Goal: Task Accomplishment & Management: Manage account settings

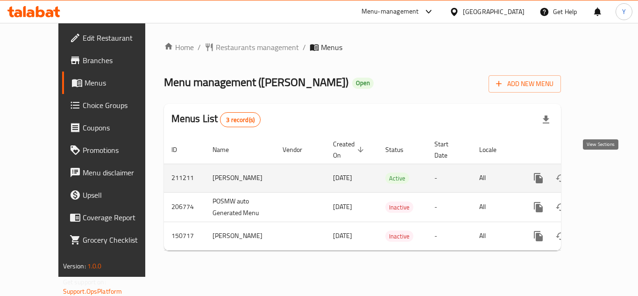
click at [607, 170] on link "enhanced table" at bounding box center [606, 178] width 22 height 22
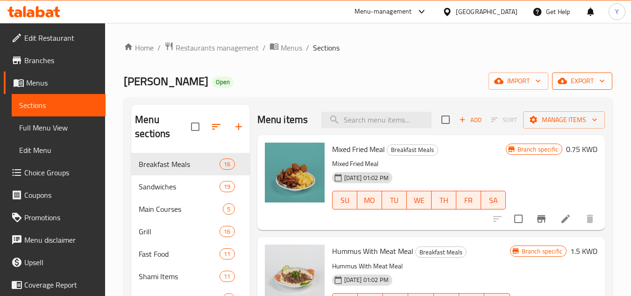
click at [582, 84] on span "export" at bounding box center [582, 81] width 45 height 12
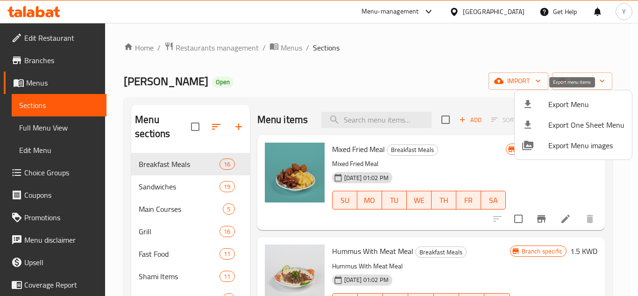
click at [569, 103] on span "Export Menu" at bounding box center [587, 104] width 76 height 11
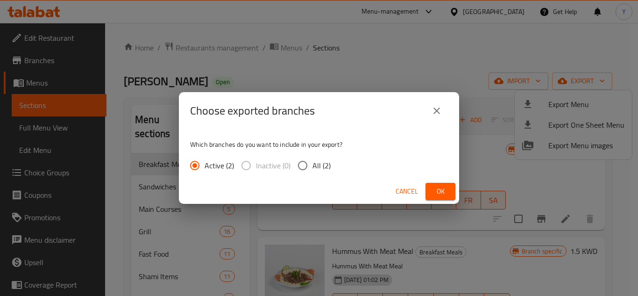
click at [307, 167] on input "All (2)" at bounding box center [303, 166] width 20 height 20
radio input "true"
drag, startPoint x: 433, startPoint y: 193, endPoint x: 424, endPoint y: 208, distance: 18.2
click at [434, 193] on span "Ok" at bounding box center [440, 191] width 15 height 12
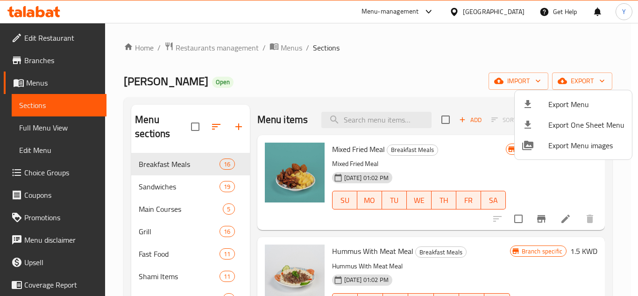
click at [533, 231] on div at bounding box center [319, 148] width 638 height 296
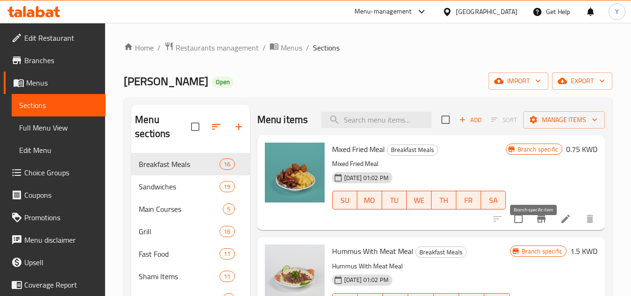
click at [537, 222] on icon "Branch-specific-item" at bounding box center [541, 218] width 8 height 7
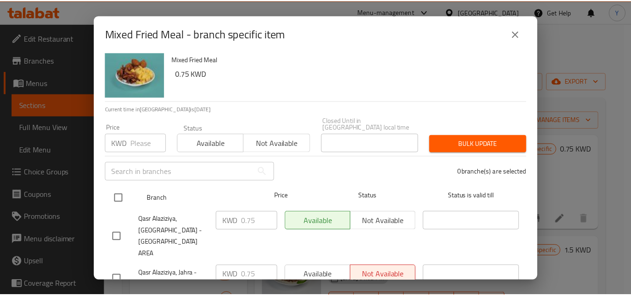
scroll to position [28, 0]
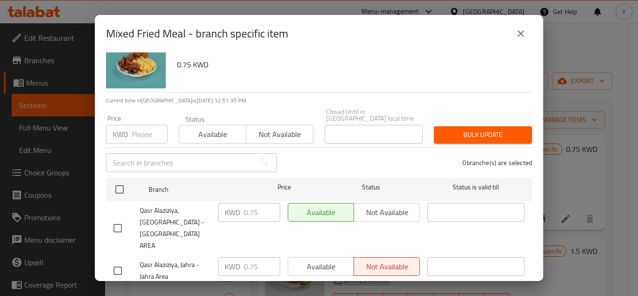
click at [526, 34] on icon "close" at bounding box center [520, 33] width 11 height 11
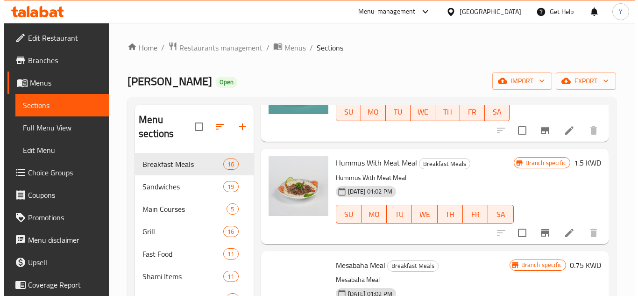
scroll to position [187, 0]
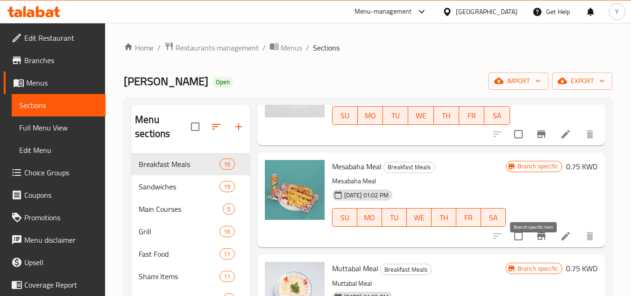
click at [541, 247] on button "Branch-specific-item" at bounding box center [541, 236] width 22 height 22
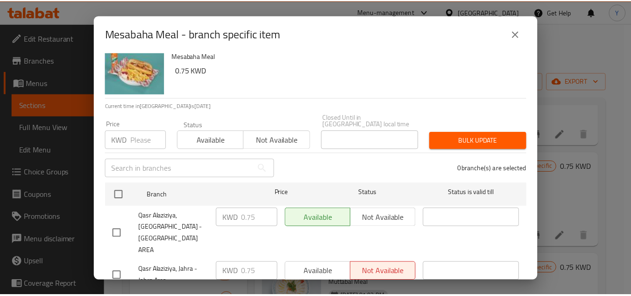
scroll to position [28, 0]
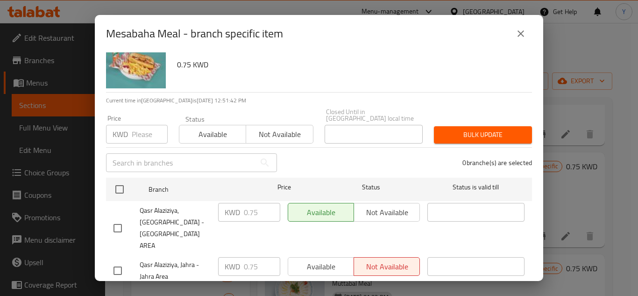
click at [520, 32] on icon "close" at bounding box center [521, 33] width 7 height 7
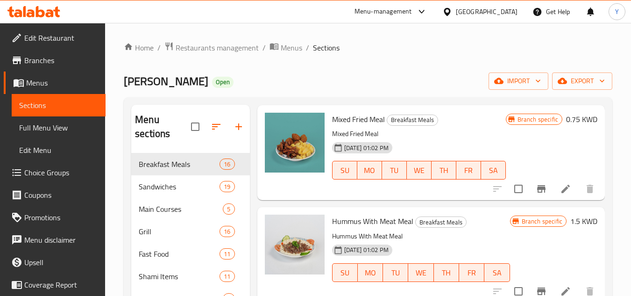
scroll to position [0, 0]
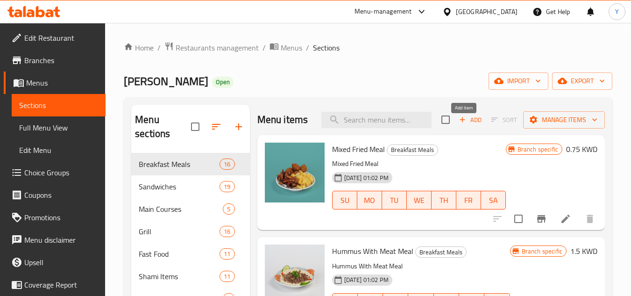
click at [461, 125] on span "Add" at bounding box center [470, 119] width 25 height 11
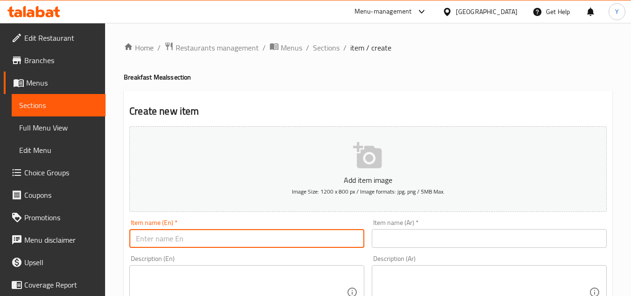
click at [177, 241] on input "text" at bounding box center [246, 238] width 235 height 19
paste input "Cold Mezze Bowl"
type input "Cold Mezze Bowl"
click at [435, 248] on div "Item name (Ar)   * Item name (Ar) *" at bounding box center [489, 233] width 243 height 36
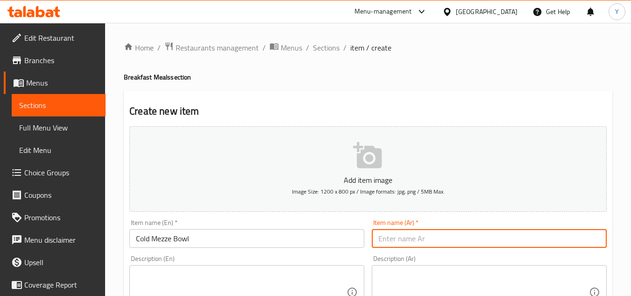
click at [436, 243] on input "text" at bounding box center [489, 238] width 235 height 19
paste input "جاط مازة بارد"
type input "جاط مازة بارد"
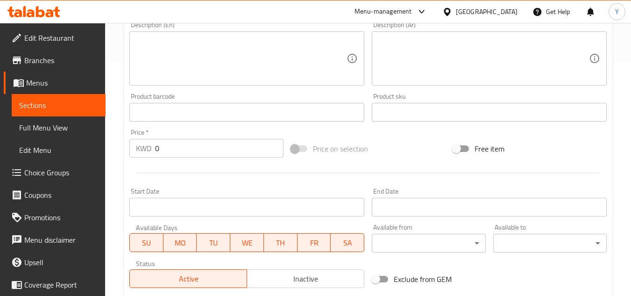
drag, startPoint x: 187, startPoint y: 142, endPoint x: 63, endPoint y: 140, distance: 124.3
click at [63, 140] on div "Edit Restaurant Branches Menus Sections Full Menu View Edit Menu Choice Groups …" at bounding box center [315, 104] width 631 height 630
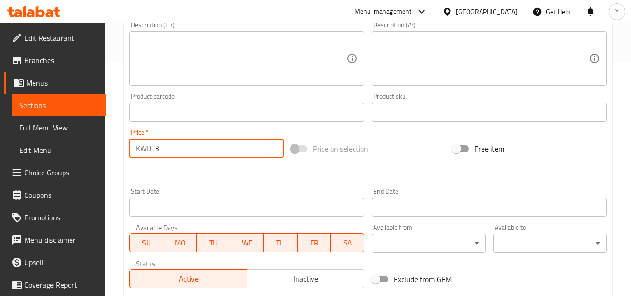
type input "3"
click at [165, 170] on div at bounding box center [368, 172] width 485 height 23
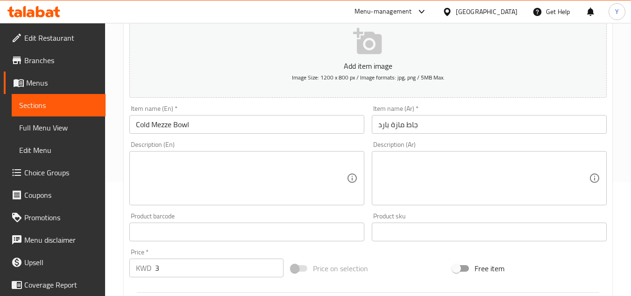
scroll to position [0, 0]
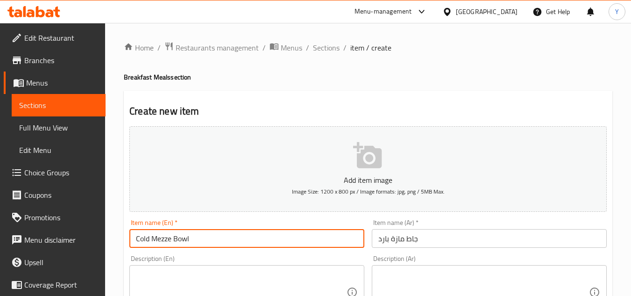
click at [212, 231] on input "Cold Mezze Bowl" at bounding box center [246, 238] width 235 height 19
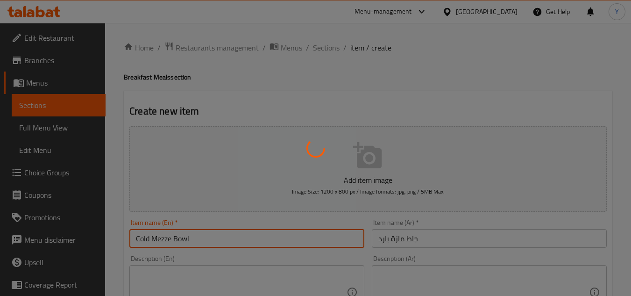
type input "0"
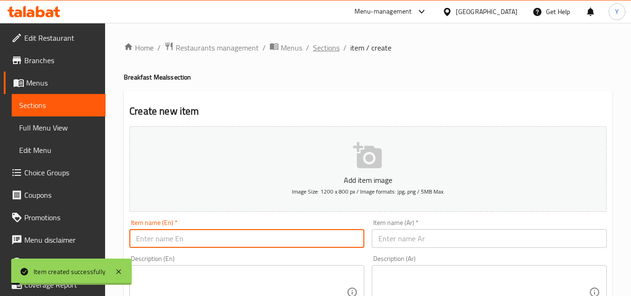
click at [331, 47] on span "Sections" at bounding box center [326, 47] width 27 height 11
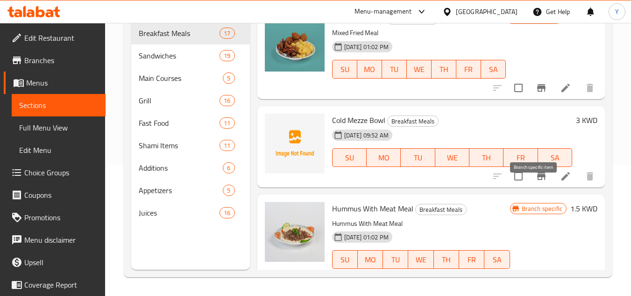
click at [537, 182] on icon "Branch-specific-item" at bounding box center [541, 176] width 11 height 11
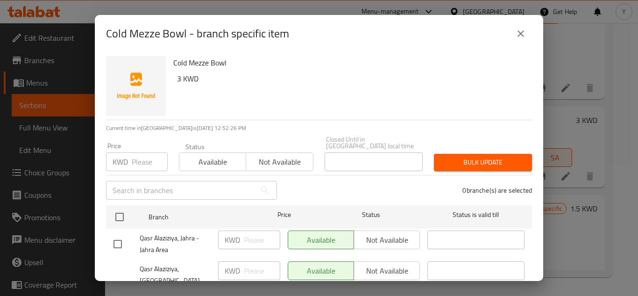
click at [516, 26] on button "close" at bounding box center [521, 33] width 22 height 22
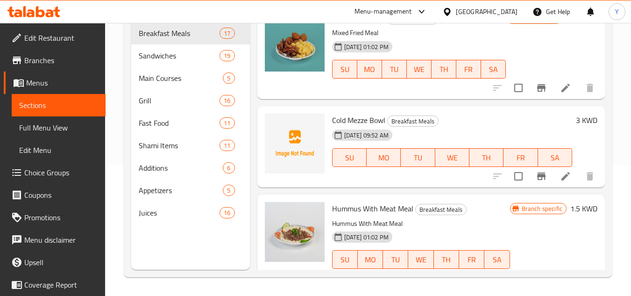
click at [537, 92] on icon "Branch-specific-item" at bounding box center [541, 87] width 8 height 7
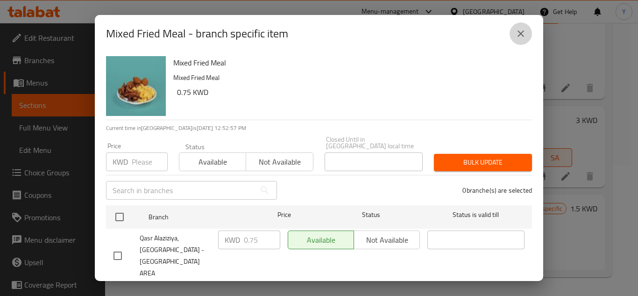
click at [522, 26] on button "close" at bounding box center [521, 33] width 22 height 22
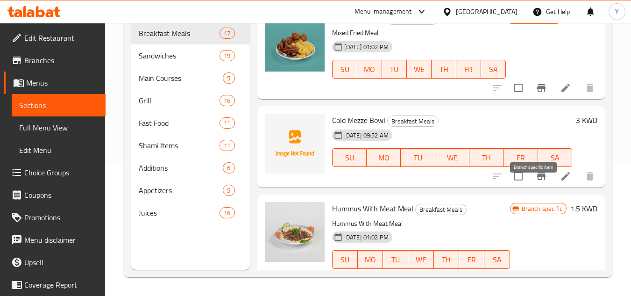
click at [537, 180] on icon "Branch-specific-item" at bounding box center [541, 175] width 8 height 7
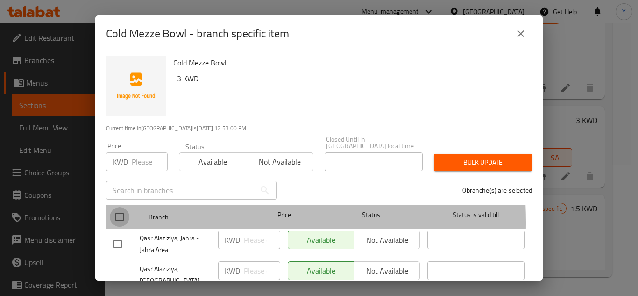
click at [120, 216] on input "checkbox" at bounding box center [120, 217] width 20 height 20
checkbox input "true"
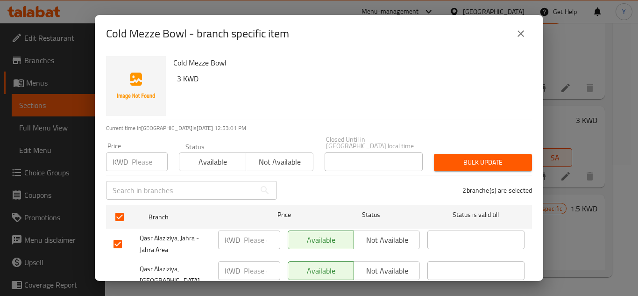
click at [123, 238] on input "checkbox" at bounding box center [118, 244] width 20 height 20
checkbox input "false"
click at [370, 267] on span "Not available" at bounding box center [387, 271] width 58 height 14
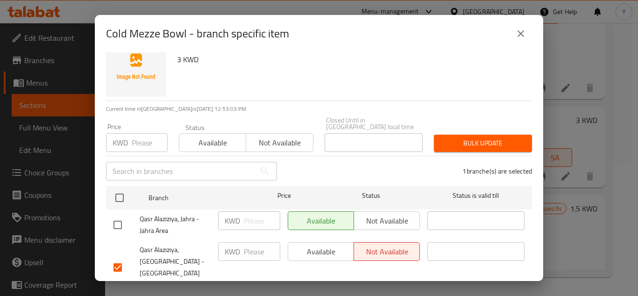
scroll to position [28, 0]
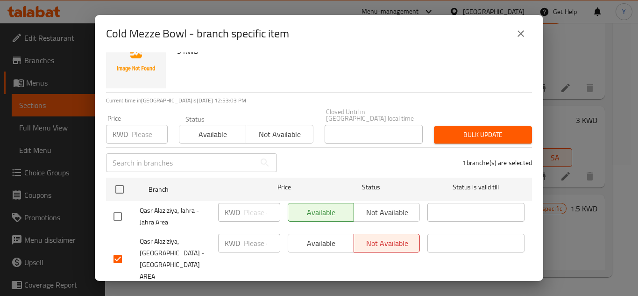
click at [290, 293] on span "Save" at bounding box center [319, 299] width 411 height 12
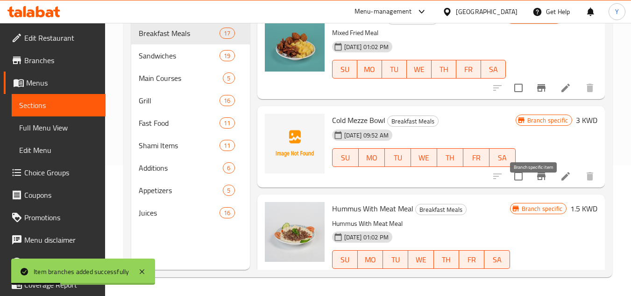
click at [536, 182] on icon "Branch-specific-item" at bounding box center [541, 176] width 11 height 11
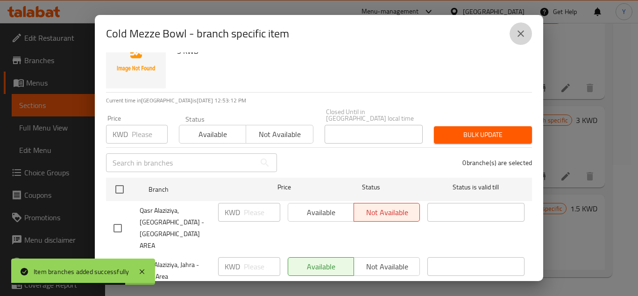
click at [524, 36] on icon "close" at bounding box center [520, 33] width 11 height 11
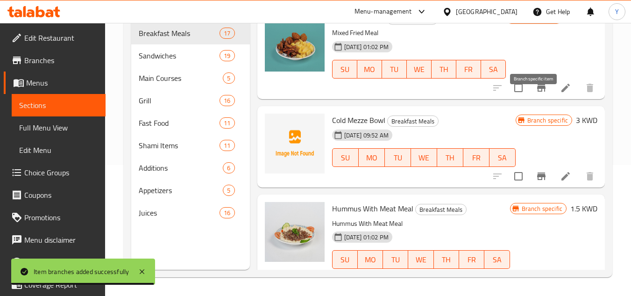
click at [540, 99] on button "Branch-specific-item" at bounding box center [541, 88] width 22 height 22
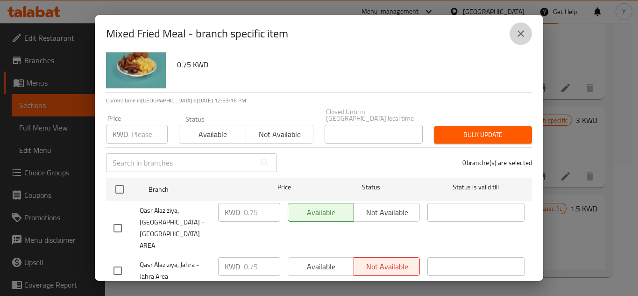
click at [524, 30] on icon "close" at bounding box center [520, 33] width 11 height 11
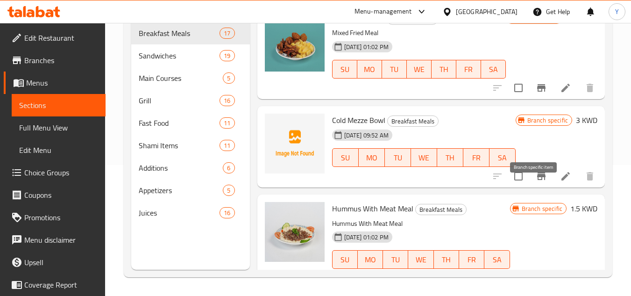
click at [535, 187] on button "Branch-specific-item" at bounding box center [541, 176] width 22 height 22
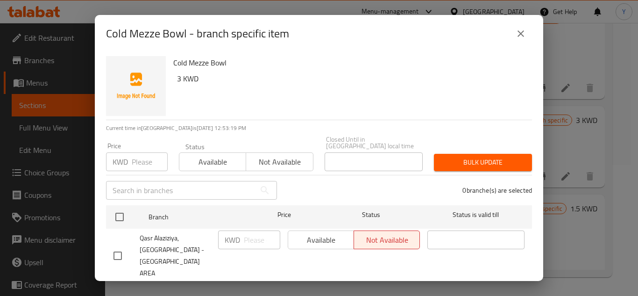
click at [118, 246] on input "checkbox" at bounding box center [118, 256] width 20 height 20
checkbox input "true"
click at [323, 237] on span "Available" at bounding box center [321, 240] width 58 height 14
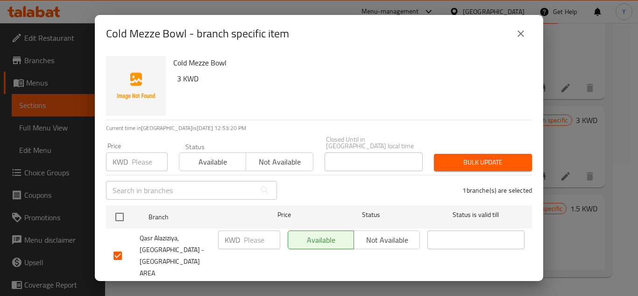
click at [381, 285] on div "Available Not available" at bounding box center [354, 294] width 132 height 19
click at [118, 288] on input "checkbox" at bounding box center [118, 298] width 20 height 20
checkbox input "true"
click at [400, 287] on span "Not available" at bounding box center [387, 294] width 58 height 14
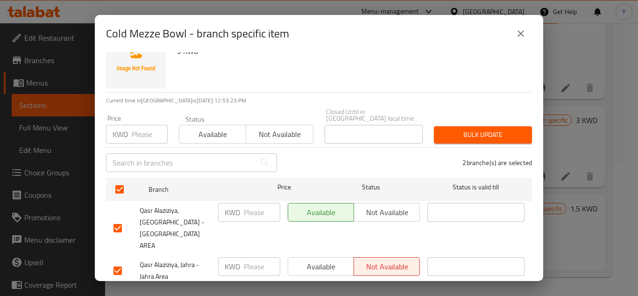
click at [371, 293] on span "Save" at bounding box center [319, 299] width 411 height 12
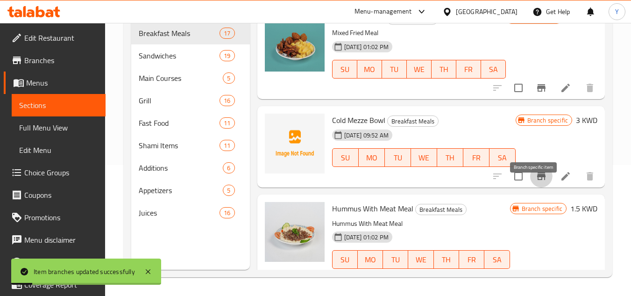
click at [540, 182] on icon "Branch-specific-item" at bounding box center [541, 176] width 11 height 11
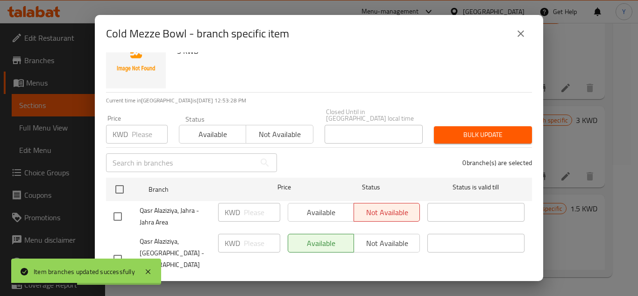
click at [528, 31] on button "close" at bounding box center [521, 33] width 22 height 22
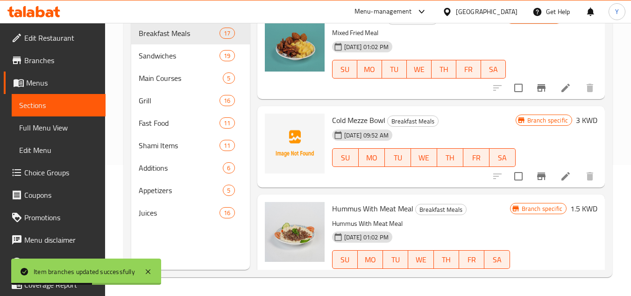
click at [539, 93] on icon "Branch-specific-item" at bounding box center [541, 87] width 11 height 11
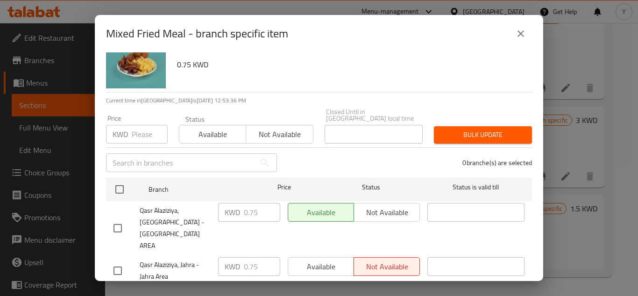
click at [521, 30] on icon "close" at bounding box center [520, 33] width 11 height 11
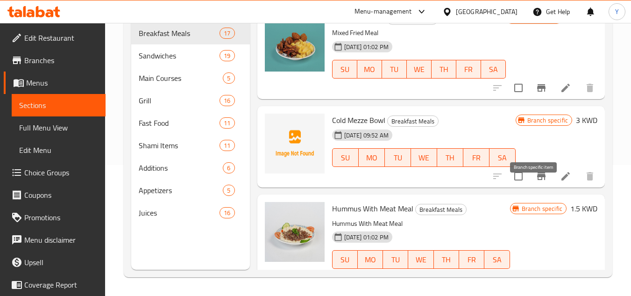
click at [537, 180] on icon "Branch-specific-item" at bounding box center [541, 175] width 8 height 7
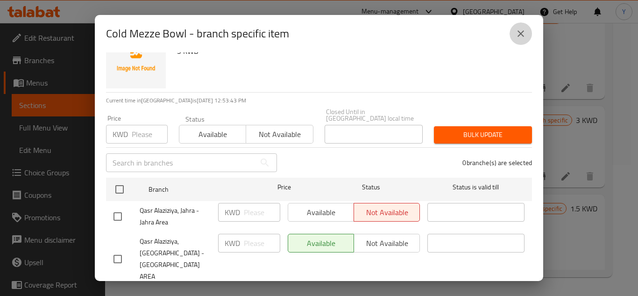
click at [527, 37] on button "close" at bounding box center [521, 33] width 22 height 22
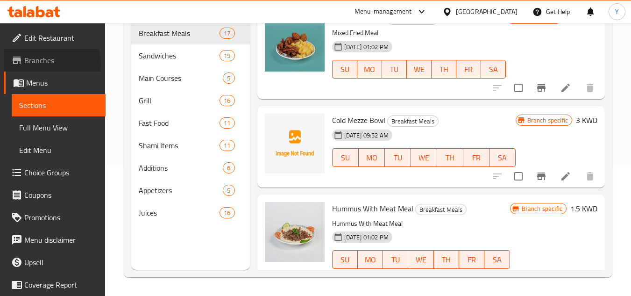
click at [41, 64] on span "Branches" at bounding box center [61, 60] width 74 height 11
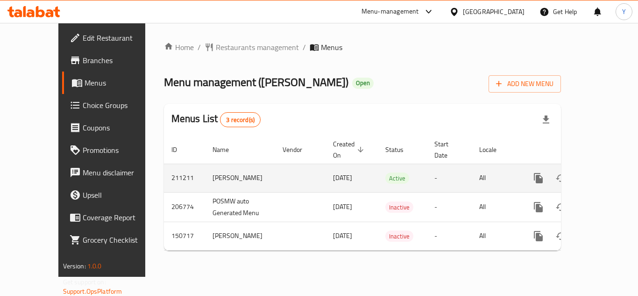
click at [608, 167] on link "enhanced table" at bounding box center [606, 178] width 22 height 22
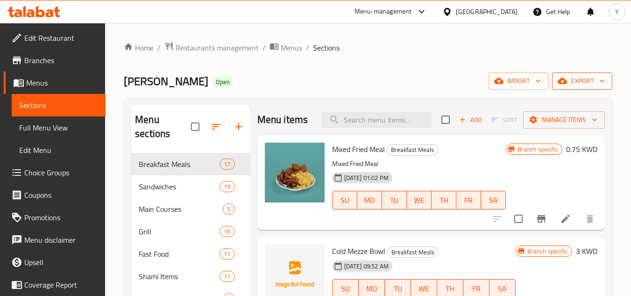
click at [582, 84] on span "export" at bounding box center [582, 81] width 45 height 12
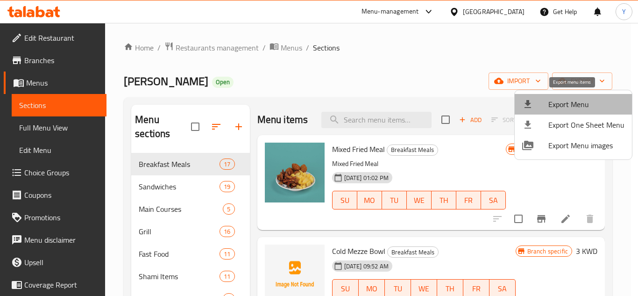
click at [578, 107] on span "Export Menu" at bounding box center [587, 104] width 76 height 11
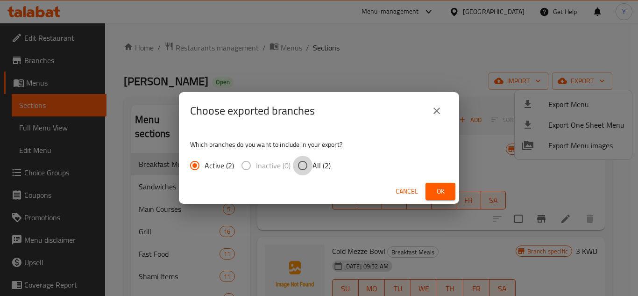
click at [310, 171] on input "All (2)" at bounding box center [303, 166] width 20 height 20
radio input "true"
click at [442, 197] on button "Ok" at bounding box center [441, 191] width 30 height 17
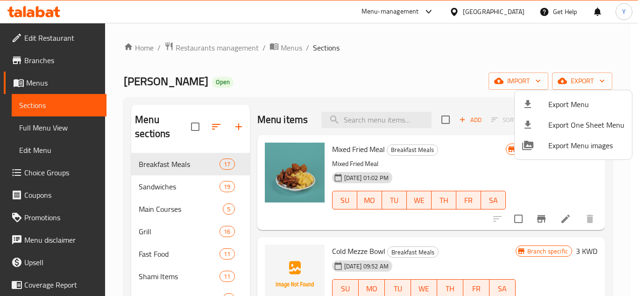
click at [519, 16] on div at bounding box center [319, 148] width 638 height 296
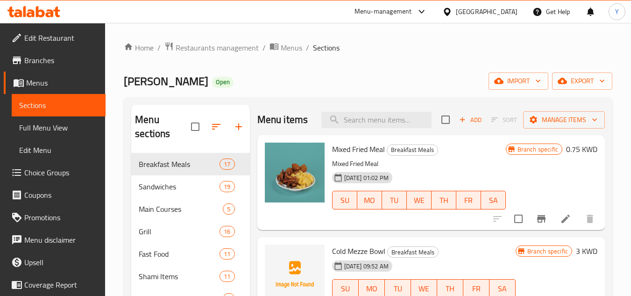
click at [510, 15] on div "Kuwait" at bounding box center [487, 12] width 62 height 10
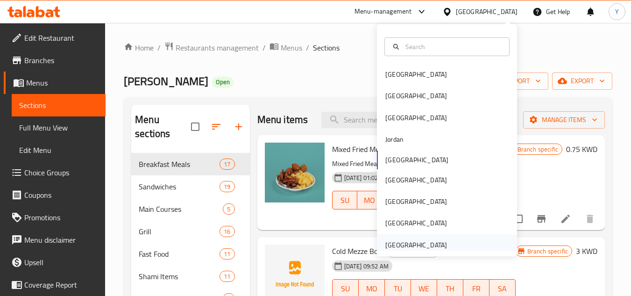
click at [430, 243] on div "[GEOGRAPHIC_DATA]" at bounding box center [416, 245] width 62 height 10
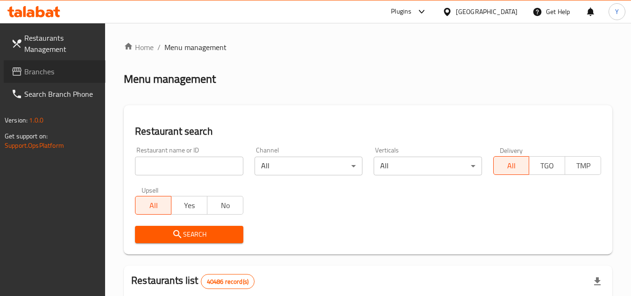
click at [45, 74] on span "Branches" at bounding box center [61, 71] width 74 height 11
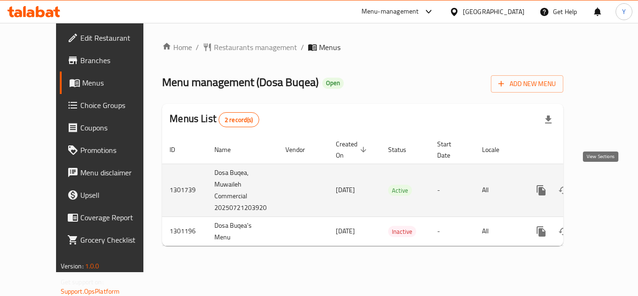
click at [605, 186] on icon "enhanced table" at bounding box center [609, 190] width 8 height 8
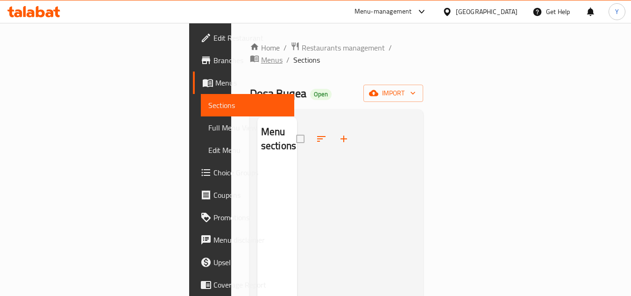
click at [283, 54] on span "Menus" at bounding box center [271, 59] width 21 height 11
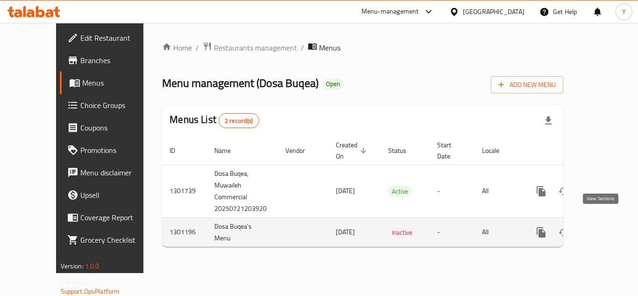
click at [603, 227] on icon "enhanced table" at bounding box center [608, 232] width 11 height 11
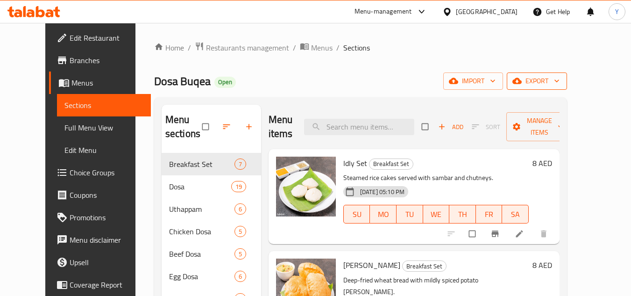
click at [560, 82] on span "export" at bounding box center [536, 81] width 45 height 12
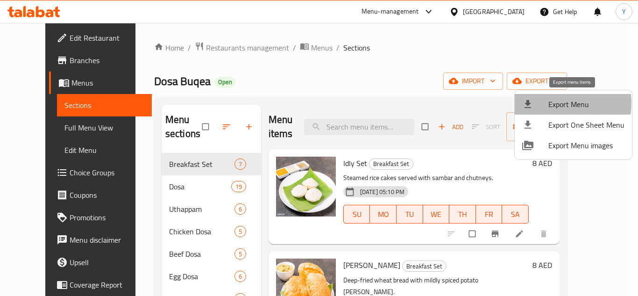
click at [556, 103] on span "Export Menu" at bounding box center [587, 104] width 76 height 11
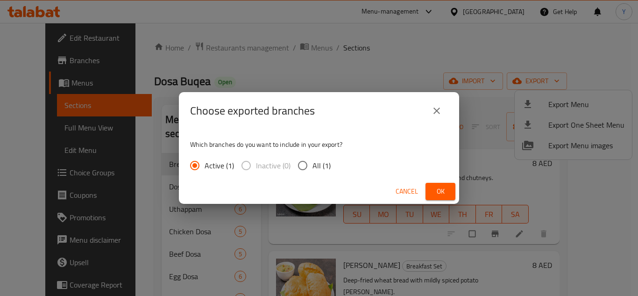
click at [320, 167] on span "All (1)" at bounding box center [322, 165] width 18 height 11
click at [313, 167] on input "All (1)" at bounding box center [303, 166] width 20 height 20
radio input "true"
click at [444, 197] on span "Ok" at bounding box center [440, 191] width 15 height 12
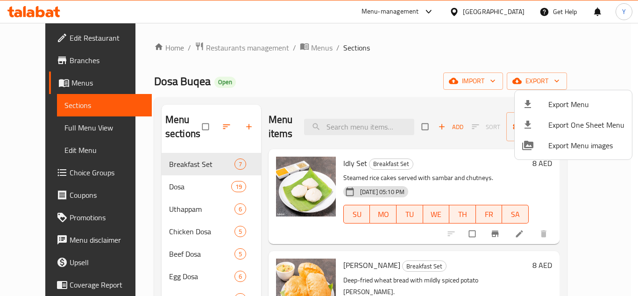
click at [359, 70] on div at bounding box center [319, 148] width 638 height 296
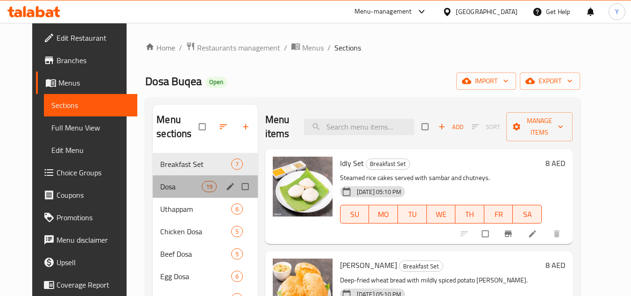
click at [173, 177] on div "Dosa 19" at bounding box center [205, 186] width 105 height 22
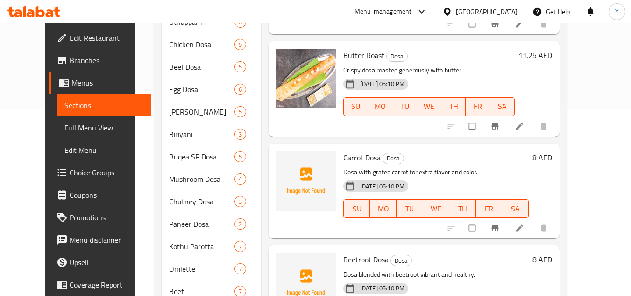
scroll to position [234, 0]
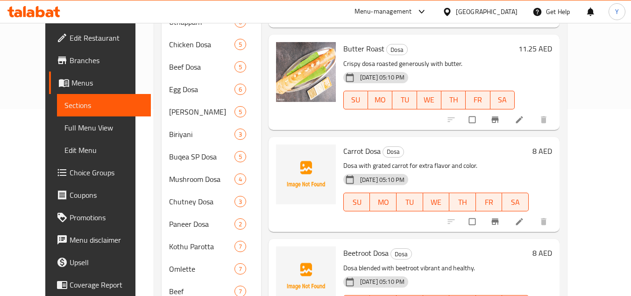
click at [552, 49] on h6 "11.25 AED" at bounding box center [536, 48] width 34 height 13
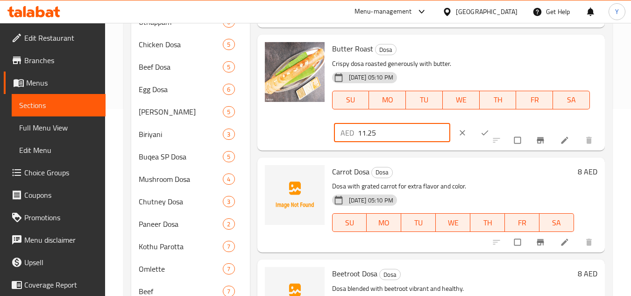
drag, startPoint x: 320, startPoint y: 134, endPoint x: 301, endPoint y: 130, distance: 18.6
click at [303, 134] on div "Butter Roast Dosa Crispy dosa roasted generously with butter. 17-07-2025 05:10 …" at bounding box center [431, 92] width 340 height 108
type input "13"
click at [475, 127] on button "ok" at bounding box center [486, 132] width 22 height 21
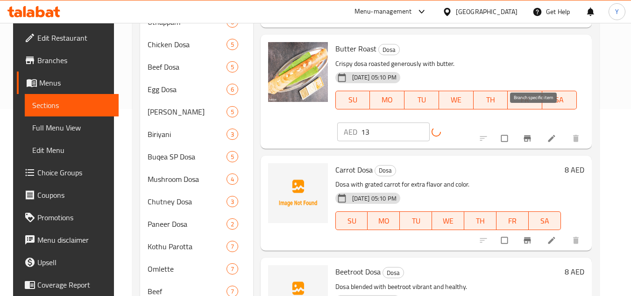
click at [528, 128] on button "Branch-specific-item" at bounding box center [528, 138] width 22 height 21
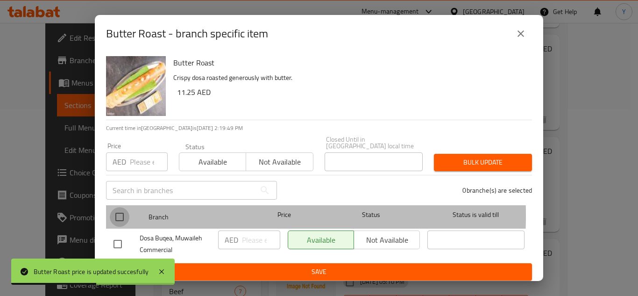
click at [117, 215] on input "checkbox" at bounding box center [120, 217] width 20 height 20
checkbox input "true"
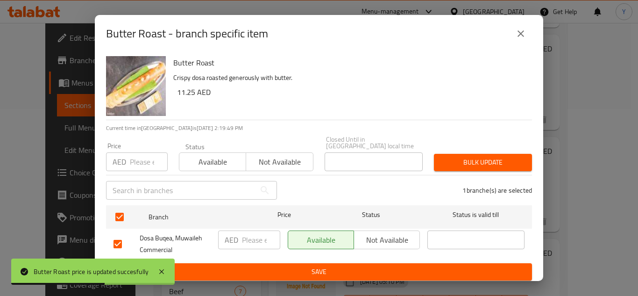
click at [132, 159] on input "number" at bounding box center [149, 161] width 38 height 19
type input "13"
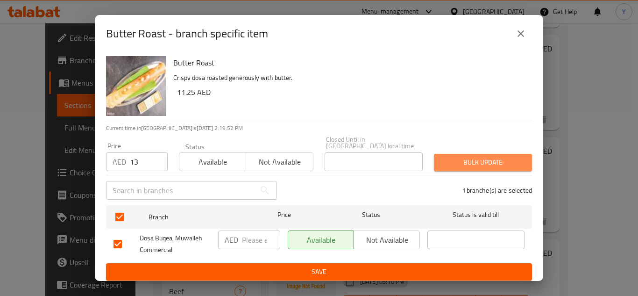
click at [506, 158] on span "Bulk update" at bounding box center [483, 163] width 83 height 12
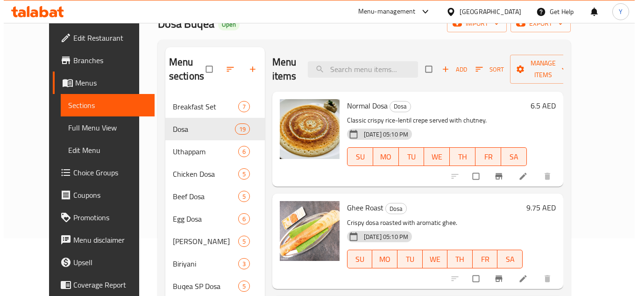
scroll to position [0, 0]
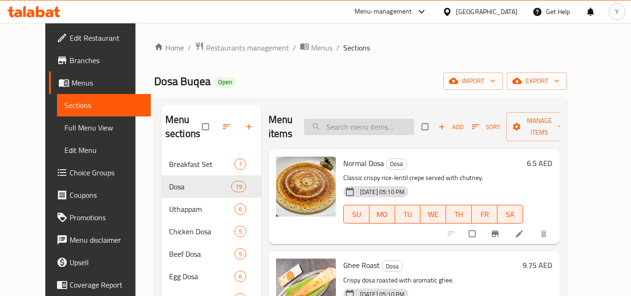
click at [374, 134] on input "search" at bounding box center [359, 127] width 110 height 16
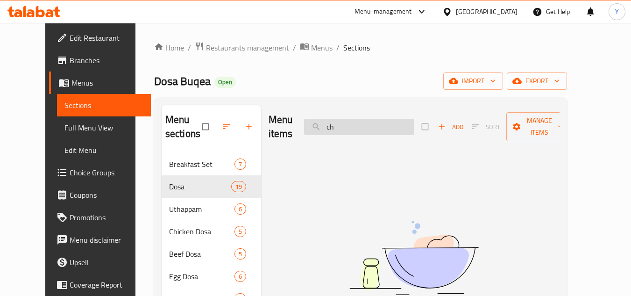
type input "c"
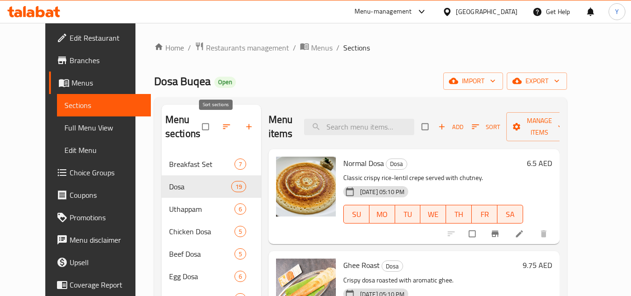
click at [216, 116] on button "button" at bounding box center [227, 126] width 22 height 21
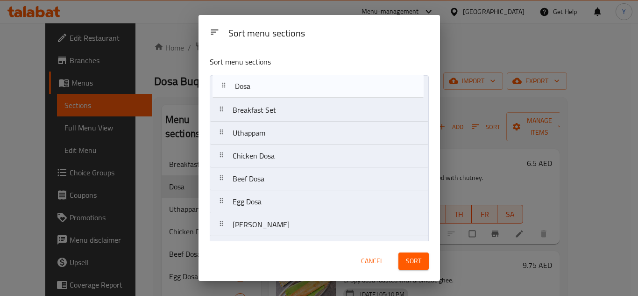
drag, startPoint x: 278, startPoint y: 111, endPoint x: 283, endPoint y: 82, distance: 29.3
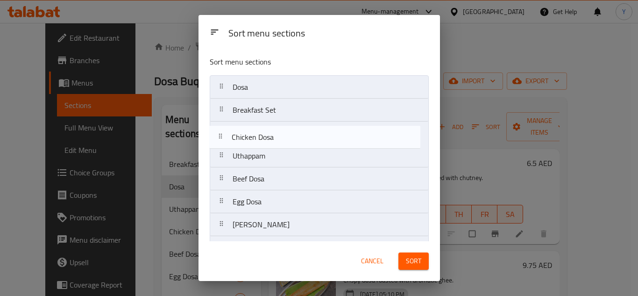
drag, startPoint x: 286, startPoint y: 156, endPoint x: 285, endPoint y: 133, distance: 22.9
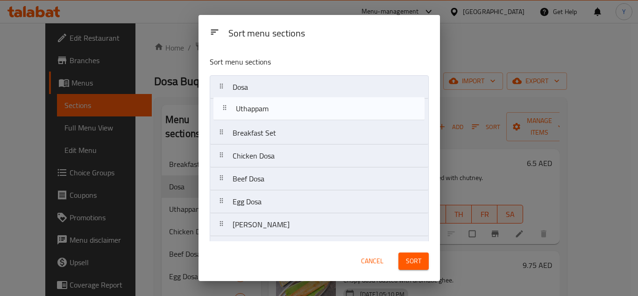
drag, startPoint x: 281, startPoint y: 162, endPoint x: 285, endPoint y: 110, distance: 52.0
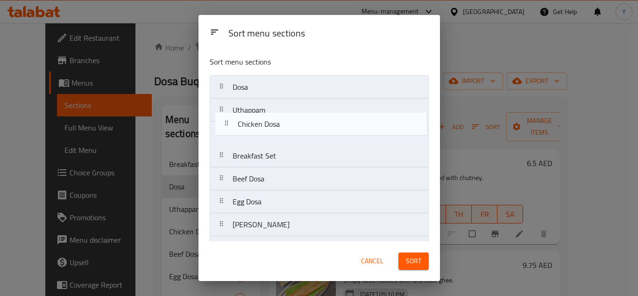
drag, startPoint x: 257, startPoint y: 161, endPoint x: 265, endPoint y: 127, distance: 35.0
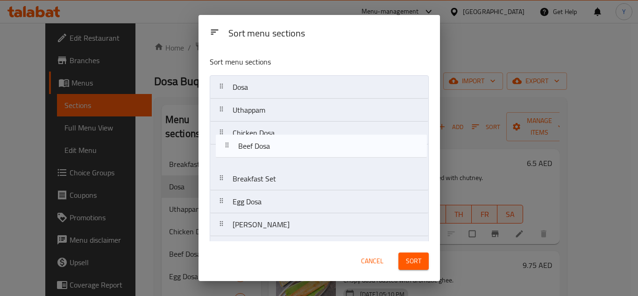
drag, startPoint x: 282, startPoint y: 184, endPoint x: 287, endPoint y: 148, distance: 36.4
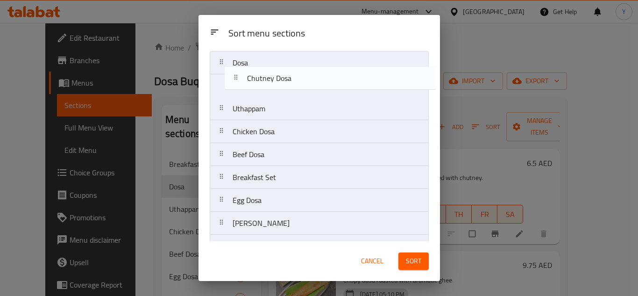
scroll to position [24, 0]
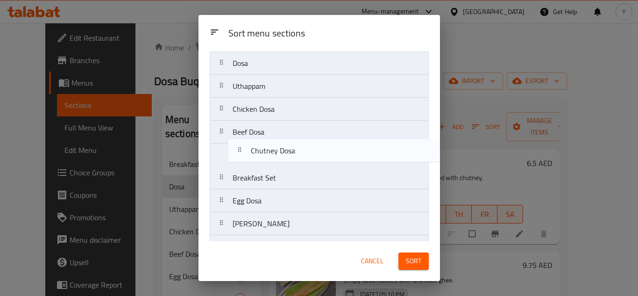
drag, startPoint x: 279, startPoint y: 181, endPoint x: 298, endPoint y: 154, distance: 33.0
click at [298, 154] on nav "Dosa Uthappam Chicken Dosa Beef Dosa Breakfast Set Egg Dosa Thapioka Biriyani B…" at bounding box center [319, 280] width 219 height 459
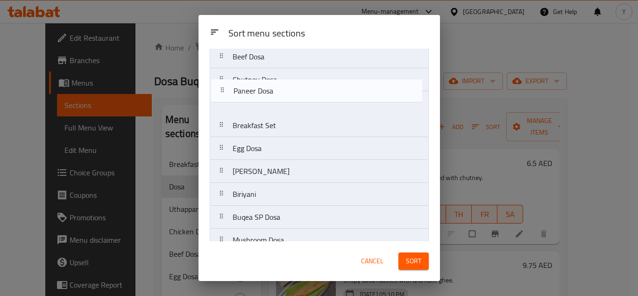
scroll to position [97, 0]
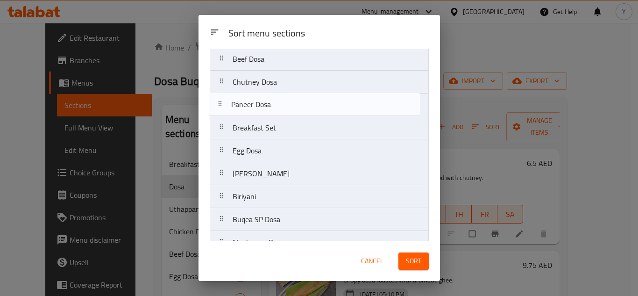
drag, startPoint x: 303, startPoint y: 215, endPoint x: 301, endPoint y: 95, distance: 120.1
click at [301, 95] on nav "Dosa Uthappam Chicken Dosa Beef Dosa Chutney Dosa Breakfast Set Egg Dosa Thapio…" at bounding box center [319, 208] width 219 height 459
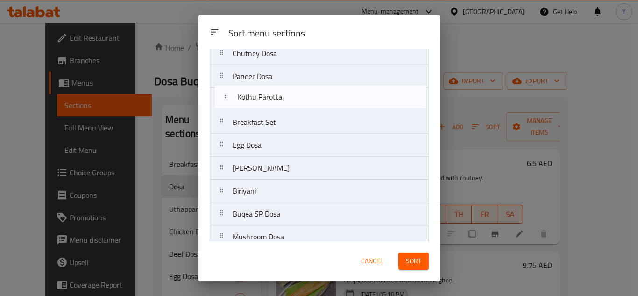
scroll to position [124, 0]
drag, startPoint x: 291, startPoint y: 174, endPoint x: 297, endPoint y: 94, distance: 80.1
click at [297, 94] on nav "Dosa Uthappam Chicken Dosa Beef Dosa Chutney Dosa Paneer Dosa Breakfast Set Egg…" at bounding box center [319, 180] width 219 height 459
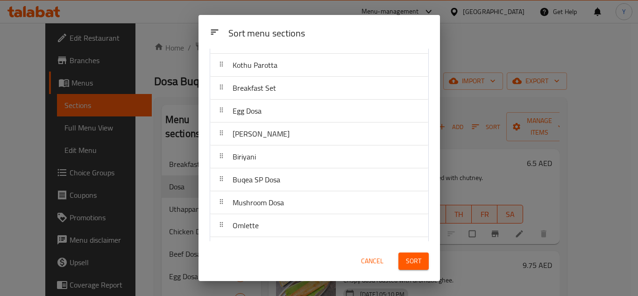
scroll to position [218, 0]
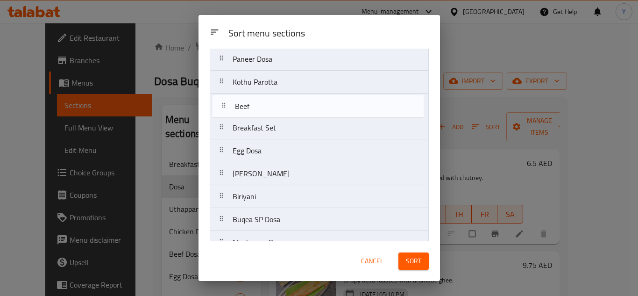
drag, startPoint x: 285, startPoint y: 186, endPoint x: 288, endPoint y: 99, distance: 87.4
click at [288, 99] on nav "Dosa Uthappam Chicken Dosa Beef Dosa Chutney Dosa Paneer Dosa Kothu Parotta Bre…" at bounding box center [319, 162] width 219 height 459
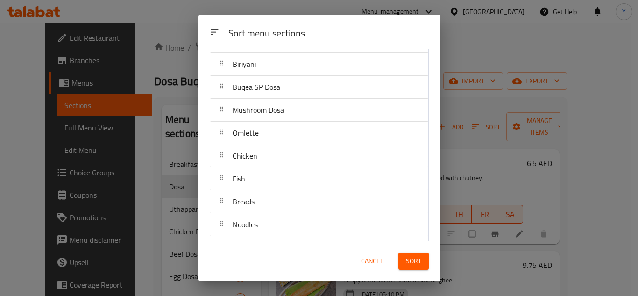
scroll to position [283, 0]
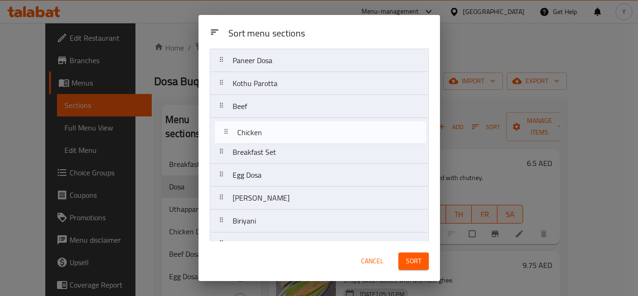
drag, startPoint x: 273, startPoint y: 151, endPoint x: 278, endPoint y: 133, distance: 19.3
click at [278, 133] on nav "Dosa Uthappam Chicken Dosa Beef Dosa Chutney Dosa Paneer Dosa Kothu Parotta Bee…" at bounding box center [319, 163] width 219 height 459
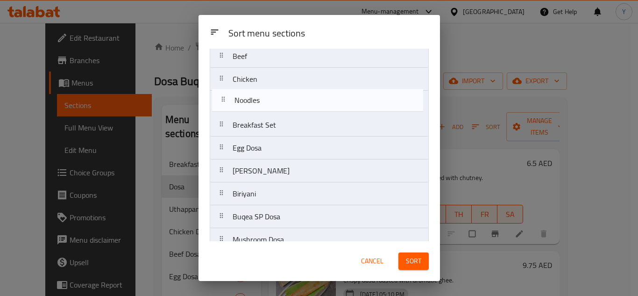
scroll to position [189, 0]
drag, startPoint x: 281, startPoint y: 196, endPoint x: 283, endPoint y: 98, distance: 98.1
click at [283, 98] on nav "Dosa Uthappam Chicken Dosa Beef Dosa Chutney Dosa Paneer Dosa Kothu Parotta Bee…" at bounding box center [319, 115] width 219 height 459
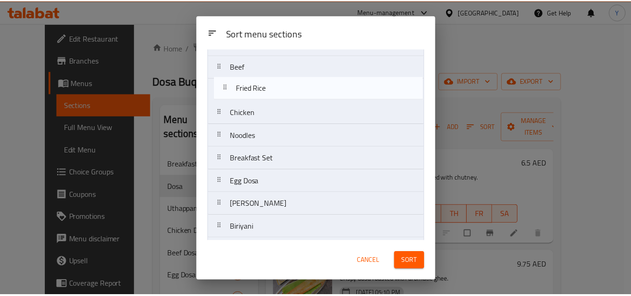
scroll to position [176, 0]
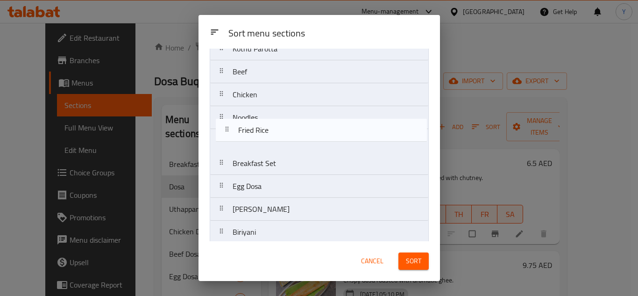
drag, startPoint x: 299, startPoint y: 228, endPoint x: 303, endPoint y: 134, distance: 94.5
click at [303, 134] on nav "Dosa Uthappam Chicken Dosa Beef Dosa Chutney Dosa Paneer Dosa Kothu Parotta Bee…" at bounding box center [319, 129] width 219 height 459
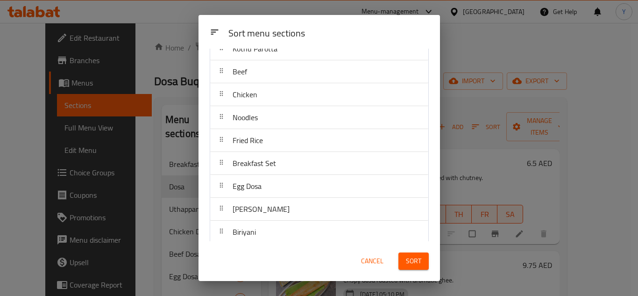
click at [418, 253] on button "Sort" at bounding box center [414, 260] width 30 height 17
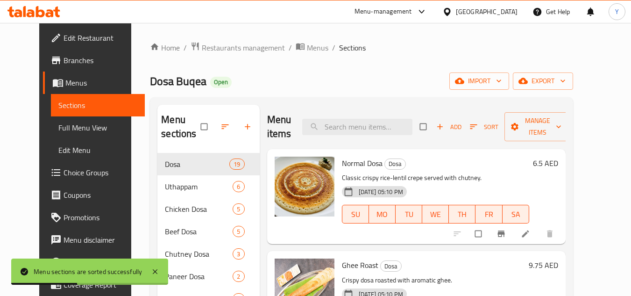
click at [356, 84] on div "Dosa Buqea Open import export" at bounding box center [361, 80] width 423 height 17
click at [245, 127] on icon "button" at bounding box center [248, 127] width 6 height 6
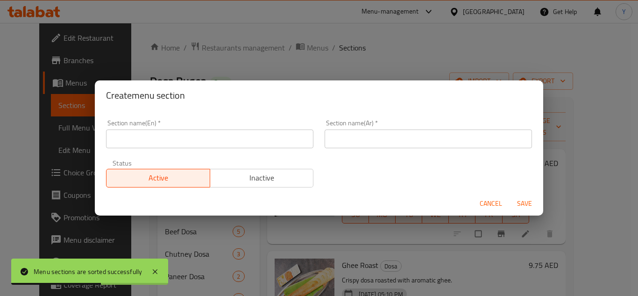
click at [230, 147] on input "text" at bounding box center [209, 138] width 207 height 19
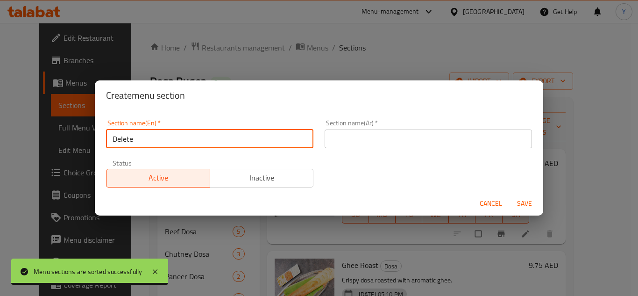
type input "Delete"
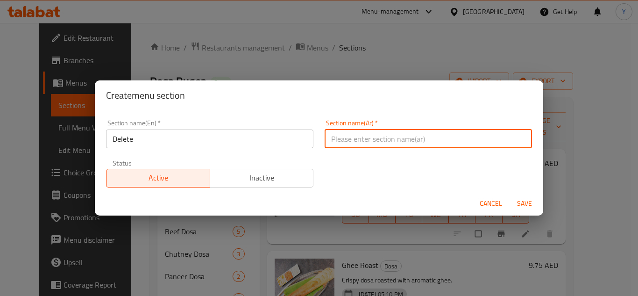
click at [358, 136] on input "text" at bounding box center [428, 138] width 207 height 19
type input "p"
drag, startPoint x: 338, startPoint y: 139, endPoint x: 170, endPoint y: 114, distance: 169.5
click at [170, 114] on div "Section name(En)   * Delete Section name(En) * Section name(Ar)   * p`t Section…" at bounding box center [318, 153] width 437 height 79
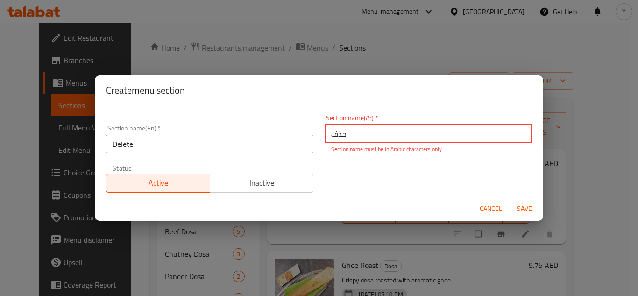
type input "حذف"
click at [215, 108] on div "Create menu section Section name(En)   * Delete Section name(En) * Section name…" at bounding box center [319, 148] width 449 height 146
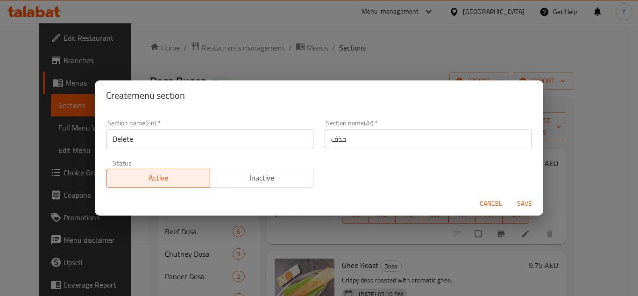
click at [252, 182] on span "Inactive" at bounding box center [262, 178] width 96 height 14
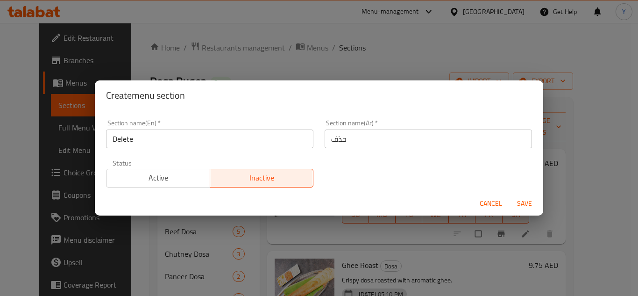
drag, startPoint x: 521, startPoint y: 201, endPoint x: 530, endPoint y: 220, distance: 20.7
click at [522, 201] on span "Save" at bounding box center [525, 204] width 22 height 12
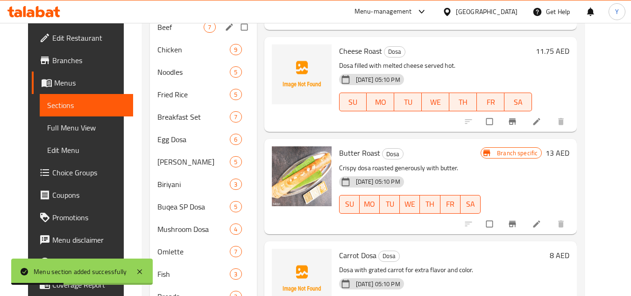
scroll to position [327, 0]
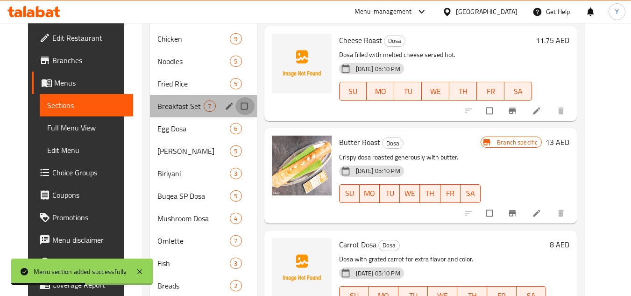
click at [235, 104] on input "Menu sections" at bounding box center [245, 106] width 20 height 18
checkbox input "true"
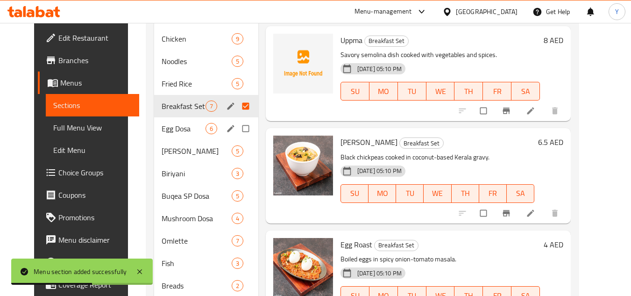
click at [237, 129] on input "Menu sections" at bounding box center [247, 129] width 20 height 18
checkbox input "true"
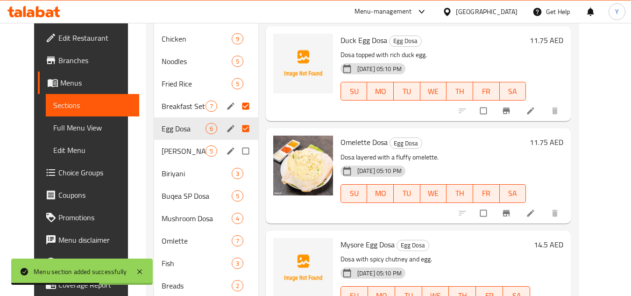
click at [244, 156] on input "Menu sections" at bounding box center [247, 151] width 20 height 18
checkbox input "true"
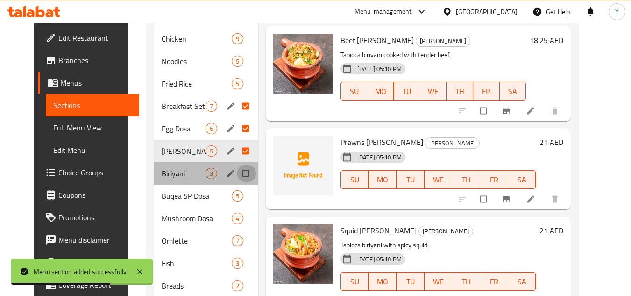
click at [241, 166] on input "Menu sections" at bounding box center [247, 173] width 20 height 18
checkbox input "true"
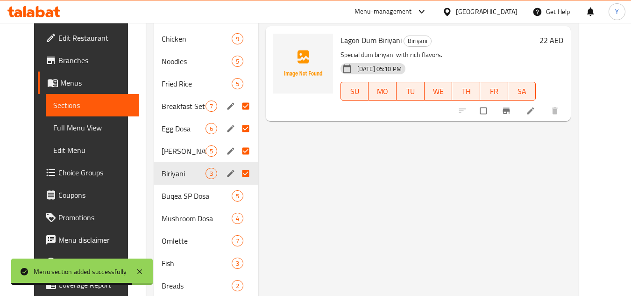
click at [240, 183] on div "Biriyani 3" at bounding box center [206, 173] width 104 height 22
click at [238, 192] on input "Menu sections" at bounding box center [247, 196] width 20 height 18
checkbox input "true"
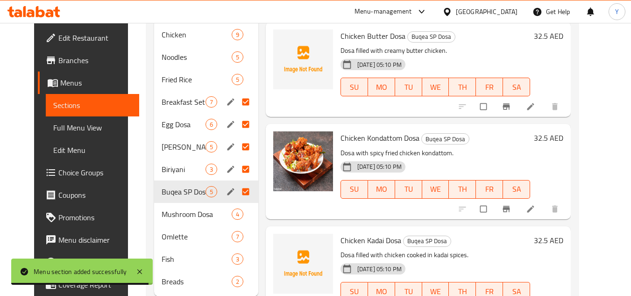
scroll to position [358, 0]
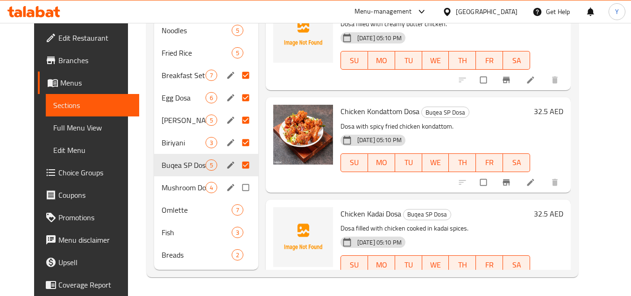
drag, startPoint x: 240, startPoint y: 190, endPoint x: 239, endPoint y: 198, distance: 7.5
click at [239, 190] on input "Menu sections" at bounding box center [247, 187] width 20 height 18
checkbox input "true"
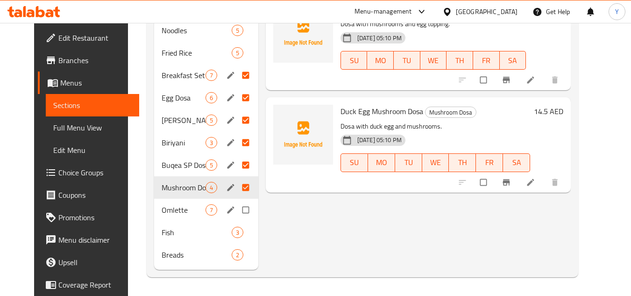
click at [239, 204] on input "Menu sections" at bounding box center [247, 210] width 20 height 18
checkbox input "true"
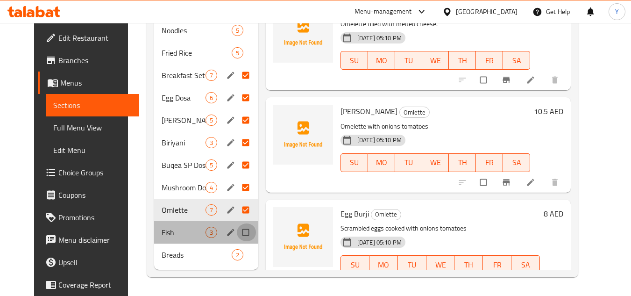
click at [241, 229] on input "Menu sections" at bounding box center [247, 232] width 20 height 18
checkbox input "true"
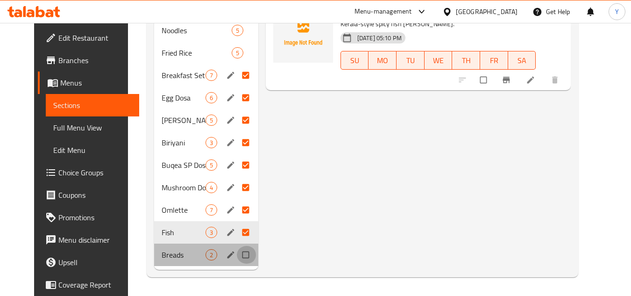
click at [246, 254] on input "Menu sections" at bounding box center [247, 255] width 20 height 18
checkbox input "true"
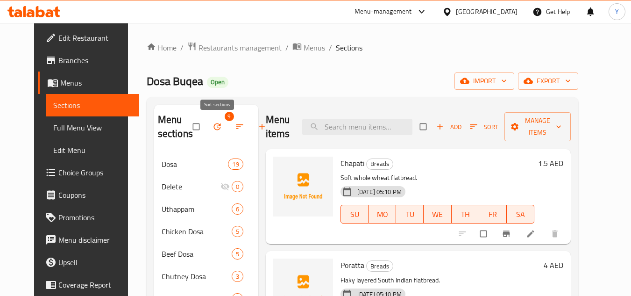
click at [235, 124] on icon "button" at bounding box center [239, 126] width 9 height 9
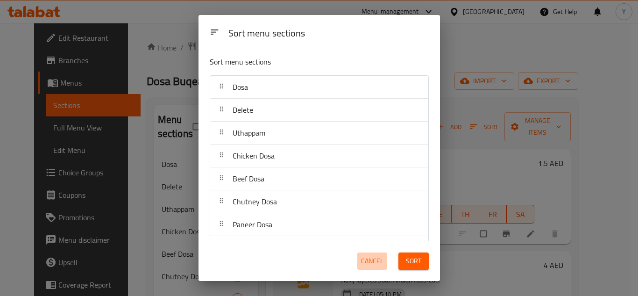
click at [367, 260] on span "Cancel" at bounding box center [372, 261] width 22 height 12
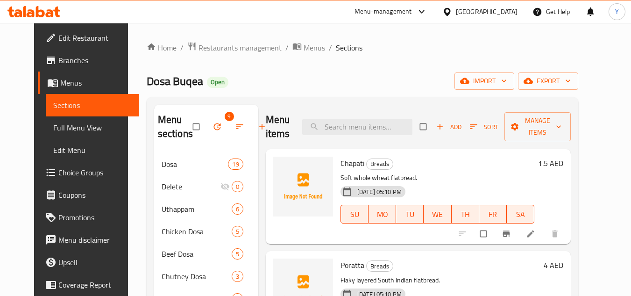
click at [213, 127] on icon "button" at bounding box center [217, 126] width 9 height 9
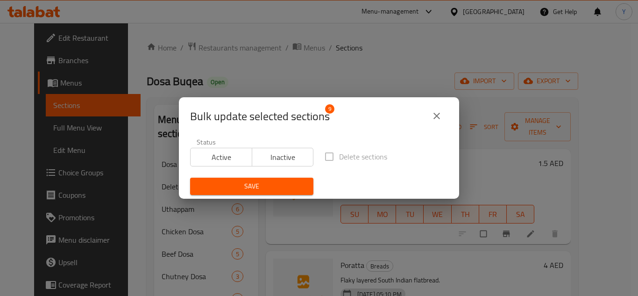
drag, startPoint x: 270, startPoint y: 154, endPoint x: 269, endPoint y: 185, distance: 30.9
click at [270, 154] on span "Inactive" at bounding box center [283, 157] width 54 height 14
click at [266, 186] on span "Save" at bounding box center [252, 186] width 108 height 12
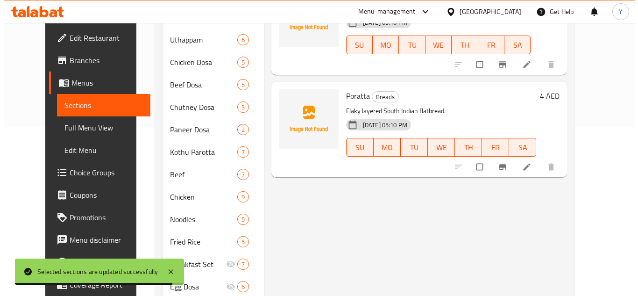
scroll to position [78, 0]
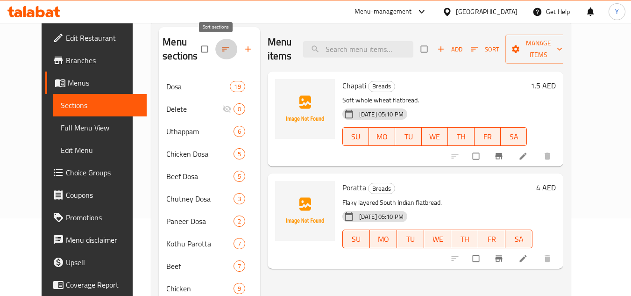
click at [221, 51] on icon "button" at bounding box center [225, 48] width 9 height 9
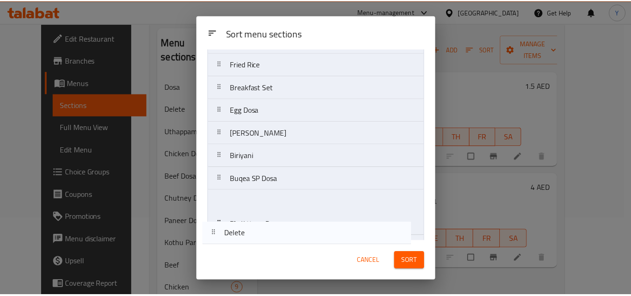
scroll to position [320, 0]
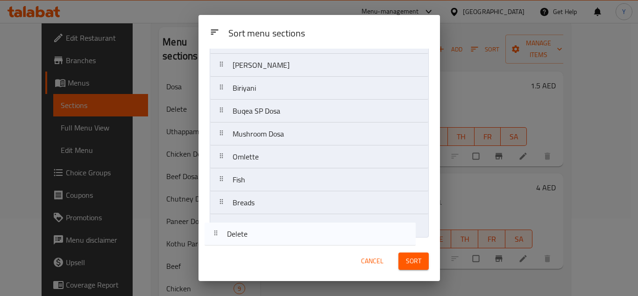
drag, startPoint x: 296, startPoint y: 110, endPoint x: 291, endPoint y: 236, distance: 126.7
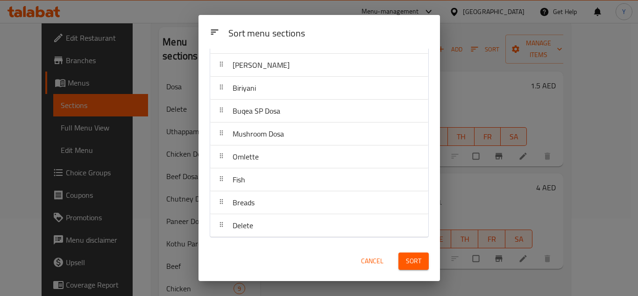
click at [403, 251] on div "Sort" at bounding box center [414, 261] width 42 height 29
click at [405, 255] on button "Sort" at bounding box center [414, 260] width 30 height 17
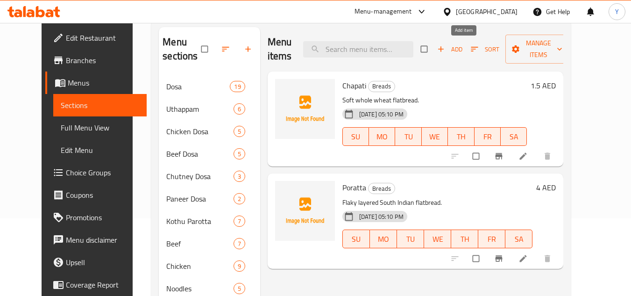
click at [463, 50] on span "Add" at bounding box center [449, 49] width 25 height 11
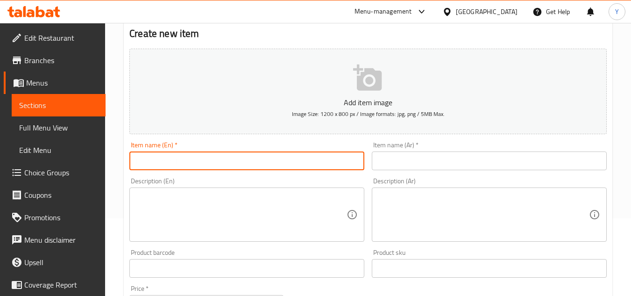
paste input "chocolate dosa"
click at [139, 161] on input "chocolate dosa" at bounding box center [246, 160] width 235 height 19
click at [172, 165] on input "Chocolate dosa" at bounding box center [246, 160] width 235 height 19
drag, startPoint x: 214, startPoint y: 166, endPoint x: 62, endPoint y: 161, distance: 152.4
click at [62, 161] on div "Edit Restaurant Branches Menus Sections Full Menu View Edit Menu Choice Groups …" at bounding box center [315, 263] width 631 height 637
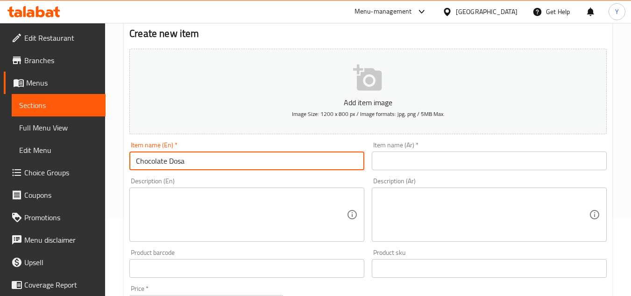
type input "Chocolate Dosa"
click at [404, 160] on input "text" at bounding box center [489, 160] width 235 height 19
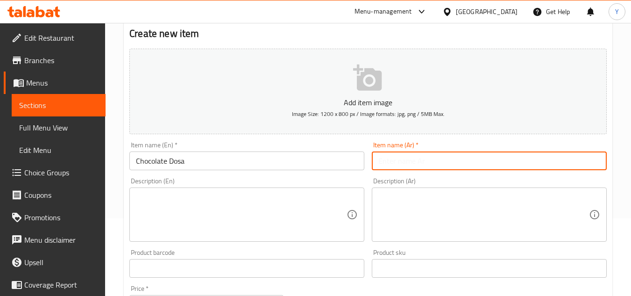
paste input "دوسة الشوكولاتة"
type input "دوسة الشوكولاتة"
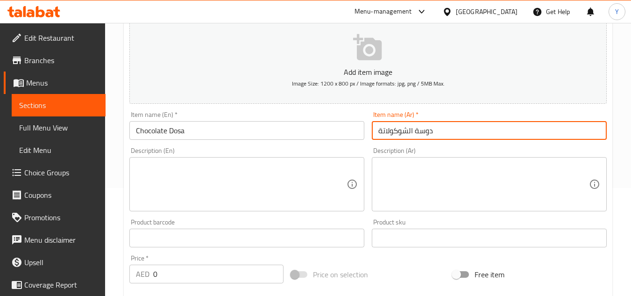
scroll to position [124, 0]
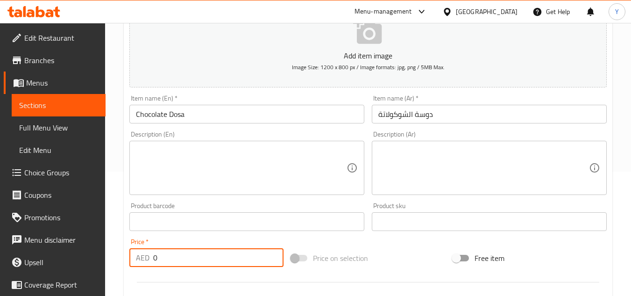
drag, startPoint x: 62, startPoint y: 240, endPoint x: 88, endPoint y: 231, distance: 27.9
click at [54, 239] on div "Edit Restaurant Branches Menus Sections Full Menu View Edit Menu Choice Groups …" at bounding box center [315, 217] width 631 height 637
paste input "15"
type input "15"
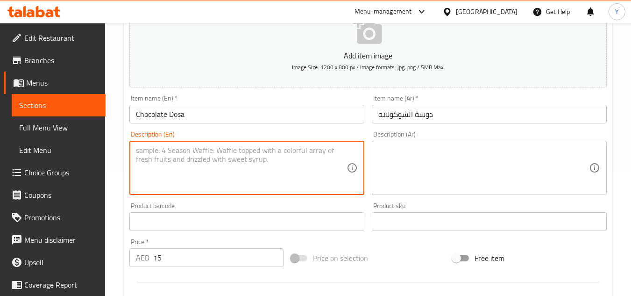
click at [199, 182] on textarea at bounding box center [241, 168] width 211 height 44
paste textarea "Crispy dosa roasted generously with butter&cocolate"
click at [276, 151] on textarea "Crispy dosa roasted generously with butter&cocolate" at bounding box center [241, 168] width 211 height 44
click at [288, 152] on textarea "Crispy dosa roasted generously with butter and cocolate" at bounding box center [241, 168] width 211 height 44
type textarea "Crispy dosa roasted generously with butter and chocolate"
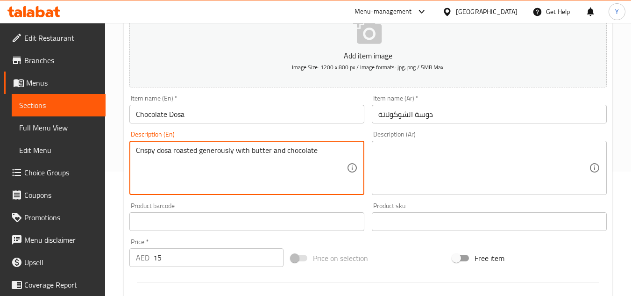
click at [284, 159] on textarea "Crispy dosa roasted generously with butter and chocolate" at bounding box center [241, 168] width 211 height 44
click at [408, 148] on textarea at bounding box center [483, 168] width 211 height 44
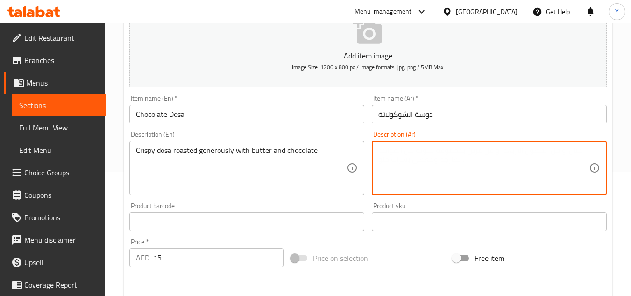
paste textarea "دوسا مقرمشة محمصة بسخاء مع الزبدة والشوكولاتة"
type textarea "دوسا مقرمشة محمصة بسخاء مع الزبدة والشوكولاتة"
click at [216, 112] on input "Chocolate Dosa" at bounding box center [246, 114] width 235 height 19
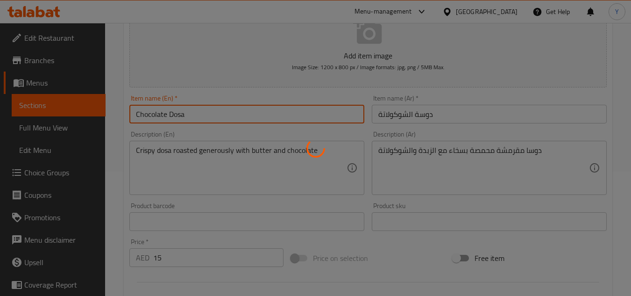
type input "0"
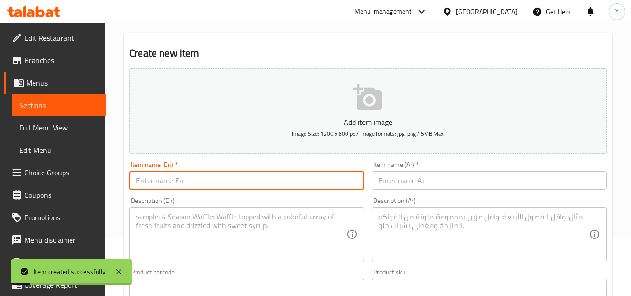
scroll to position [0, 0]
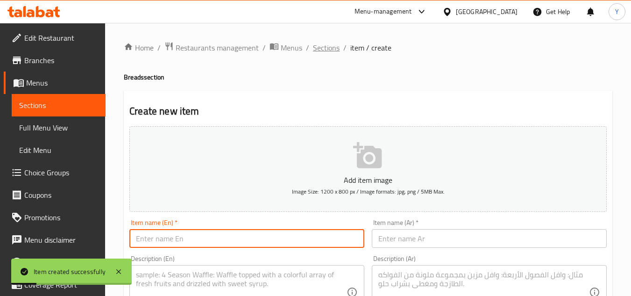
click at [320, 53] on span "Sections" at bounding box center [326, 47] width 27 height 11
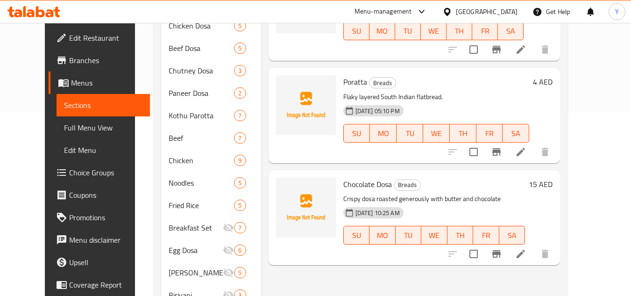
scroll to position [187, 0]
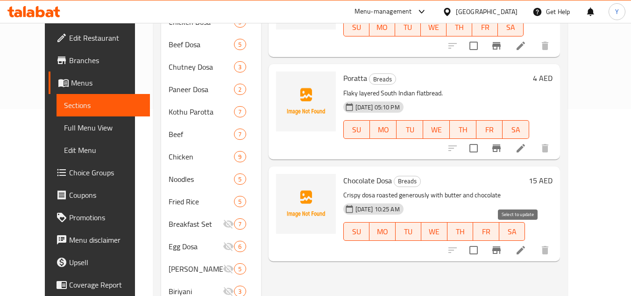
click at [484, 240] on input "checkbox" at bounding box center [474, 250] width 20 height 20
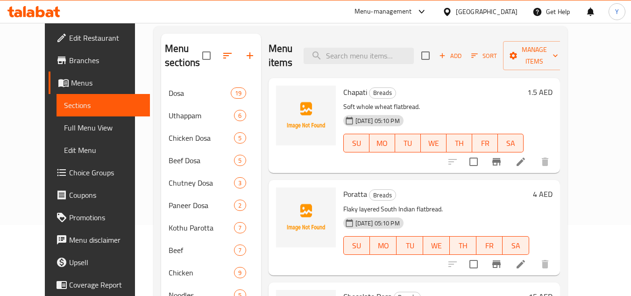
scroll to position [0, 0]
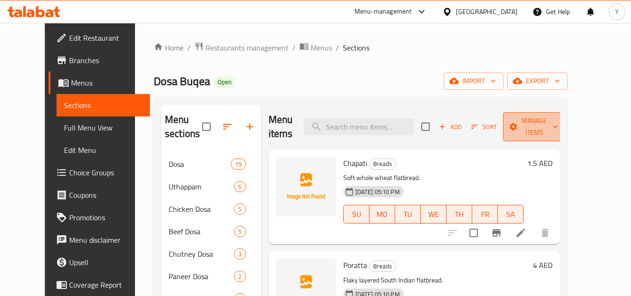
click at [566, 126] on button "Manage items" at bounding box center [534, 126] width 63 height 29
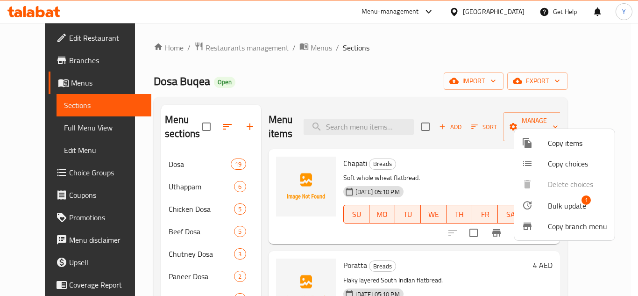
click at [560, 203] on span "Bulk update" at bounding box center [567, 205] width 38 height 11
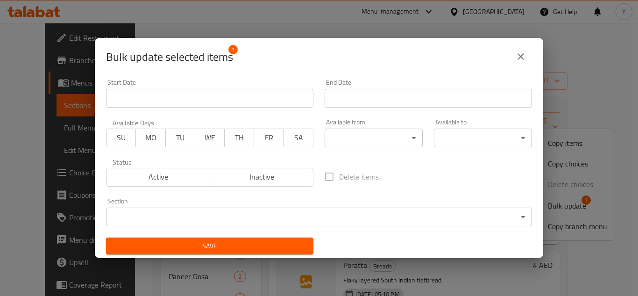
drag, startPoint x: 317, startPoint y: 207, endPoint x: 304, endPoint y: 213, distance: 14.8
click at [317, 207] on div "Section ​ ​" at bounding box center [319, 212] width 426 height 29
click at [301, 215] on body "​ Menu-management United Arab Emirates Get Help Y Edit Restaurant Branches Menu…" at bounding box center [319, 159] width 638 height 273
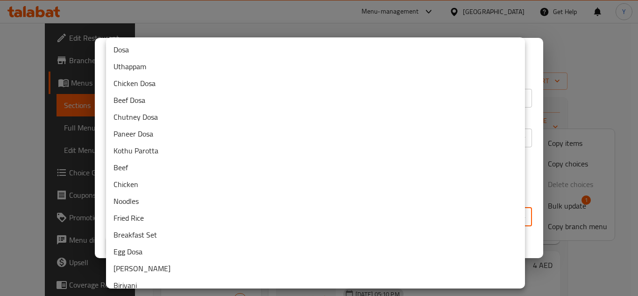
click at [181, 48] on li "Dosa" at bounding box center [315, 49] width 419 height 17
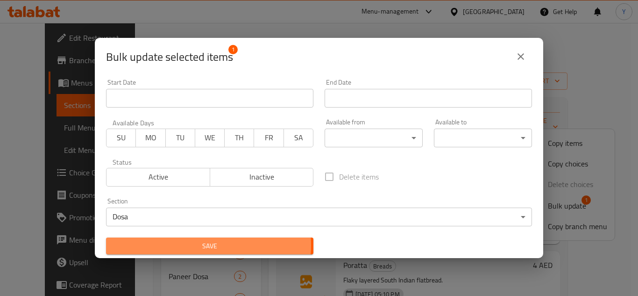
drag, startPoint x: 199, startPoint y: 244, endPoint x: 202, endPoint y: 261, distance: 17.2
click at [199, 245] on span "Save" at bounding box center [210, 246] width 193 height 12
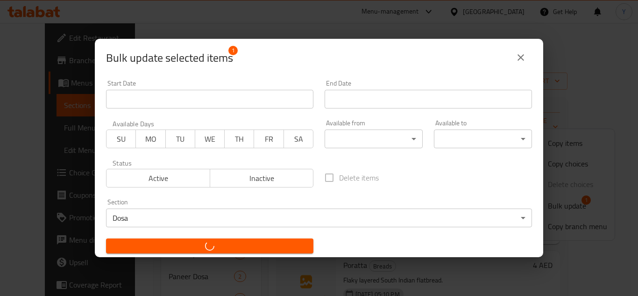
checkbox input "false"
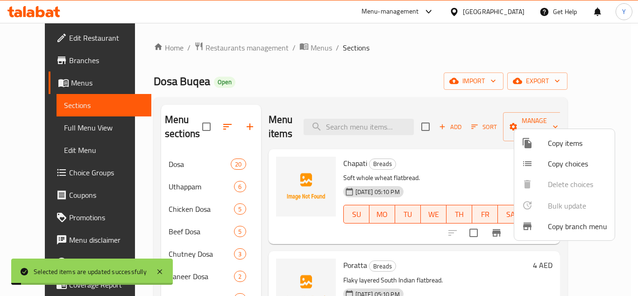
click at [157, 164] on div at bounding box center [319, 148] width 638 height 296
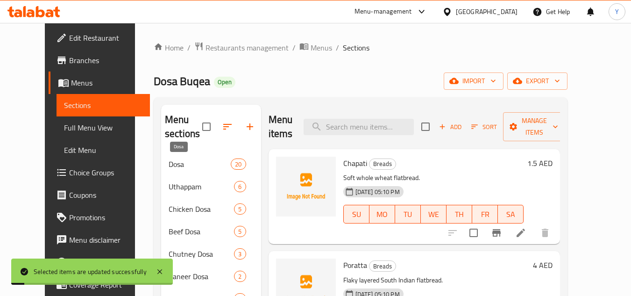
click at [169, 164] on span "Dosa" at bounding box center [200, 163] width 62 height 11
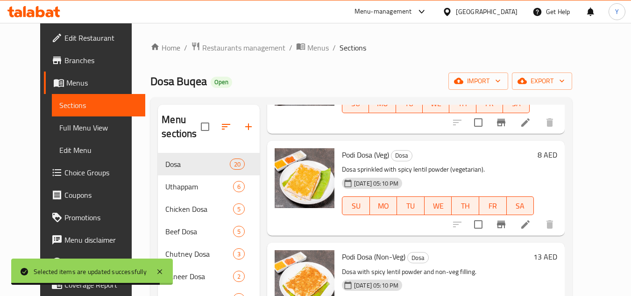
scroll to position [1075, 0]
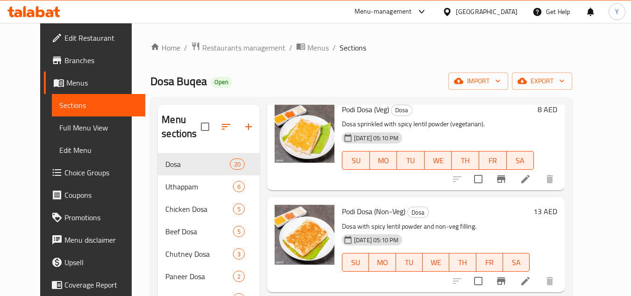
click at [557, 112] on h6 "8 AED" at bounding box center [548, 109] width 20 height 13
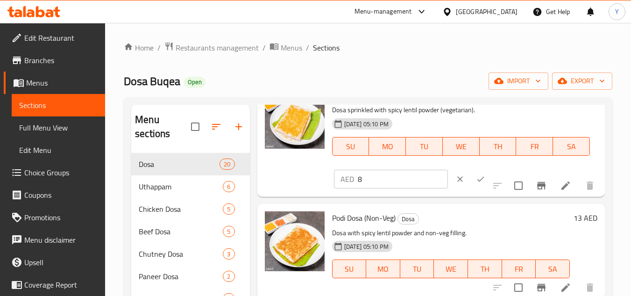
drag, startPoint x: 370, startPoint y: 194, endPoint x: 215, endPoint y: 194, distance: 155.1
type input "12"
click at [473, 187] on button "ok" at bounding box center [481, 179] width 21 height 21
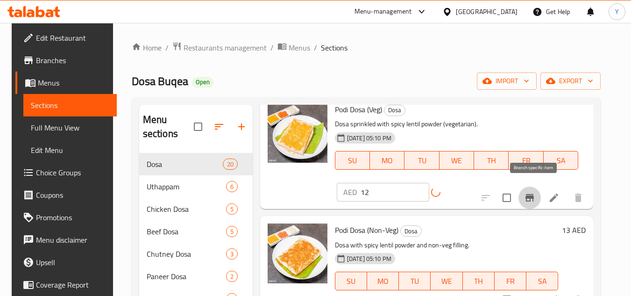
click at [529, 192] on icon "Branch-specific-item" at bounding box center [529, 197] width 11 height 11
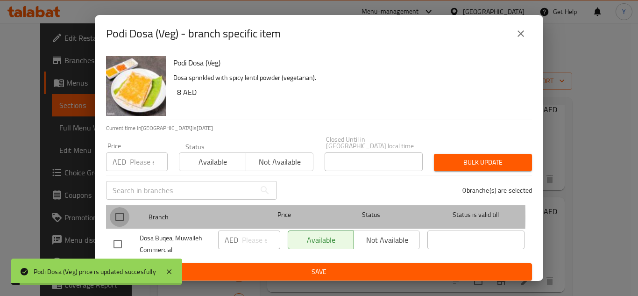
click at [122, 216] on input "checkbox" at bounding box center [120, 217] width 20 height 20
checkbox input "true"
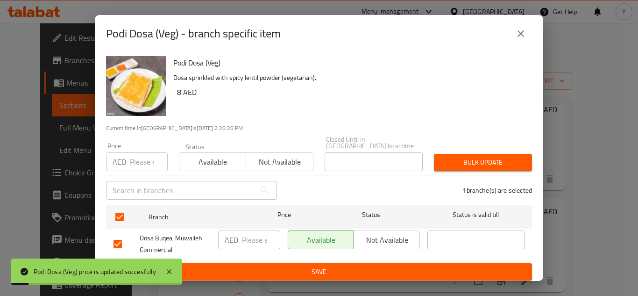
drag, startPoint x: 125, startPoint y: 160, endPoint x: 130, endPoint y: 161, distance: 5.8
click at [126, 160] on p "AED" at bounding box center [120, 161] width 14 height 11
click at [139, 159] on input "number" at bounding box center [149, 161] width 38 height 19
type input "12"
drag, startPoint x: 463, startPoint y: 150, endPoint x: 462, endPoint y: 158, distance: 8.4
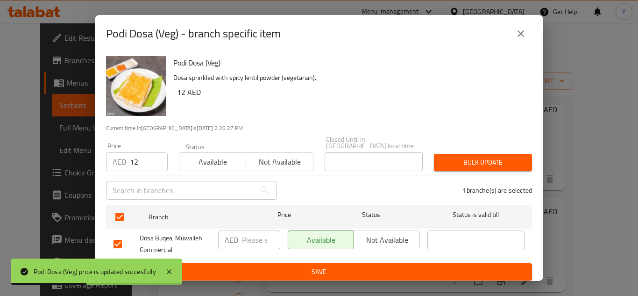
click at [463, 150] on div "Bulk update" at bounding box center [482, 162] width 109 height 29
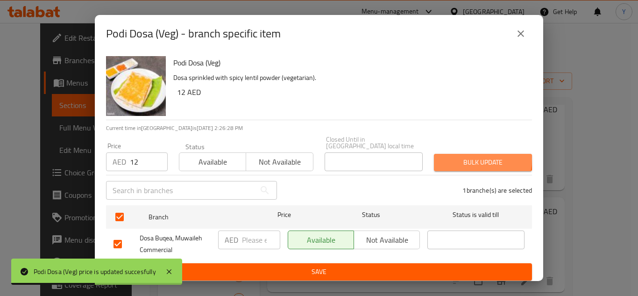
click at [462, 159] on span "Bulk update" at bounding box center [483, 163] width 83 height 12
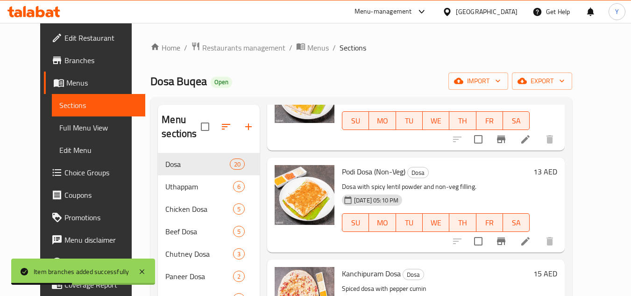
scroll to position [1168, 0]
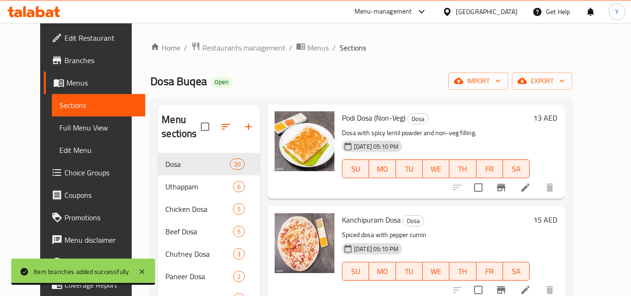
click at [557, 120] on h6 "13 AED" at bounding box center [546, 117] width 24 height 13
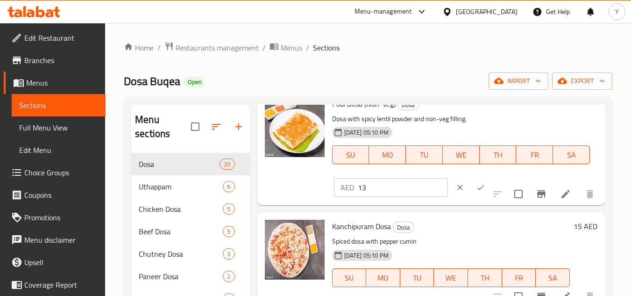
click at [400, 197] on input "13" at bounding box center [403, 187] width 90 height 19
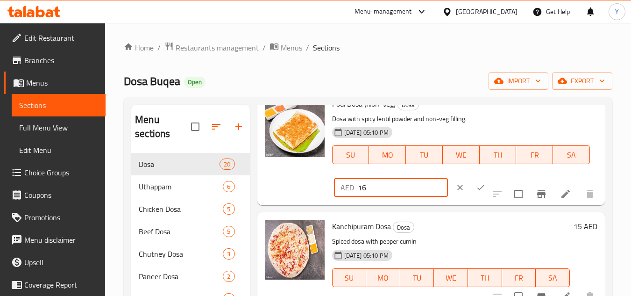
type input "16"
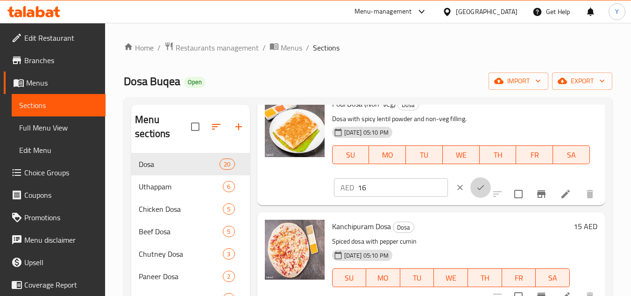
drag, startPoint x: 472, startPoint y: 203, endPoint x: 496, endPoint y: 204, distance: 23.8
click at [476, 192] on icon "ok" at bounding box center [480, 187] width 9 height 9
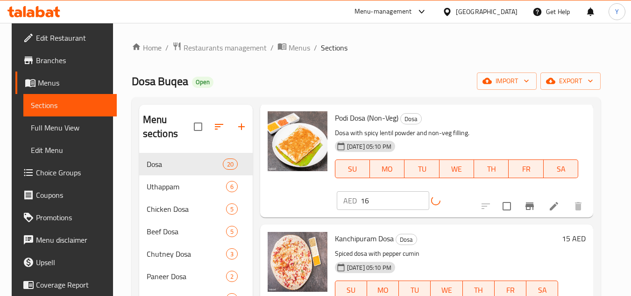
click at [530, 200] on icon "Branch-specific-item" at bounding box center [529, 205] width 11 height 11
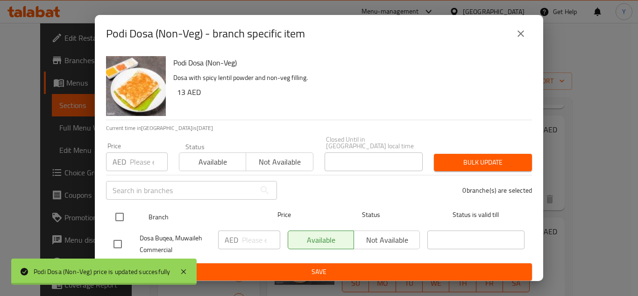
click at [117, 212] on input "checkbox" at bounding box center [120, 217] width 20 height 20
checkbox input "true"
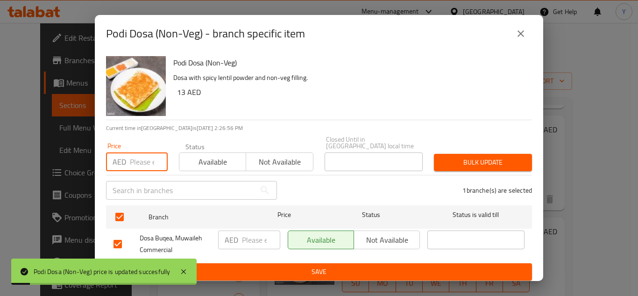
click at [141, 158] on input "number" at bounding box center [149, 161] width 38 height 19
type input "16"
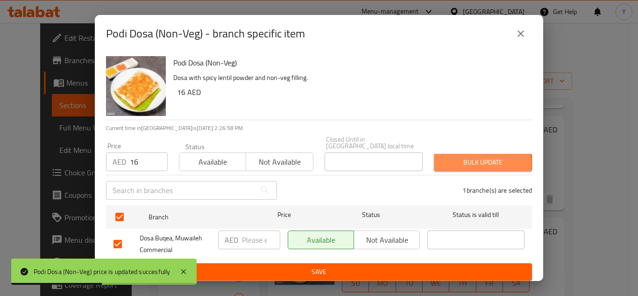
click at [470, 164] on span "Bulk update" at bounding box center [483, 163] width 83 height 12
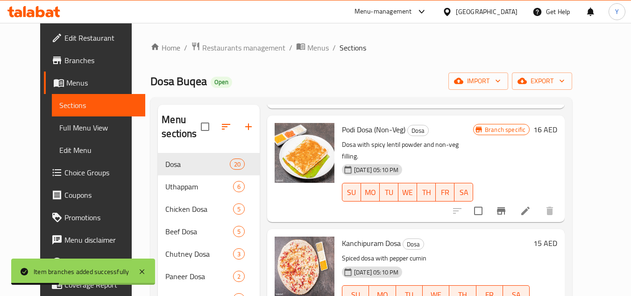
click at [557, 236] on h6 "15 AED" at bounding box center [546, 242] width 24 height 13
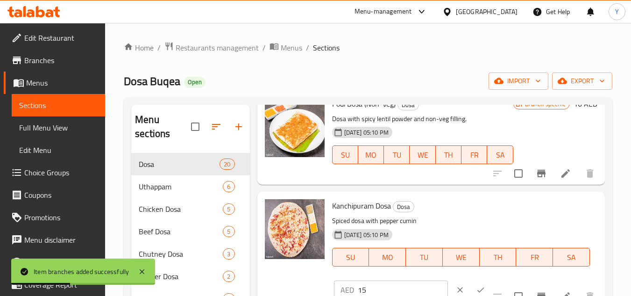
scroll to position [1308, 0]
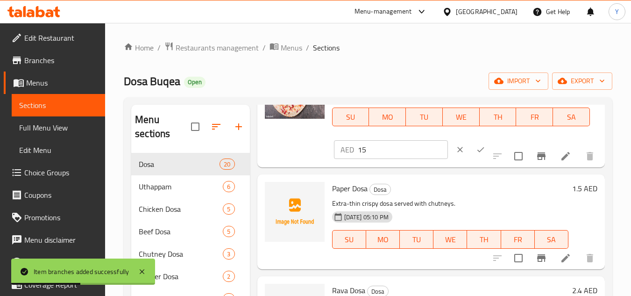
click at [394, 159] on input "15" at bounding box center [403, 149] width 90 height 19
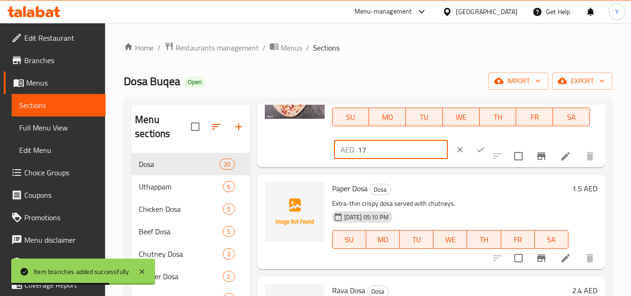
type input "17"
drag, startPoint x: 475, startPoint y: 160, endPoint x: 545, endPoint y: 169, distance: 70.2
click at [475, 160] on button "ok" at bounding box center [481, 149] width 21 height 21
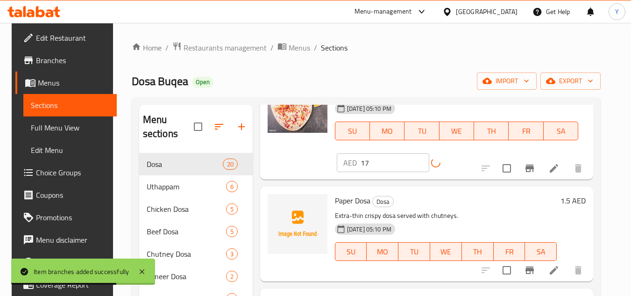
click at [531, 157] on button "Branch-specific-item" at bounding box center [530, 168] width 22 height 22
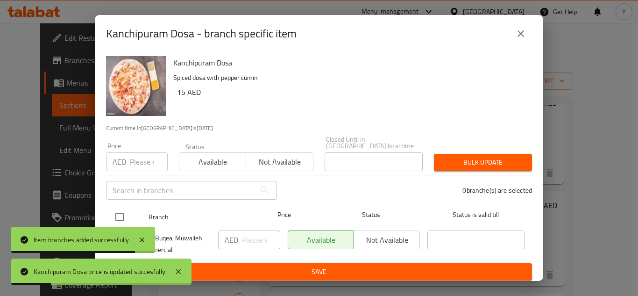
click at [119, 216] on input "checkbox" at bounding box center [120, 217] width 20 height 20
checkbox input "true"
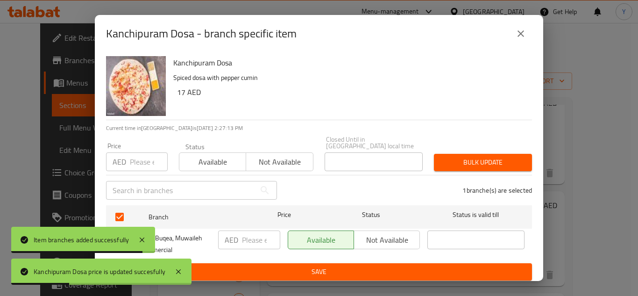
click at [143, 163] on input "number" at bounding box center [149, 161] width 38 height 19
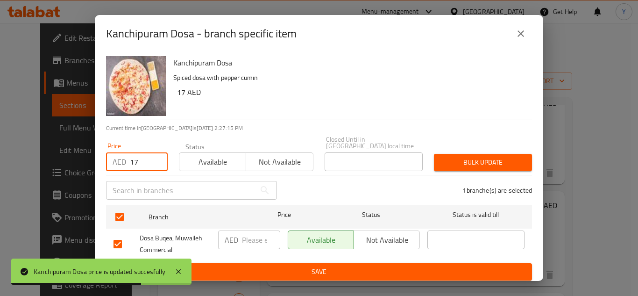
type input "17"
click at [462, 161] on span "Bulk update" at bounding box center [483, 163] width 83 height 12
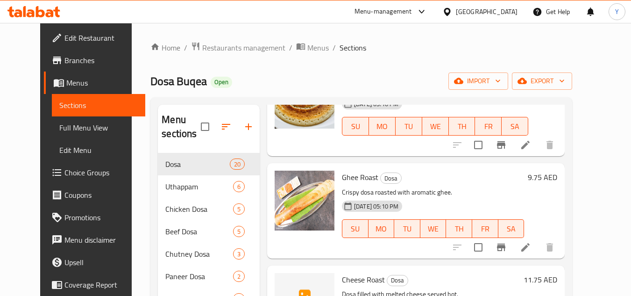
scroll to position [0, 0]
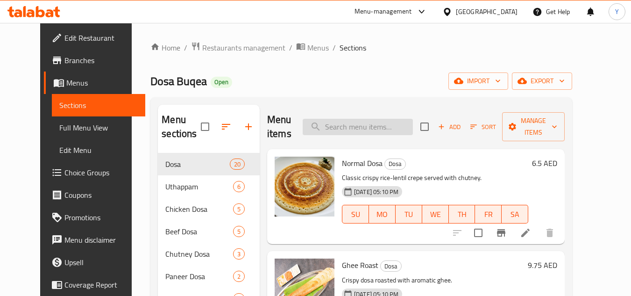
click at [388, 134] on input "search" at bounding box center [358, 127] width 110 height 16
paste input "mushroom dosa"
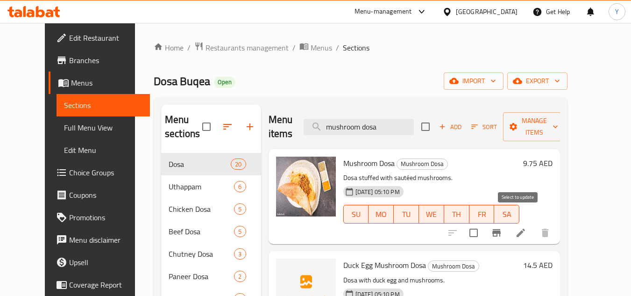
type input "mushroom dosa"
click at [484, 223] on input "checkbox" at bounding box center [474, 233] width 20 height 20
click at [553, 116] on span "Manage items" at bounding box center [535, 126] width 48 height 23
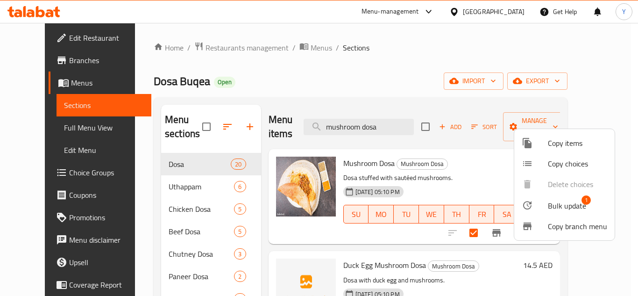
click at [541, 200] on div at bounding box center [535, 205] width 26 height 11
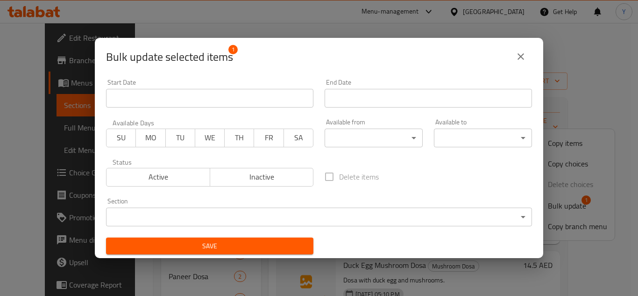
click at [253, 217] on body "​ Menu-management United Arab Emirates Get Help Y Edit Restaurant Branches Menu…" at bounding box center [319, 159] width 638 height 273
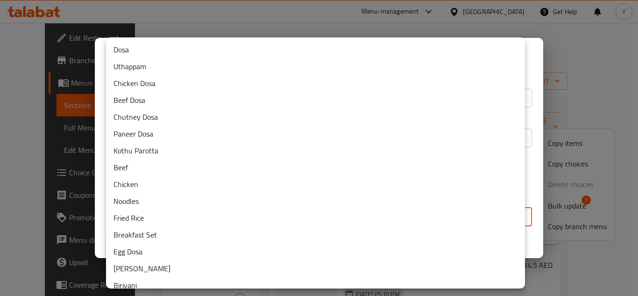
click at [193, 45] on li "Dosa" at bounding box center [315, 49] width 419 height 17
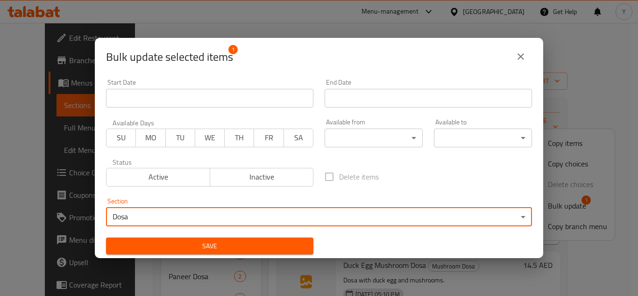
click at [213, 246] on span "Save" at bounding box center [210, 246] width 193 height 12
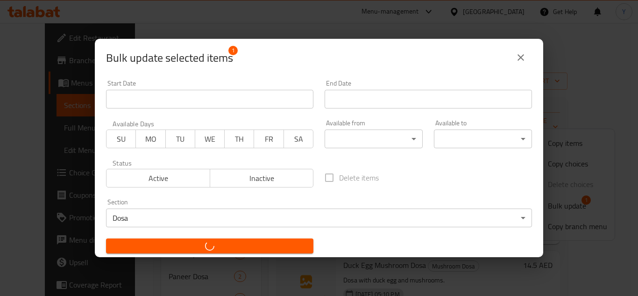
checkbox input "false"
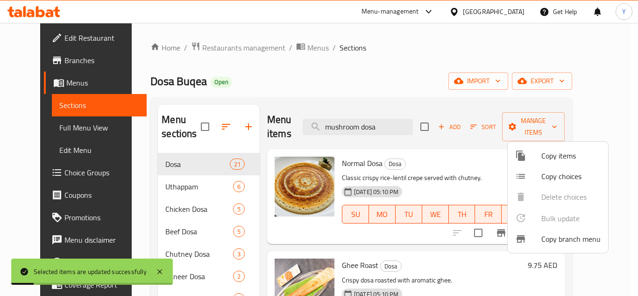
click at [461, 163] on div at bounding box center [319, 148] width 638 height 296
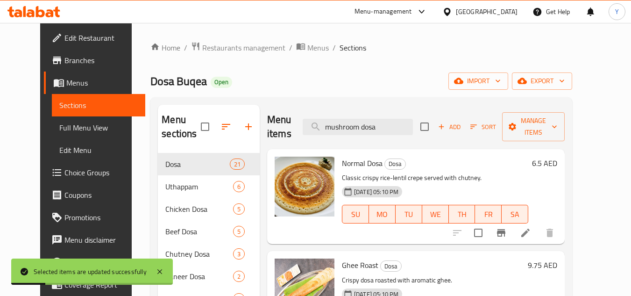
click at [421, 86] on div "Dosa Buqea Open import export" at bounding box center [361, 80] width 422 height 17
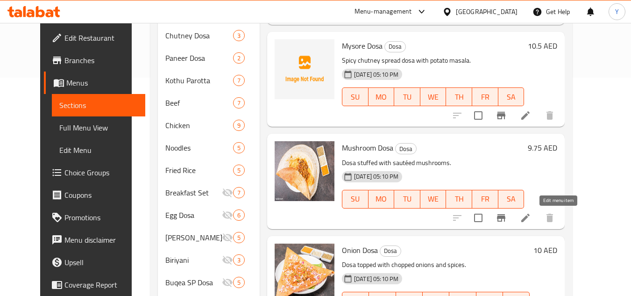
click at [531, 217] on icon at bounding box center [525, 217] width 11 height 11
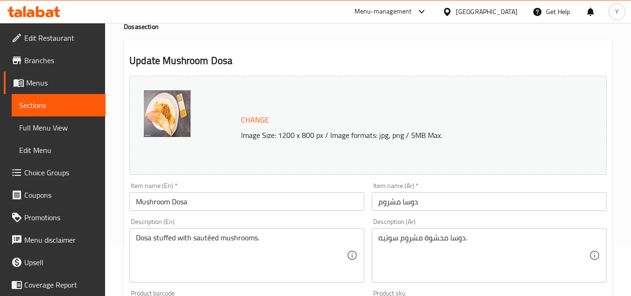
scroll to position [93, 0]
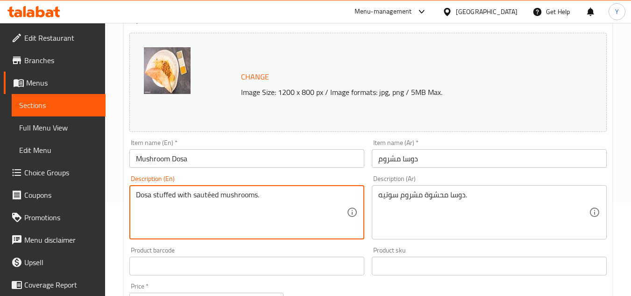
drag, startPoint x: 220, startPoint y: 195, endPoint x: 193, endPoint y: 195, distance: 26.6
click at [161, 197] on textarea "Dosa stuffed with mushrooms." at bounding box center [241, 212] width 211 height 44
type textarea "Dosa with mushrooms."
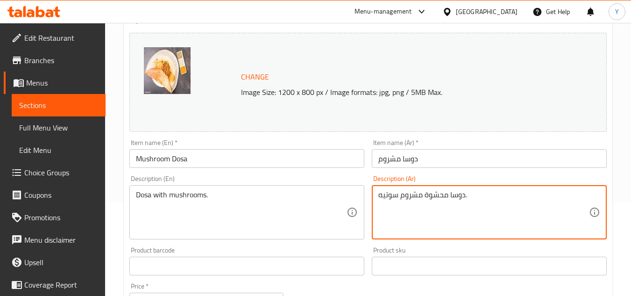
click at [435, 195] on textarea "دوسا محشوة مشروم سوتيه." at bounding box center [483, 212] width 211 height 44
click at [390, 196] on textarea "دوسا مشروم سوتيه." at bounding box center [483, 212] width 211 height 44
click at [400, 199] on textarea "دوسا مشروم ." at bounding box center [483, 212] width 211 height 44
type textarea "دوسا مع مشروم ."
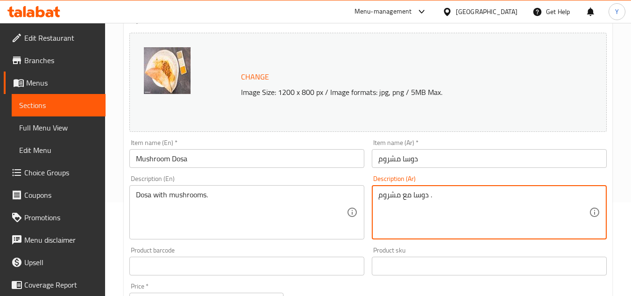
click at [308, 161] on input "Mushroom Dosa" at bounding box center [246, 158] width 235 height 19
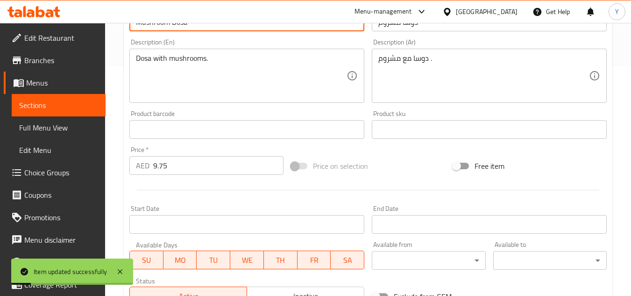
scroll to position [234, 0]
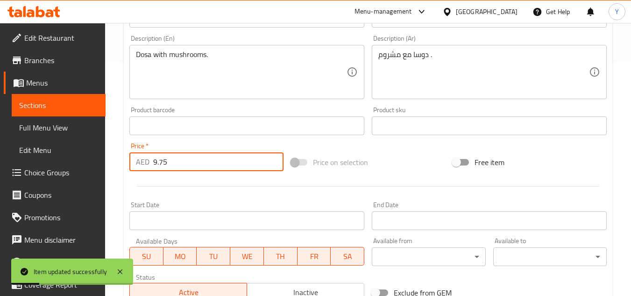
drag, startPoint x: 199, startPoint y: 169, endPoint x: 118, endPoint y: 165, distance: 80.9
click at [118, 165] on div "Home / Restaurants management / Menus / Sections / item / update Dosa section U…" at bounding box center [368, 114] width 526 height 651
type input "13"
click at [184, 186] on hr at bounding box center [368, 186] width 463 height 0
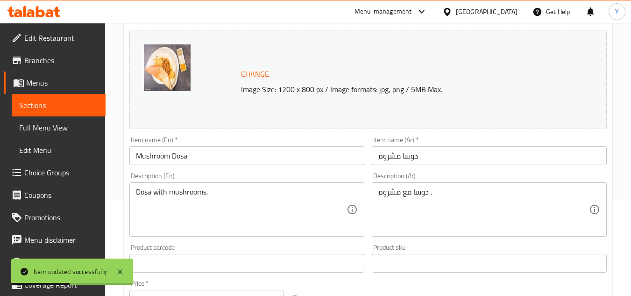
scroll to position [0, 0]
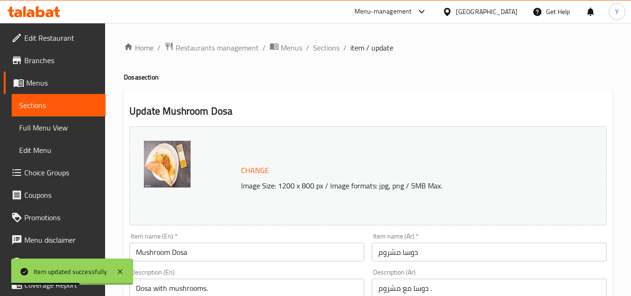
click at [219, 250] on input "Mushroom Dosa" at bounding box center [246, 252] width 235 height 19
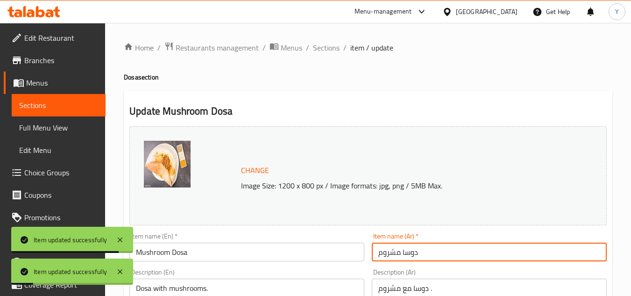
drag, startPoint x: 438, startPoint y: 257, endPoint x: 321, endPoint y: 256, distance: 117.8
paste input "الفطر"
type input "دوسة الفطر"
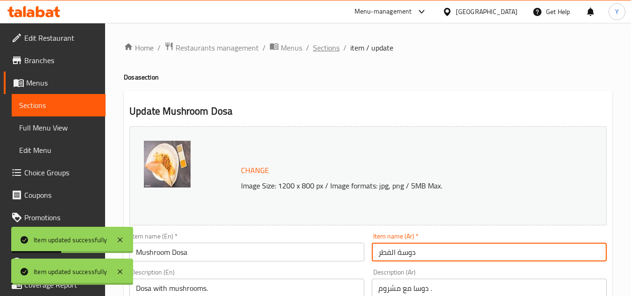
click at [321, 49] on span "Sections" at bounding box center [326, 47] width 27 height 11
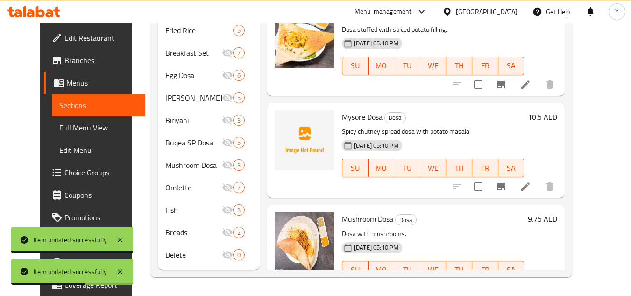
scroll to position [576, 0]
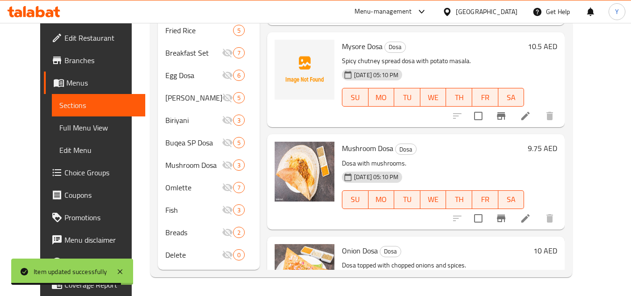
click at [507, 223] on icon "Branch-specific-item" at bounding box center [501, 218] width 11 height 11
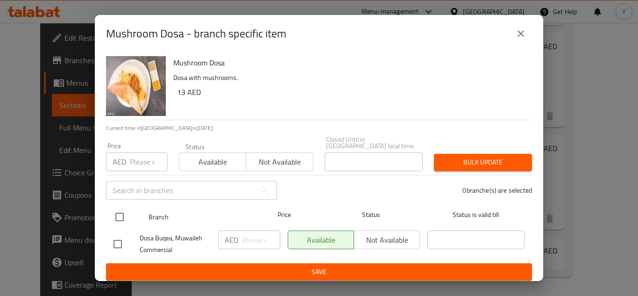
click at [125, 213] on input "checkbox" at bounding box center [120, 217] width 20 height 20
checkbox input "true"
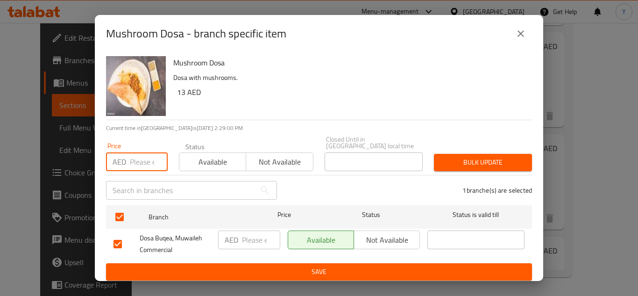
click at [143, 155] on input "number" at bounding box center [149, 161] width 38 height 19
type input "13"
click at [452, 153] on div "Bulk update" at bounding box center [482, 162] width 109 height 29
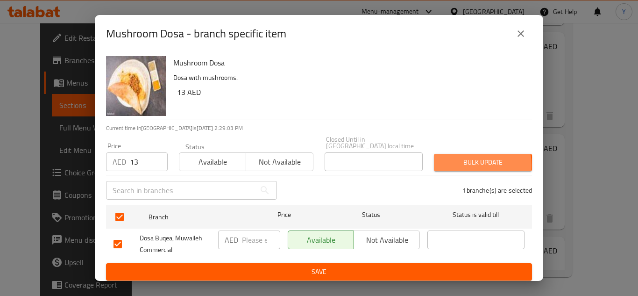
click at [452, 165] on span "Bulk update" at bounding box center [483, 163] width 83 height 12
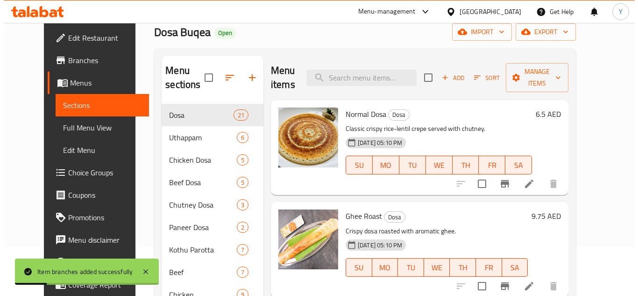
scroll to position [0, 0]
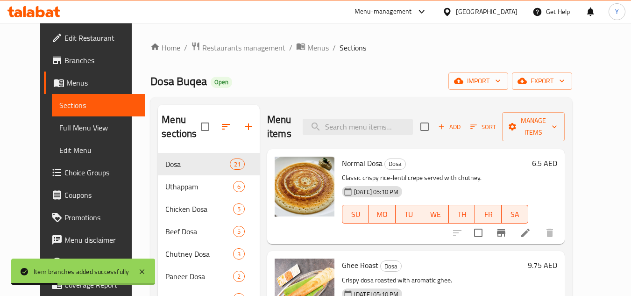
click at [496, 123] on span "Sort" at bounding box center [484, 126] width 26 height 11
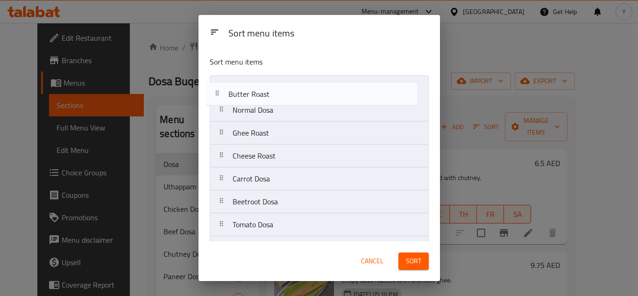
drag, startPoint x: 286, startPoint y: 159, endPoint x: 280, endPoint y: 93, distance: 66.6
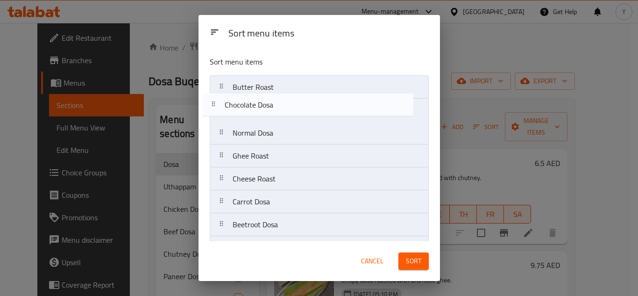
drag, startPoint x: 308, startPoint y: 226, endPoint x: 300, endPoint y: 95, distance: 130.6
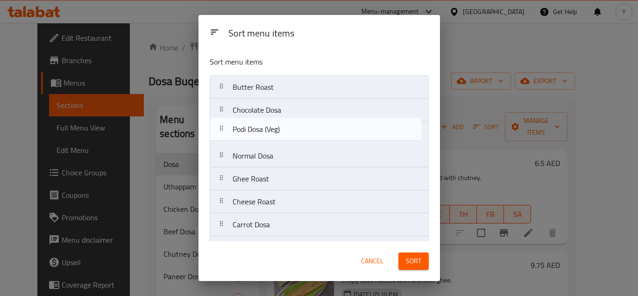
drag, startPoint x: 264, startPoint y: 133, endPoint x: 265, endPoint y: 126, distance: 7.0
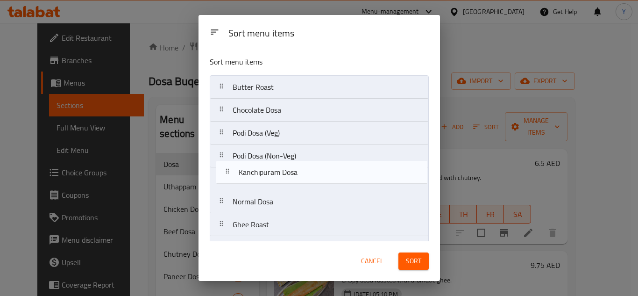
drag, startPoint x: 293, startPoint y: 134, endPoint x: 300, endPoint y: 174, distance: 41.1
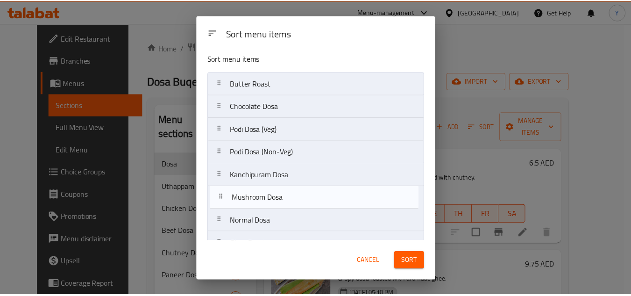
scroll to position [8, 0]
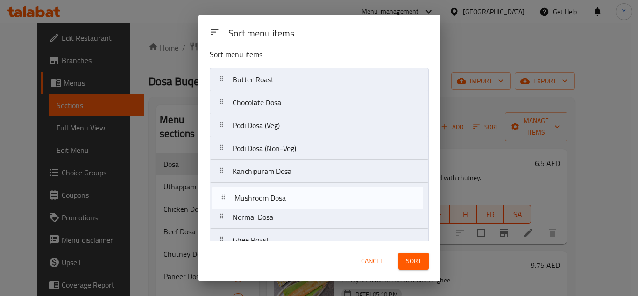
drag, startPoint x: 308, startPoint y: 164, endPoint x: 311, endPoint y: 196, distance: 32.4
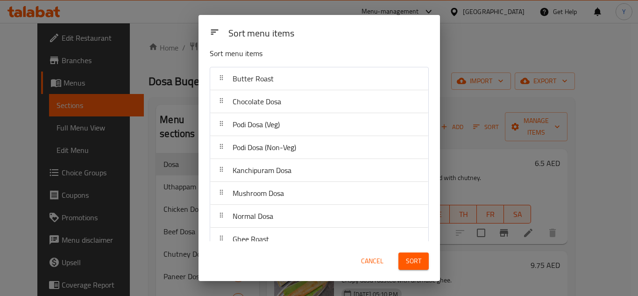
click at [409, 262] on span "Sort" at bounding box center [413, 261] width 15 height 12
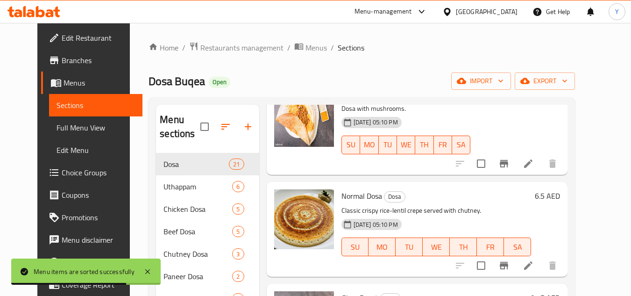
scroll to position [607, 0]
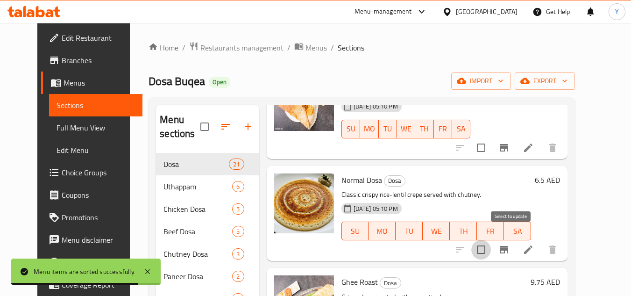
click at [491, 242] on input "checkbox" at bounding box center [481, 250] width 20 height 20
checkbox input "true"
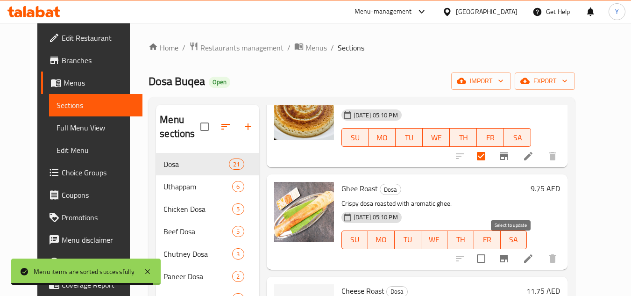
click at [491, 249] on input "checkbox" at bounding box center [481, 259] width 20 height 20
checkbox input "true"
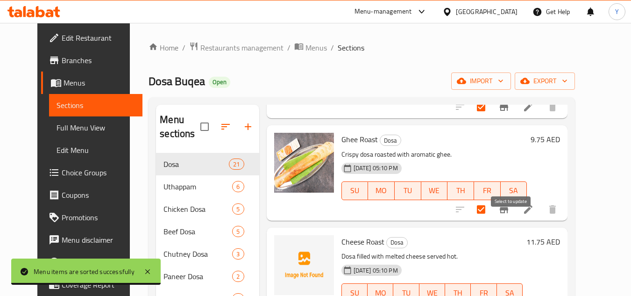
scroll to position [794, 0]
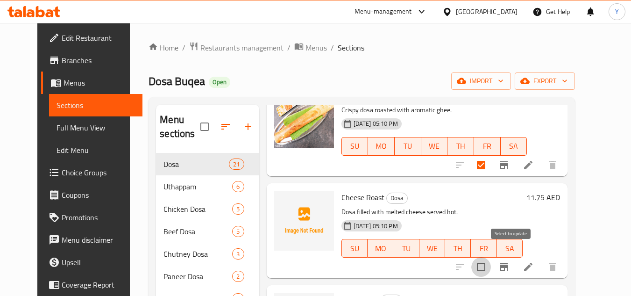
click at [491, 257] on input "checkbox" at bounding box center [481, 267] width 20 height 20
checkbox input "true"
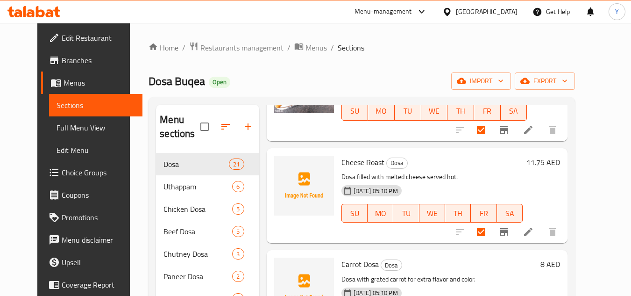
scroll to position [888, 0]
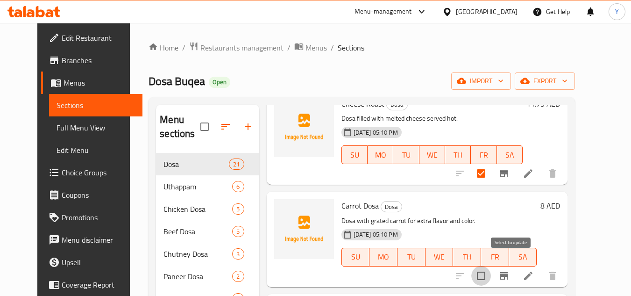
click at [491, 266] on input "checkbox" at bounding box center [481, 276] width 20 height 20
checkbox input "true"
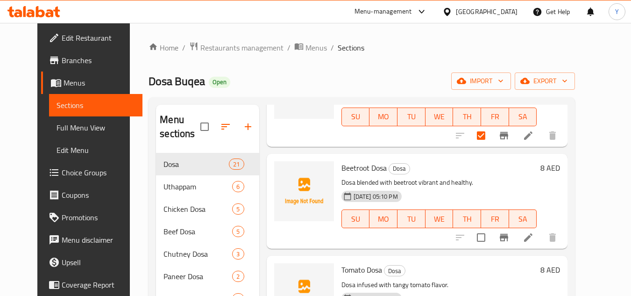
click at [491, 228] on input "checkbox" at bounding box center [481, 238] width 20 height 20
checkbox input "true"
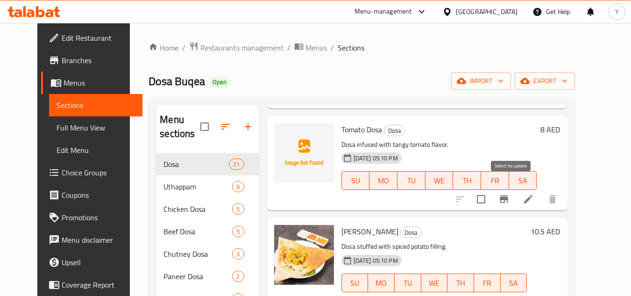
click at [491, 192] on input "checkbox" at bounding box center [481, 199] width 20 height 20
checkbox input "true"
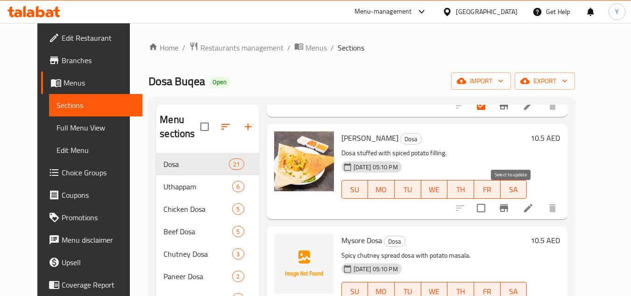
click at [491, 200] on input "checkbox" at bounding box center [481, 208] width 20 height 20
checkbox input "true"
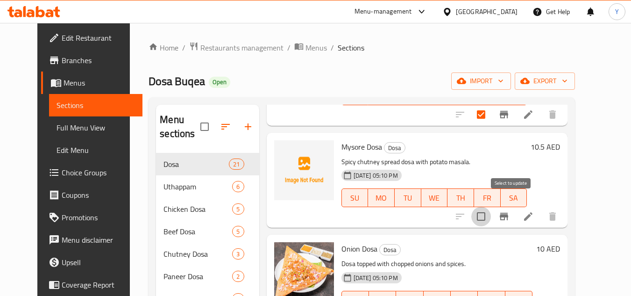
click at [491, 207] on input "checkbox" at bounding box center [481, 217] width 20 height 20
checkbox input "true"
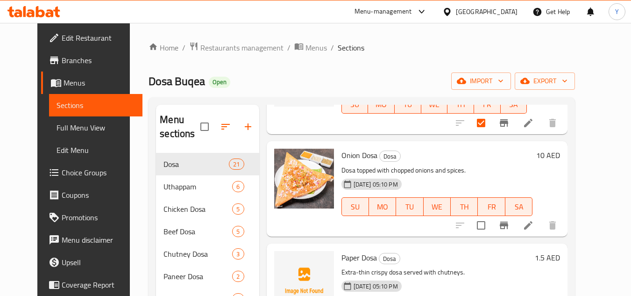
click at [491, 223] on input "checkbox" at bounding box center [481, 225] width 20 height 20
checkbox input "true"
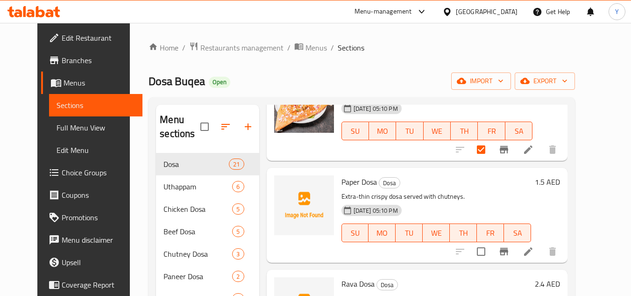
scroll to position [1589, 0]
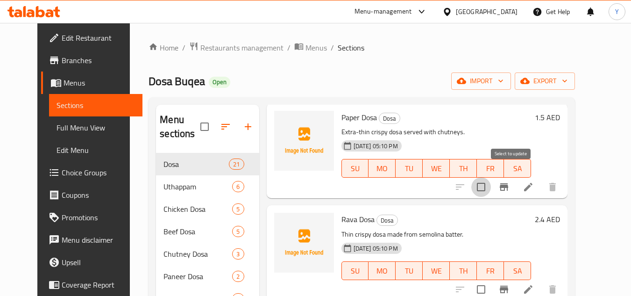
click at [491, 177] on input "checkbox" at bounding box center [481, 187] width 20 height 20
checkbox input "true"
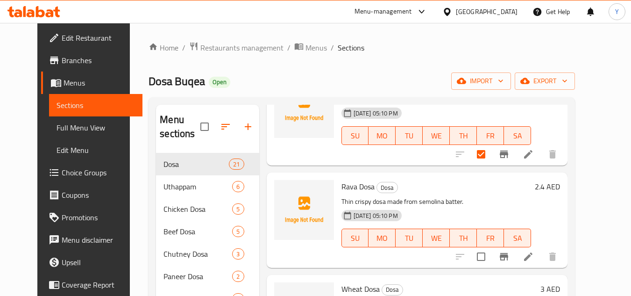
scroll to position [1658, 0]
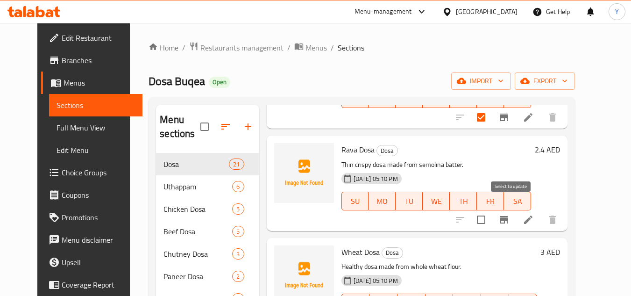
click at [491, 213] on input "checkbox" at bounding box center [481, 220] width 20 height 20
checkbox input "true"
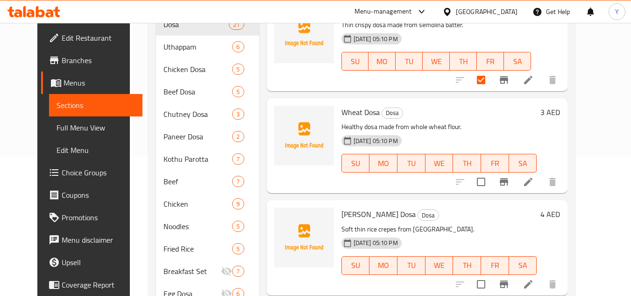
scroll to position [140, 0]
click at [491, 176] on input "checkbox" at bounding box center [481, 181] width 20 height 20
checkbox input "true"
click at [491, 274] on input "checkbox" at bounding box center [481, 284] width 20 height 20
checkbox input "true"
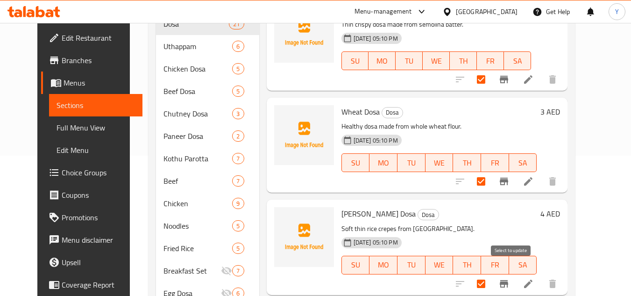
scroll to position [280, 0]
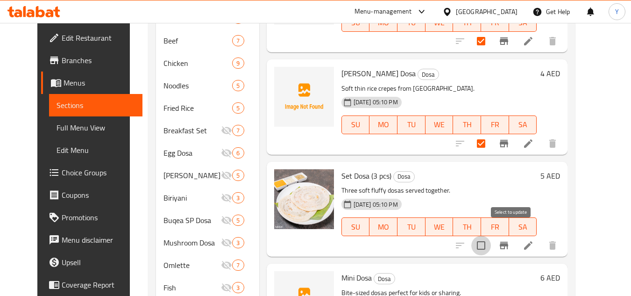
click at [491, 235] on input "checkbox" at bounding box center [481, 245] width 20 height 20
checkbox input "true"
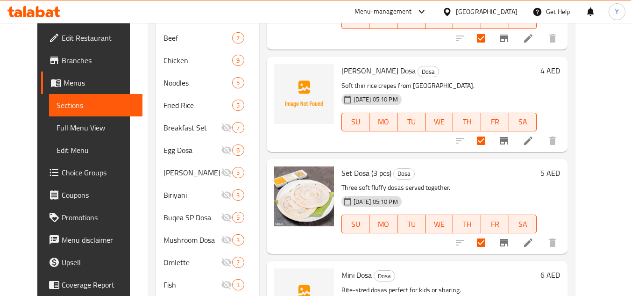
scroll to position [358, 0]
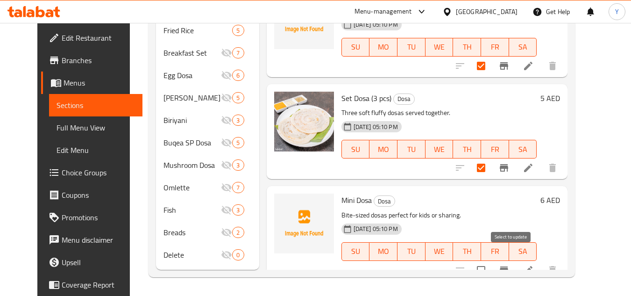
click at [491, 260] on input "checkbox" at bounding box center [481, 270] width 20 height 20
checkbox input "true"
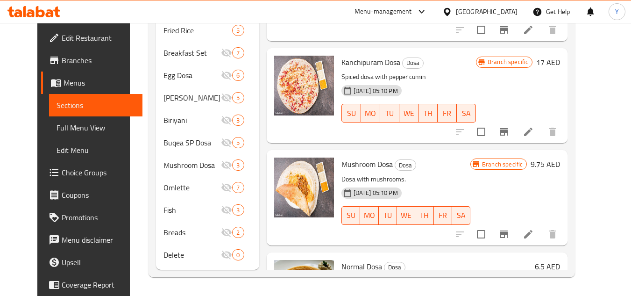
scroll to position [0, 0]
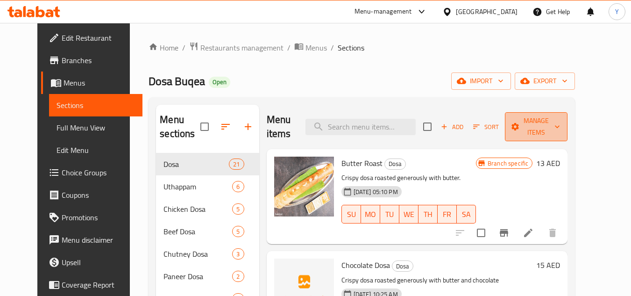
click at [556, 113] on button "Manage items" at bounding box center [536, 126] width 63 height 29
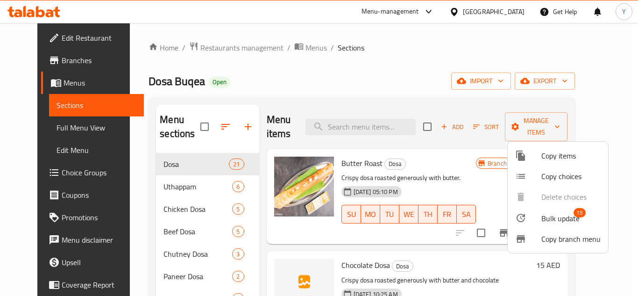
click at [491, 100] on div at bounding box center [319, 148] width 638 height 296
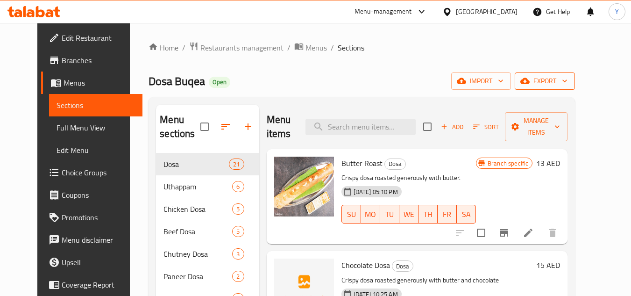
click at [568, 85] on span "export" at bounding box center [544, 81] width 45 height 12
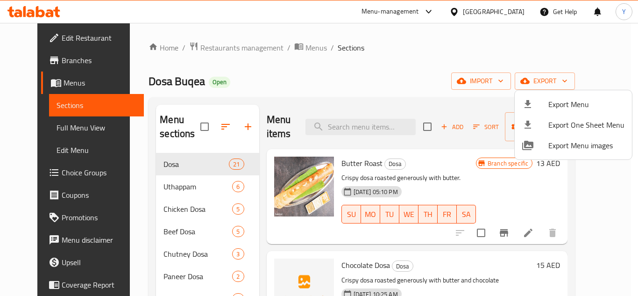
click at [462, 86] on div at bounding box center [319, 148] width 638 height 296
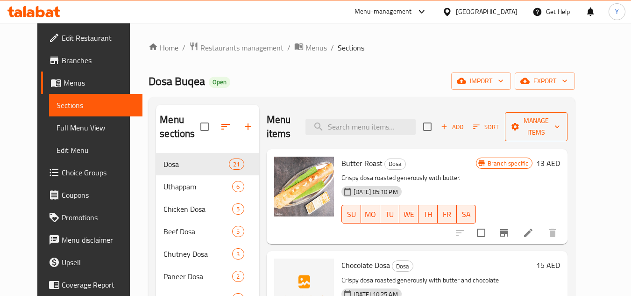
click at [535, 130] on span "Manage items" at bounding box center [537, 126] width 48 height 23
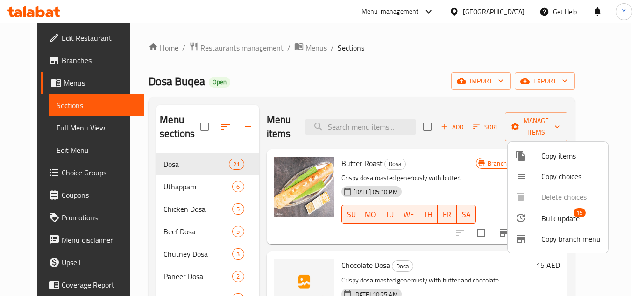
click at [535, 221] on div at bounding box center [528, 217] width 26 height 11
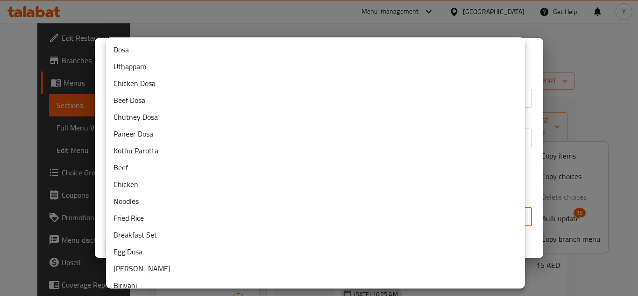
click at [257, 219] on body "​ Menu-management United Arab Emirates Get Help Y Edit Restaurant Branches Menu…" at bounding box center [319, 159] width 638 height 273
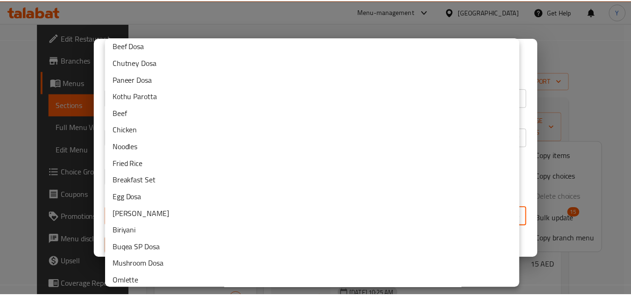
scroll to position [110, 0]
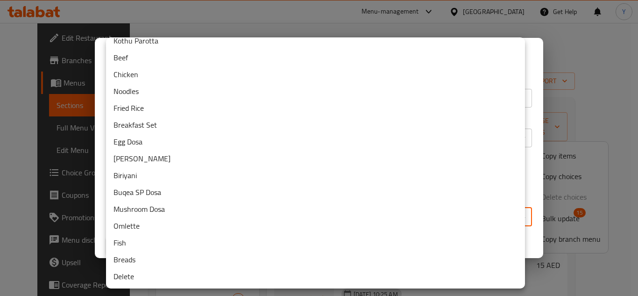
click at [134, 278] on li "Delete" at bounding box center [315, 276] width 419 height 17
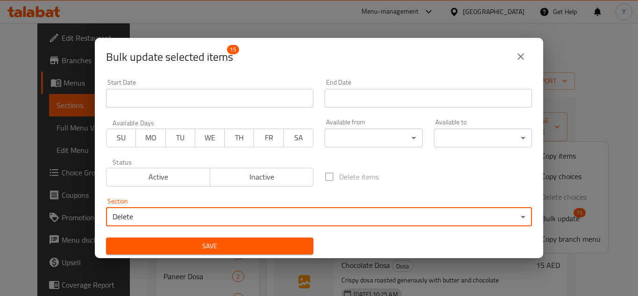
click at [169, 244] on span "Save" at bounding box center [210, 246] width 193 height 12
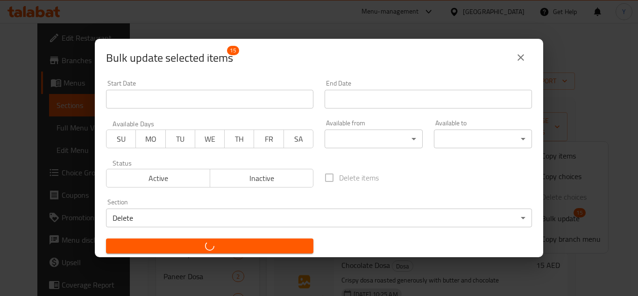
checkbox input "false"
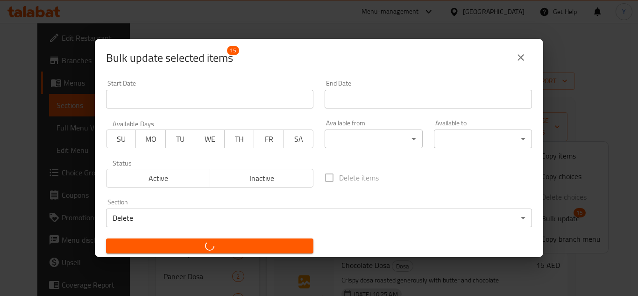
checkbox input "false"
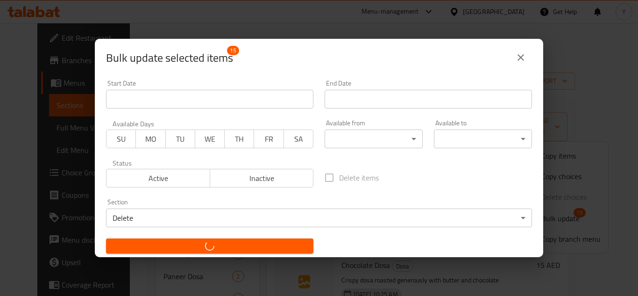
checkbox input "false"
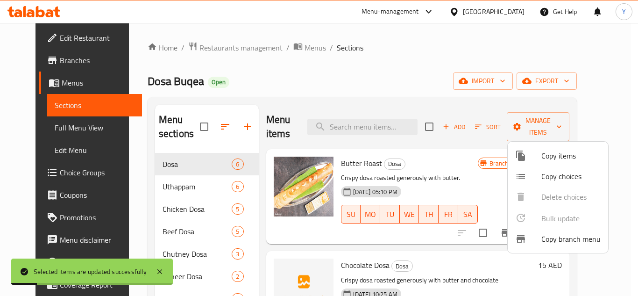
click at [347, 92] on div at bounding box center [319, 148] width 638 height 296
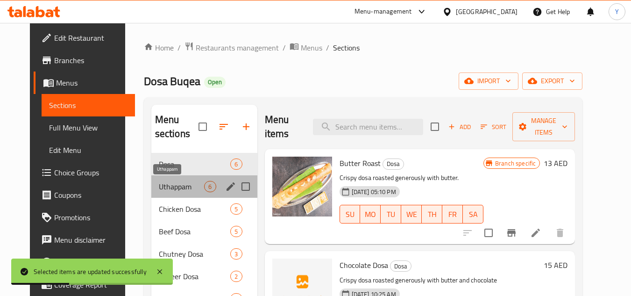
click at [159, 186] on span "Uthappam" at bounding box center [182, 186] width 46 height 11
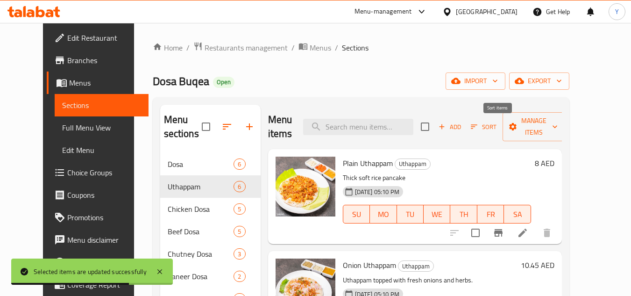
click at [494, 132] on span "Sort" at bounding box center [484, 126] width 26 height 11
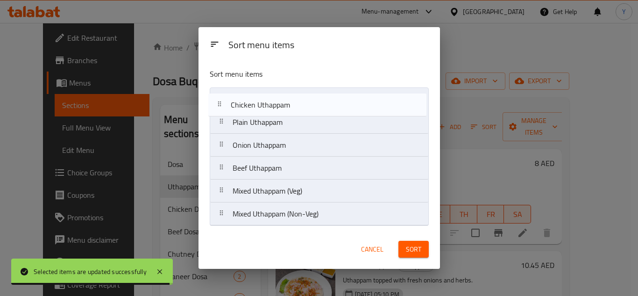
drag, startPoint x: 332, startPoint y: 144, endPoint x: 329, endPoint y: 96, distance: 48.2
click at [329, 96] on nav "Plain Uthappam Onion Uthappam Chicken Uthappam Beef Uthappam Mixed Uthappam (Ve…" at bounding box center [319, 156] width 219 height 138
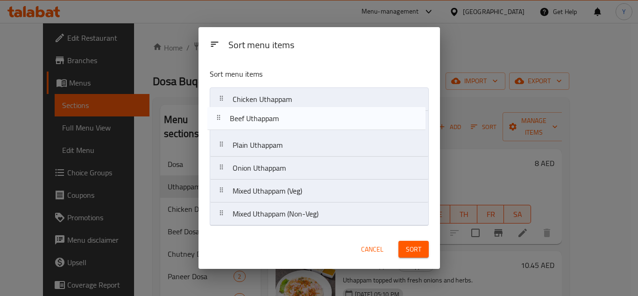
drag, startPoint x: 262, startPoint y: 171, endPoint x: 259, endPoint y: 113, distance: 58.0
click at [259, 113] on nav "Chicken Uthappam Plain Uthappam Onion Uthappam Beef Uthappam Mixed Uthappam (Ve…" at bounding box center [319, 156] width 219 height 138
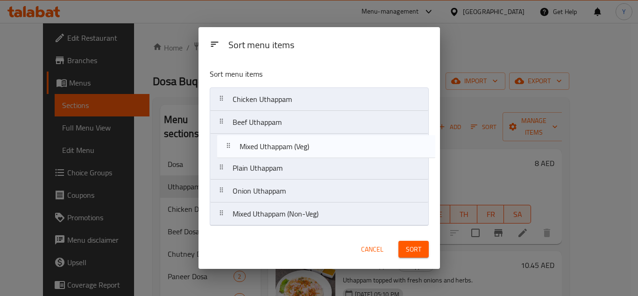
drag, startPoint x: 286, startPoint y: 196, endPoint x: 294, endPoint y: 146, distance: 50.7
click at [294, 146] on nav "Chicken Uthappam Beef Uthappam Plain Uthappam Onion Uthappam Mixed Uthappam (Ve…" at bounding box center [319, 156] width 219 height 138
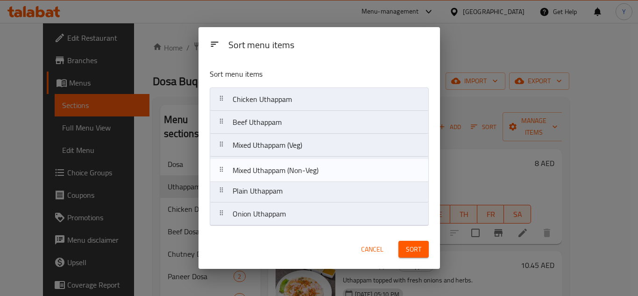
drag, startPoint x: 288, startPoint y: 216, endPoint x: 288, endPoint y: 167, distance: 48.6
click at [288, 167] on nav "Chicken Uthappam Beef Uthappam Mixed Uthappam (Veg) Plain Uthappam Onion Uthapp…" at bounding box center [319, 156] width 219 height 138
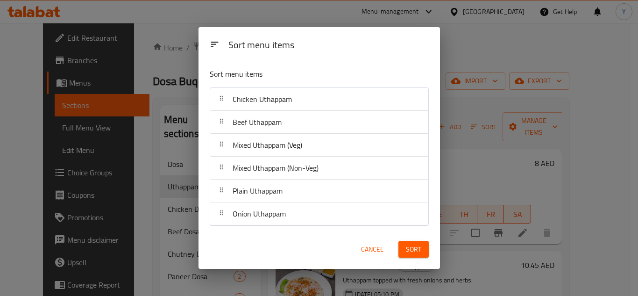
click at [412, 252] on span "Sort" at bounding box center [413, 249] width 15 height 12
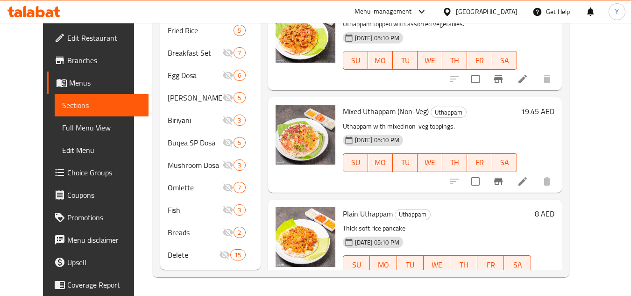
scroll to position [127, 0]
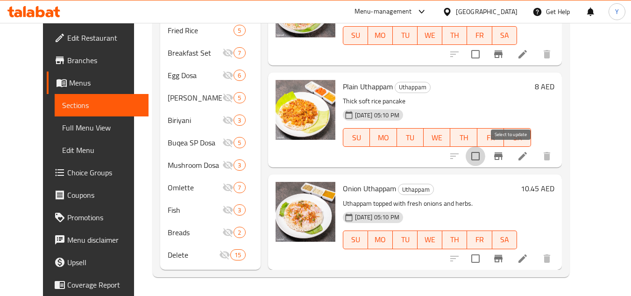
click at [485, 157] on input "checkbox" at bounding box center [476, 156] width 20 height 20
checkbox input "true"
click at [485, 255] on input "checkbox" at bounding box center [476, 259] width 20 height 20
checkbox input "true"
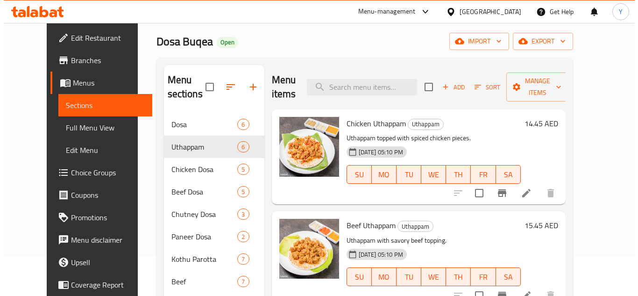
scroll to position [0, 0]
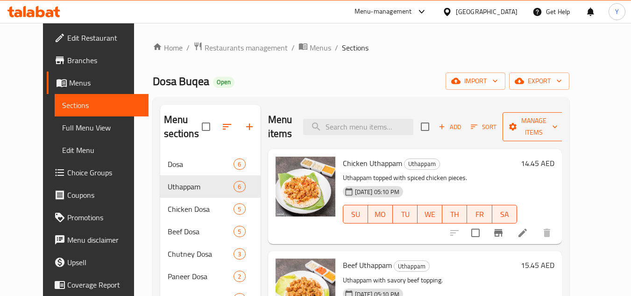
click at [556, 137] on span "Manage items" at bounding box center [534, 126] width 48 height 23
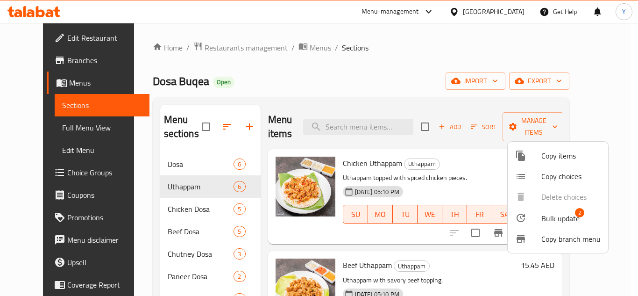
click at [543, 211] on li "Bulk update 2" at bounding box center [558, 217] width 100 height 21
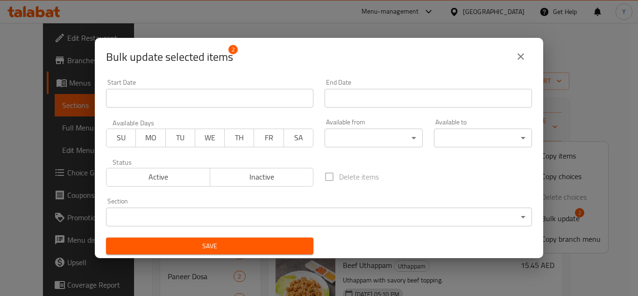
click at [293, 215] on body "​ Menu-management United Arab Emirates Get Help Y Edit Restaurant Branches Menu…" at bounding box center [319, 159] width 638 height 273
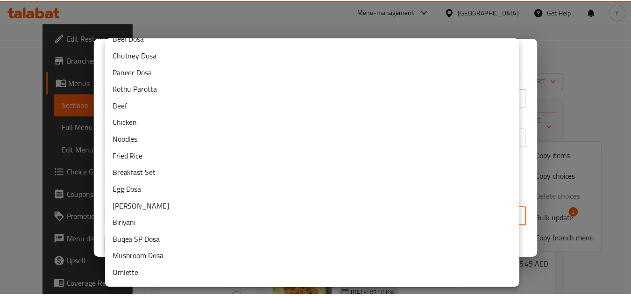
scroll to position [110, 0]
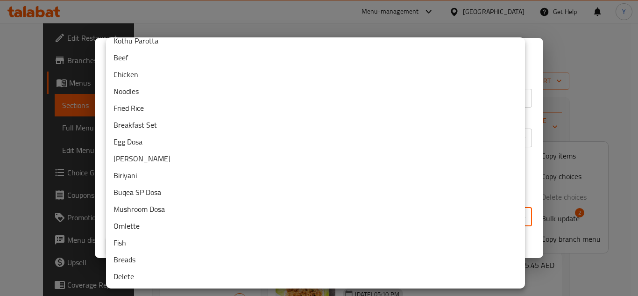
click at [168, 280] on li "Delete" at bounding box center [315, 276] width 419 height 17
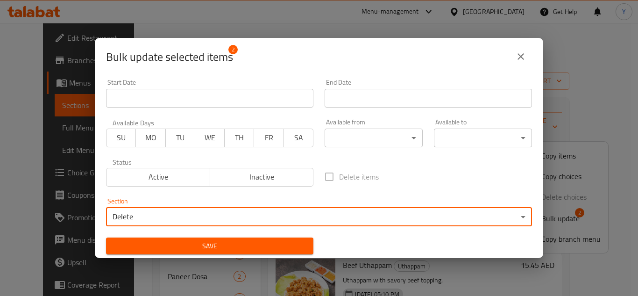
click at [152, 227] on div "Section Delete ​" at bounding box center [318, 212] width 437 height 40
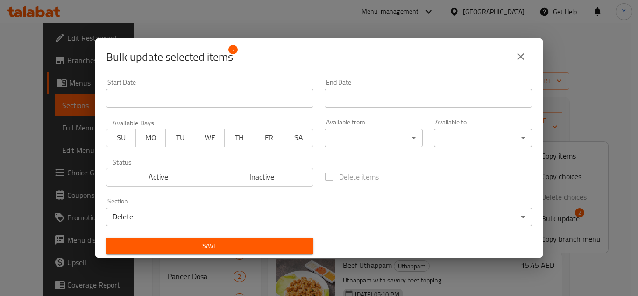
click at [149, 245] on span "Save" at bounding box center [210, 246] width 193 height 12
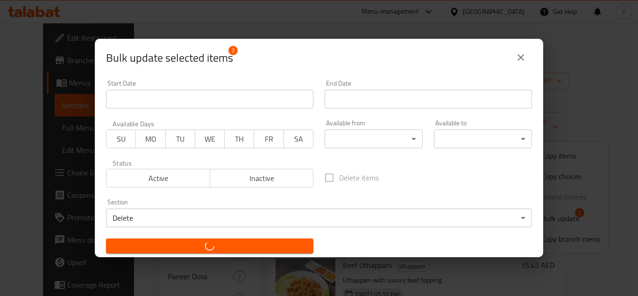
checkbox input "false"
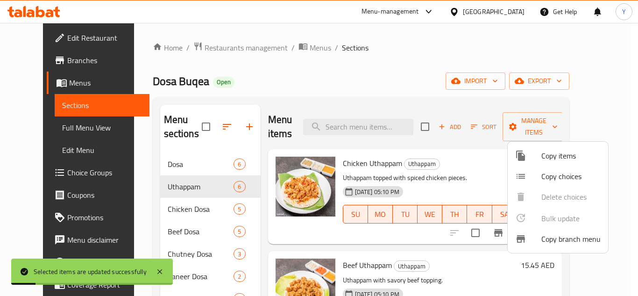
click at [360, 88] on div at bounding box center [319, 148] width 638 height 296
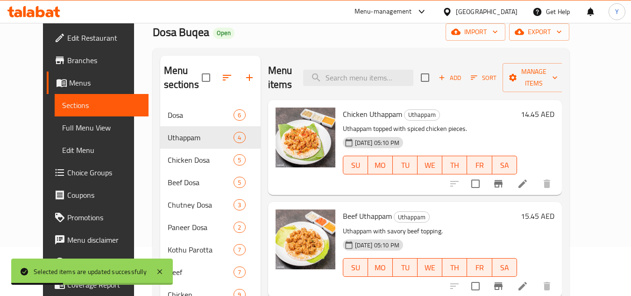
scroll to position [0, 0]
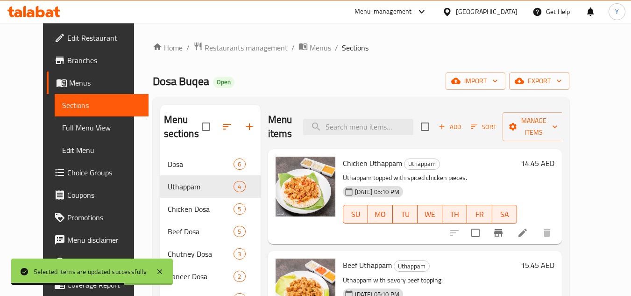
drag, startPoint x: 579, startPoint y: 152, endPoint x: 539, endPoint y: 177, distance: 47.2
click at [555, 157] on h6 "14.45 AED" at bounding box center [538, 163] width 34 height 13
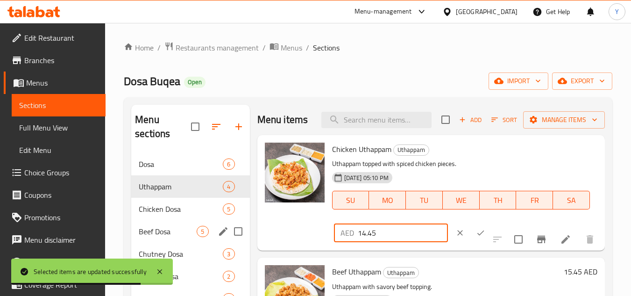
drag, startPoint x: 411, startPoint y: 230, endPoint x: 230, endPoint y: 232, distance: 180.8
type input "17"
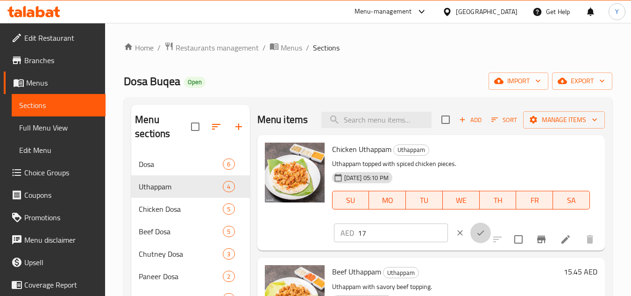
click at [471, 235] on button "ok" at bounding box center [481, 232] width 21 height 21
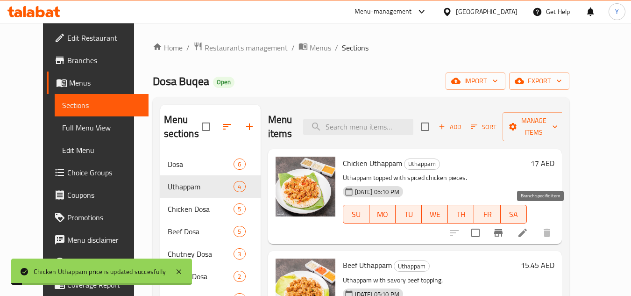
click at [503, 229] on icon "Branch-specific-item" at bounding box center [498, 232] width 8 height 7
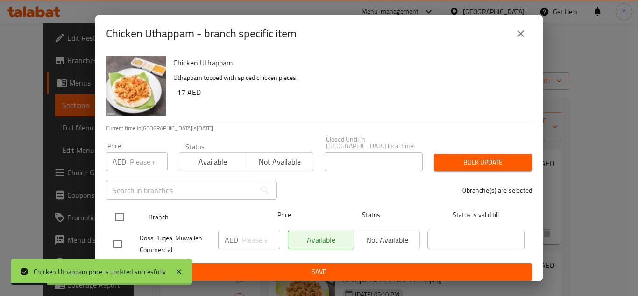
click at [114, 208] on input "checkbox" at bounding box center [120, 217] width 20 height 20
checkbox input "true"
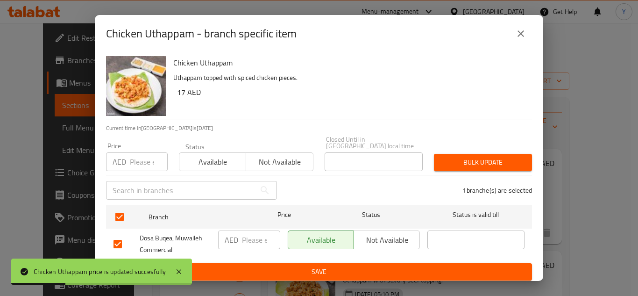
click at [140, 157] on input "number" at bounding box center [149, 161] width 38 height 19
type input "17"
click at [470, 163] on span "Bulk update" at bounding box center [483, 163] width 83 height 12
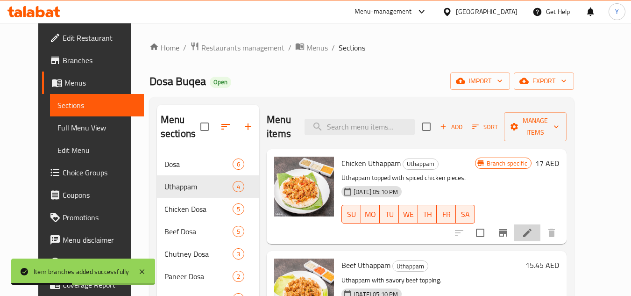
click at [541, 224] on li at bounding box center [527, 232] width 26 height 17
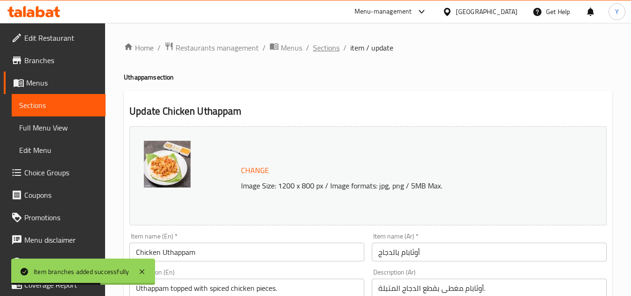
click at [333, 51] on span "Sections" at bounding box center [326, 47] width 27 height 11
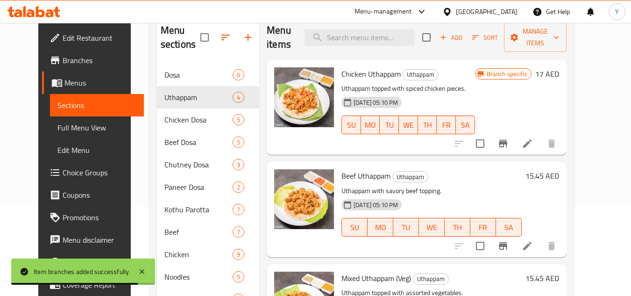
scroll to position [93, 0]
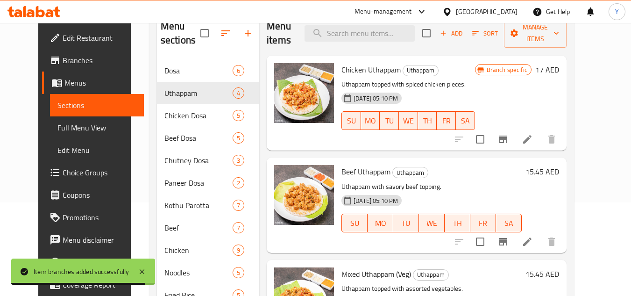
click at [559, 165] on h6 "15.45 AED" at bounding box center [543, 171] width 34 height 13
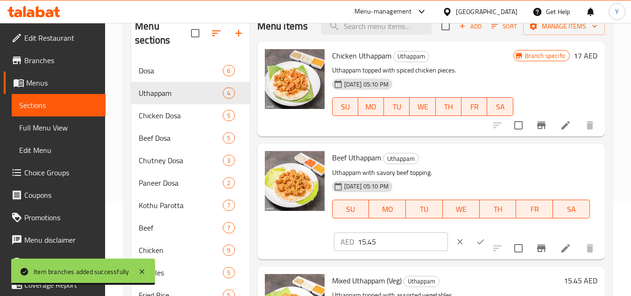
drag, startPoint x: 402, startPoint y: 243, endPoint x: 274, endPoint y: 241, distance: 127.6
click at [287, 244] on div "Beef Uthappam Uthappam Uthappam with savory beef topping. 17-07-2025 05:10 PM S…" at bounding box center [431, 201] width 340 height 108
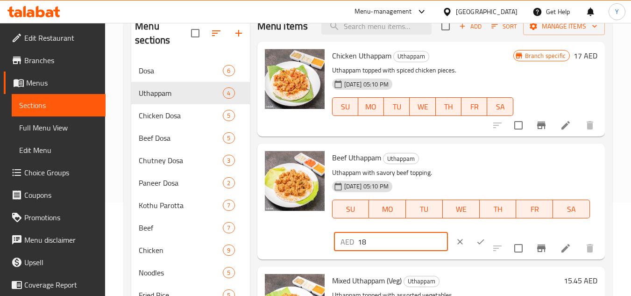
type input "18"
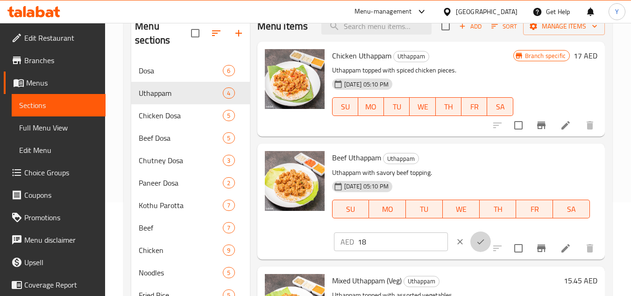
click at [477, 242] on icon "ok" at bounding box center [480, 241] width 7 height 5
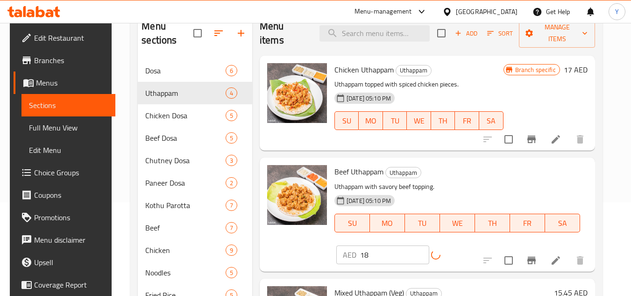
click at [536, 257] on icon "Branch-specific-item" at bounding box center [532, 260] width 8 height 7
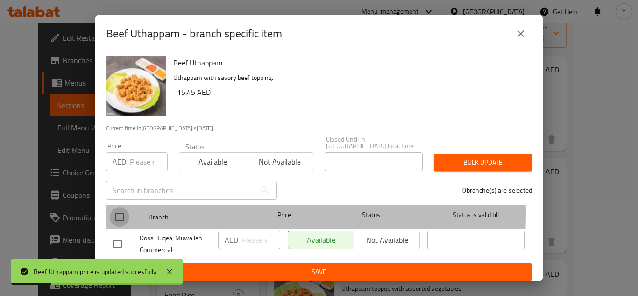
click at [118, 212] on input "checkbox" at bounding box center [120, 217] width 20 height 20
checkbox input "true"
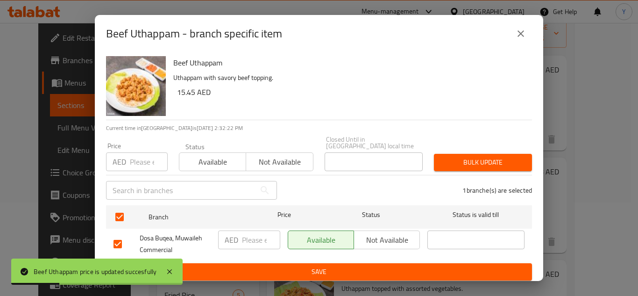
click at [139, 160] on input "number" at bounding box center [149, 161] width 38 height 19
type input "18"
click at [455, 158] on span "Bulk update" at bounding box center [483, 163] width 83 height 12
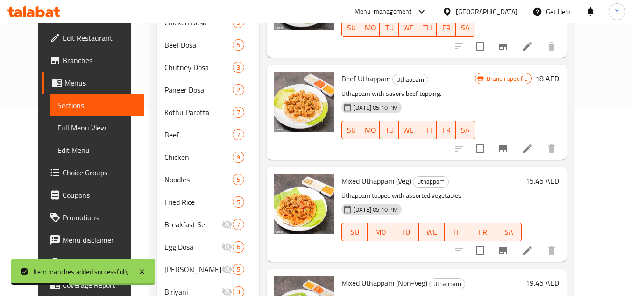
scroll to position [187, 0]
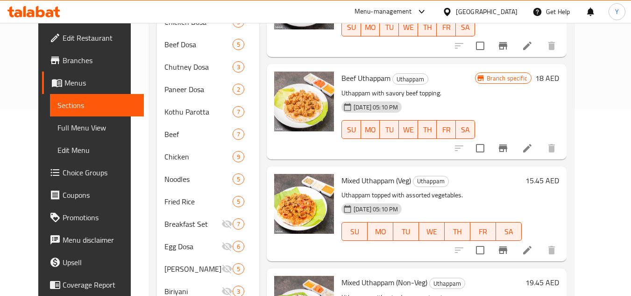
click at [559, 174] on h6 "15.45 AED" at bounding box center [543, 180] width 34 height 13
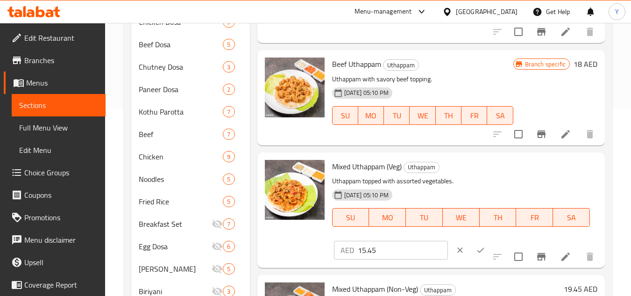
click at [217, 251] on div "Menu sections Dosa 6 Uthappam 4 Chicken Dosa 5 Beef Dosa 5 Chutney Dosa 3 Panee…" at bounding box center [368, 179] width 474 height 523
type input "18"
click at [476, 250] on icon "ok" at bounding box center [480, 249] width 9 height 9
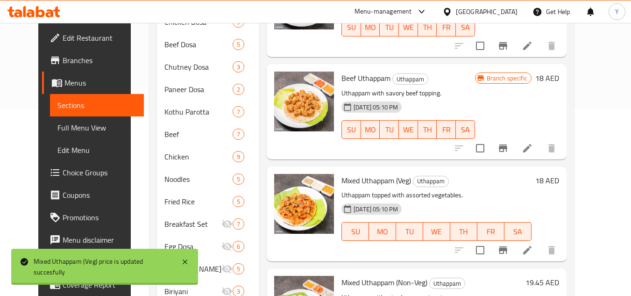
click at [514, 245] on button "Branch-specific-item" at bounding box center [503, 250] width 22 height 22
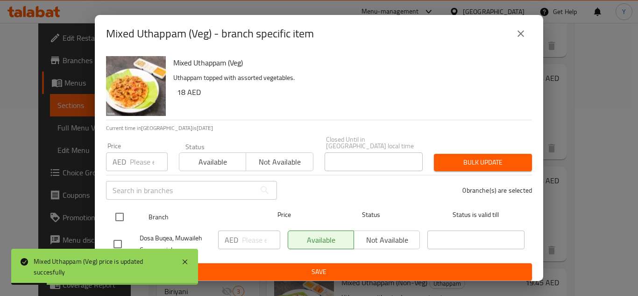
click at [121, 215] on input "checkbox" at bounding box center [120, 217] width 20 height 20
checkbox input "true"
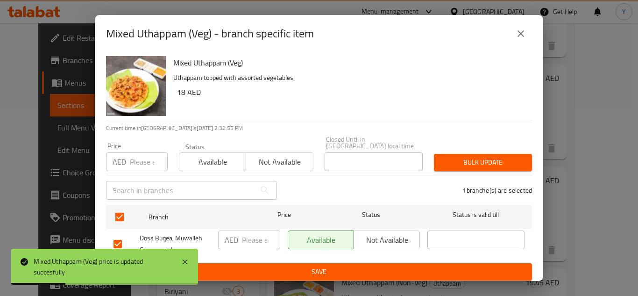
click at [139, 166] on input "number" at bounding box center [149, 161] width 38 height 19
type input "18"
click at [472, 170] on button "Bulk update" at bounding box center [483, 162] width 98 height 17
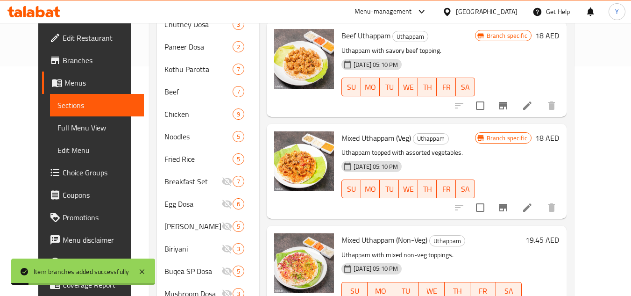
scroll to position [280, 0]
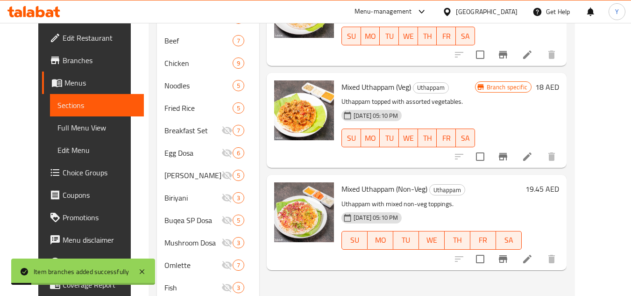
click at [559, 182] on h6 "19.45 AED" at bounding box center [543, 188] width 34 height 13
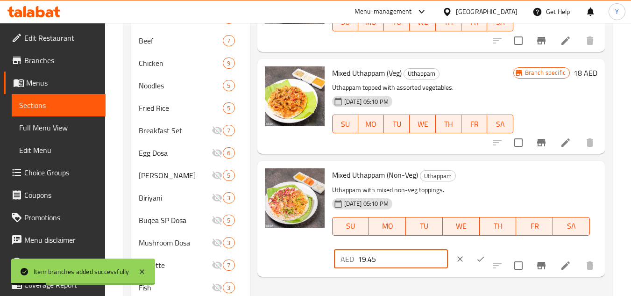
click at [241, 264] on div "Menu sections Dosa 6 Uthappam 4 Chicken Dosa 5 Beef Dosa 5 Chutney Dosa 3 Panee…" at bounding box center [368, 85] width 474 height 523
type input "22"
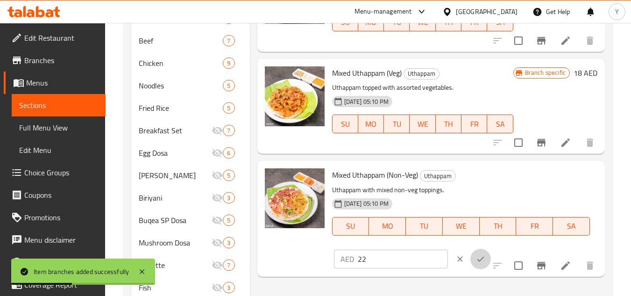
click at [476, 254] on icon "ok" at bounding box center [480, 258] width 9 height 9
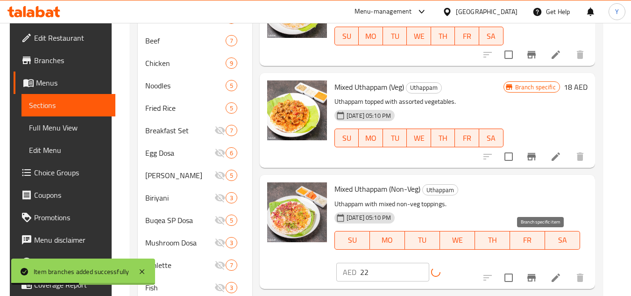
click at [537, 272] on icon "Branch-specific-item" at bounding box center [531, 277] width 11 height 11
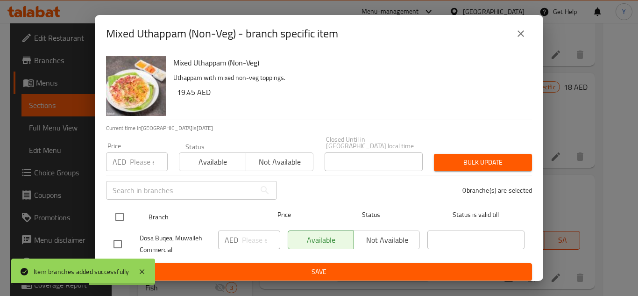
click at [128, 215] on input "checkbox" at bounding box center [120, 217] width 20 height 20
checkbox input "true"
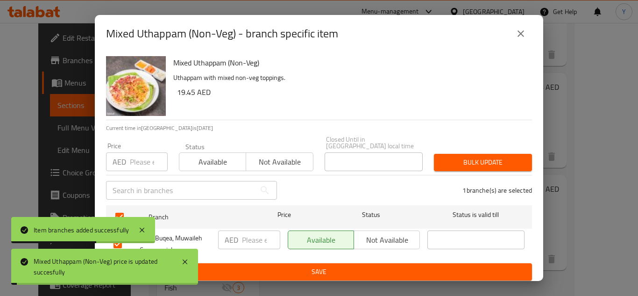
click at [135, 150] on div "Price AED Price" at bounding box center [137, 157] width 62 height 29
click at [140, 167] on input "number" at bounding box center [149, 161] width 38 height 19
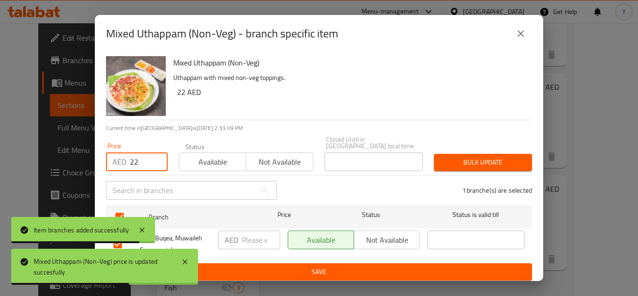
type input "22"
drag, startPoint x: 489, startPoint y: 168, endPoint x: 477, endPoint y: 171, distance: 12.3
click at [488, 168] on span "Bulk update" at bounding box center [483, 163] width 83 height 12
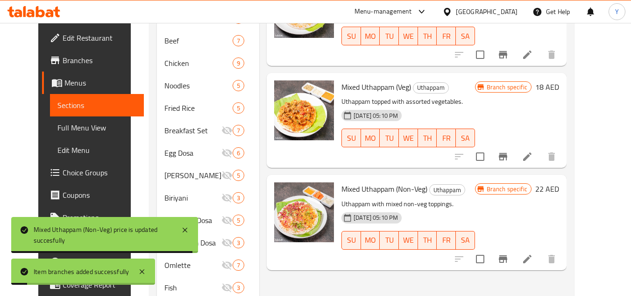
scroll to position [0, 0]
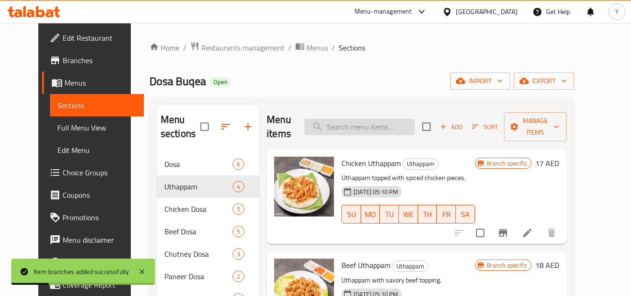
paste input "prawns uthappam"
type input "prawns uthappam"
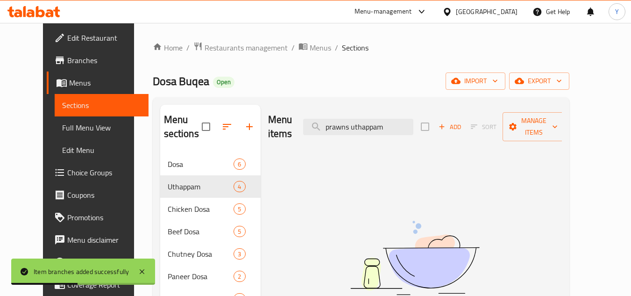
drag, startPoint x: 408, startPoint y: 122, endPoint x: 204, endPoint y: 123, distance: 204.2
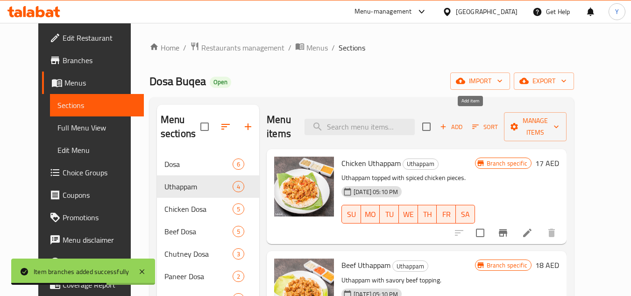
click at [464, 121] on span "Add" at bounding box center [451, 126] width 25 height 11
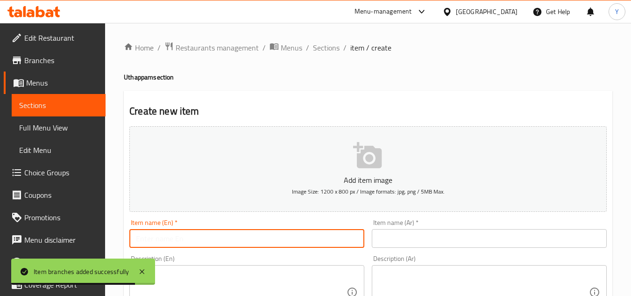
paste input "prawns uthappam"
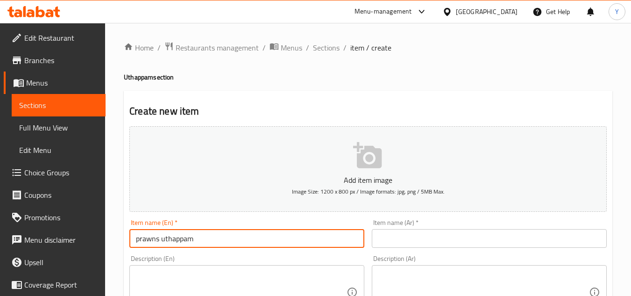
drag, startPoint x: 140, startPoint y: 233, endPoint x: 100, endPoint y: 226, distance: 40.3
click at [194, 237] on input "Prawns Uthappam" at bounding box center [246, 238] width 235 height 19
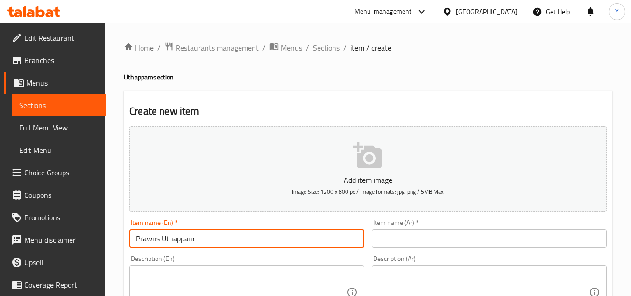
type input "Prawns Uthappam"
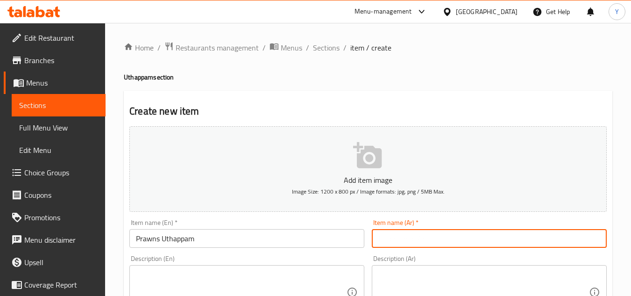
click at [421, 239] on input "text" at bounding box center [489, 238] width 235 height 19
paste input "روبيان أوثابام"
type input "روبيان أوثابام"
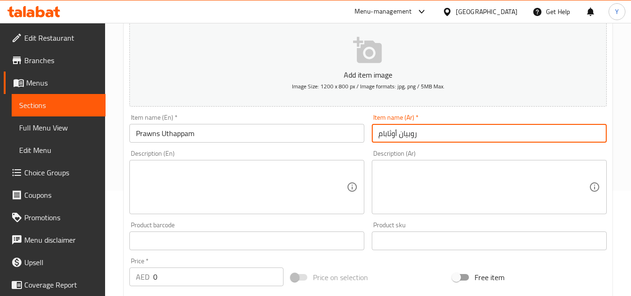
scroll to position [187, 0]
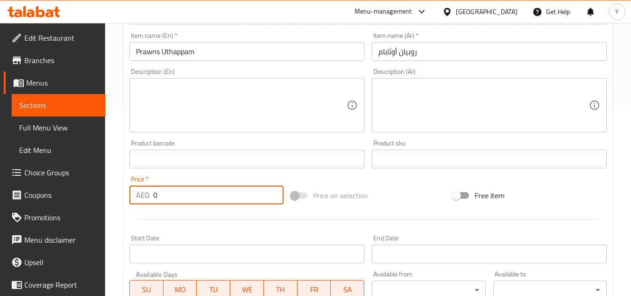
click at [96, 195] on div "Edit Restaurant Branches Menus Sections Full Menu View Edit Menu Choice Groups …" at bounding box center [315, 154] width 631 height 637
paste input "25"
type input "25"
click at [194, 115] on textarea at bounding box center [241, 105] width 211 height 44
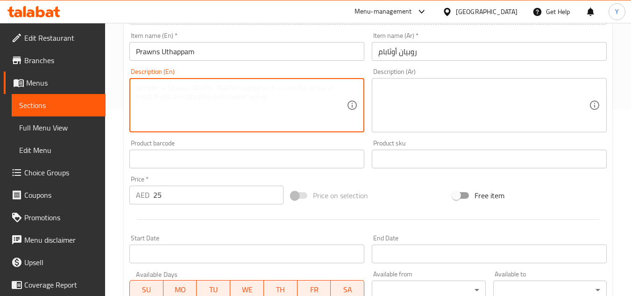
paste textarea "Uthappam with prawns"
type textarea "Uthappam with prawns"
click at [422, 104] on textarea at bounding box center [483, 105] width 211 height 44
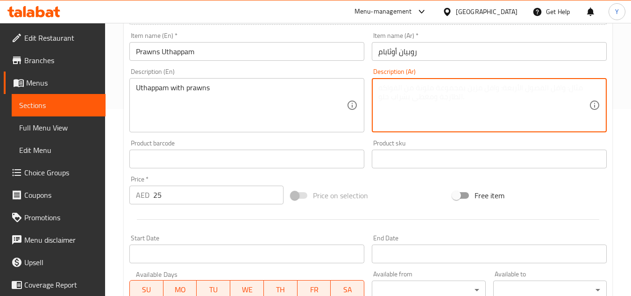
paste textarea "أوثابام مع الروبيان"
type textarea "أوثابام مع الروبيان"
click at [287, 62] on div "Item name (En)   * Prawns Uthappam Item name (En) *" at bounding box center [247, 47] width 243 height 36
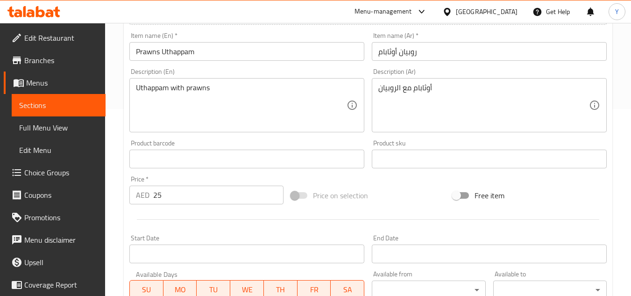
drag, startPoint x: 281, startPoint y: 52, endPoint x: 276, endPoint y: 52, distance: 5.1
click at [278, 52] on input "Prawns Uthappam" at bounding box center [246, 51] width 235 height 19
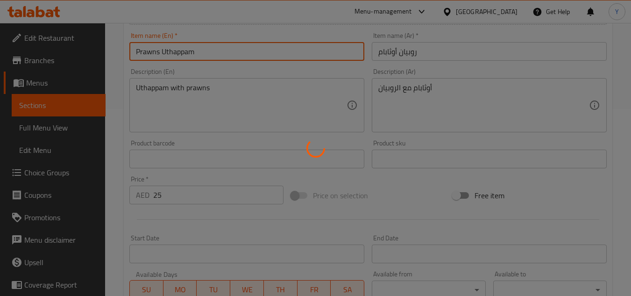
type input "0"
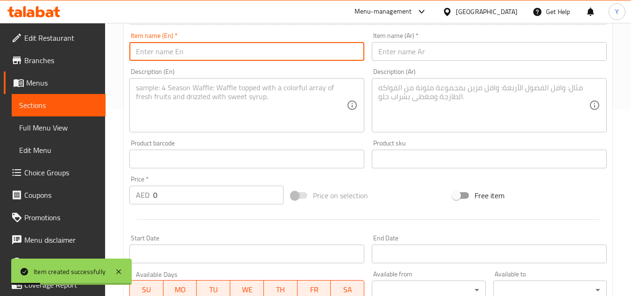
paste input "squid uthappam"
type input "squid uthappam"
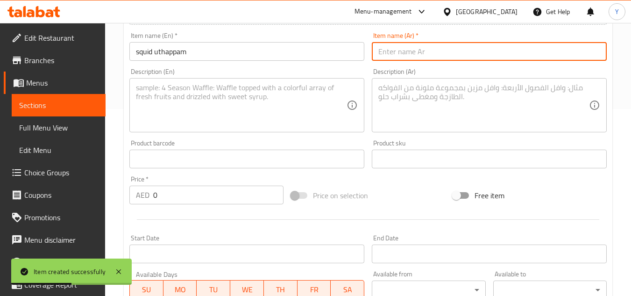
paste input "حبار أوثابام"
type input "حبار أوثابام"
drag, startPoint x: 166, startPoint y: 190, endPoint x: 113, endPoint y: 197, distance: 54.1
click at [113, 196] on div "Home / Restaurants management / Menus / Sections / item / create Uthappam secti…" at bounding box center [368, 154] width 526 height 637
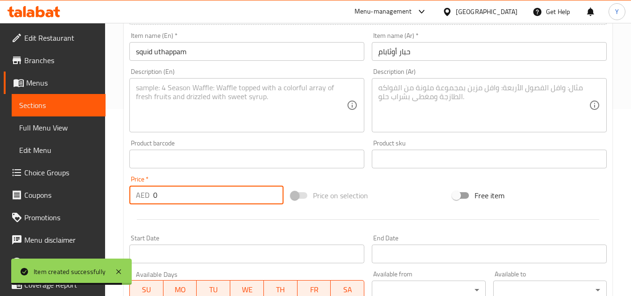
paste input "25"
type input "25"
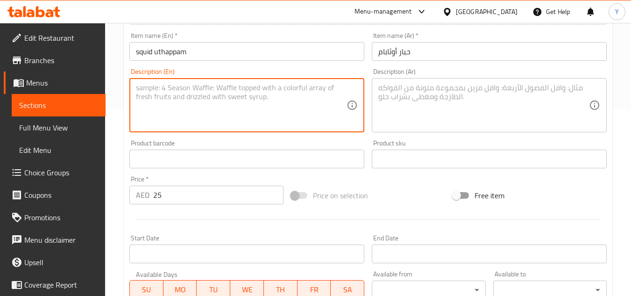
paste textarea "Uthappam with squid"
type textarea "Uthappam with squid"
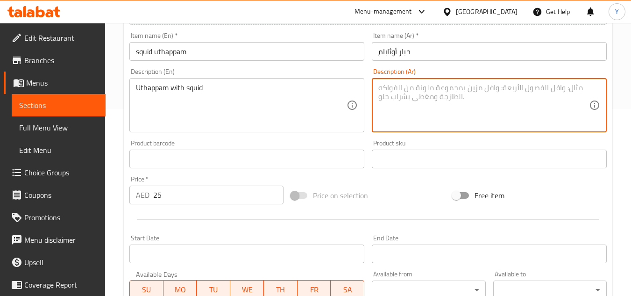
paste textarea "أوثابام مع الحبار"
type textarea "أوثابام مع الحبار"
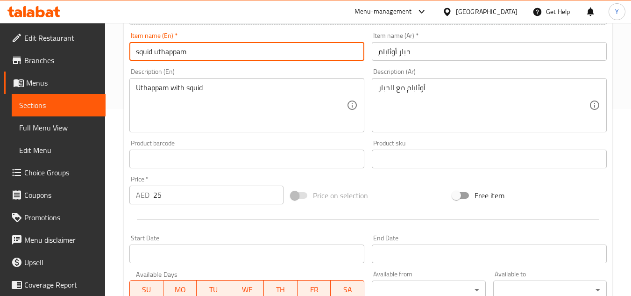
click at [157, 52] on input "squid uthappam" at bounding box center [246, 51] width 235 height 19
click at [136, 53] on input "squid Uthappam" at bounding box center [246, 51] width 235 height 19
click at [194, 54] on input "Squid Uthappam" at bounding box center [246, 51] width 235 height 19
type input "Squid Uthappam"
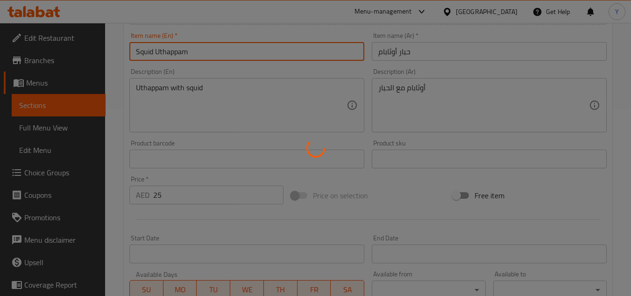
type input "0"
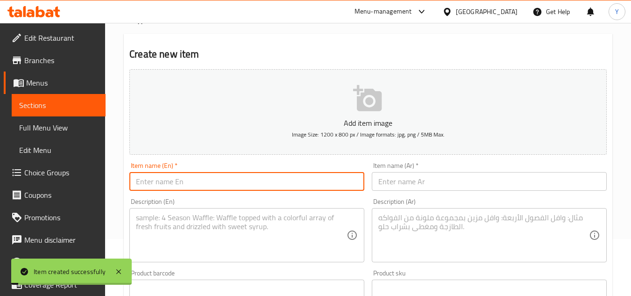
scroll to position [0, 0]
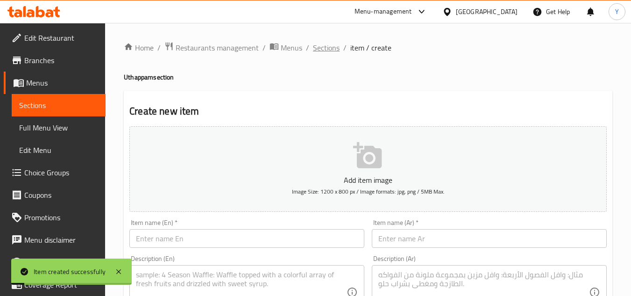
click at [326, 50] on span "Sections" at bounding box center [326, 47] width 27 height 11
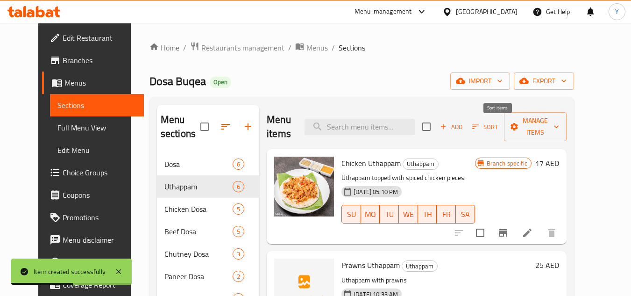
click at [498, 128] on span "Sort" at bounding box center [485, 126] width 26 height 11
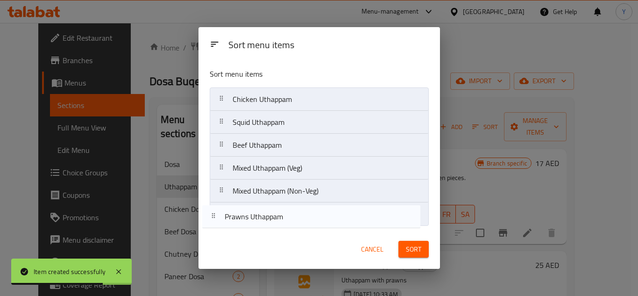
drag, startPoint x: 290, startPoint y: 124, endPoint x: 282, endPoint y: 224, distance: 99.8
click at [282, 224] on nav "Chicken Uthappam Prawns Uthappam Squid Uthappam Beef Uthappam Mixed Uthappam (V…" at bounding box center [319, 156] width 219 height 138
drag, startPoint x: 280, startPoint y: 127, endPoint x: 276, endPoint y: 220, distance: 93.1
click at [276, 220] on nav "Chicken Uthappam Squid Uthappam Beef Uthappam Mixed Uthappam (Veg) Mixed Uthapp…" at bounding box center [319, 156] width 219 height 138
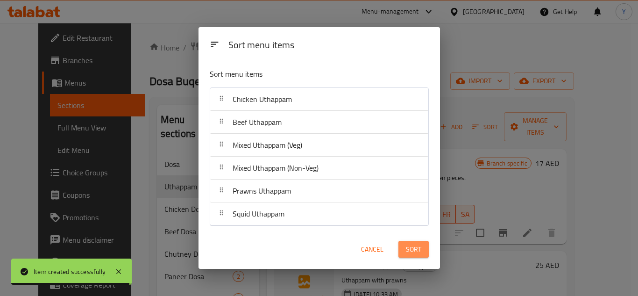
click at [409, 242] on button "Sort" at bounding box center [414, 249] width 30 height 17
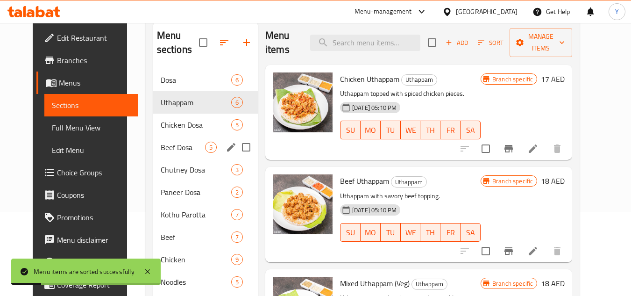
scroll to position [93, 0]
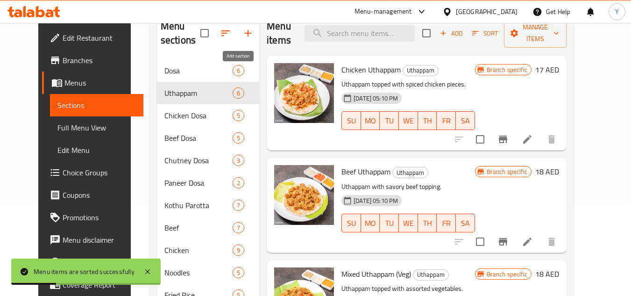
click at [243, 34] on icon "button" at bounding box center [248, 33] width 11 height 11
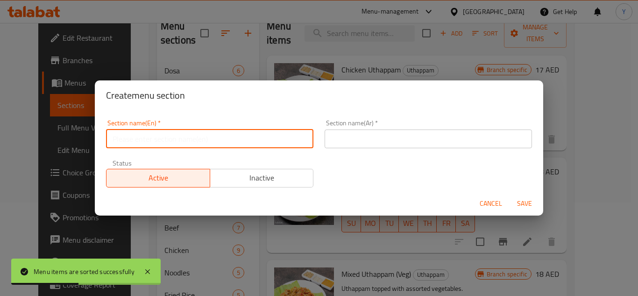
paste input "squid dosa"
click at [111, 142] on input "squid dosa" at bounding box center [209, 138] width 207 height 19
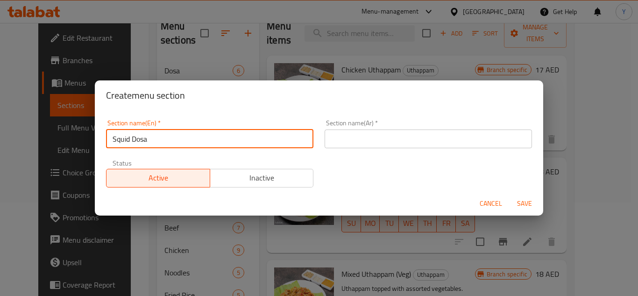
click at [112, 143] on input "Squid Dosa" at bounding box center [209, 138] width 207 height 19
type input "Squid Dosa"
click at [389, 150] on div "Section name(Ar)   * Section name(Ar) *" at bounding box center [428, 134] width 219 height 40
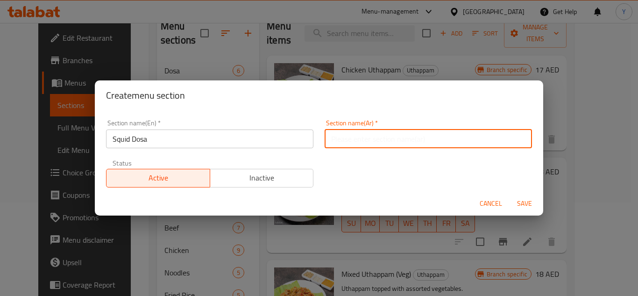
click at [388, 144] on input "text" at bounding box center [428, 138] width 207 height 19
paste input "دوسا الحبار"
type input "دوسا الحبار"
click at [526, 207] on span "Save" at bounding box center [525, 204] width 22 height 12
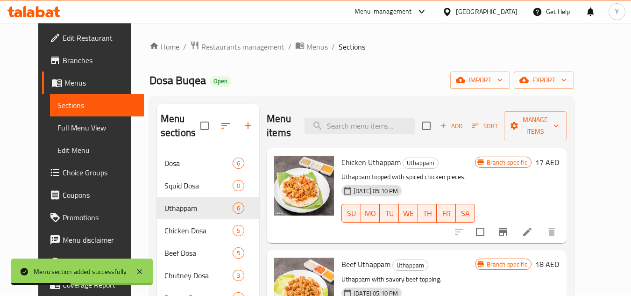
scroll to position [0, 0]
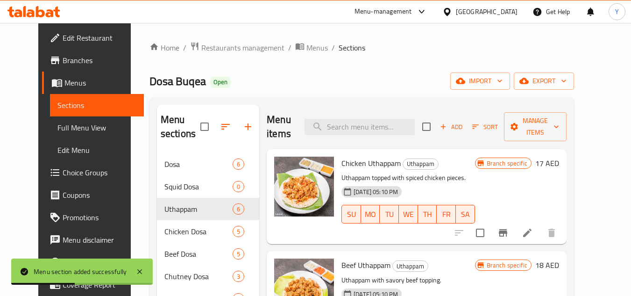
click at [220, 122] on icon "button" at bounding box center [225, 126] width 11 height 11
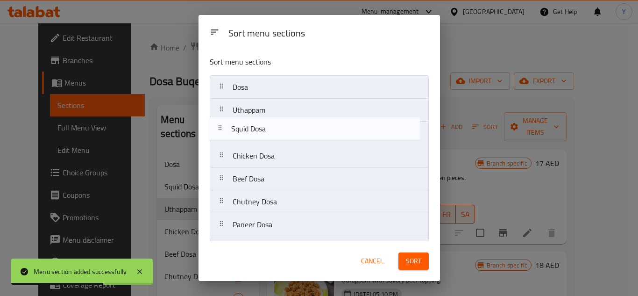
drag, startPoint x: 278, startPoint y: 109, endPoint x: 277, endPoint y: 131, distance: 21.5
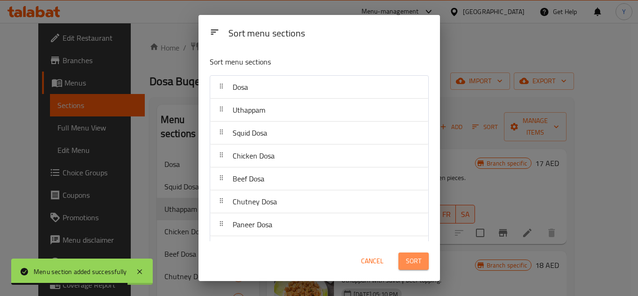
click at [406, 255] on button "Sort" at bounding box center [414, 260] width 30 height 17
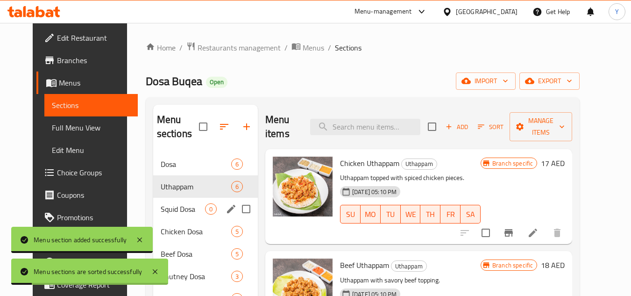
click at [173, 207] on span "Squid Dosa" at bounding box center [183, 208] width 44 height 11
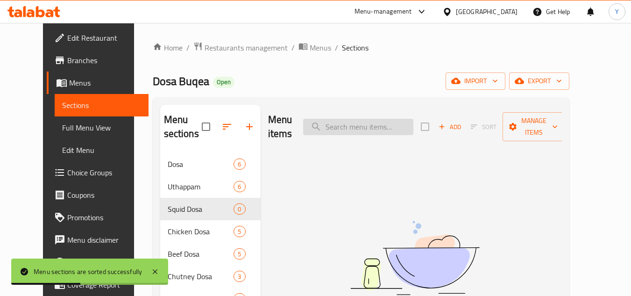
paste input "دوسا الحبار"
drag, startPoint x: 377, startPoint y: 116, endPoint x: 318, endPoint y: 121, distance: 58.6
click at [318, 121] on div "Menu items دوسا الحبار Add Sort Manage items" at bounding box center [415, 127] width 294 height 44
paste input "squid dosa"
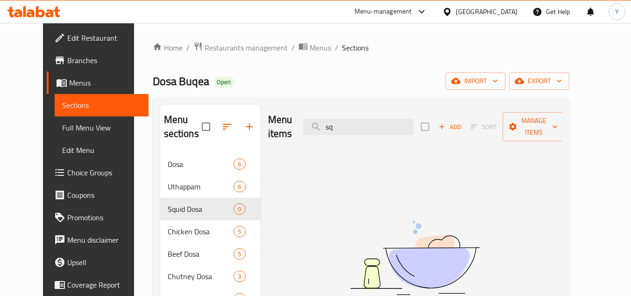
type input "s"
click at [465, 127] on button "Add" at bounding box center [450, 127] width 30 height 14
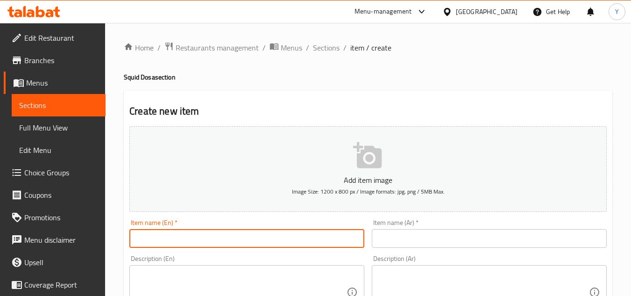
paste input "squid dosa"
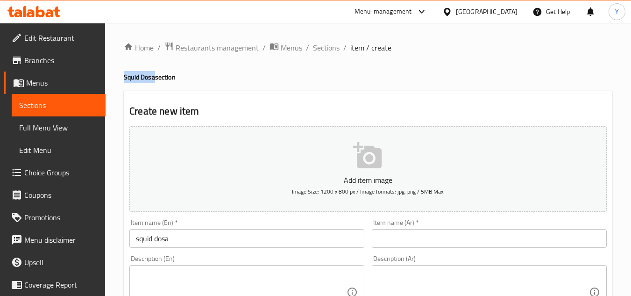
drag, startPoint x: 155, startPoint y: 81, endPoint x: 115, endPoint y: 82, distance: 40.2
copy h4 "Squid Dosa"
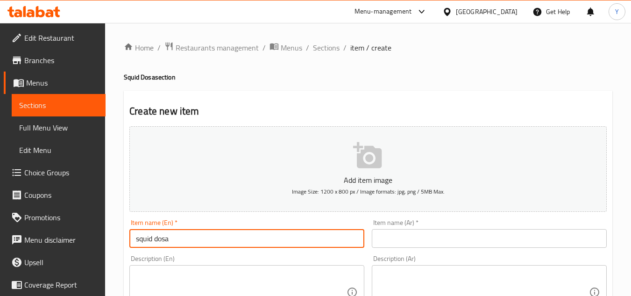
drag, startPoint x: 203, startPoint y: 237, endPoint x: 66, endPoint y: 234, distance: 137.4
paste input "Squid D"
type input "Squid Dosa"
click at [415, 243] on input "text" at bounding box center [489, 238] width 235 height 19
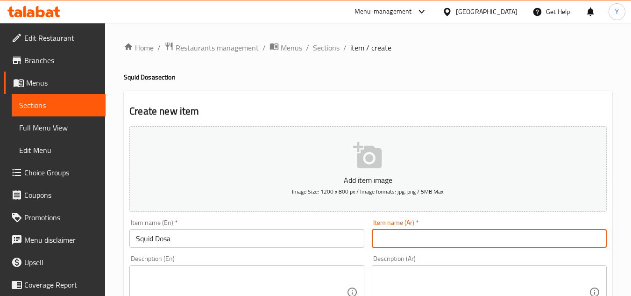
paste input "دوسا الحبار"
type input "دوسا الحبار"
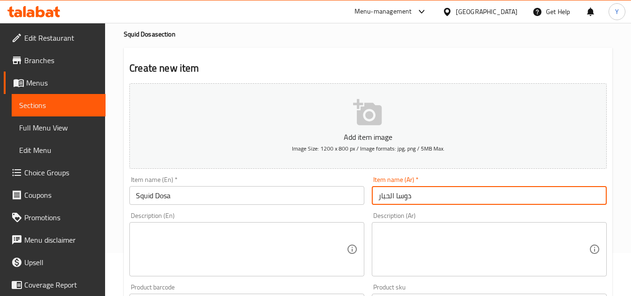
scroll to position [187, 0]
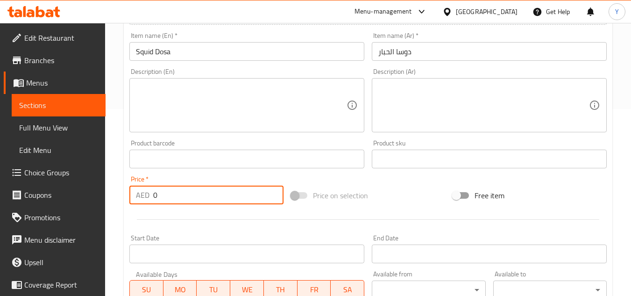
drag, startPoint x: 181, startPoint y: 194, endPoint x: 30, endPoint y: 179, distance: 152.1
click at [30, 179] on div "Edit Restaurant Branches Menus Sections Full Menu View Edit Menu Choice Groups …" at bounding box center [315, 154] width 631 height 637
paste input "24"
type input "24"
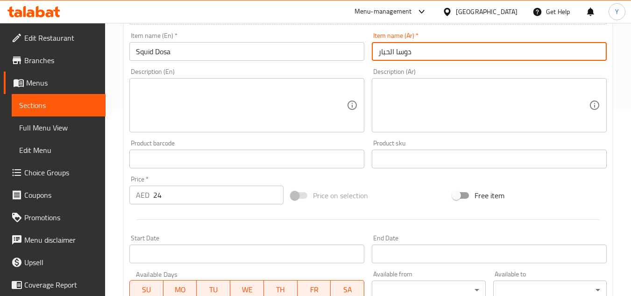
drag, startPoint x: 392, startPoint y: 51, endPoint x: 206, endPoint y: 44, distance: 186.5
click at [206, 44] on div "Add item image Image Size: 1200 x 800 px / Image formats: jpg, png / 5MB Max. I…" at bounding box center [368, 137] width 485 height 403
paste input "text"
type input "دوسة الحبار"
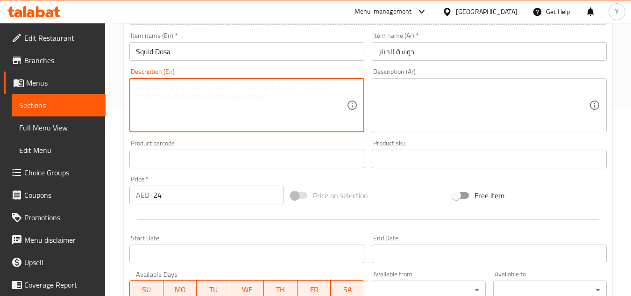
click at [232, 112] on textarea at bounding box center [241, 105] width 211 height 44
paste textarea "dosa with squid"
type textarea "dosa with squid"
click at [414, 115] on textarea at bounding box center [483, 105] width 211 height 44
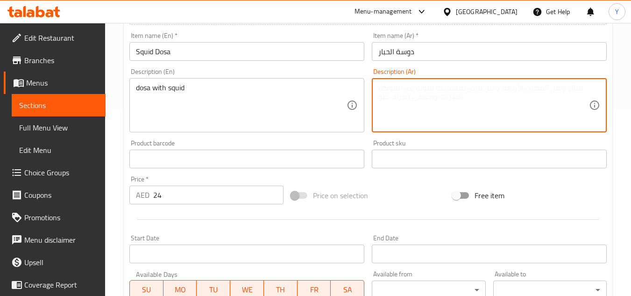
paste textarea "دوسا مع الحبار"
type textarea "دوسا مع الحبار"
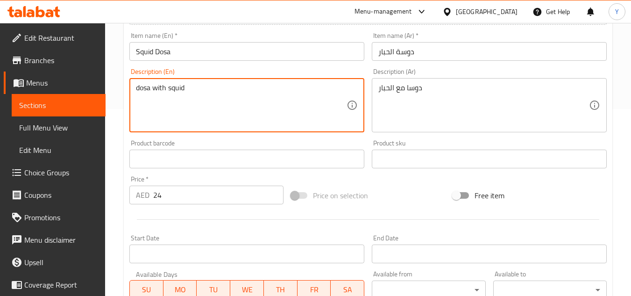
drag, startPoint x: 141, startPoint y: 90, endPoint x: 134, endPoint y: 92, distance: 6.7
type textarea "Dosa with squid"
click at [241, 41] on div "Item name (En)   * Squid Dosa Item name (En) *" at bounding box center [246, 46] width 235 height 29
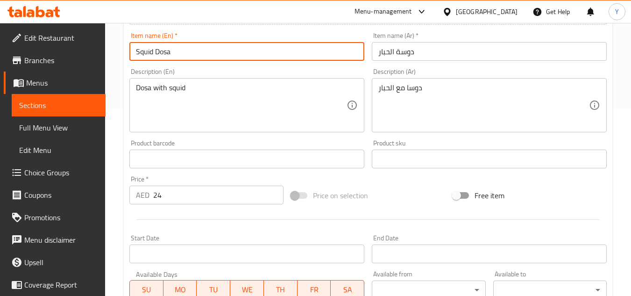
click at [243, 51] on input "Squid Dosa" at bounding box center [246, 51] width 235 height 19
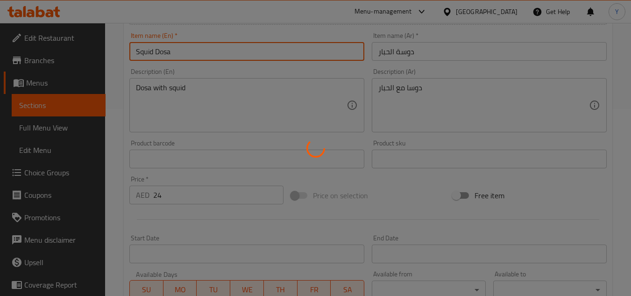
type input "0"
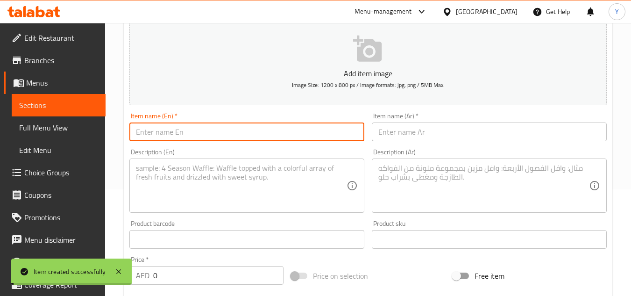
scroll to position [0, 0]
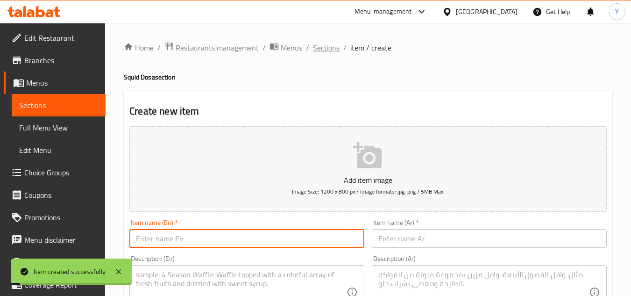
click at [325, 44] on span "Sections" at bounding box center [326, 47] width 27 height 11
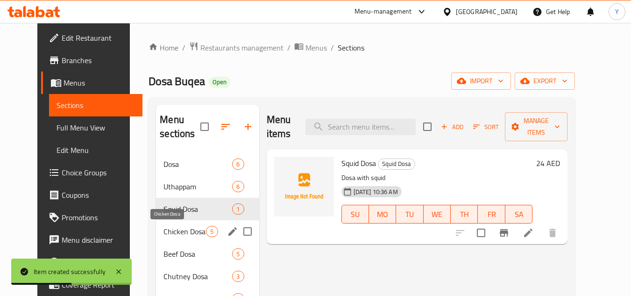
click at [186, 229] on span "Chicken Dosa" at bounding box center [185, 231] width 43 height 11
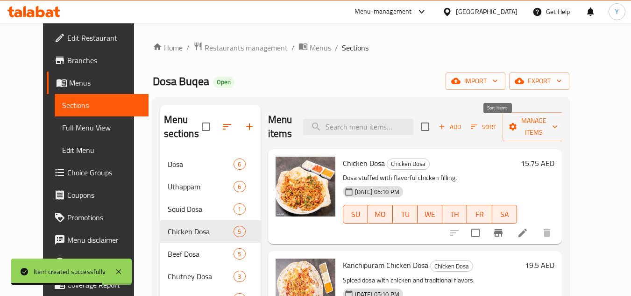
click at [497, 126] on span "Sort" at bounding box center [484, 126] width 26 height 11
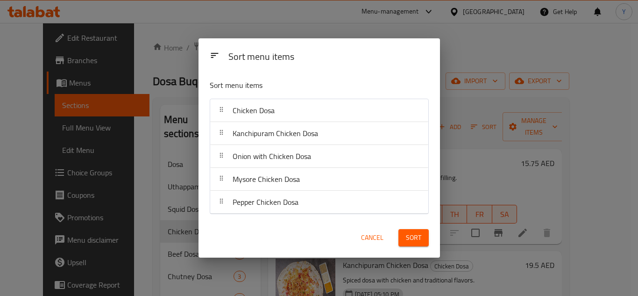
click at [369, 238] on span "Cancel" at bounding box center [372, 238] width 22 height 12
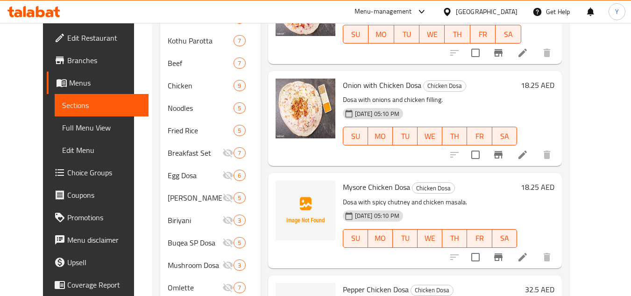
scroll to position [2, 0]
click at [485, 254] on input "checkbox" at bounding box center [476, 257] width 20 height 20
checkbox input "true"
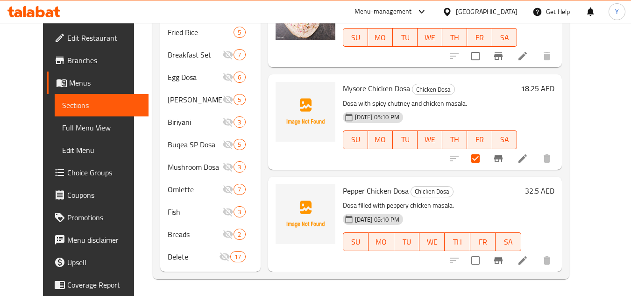
scroll to position [380, 0]
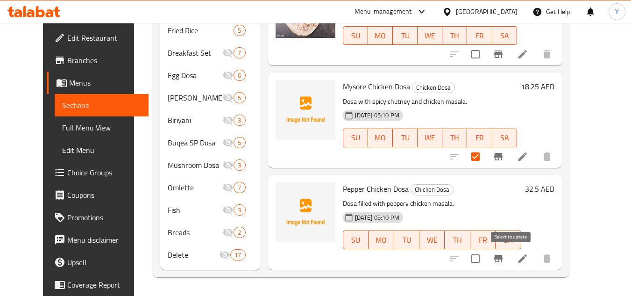
click at [485, 262] on input "checkbox" at bounding box center [476, 259] width 20 height 20
checkbox input "true"
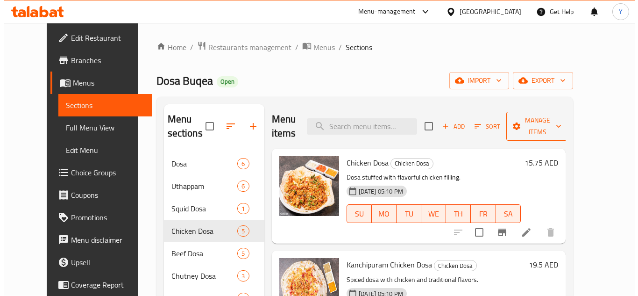
scroll to position [0, 0]
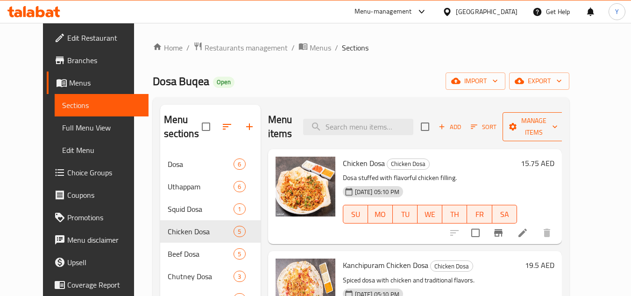
click at [557, 127] on span "Manage items" at bounding box center [534, 126] width 48 height 23
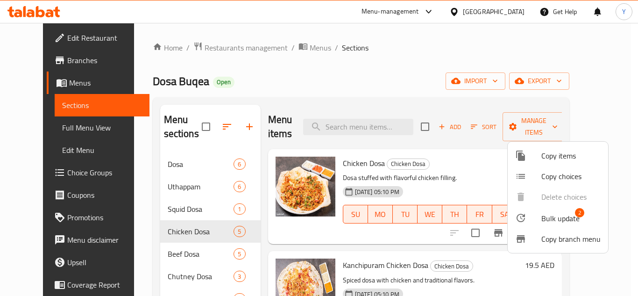
click at [552, 214] on span "Bulk update" at bounding box center [561, 218] width 38 height 11
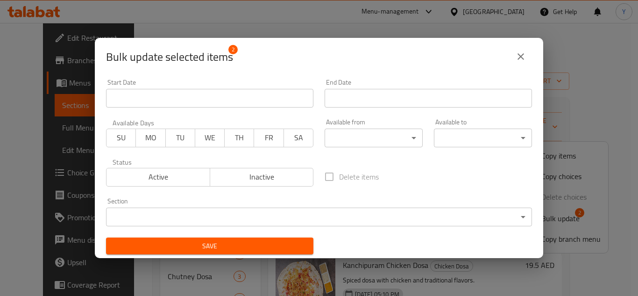
click at [273, 211] on body "​ Menu-management United Arab Emirates Get Help Y Edit Restaurant Branches Menu…" at bounding box center [319, 159] width 638 height 273
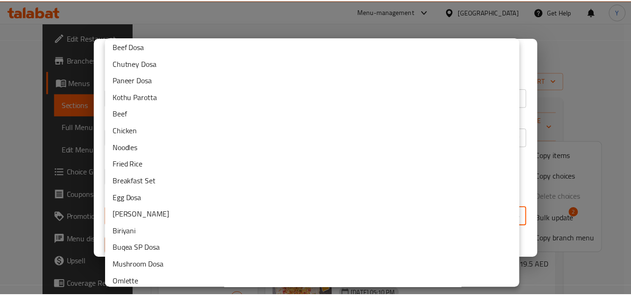
scroll to position [127, 0]
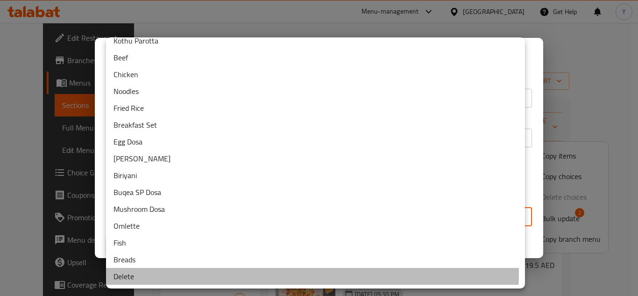
click at [186, 272] on li "Delete" at bounding box center [315, 276] width 419 height 17
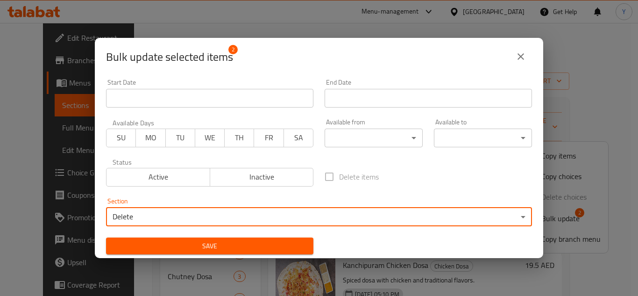
click at [186, 250] on span "Save" at bounding box center [210, 246] width 193 height 12
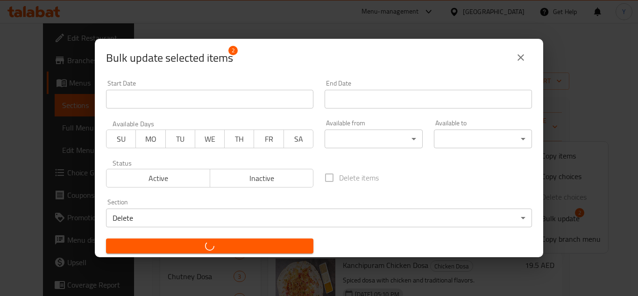
checkbox input "false"
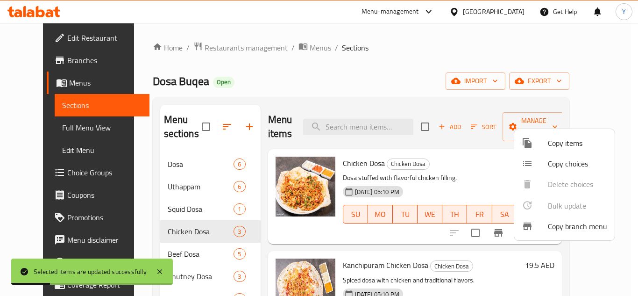
drag, startPoint x: 427, startPoint y: 175, endPoint x: 356, endPoint y: 129, distance: 84.5
click at [426, 175] on div at bounding box center [319, 148] width 638 height 296
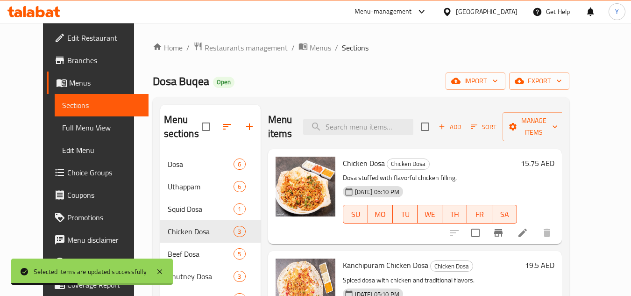
click at [555, 157] on h6 "15.75 AED" at bounding box center [538, 163] width 34 height 13
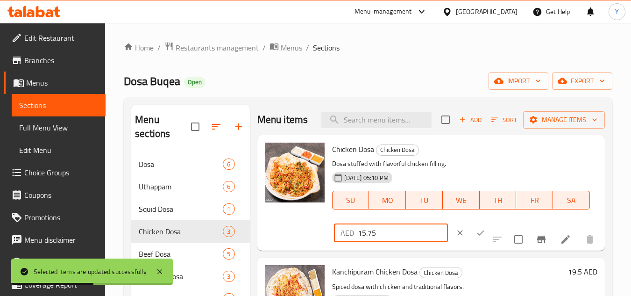
drag, startPoint x: 372, startPoint y: 228, endPoint x: 294, endPoint y: 228, distance: 77.6
click at [294, 228] on div "Chicken Dosa Chicken Dosa Dosa stuffed with flavorful chicken filling. 17-07-20…" at bounding box center [431, 193] width 340 height 108
type input "18"
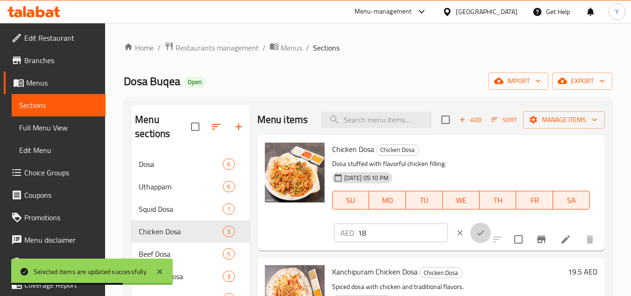
click at [476, 228] on icon "ok" at bounding box center [480, 232] width 9 height 9
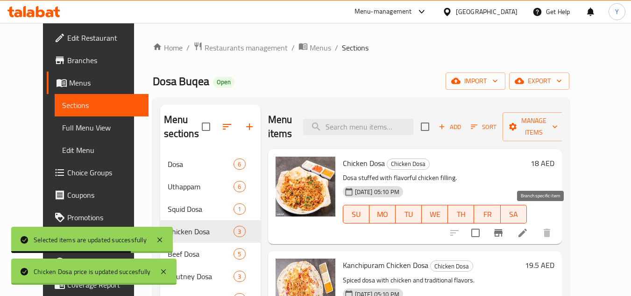
click at [510, 221] on button "Branch-specific-item" at bounding box center [498, 232] width 22 height 22
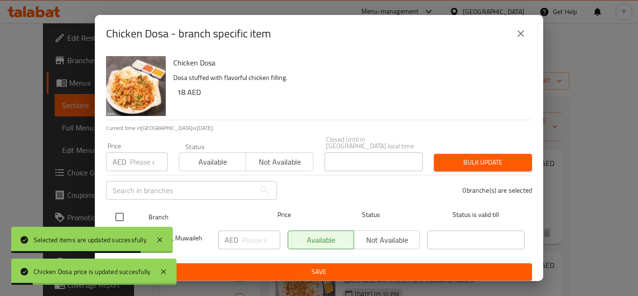
click at [120, 216] on input "checkbox" at bounding box center [120, 217] width 20 height 20
checkbox input "true"
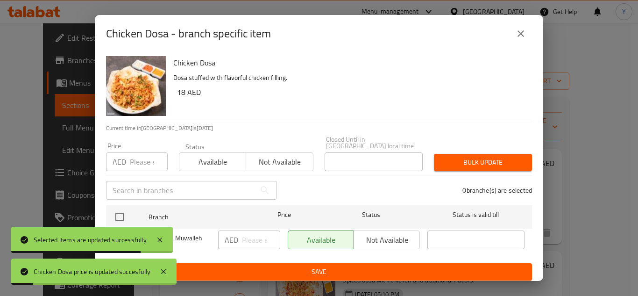
checkbox input "true"
click at [140, 161] on input "number" at bounding box center [149, 161] width 38 height 19
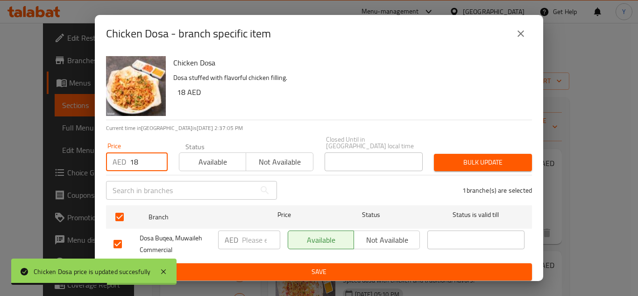
type input "18"
click at [471, 174] on div "1 branche(s) are selected" at bounding box center [410, 190] width 255 height 34
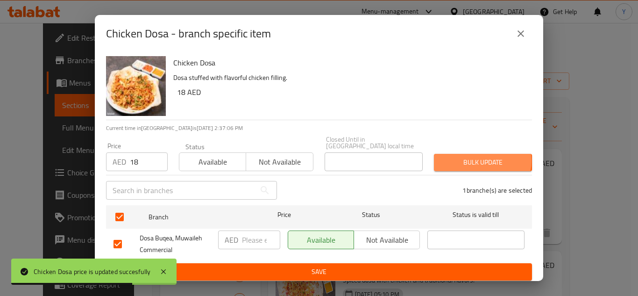
click at [473, 161] on span "Bulk update" at bounding box center [483, 163] width 83 height 12
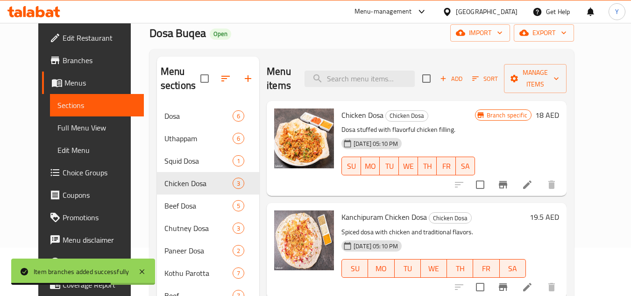
scroll to position [93, 0]
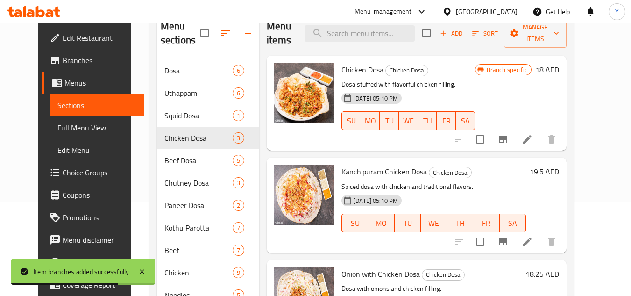
click at [559, 165] on h6 "19.5 AED" at bounding box center [544, 171] width 29 height 13
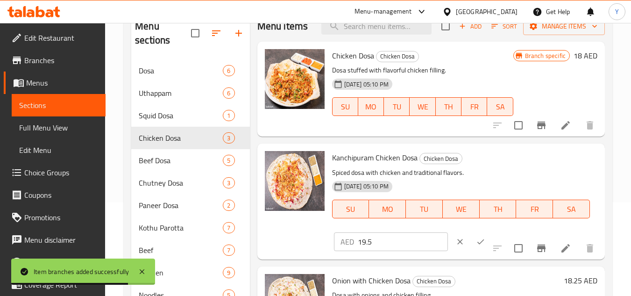
drag, startPoint x: 392, startPoint y: 245, endPoint x: 249, endPoint y: 243, distance: 143.9
click at [249, 243] on div "Menu sections Dosa 6 Uthappam 6 Squid Dosa 1 Chicken Dosa 3 Beef Dosa 5 Chutney…" at bounding box center [368, 283] width 474 height 545
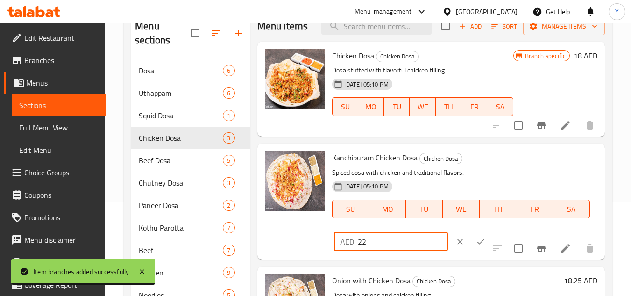
type input "22"
click at [476, 243] on icon "ok" at bounding box center [480, 241] width 9 height 9
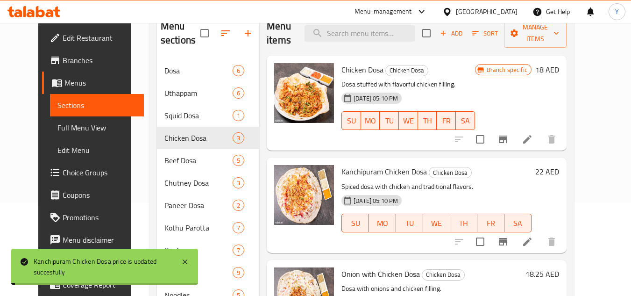
click at [509, 236] on icon "Branch-specific-item" at bounding box center [503, 241] width 11 height 11
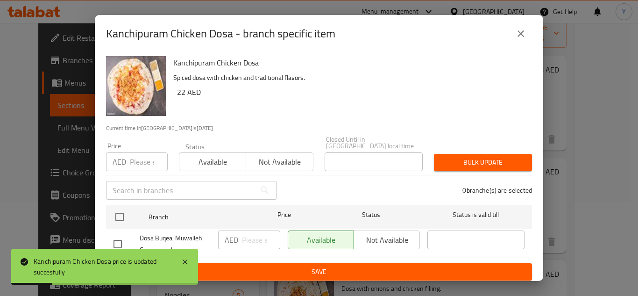
drag, startPoint x: 121, startPoint y: 212, endPoint x: 133, endPoint y: 173, distance: 40.8
click at [122, 212] on input "checkbox" at bounding box center [120, 217] width 20 height 20
checkbox input "true"
click at [132, 157] on input "number" at bounding box center [149, 161] width 38 height 19
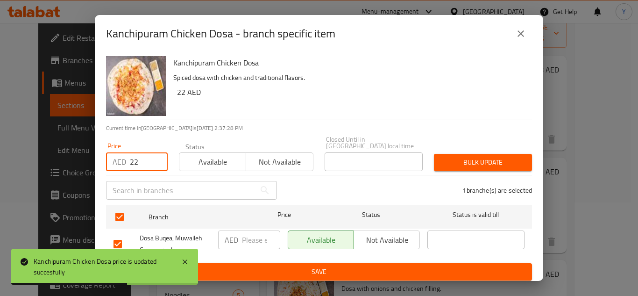
type input "22"
click at [473, 168] on span "Bulk update" at bounding box center [483, 163] width 83 height 12
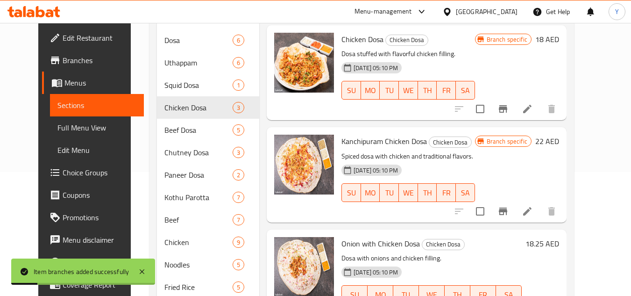
scroll to position [140, 0]
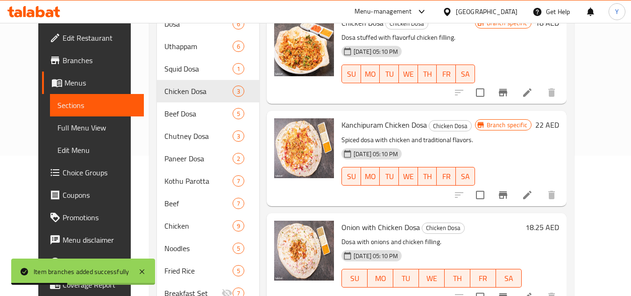
click at [559, 221] on div "18.25 AED" at bounding box center [540, 261] width 37 height 80
click at [559, 221] on h6 "18.25 AED" at bounding box center [543, 227] width 34 height 13
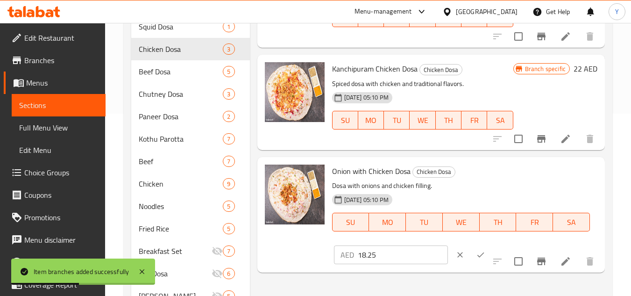
scroll to position [280, 0]
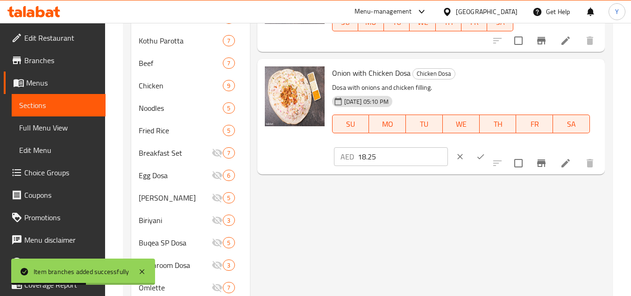
drag, startPoint x: 398, startPoint y: 151, endPoint x: 247, endPoint y: 123, distance: 153.0
click at [292, 143] on div "Onion with Chicken Dosa Chicken Dosa Dosa with onions and chicken filling. 17-0…" at bounding box center [431, 117] width 340 height 108
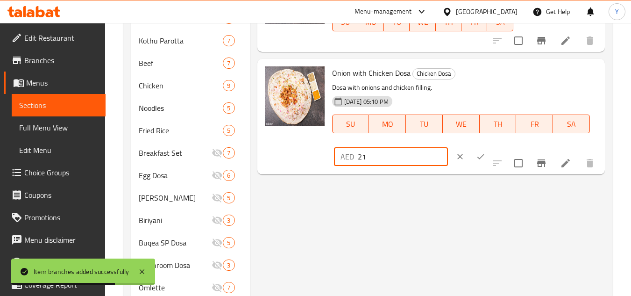
type input "21"
click at [471, 152] on button "ok" at bounding box center [481, 156] width 21 height 21
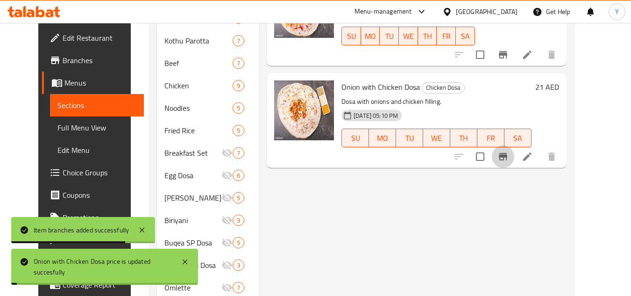
click at [509, 151] on icon "Branch-specific-item" at bounding box center [503, 156] width 11 height 11
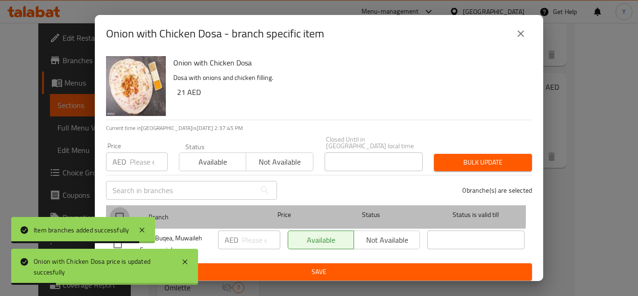
click at [114, 214] on input "checkbox" at bounding box center [120, 217] width 20 height 20
checkbox input "true"
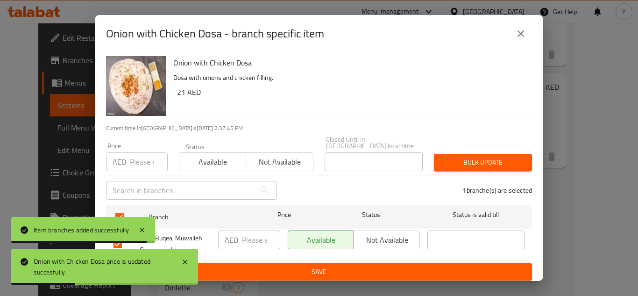
click at [144, 166] on input "number" at bounding box center [149, 161] width 38 height 19
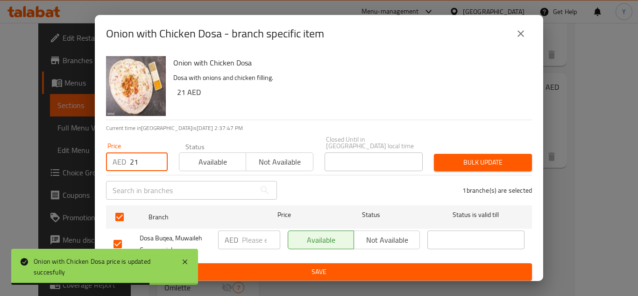
type input "21"
click at [443, 160] on span "Bulk update" at bounding box center [483, 163] width 83 height 12
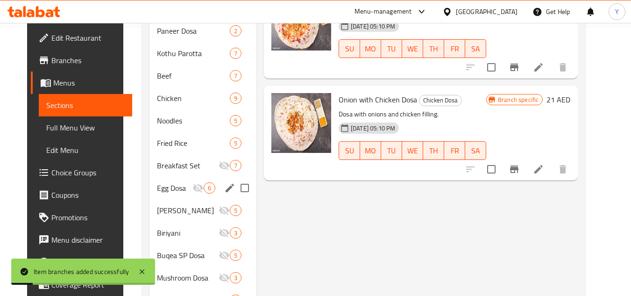
scroll to position [93, 0]
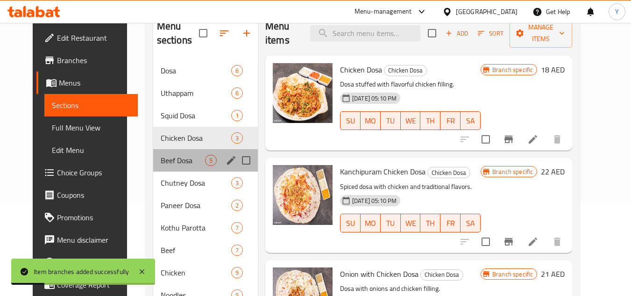
drag, startPoint x: 169, startPoint y: 153, endPoint x: 208, endPoint y: 171, distance: 43.1
click at [169, 153] on div "Beef Dosa 5" at bounding box center [205, 160] width 105 height 22
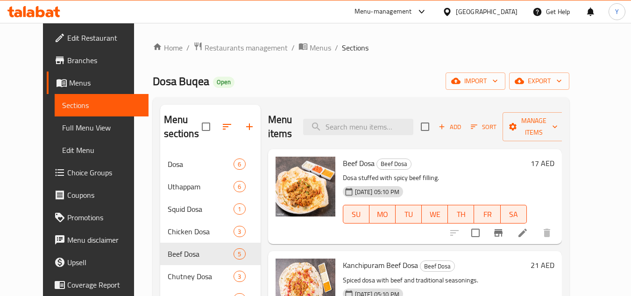
scroll to position [2, 0]
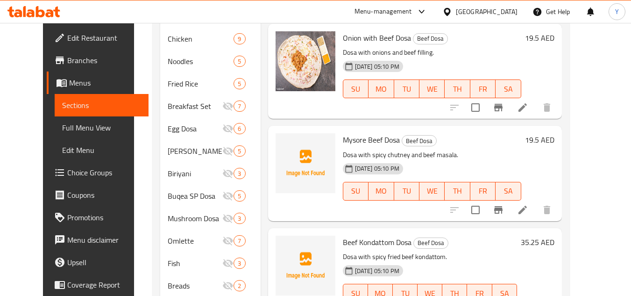
click at [485, 208] on input "checkbox" at bounding box center [476, 210] width 20 height 20
checkbox input "true"
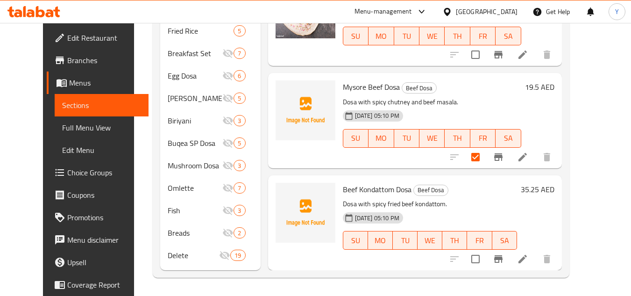
scroll to position [380, 0]
click at [485, 261] on input "checkbox" at bounding box center [476, 259] width 20 height 20
checkbox input "true"
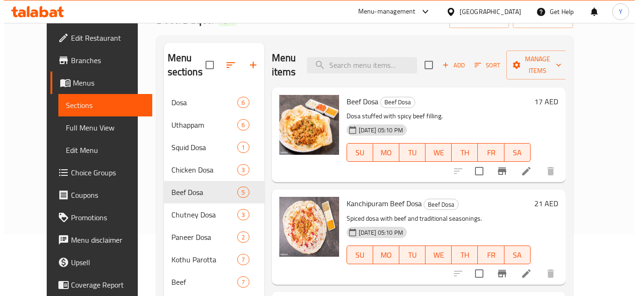
scroll to position [0, 0]
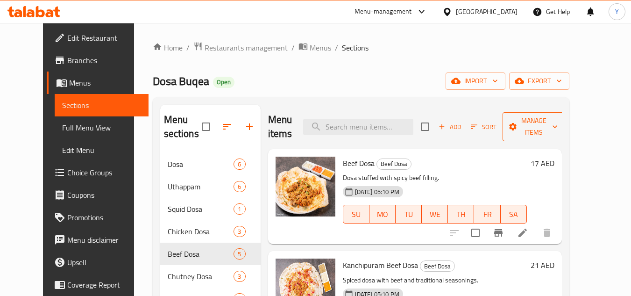
click at [556, 127] on span "Manage items" at bounding box center [534, 126] width 48 height 23
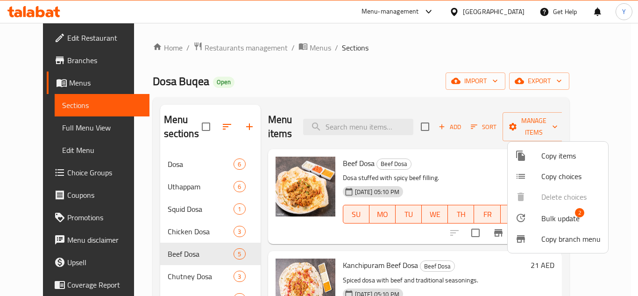
click at [550, 216] on span "Bulk update" at bounding box center [561, 218] width 38 height 11
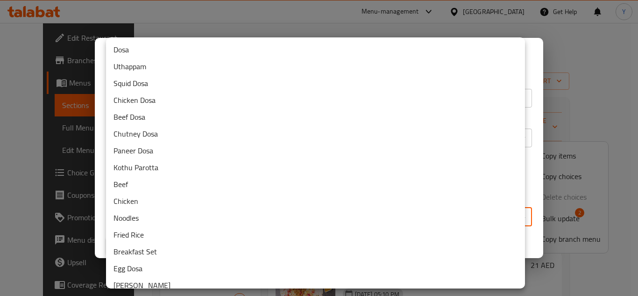
click at [255, 215] on body "​ Menu-management United Arab Emirates Get Help Y Edit Restaurant Branches Menu…" at bounding box center [319, 159] width 638 height 273
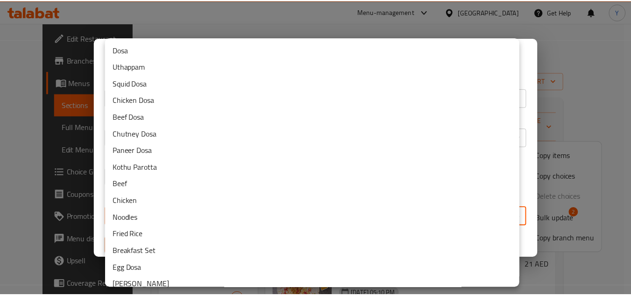
scroll to position [127, 0]
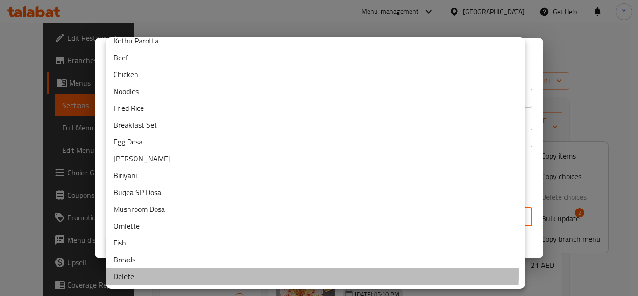
click at [201, 273] on li "Delete" at bounding box center [315, 276] width 419 height 17
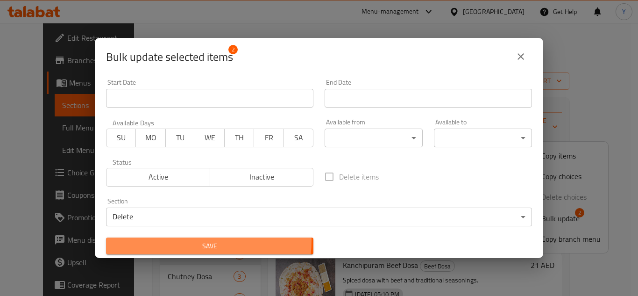
click at [192, 240] on span "Save" at bounding box center [210, 246] width 193 height 12
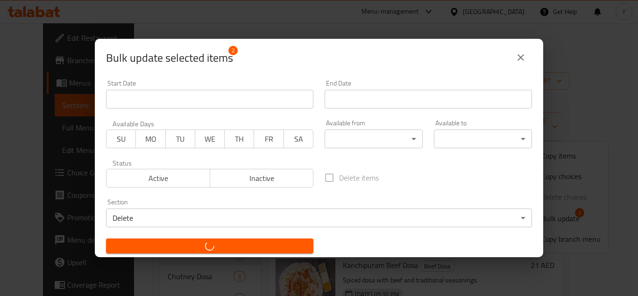
checkbox input "false"
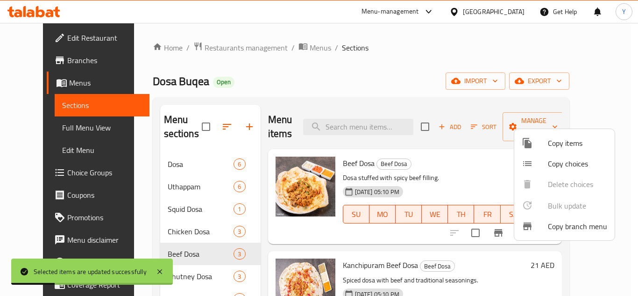
click at [457, 161] on div at bounding box center [319, 148] width 638 height 296
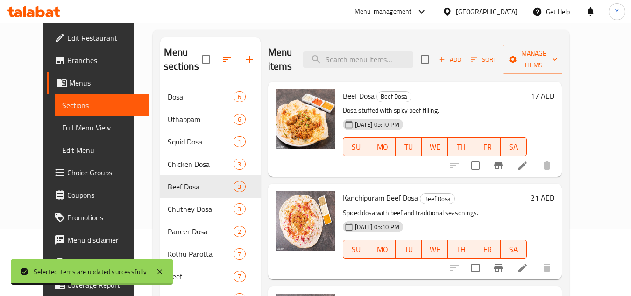
scroll to position [0, 0]
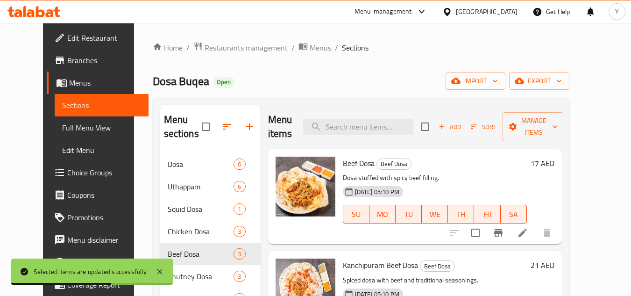
drag, startPoint x: 594, startPoint y: 153, endPoint x: 585, endPoint y: 155, distance: 8.6
click at [555, 157] on h6 "17 AED" at bounding box center [543, 163] width 24 height 13
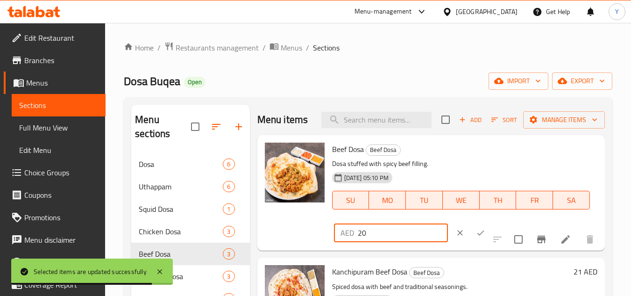
type input "20"
click at [471, 233] on button "ok" at bounding box center [481, 232] width 21 height 21
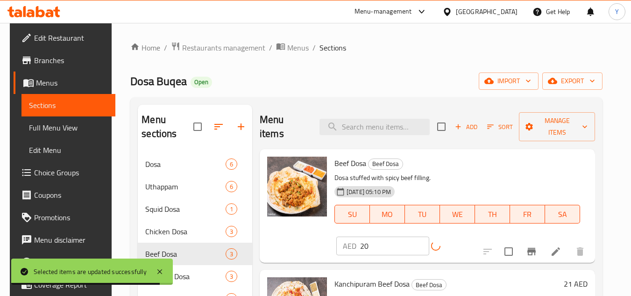
click at [534, 240] on button "Branch-specific-item" at bounding box center [532, 251] width 22 height 22
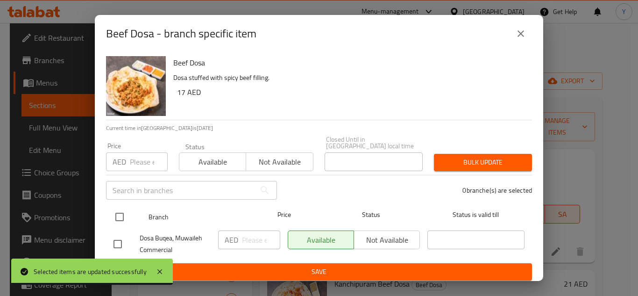
click at [117, 216] on input "checkbox" at bounding box center [120, 217] width 20 height 20
checkbox input "true"
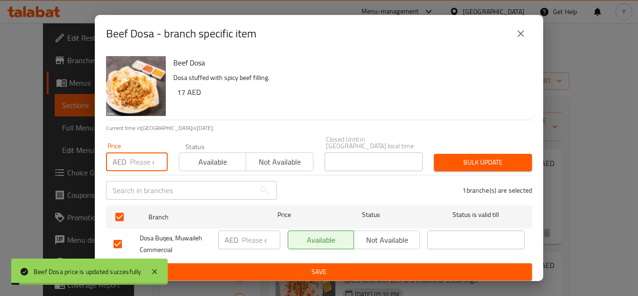
click at [148, 164] on input "number" at bounding box center [149, 161] width 38 height 19
type input "20"
click at [447, 163] on span "Bulk update" at bounding box center [483, 163] width 83 height 12
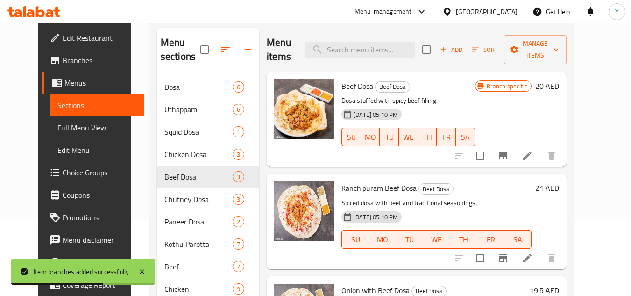
scroll to position [93, 0]
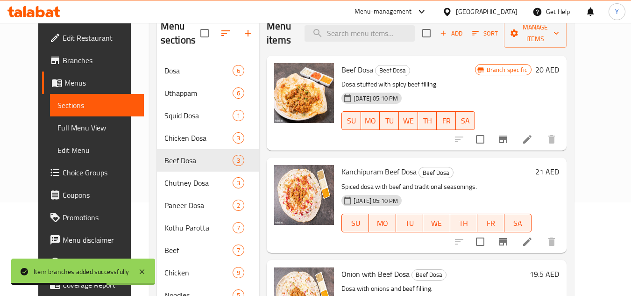
click at [559, 165] on h6 "21 AED" at bounding box center [547, 171] width 24 height 13
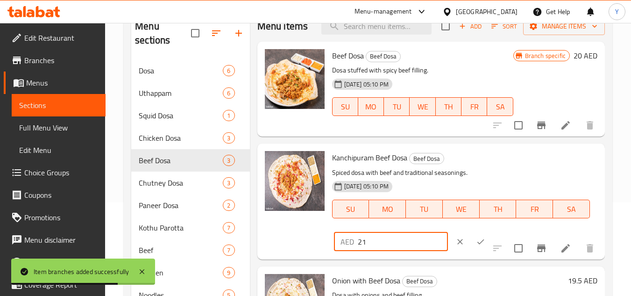
click at [402, 243] on input "21" at bounding box center [403, 241] width 90 height 19
type input "24"
click at [476, 245] on icon "ok" at bounding box center [480, 241] width 9 height 9
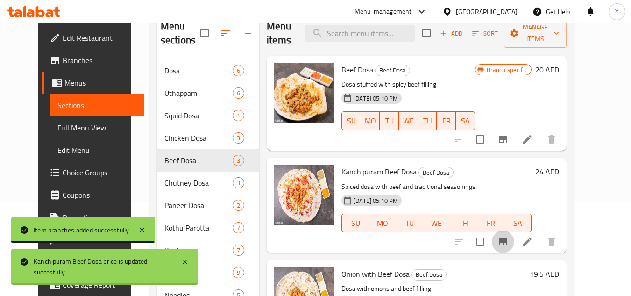
click at [509, 236] on icon "Branch-specific-item" at bounding box center [503, 241] width 11 height 11
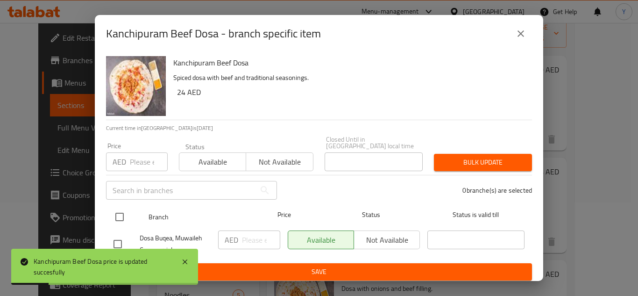
click at [119, 210] on input "checkbox" at bounding box center [120, 217] width 20 height 20
checkbox input "true"
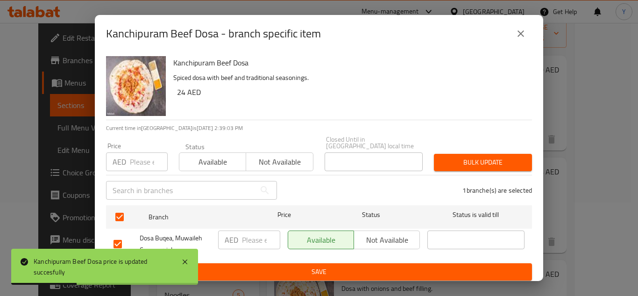
click at [142, 168] on input "number" at bounding box center [149, 161] width 38 height 19
type input "24"
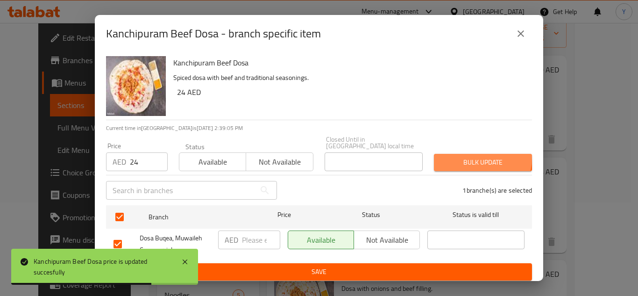
click at [458, 157] on span "Bulk update" at bounding box center [483, 163] width 83 height 12
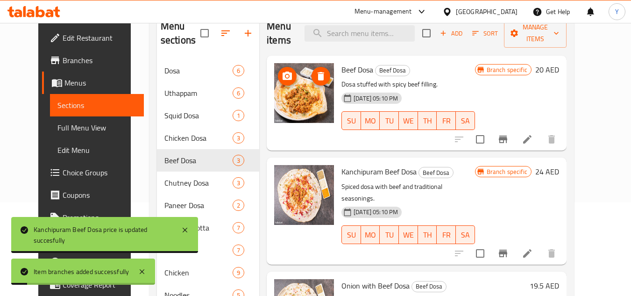
scroll to position [187, 0]
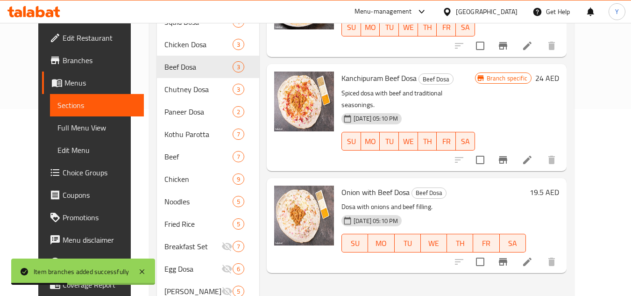
click at [559, 185] on h6 "19.5 AED" at bounding box center [544, 191] width 29 height 13
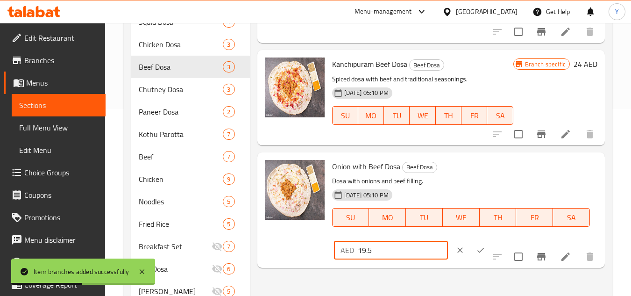
drag, startPoint x: 397, startPoint y: 243, endPoint x: 159, endPoint y: 245, distance: 237.4
click at [159, 245] on div "Menu sections Dosa 6 Uthappam 6 Squid Dosa 1 Chicken Dosa 3 Beef Dosa 3 Chutney…" at bounding box center [368, 190] width 474 height 545
type input "23"
click at [474, 249] on button "ok" at bounding box center [481, 250] width 21 height 21
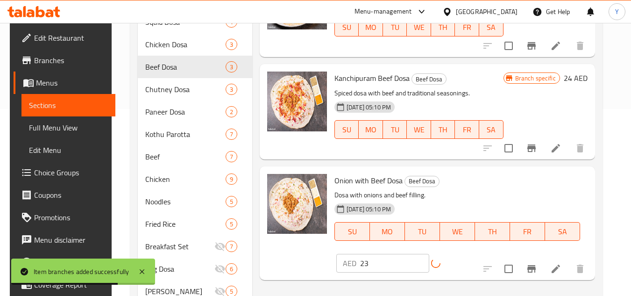
click at [532, 257] on button "Branch-specific-item" at bounding box center [532, 268] width 22 height 22
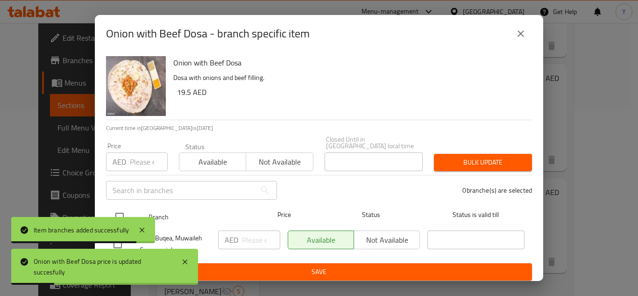
click at [121, 212] on input "checkbox" at bounding box center [120, 217] width 20 height 20
checkbox input "true"
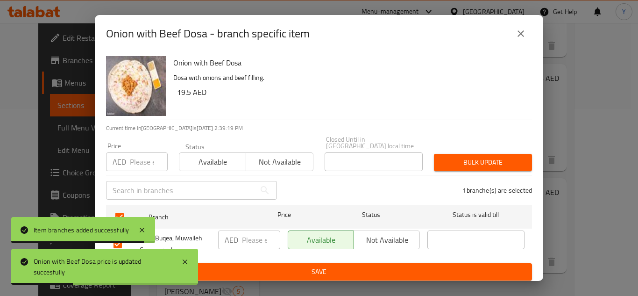
click at [131, 162] on input "number" at bounding box center [149, 161] width 38 height 19
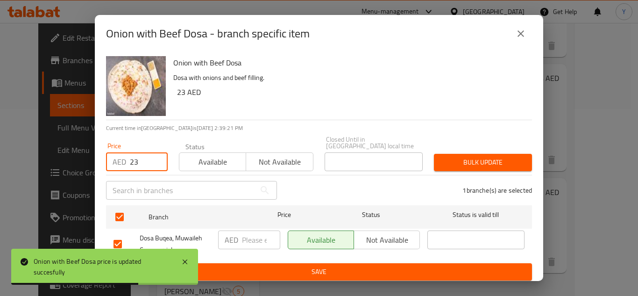
type input "23"
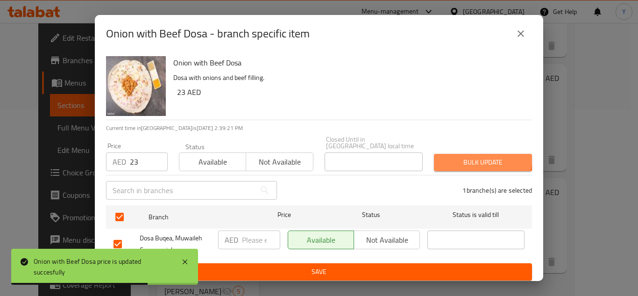
click at [468, 157] on span "Bulk update" at bounding box center [483, 163] width 83 height 12
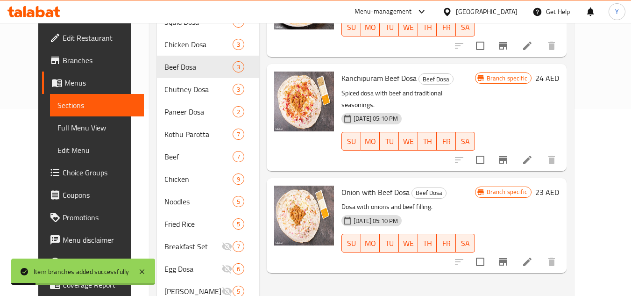
click at [352, 234] on button "SU" at bounding box center [352, 243] width 20 height 19
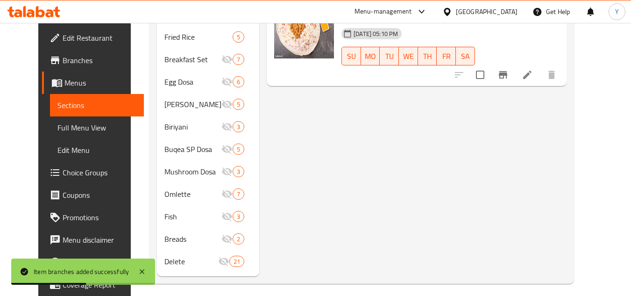
scroll to position [327, 0]
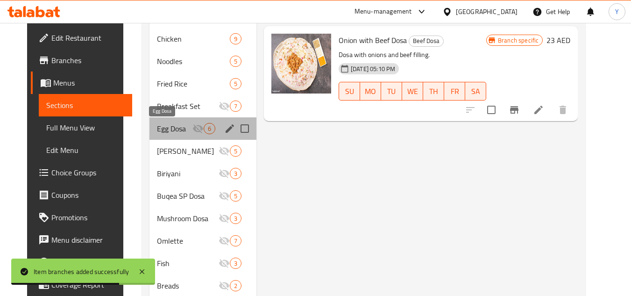
click at [182, 130] on span "Egg Dosa" at bounding box center [175, 128] width 36 height 11
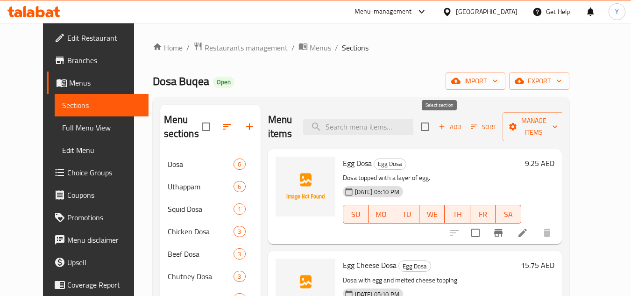
click at [435, 130] on input "checkbox" at bounding box center [425, 127] width 20 height 20
checkbox input "true"
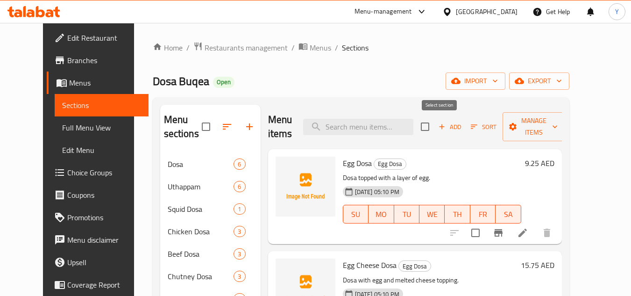
checkbox input "true"
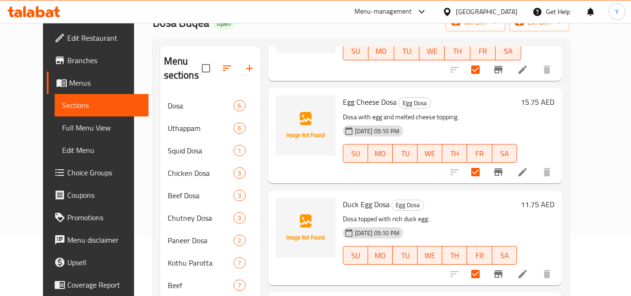
scroll to position [187, 0]
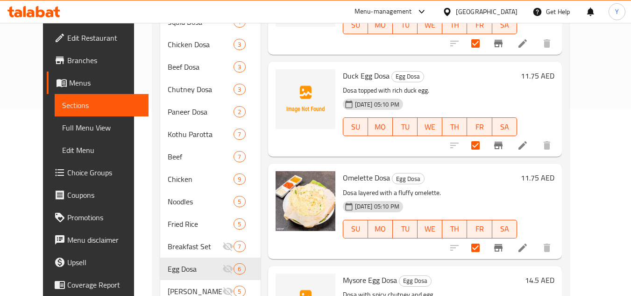
click at [485, 242] on input "checkbox" at bounding box center [476, 248] width 20 height 20
checkbox input "false"
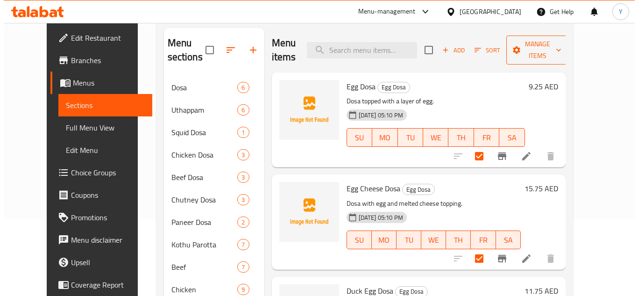
scroll to position [0, 0]
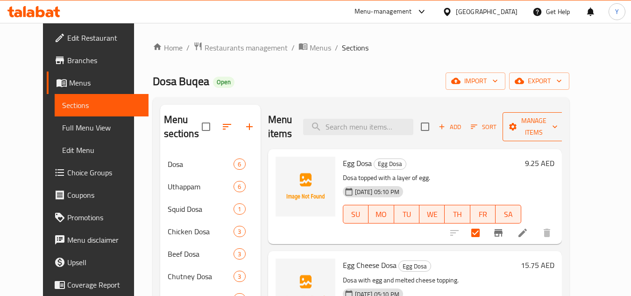
click at [558, 123] on span "Manage items" at bounding box center [534, 126] width 48 height 23
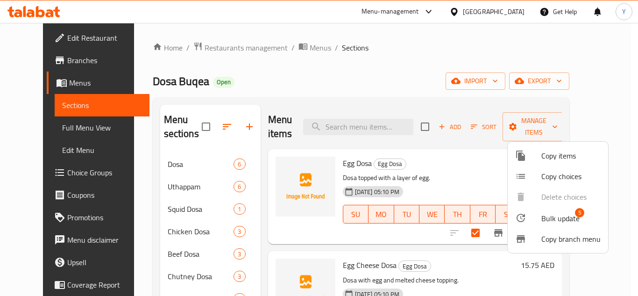
click at [555, 214] on span "Bulk update" at bounding box center [561, 218] width 38 height 11
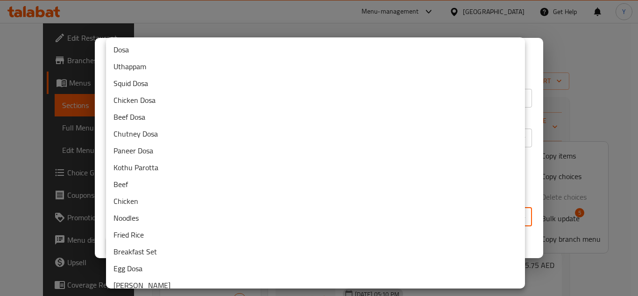
click at [327, 216] on body "​ Menu-management United Arab Emirates Get Help Y Edit Restaurant Branches Menu…" at bounding box center [319, 159] width 638 height 273
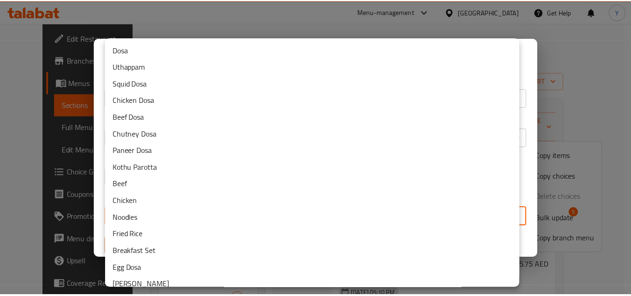
scroll to position [127, 0]
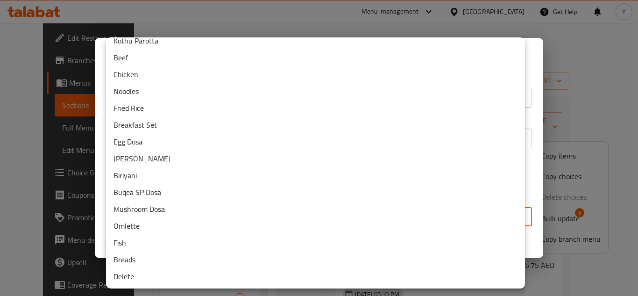
click at [213, 269] on li "Delete" at bounding box center [315, 276] width 419 height 17
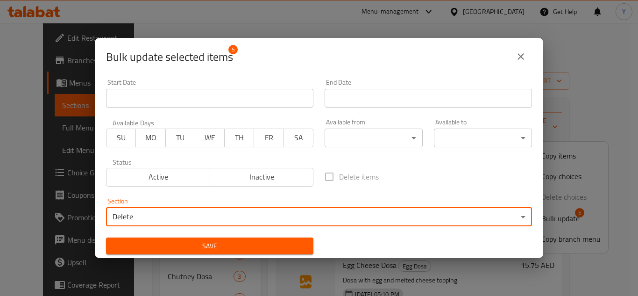
click at [205, 243] on span "Save" at bounding box center [210, 246] width 193 height 12
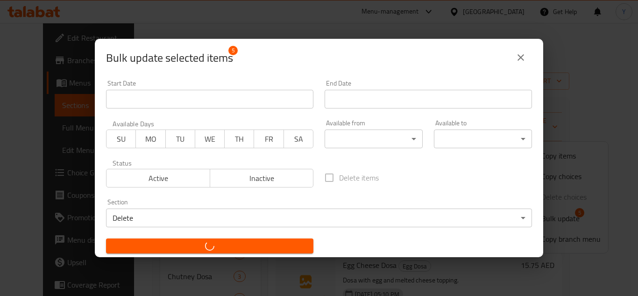
checkbox input "false"
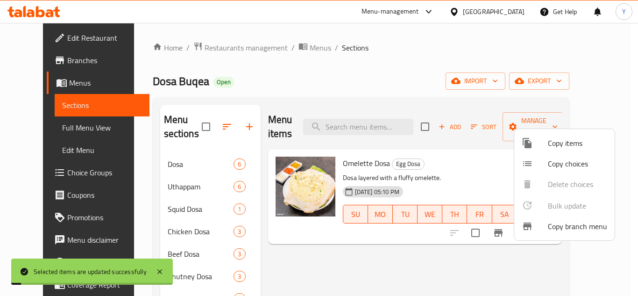
click at [319, 92] on div at bounding box center [319, 148] width 638 height 296
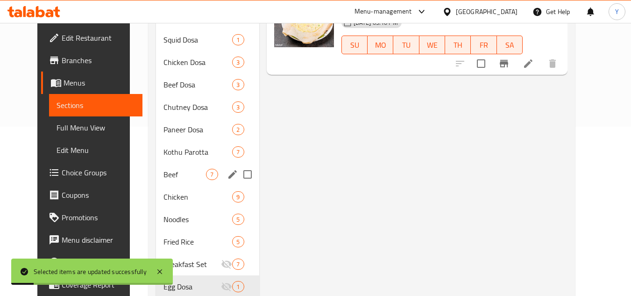
scroll to position [234, 0]
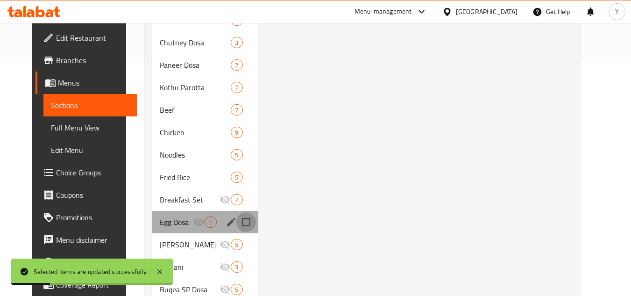
click at [239, 221] on input "Menu sections" at bounding box center [246, 222] width 20 height 20
checkbox input "true"
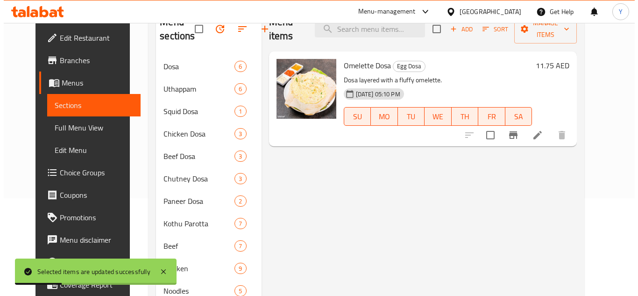
scroll to position [0, 0]
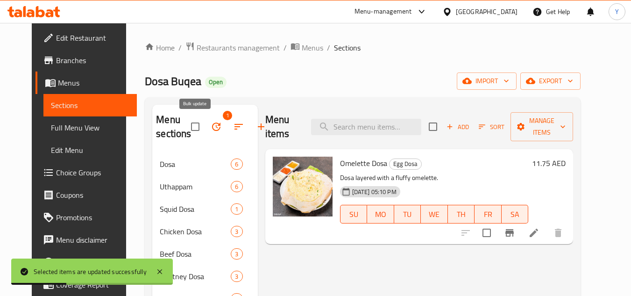
click at [205, 121] on button "button" at bounding box center [216, 126] width 22 height 22
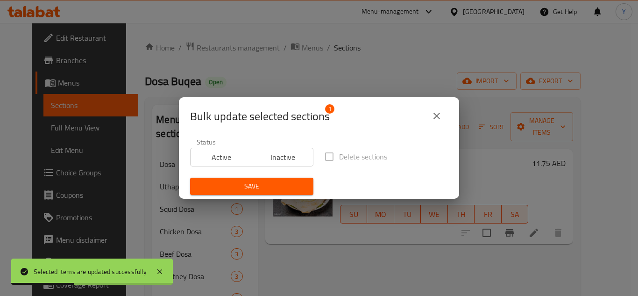
click at [224, 164] on button "Active" at bounding box center [221, 157] width 62 height 19
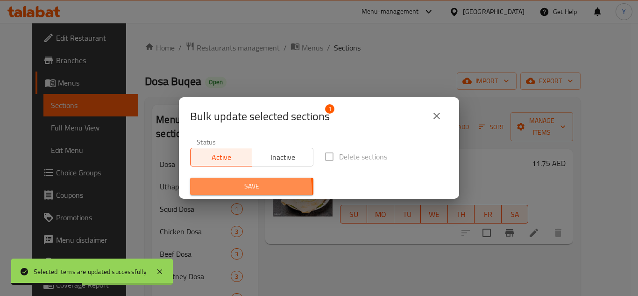
click at [233, 191] on span "Save" at bounding box center [252, 186] width 108 height 12
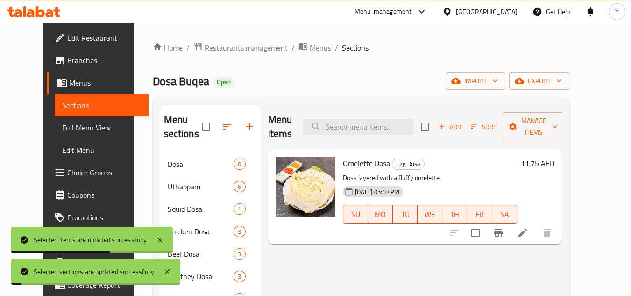
click at [221, 126] on icon "button" at bounding box center [226, 126] width 11 height 11
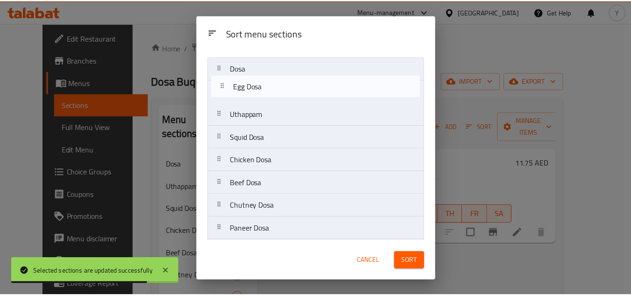
scroll to position [3, 0]
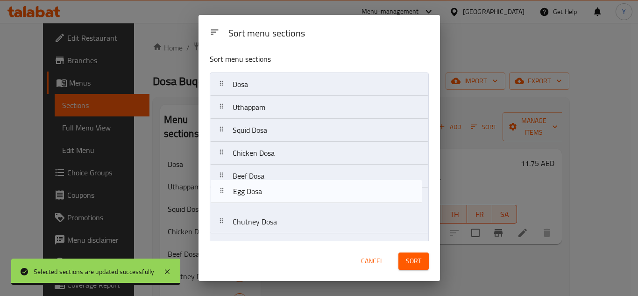
drag, startPoint x: 296, startPoint y: 137, endPoint x: 296, endPoint y: 188, distance: 50.9
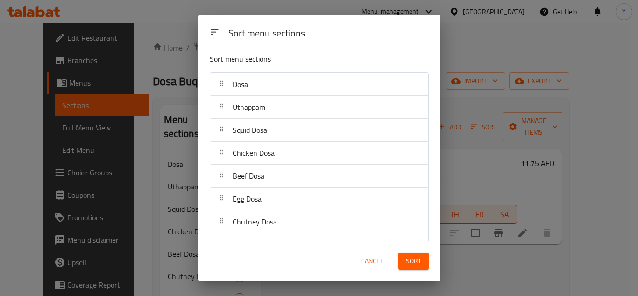
click at [408, 256] on span "Sort" at bounding box center [413, 261] width 15 height 12
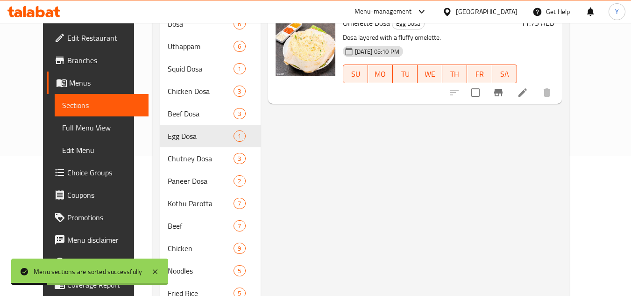
scroll to position [0, 0]
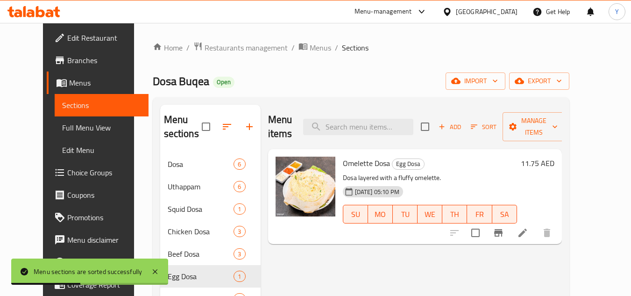
click at [555, 157] on h6 "11.75 AED" at bounding box center [538, 163] width 34 height 13
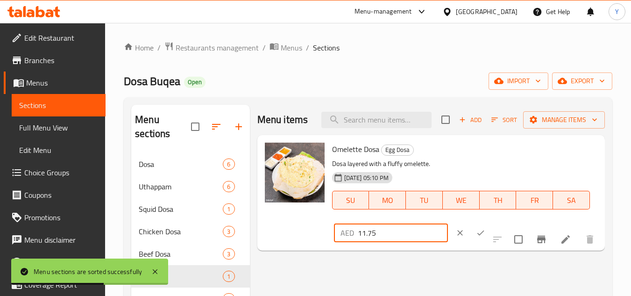
click at [393, 237] on input "11.75" at bounding box center [403, 232] width 90 height 19
type input "13"
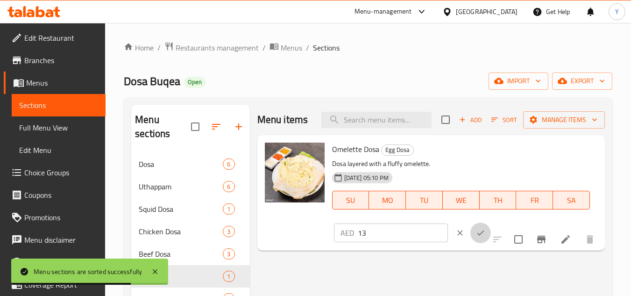
click at [475, 237] on button "ok" at bounding box center [481, 232] width 21 height 21
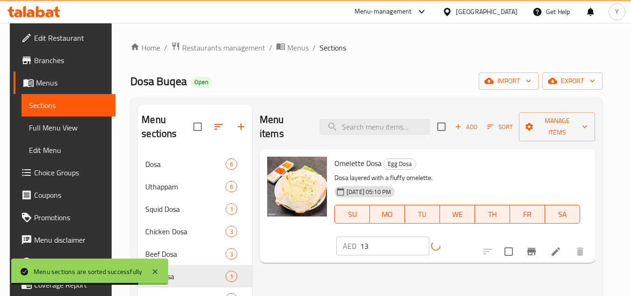
click at [537, 246] on icon "Branch-specific-item" at bounding box center [531, 251] width 11 height 11
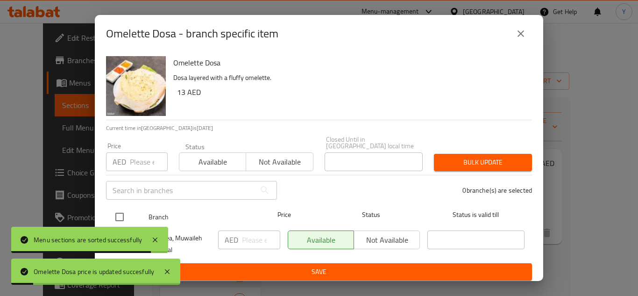
drag, startPoint x: 121, startPoint y: 216, endPoint x: 123, endPoint y: 210, distance: 6.9
click at [121, 215] on input "checkbox" at bounding box center [120, 217] width 20 height 20
checkbox input "true"
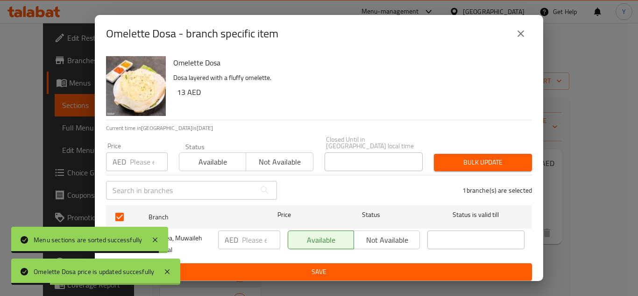
click at [148, 151] on div "Price AED Price" at bounding box center [137, 157] width 62 height 29
click at [141, 154] on input "number" at bounding box center [149, 161] width 38 height 19
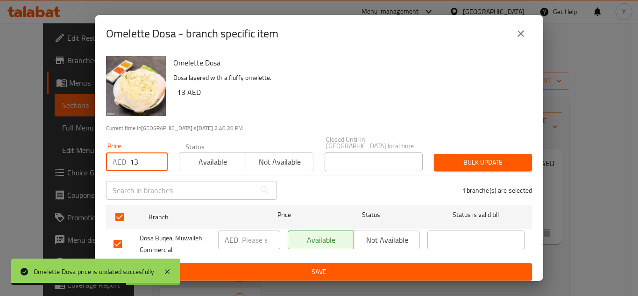
type input "13"
click at [501, 159] on span "Bulk update" at bounding box center [483, 163] width 83 height 12
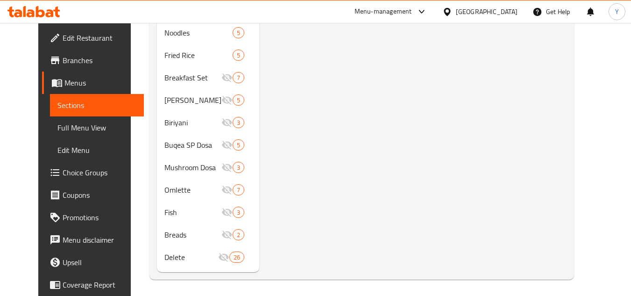
scroll to position [380, 0]
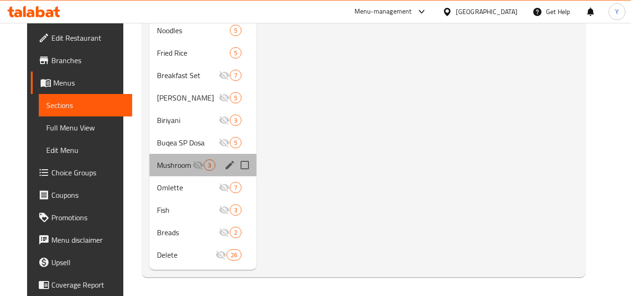
click at [179, 173] on div "Mushroom Dosa 3" at bounding box center [203, 165] width 107 height 22
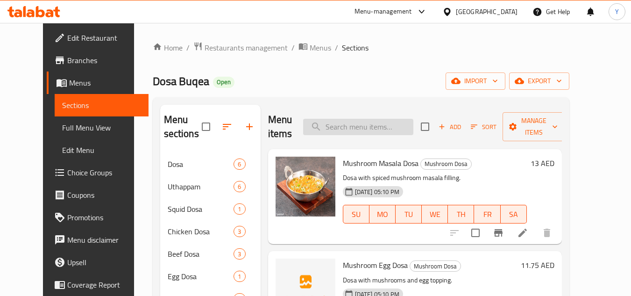
paste input "mushroom masala"
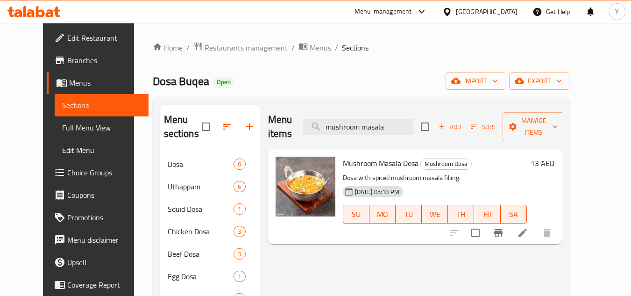
drag, startPoint x: 407, startPoint y: 117, endPoint x: 299, endPoint y: 128, distance: 108.5
paste input "paneer"
type input "paneer masala"
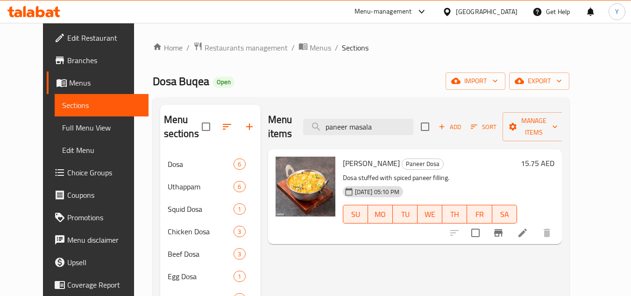
drag, startPoint x: 408, startPoint y: 123, endPoint x: 187, endPoint y: 121, distance: 221.0
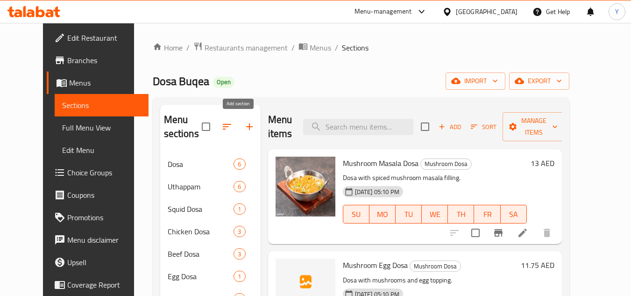
click at [244, 124] on icon "button" at bounding box center [249, 126] width 11 height 11
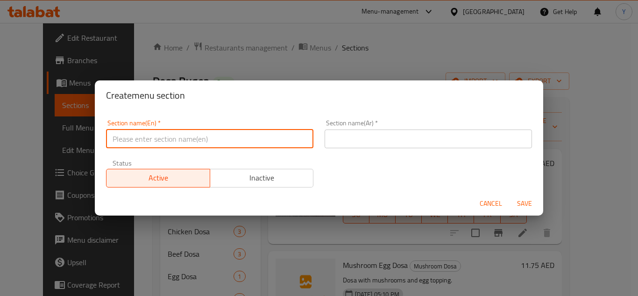
paste input "vegetable"
drag, startPoint x: 116, startPoint y: 141, endPoint x: 108, endPoint y: 143, distance: 8.2
click at [108, 143] on input "vegetable" at bounding box center [209, 138] width 207 height 19
type input "Vegetable"
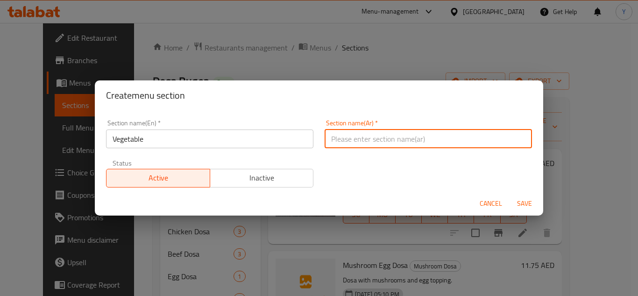
click at [407, 144] on input "text" at bounding box center [428, 138] width 207 height 19
type input "خضار"
click at [510, 195] on button "Save" at bounding box center [525, 203] width 30 height 17
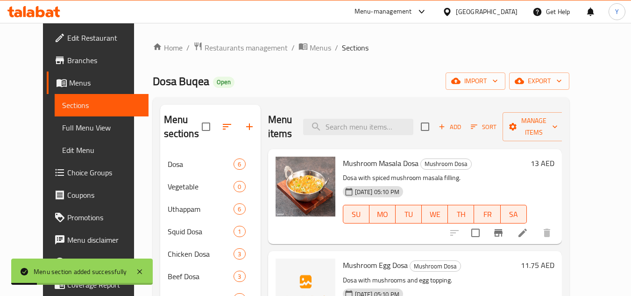
click at [223, 127] on icon "button" at bounding box center [227, 127] width 8 height 6
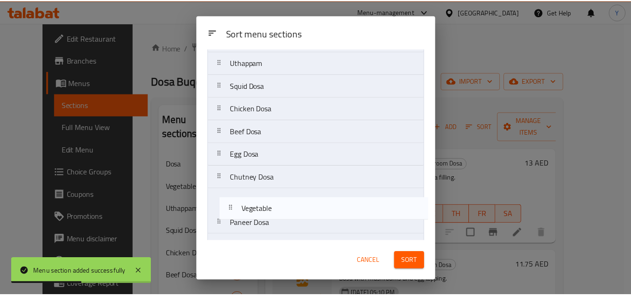
scroll to position [51, 0]
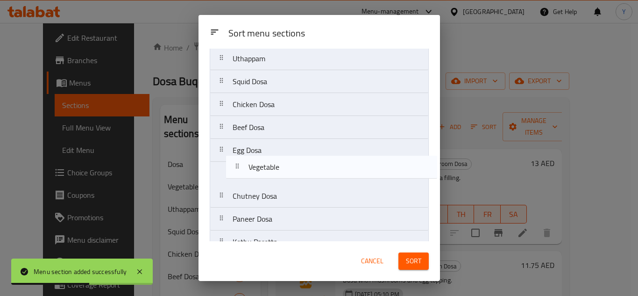
drag, startPoint x: 261, startPoint y: 110, endPoint x: 277, endPoint y: 171, distance: 63.2
click at [277, 171] on nav "Dosa Vegetable Uthappam Squid Dosa Chicken Dosa Beef Dosa Egg Dosa Chutney Dosa…" at bounding box center [319, 288] width 219 height 528
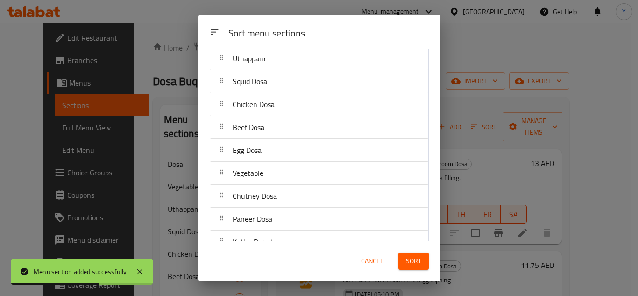
click at [404, 261] on button "Sort" at bounding box center [414, 260] width 30 height 17
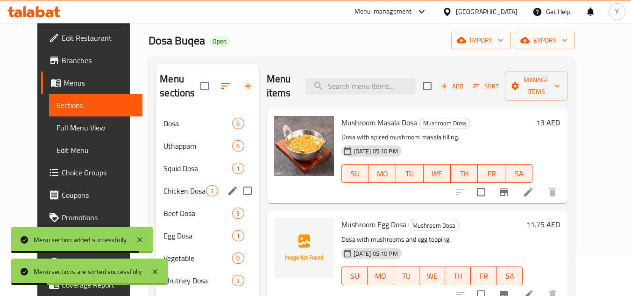
scroll to position [140, 0]
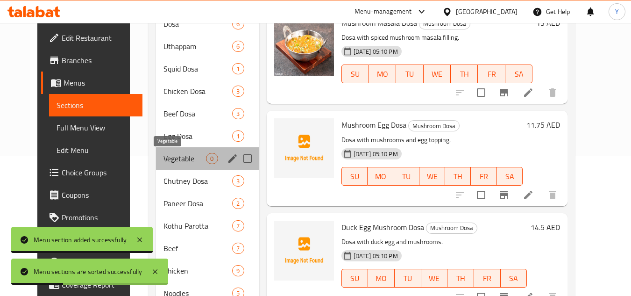
click at [168, 161] on span "Vegetable" at bounding box center [185, 158] width 43 height 11
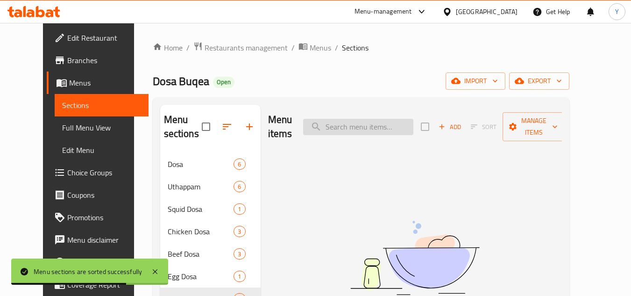
paste input "mushroom masala"
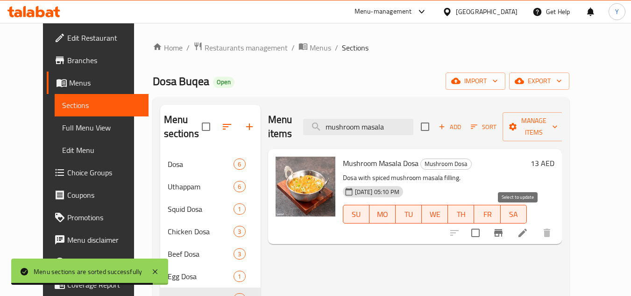
type input "mushroom masala"
click at [485, 223] on input "checkbox" at bounding box center [476, 233] width 20 height 20
checkbox input "true"
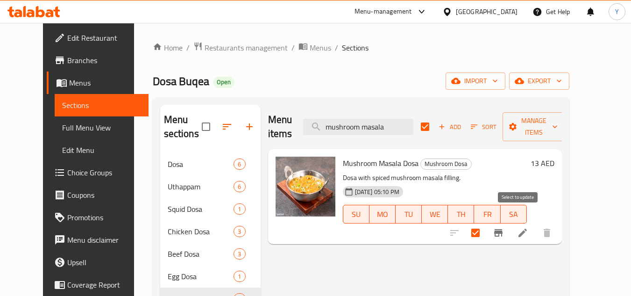
click at [485, 223] on input "checkbox" at bounding box center [476, 233] width 20 height 20
checkbox input "false"
drag, startPoint x: 404, startPoint y: 121, endPoint x: 302, endPoint y: 123, distance: 102.3
click at [302, 123] on div "Menu items mushroom masala Add Sort Manage items" at bounding box center [415, 127] width 294 height 44
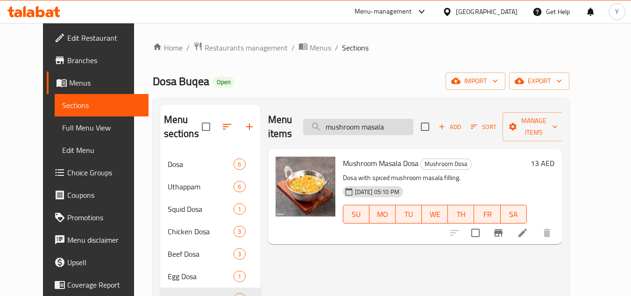
paste input "paneer"
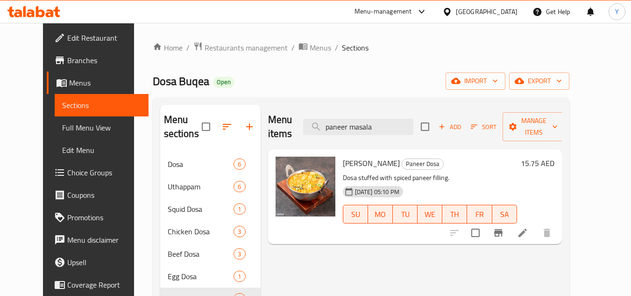
drag, startPoint x: 337, startPoint y: 127, endPoint x: 246, endPoint y: 126, distance: 91.1
paste input "GOBI MANCHURIAN"
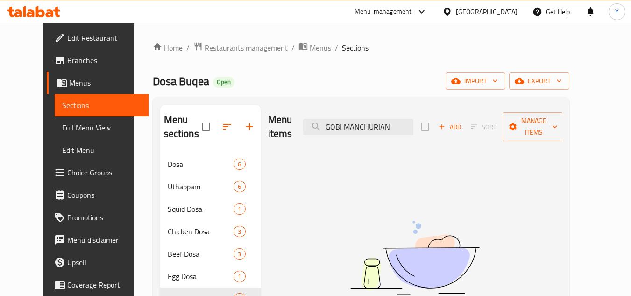
drag, startPoint x: 414, startPoint y: 123, endPoint x: 289, endPoint y: 126, distance: 125.2
click at [292, 126] on div "Menu items GOBI MANCHURIAN Add Sort Manage items" at bounding box center [415, 127] width 294 height 44
click at [446, 122] on icon "button" at bounding box center [442, 126] width 8 height 8
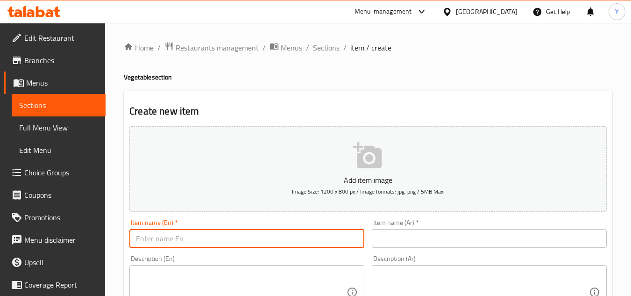
paste input "mushroom masala"
drag, startPoint x: 143, startPoint y: 240, endPoint x: 134, endPoint y: 242, distance: 8.7
click at [134, 242] on input "mushroom masala" at bounding box center [246, 238] width 235 height 19
drag, startPoint x: 332, startPoint y: 242, endPoint x: 49, endPoint y: 216, distance: 283.9
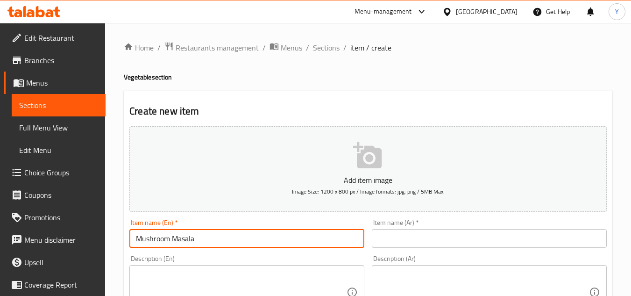
click at [398, 244] on input "text" at bounding box center [489, 238] width 235 height 19
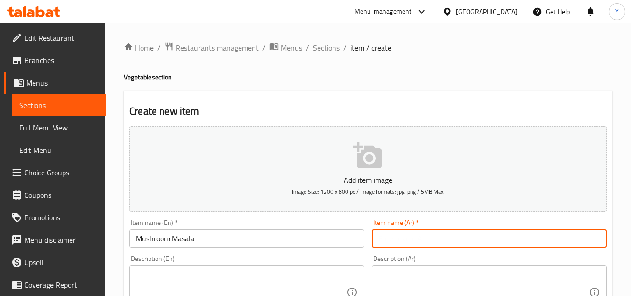
paste input "فطر ماسالا"
drag, startPoint x: 401, startPoint y: 243, endPoint x: 495, endPoint y: 246, distance: 94.4
click at [495, 246] on input "فطر ماسالا" at bounding box center [489, 238] width 235 height 19
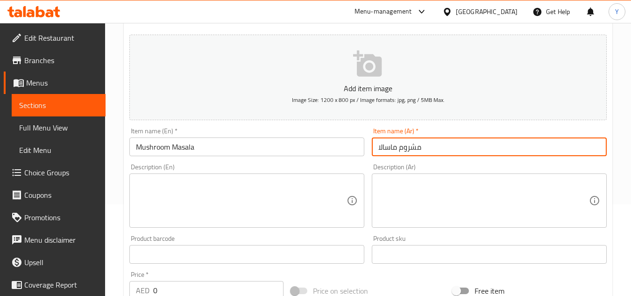
scroll to position [93, 0]
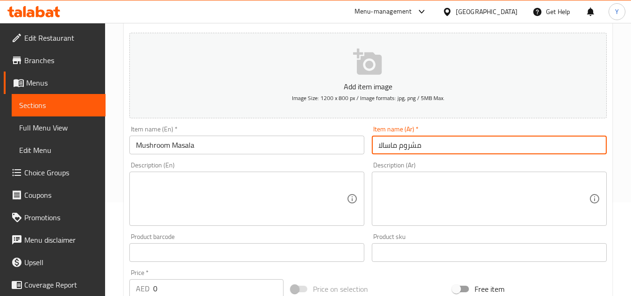
drag, startPoint x: 392, startPoint y: 151, endPoint x: 218, endPoint y: 146, distance: 173.9
click at [218, 146] on div "Add item image Image Size: 1200 x 800 px / Image formats: jpg, png / 5MB Max. I…" at bounding box center [368, 230] width 485 height 403
drag, startPoint x: 428, startPoint y: 150, endPoint x: 171, endPoint y: 152, distance: 257.0
click at [171, 152] on div "Add item image Image Size: 1200 x 800 px / Image formats: jpg, png / 5MB Max. I…" at bounding box center [368, 230] width 485 height 403
paste input "طر"
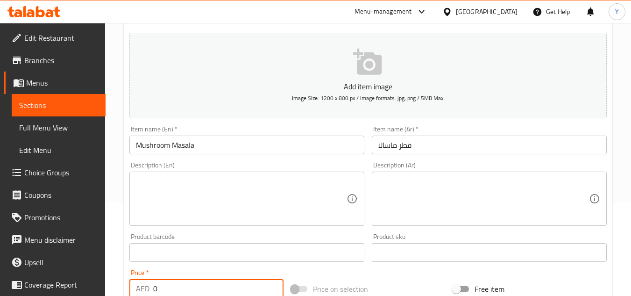
drag, startPoint x: 118, startPoint y: 282, endPoint x: 58, endPoint y: 280, distance: 59.8
click at [57, 280] on div "Edit Restaurant Branches Menus Sections Full Menu View Edit Menu Choice Groups …" at bounding box center [315, 247] width 631 height 637
paste input "18"
click at [214, 196] on textarea at bounding box center [241, 199] width 211 height 44
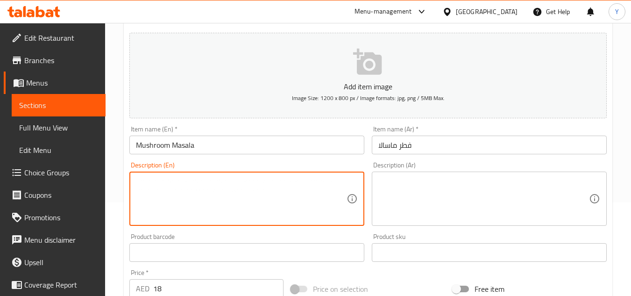
paste textarea "musroom masala cream type"
drag, startPoint x: 142, startPoint y: 183, endPoint x: 133, endPoint y: 184, distance: 8.5
click at [133, 184] on div "musroom masala cream type Description (En)" at bounding box center [246, 198] width 235 height 54
click at [260, 195] on textarea "Mushroom masala cream type" at bounding box center [241, 199] width 211 height 44
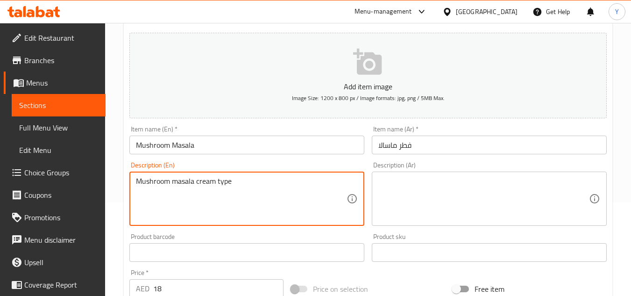
click at [260, 195] on textarea "Mushroom masala cream type" at bounding box center [241, 199] width 211 height 44
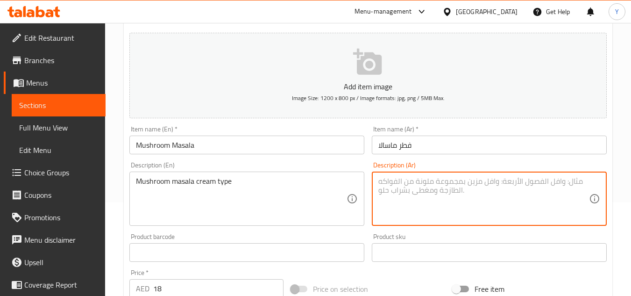
click at [401, 200] on textarea at bounding box center [483, 199] width 211 height 44
paste textarea "نوع كريمة ماسالا الفطر"
click at [273, 145] on input "Mushroom Masala" at bounding box center [246, 145] width 235 height 19
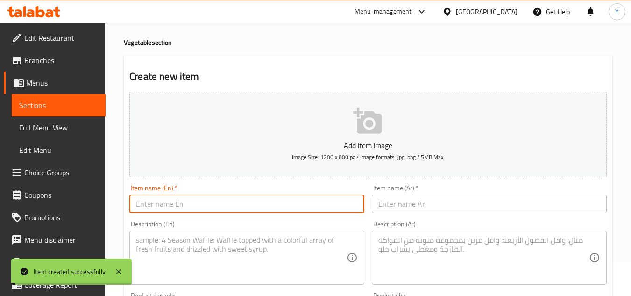
scroll to position [0, 0]
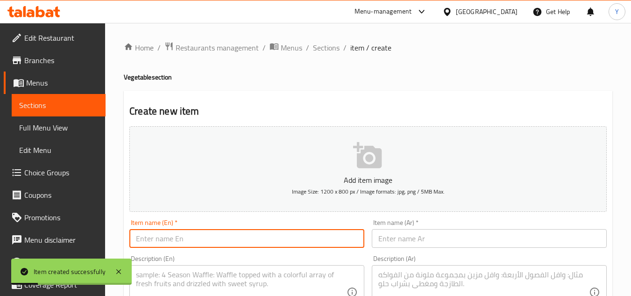
paste input "paneer masala"
drag, startPoint x: 138, startPoint y: 241, endPoint x: 134, endPoint y: 240, distance: 4.8
click at [134, 240] on input "paneer masala" at bounding box center [246, 238] width 235 height 19
click at [164, 239] on input "Paneer masala" at bounding box center [246, 238] width 235 height 19
drag, startPoint x: 222, startPoint y: 239, endPoint x: 102, endPoint y: 236, distance: 120.1
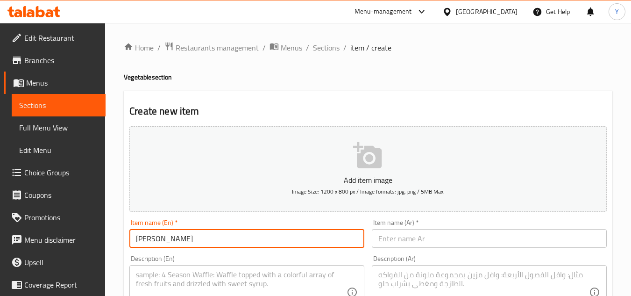
click at [384, 238] on input "text" at bounding box center [489, 238] width 235 height 19
paste input "بانير ماسالا"
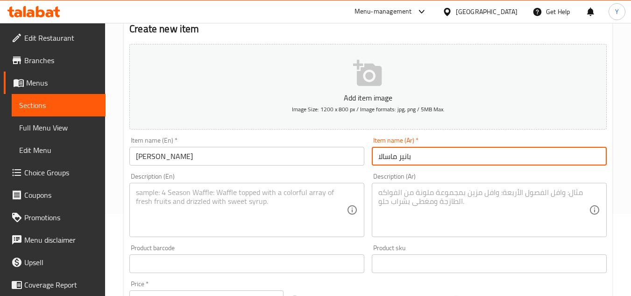
scroll to position [140, 0]
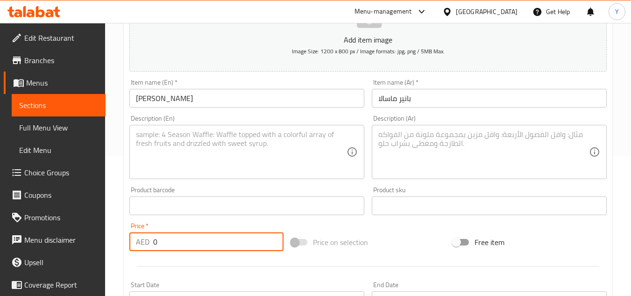
drag, startPoint x: 210, startPoint y: 234, endPoint x: 95, endPoint y: 234, distance: 114.5
click at [95, 235] on div "Edit Restaurant Branches Menus Sections Full Menu View Edit Menu Choice Groups …" at bounding box center [315, 201] width 631 height 637
paste input "2"
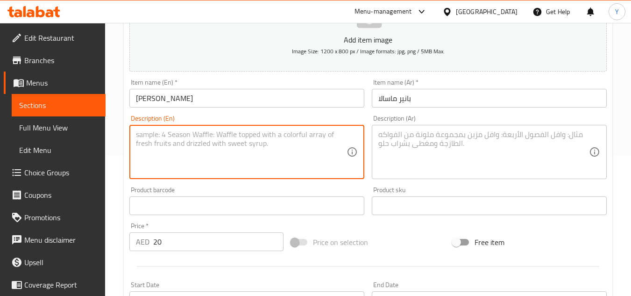
click at [196, 139] on textarea at bounding box center [241, 152] width 211 height 44
paste textarea "paneer masala ceeam type"
drag, startPoint x: 140, startPoint y: 139, endPoint x: 106, endPoint y: 135, distance: 34.4
click at [106, 135] on div "Home / Restaurants management / Menus / Sections / item / create Vegetable sect…" at bounding box center [368, 201] width 526 height 637
click at [191, 138] on textarea "Paneer masala ceeam type" at bounding box center [241, 152] width 211 height 44
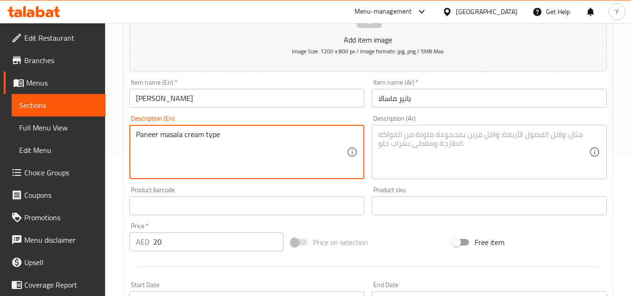
click at [181, 141] on textarea "Paneer masala cream type" at bounding box center [241, 152] width 211 height 44
click at [408, 173] on textarea at bounding box center [483, 152] width 211 height 44
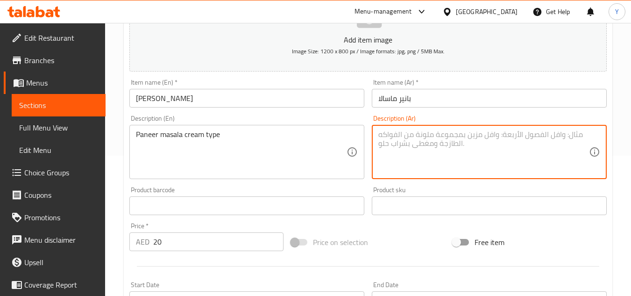
paste textarea "بانير ماسالا نوع كريم"
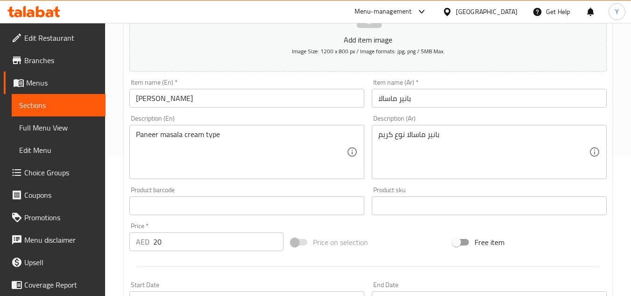
click at [264, 122] on div "Description (En) Paneer masala cream type Description (En)" at bounding box center [246, 147] width 235 height 64
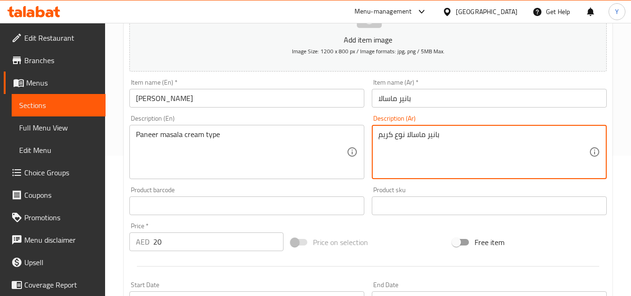
click at [399, 133] on textarea "بانير ماسالا نوع كريم" at bounding box center [483, 152] width 211 height 44
click at [375, 136] on div "بانير ماسالا كريم Description (Ar)" at bounding box center [489, 152] width 235 height 54
click at [379, 138] on textarea "بانير ماسالا كريم" at bounding box center [483, 152] width 211 height 44
paste textarea "نوع"
click at [309, 106] on input "[PERSON_NAME]" at bounding box center [246, 98] width 235 height 19
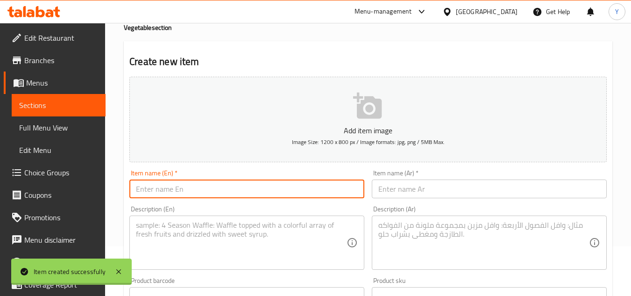
scroll to position [0, 0]
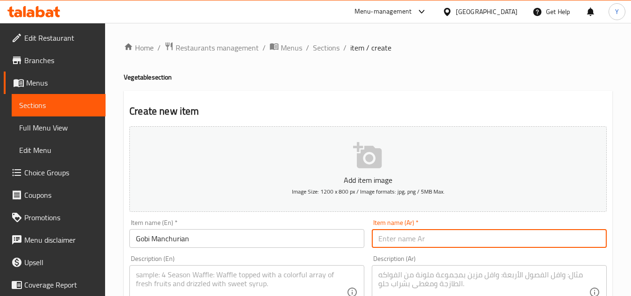
paste input "جوبي مانشوريان"
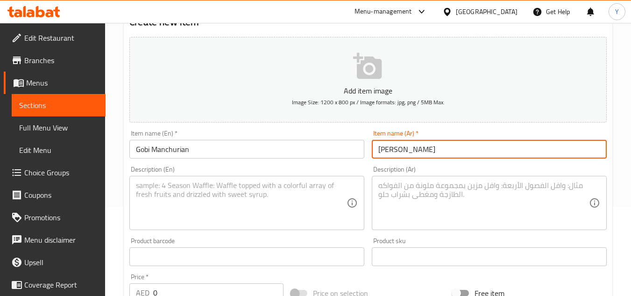
scroll to position [140, 0]
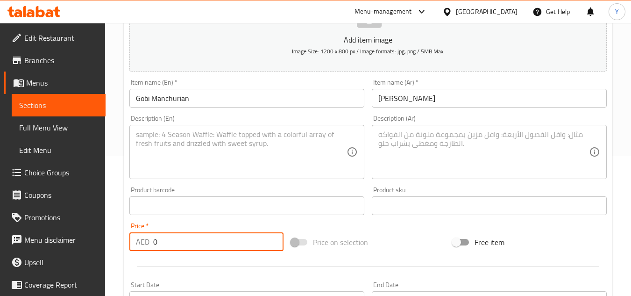
drag, startPoint x: 151, startPoint y: 237, endPoint x: 135, endPoint y: 238, distance: 16.4
click at [135, 238] on div "Price   * AED 0 Price *" at bounding box center [206, 236] width 154 height 29
paste input "17"
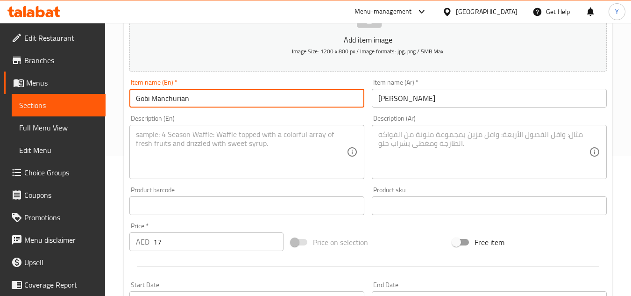
drag, startPoint x: 64, startPoint y: 101, endPoint x: 46, endPoint y: 101, distance: 17.8
click at [46, 101] on div "Edit Restaurant Branches Menus Sections Full Menu View Edit Menu Choice Groups …" at bounding box center [315, 201] width 631 height 637
click at [168, 156] on textarea at bounding box center [241, 152] width 211 height 44
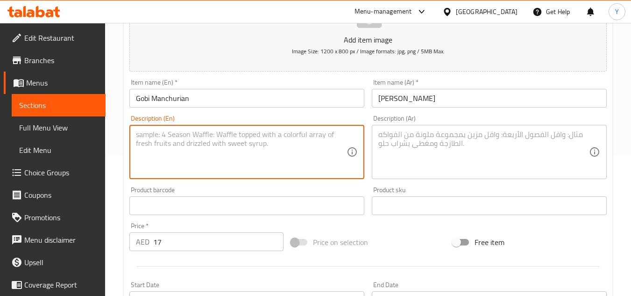
paste textarea "Gobi Manchurian"
click at [158, 134] on textarea "Gobi Manchurian dry" at bounding box center [241, 152] width 211 height 44
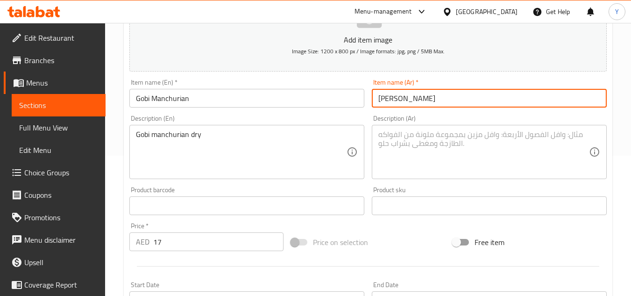
drag, startPoint x: 403, startPoint y: 104, endPoint x: 228, endPoint y: 90, distance: 175.3
click at [231, 89] on div "Add item image Image Size: 1200 x 800 px / Image formats: jpg, png / 5MB Max. I…" at bounding box center [368, 183] width 485 height 403
click at [422, 165] on textarea at bounding box center [483, 152] width 211 height 44
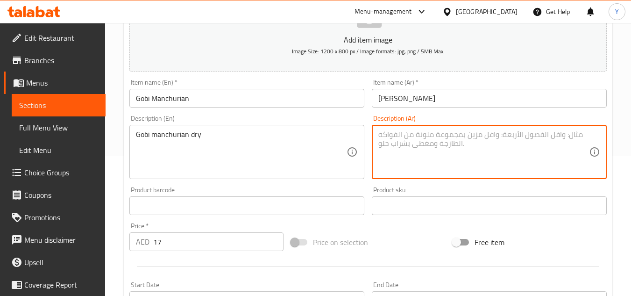
paste textarea "جوبي مانشوريان"
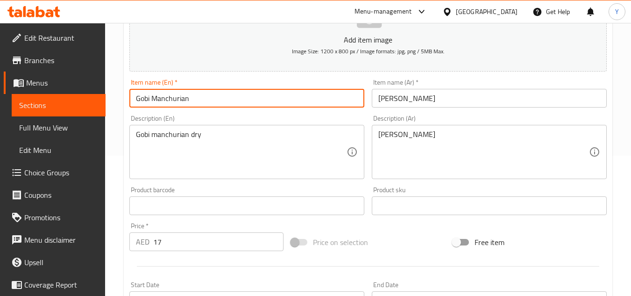
click at [256, 97] on input "Gobi Manchurian" at bounding box center [246, 98] width 235 height 19
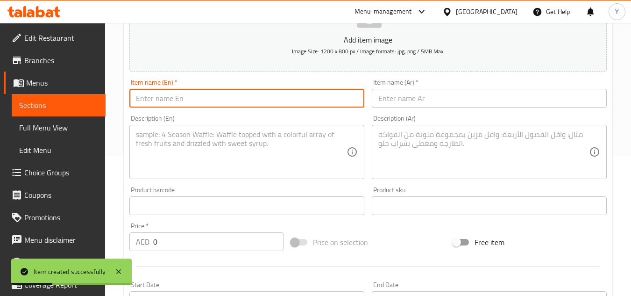
paste input "جوبي مانشوريان"
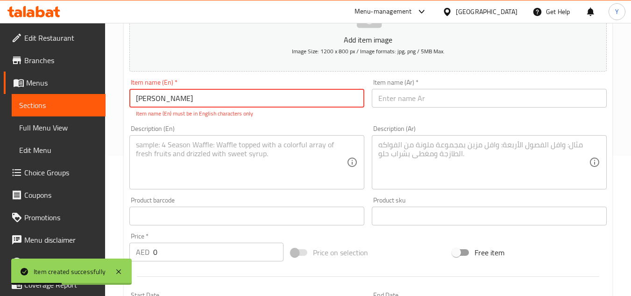
drag, startPoint x: 200, startPoint y: 99, endPoint x: 49, endPoint y: 88, distance: 151.8
click at [50, 88] on div "Edit Restaurant Branches Menus Sections Full Menu View Edit Menu Choice Groups …" at bounding box center [315, 207] width 631 height 648
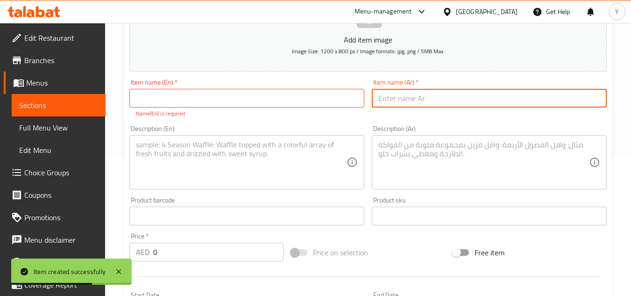
click at [400, 107] on input "text" at bounding box center [489, 98] width 235 height 19
paste input "جوبي مانشوريان"
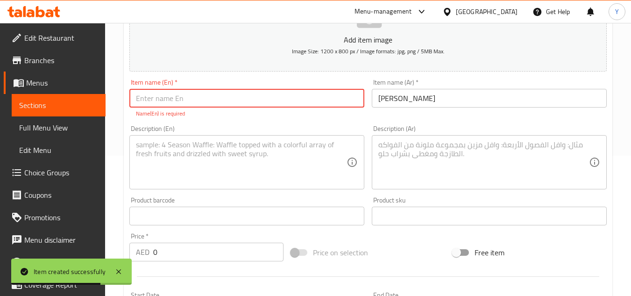
click at [326, 98] on input "text" at bounding box center [246, 98] width 235 height 19
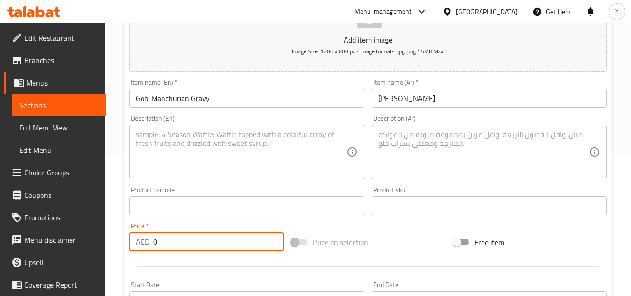
drag, startPoint x: 185, startPoint y: 249, endPoint x: 91, endPoint y: 252, distance: 94.0
click at [91, 252] on div "Edit Restaurant Branches Menus Sections Full Menu View Edit Menu Choice Groups …" at bounding box center [315, 201] width 631 height 637
paste input "19"
click at [443, 100] on input "جوبي مانشوريان" at bounding box center [489, 98] width 235 height 19
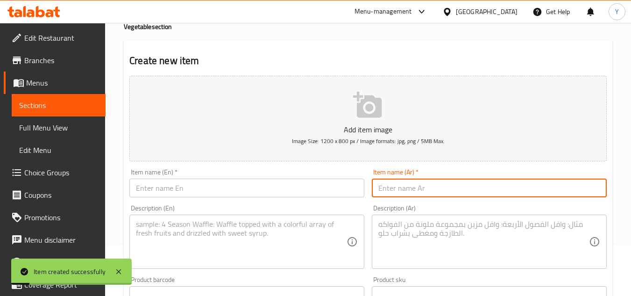
scroll to position [0, 0]
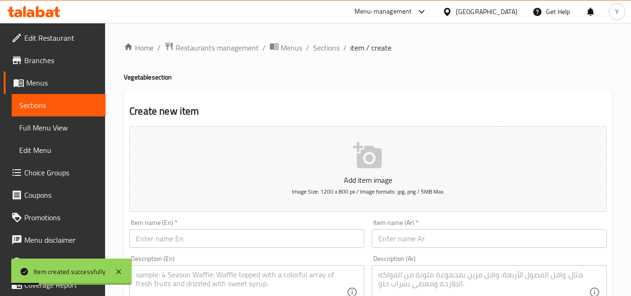
drag, startPoint x: 323, startPoint y: 47, endPoint x: 310, endPoint y: 65, distance: 22.2
click at [323, 46] on span "Sections" at bounding box center [326, 47] width 27 height 11
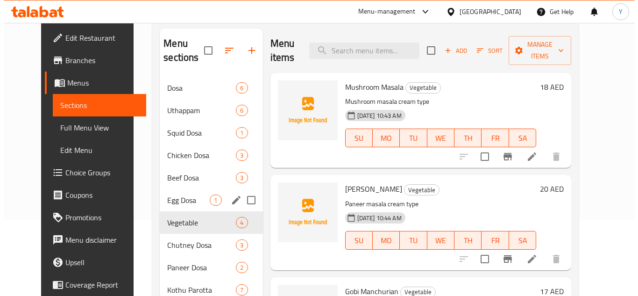
scroll to position [76, 0]
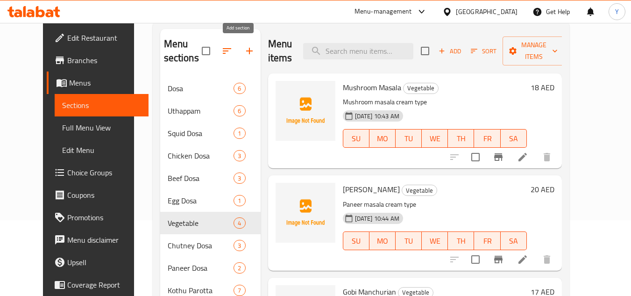
click at [244, 50] on icon "button" at bounding box center [249, 50] width 11 height 11
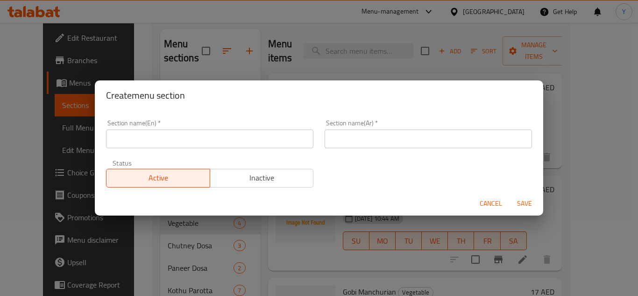
click at [214, 145] on input "text" at bounding box center [209, 138] width 207 height 19
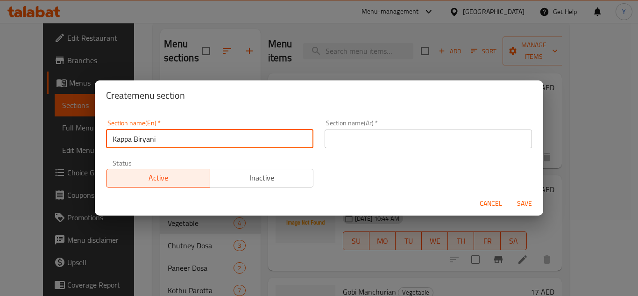
click at [405, 153] on div "Section name(Ar)   * Section name(Ar) *" at bounding box center [428, 134] width 219 height 40
drag, startPoint x: 183, startPoint y: 143, endPoint x: 30, endPoint y: 139, distance: 152.8
click at [30, 139] on div "Create menu section Section name(En)   * Kappa Biryani Section name(En) * Secti…" at bounding box center [319, 148] width 638 height 296
click at [381, 145] on input "text" at bounding box center [428, 138] width 207 height 19
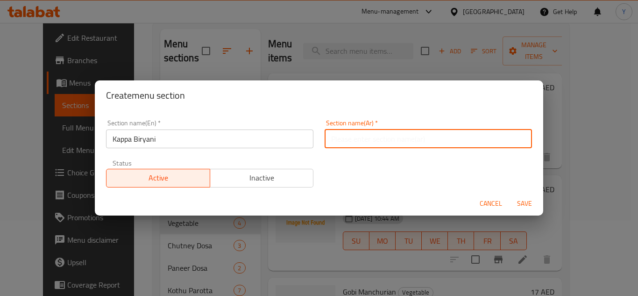
paste input "كابا برياني"
click at [510, 195] on button "Save" at bounding box center [525, 203] width 30 height 17
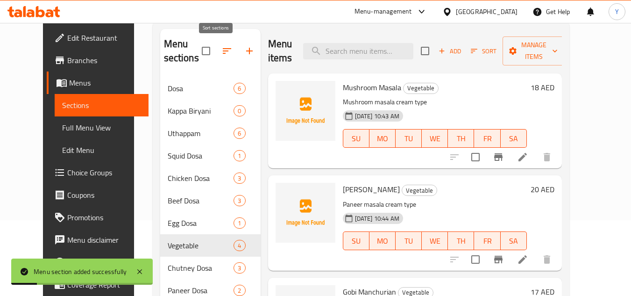
click at [221, 56] on icon "button" at bounding box center [226, 50] width 11 height 11
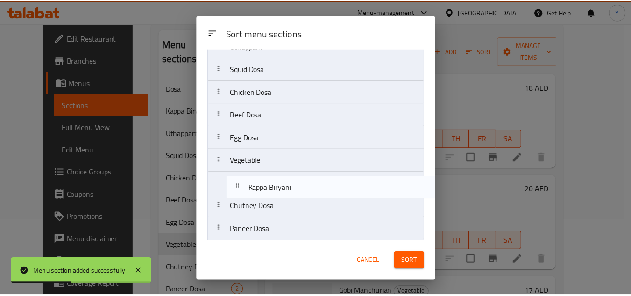
scroll to position [67, 0]
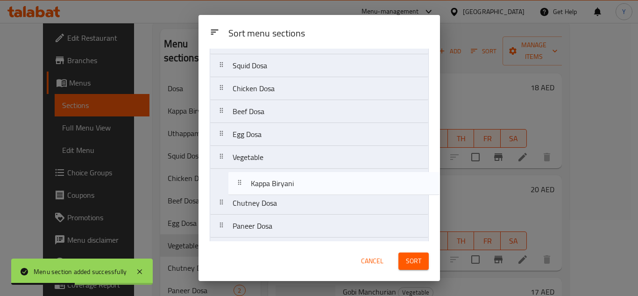
drag, startPoint x: 249, startPoint y: 112, endPoint x: 312, endPoint y: 208, distance: 114.4
click at [269, 189] on nav "Dosa Kappa Biryani Uthappam Squid Dosa Chicken Dosa Beef Dosa Egg Dosa Vegetabl…" at bounding box center [319, 283] width 219 height 550
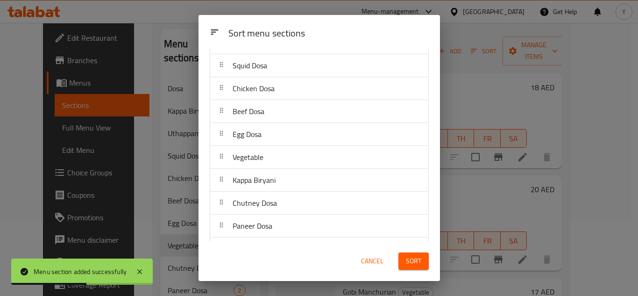
click at [419, 257] on span "Sort" at bounding box center [413, 261] width 15 height 12
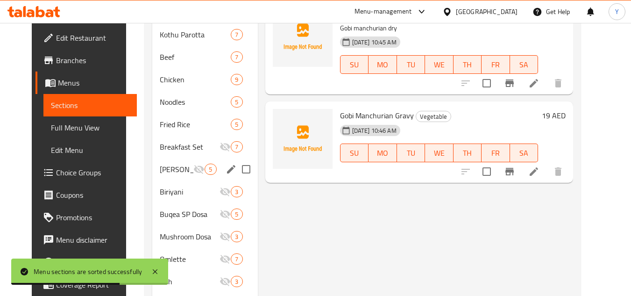
scroll to position [356, 0]
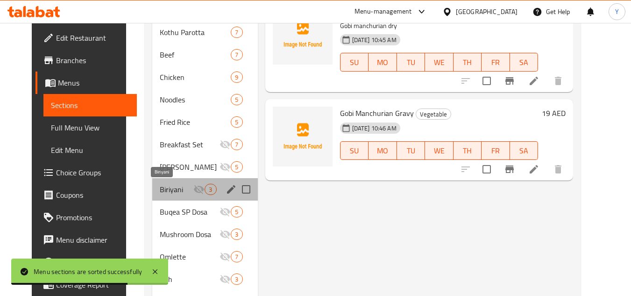
click at [178, 188] on span "Biriyani" at bounding box center [177, 189] width 34 height 11
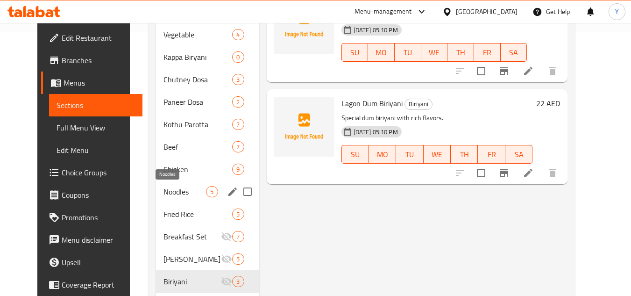
scroll to position [309, 0]
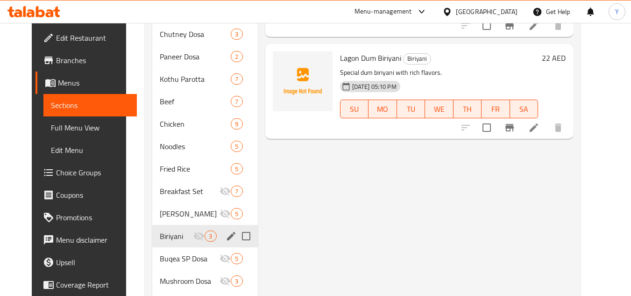
click at [241, 233] on input "Menu sections" at bounding box center [246, 236] width 20 height 20
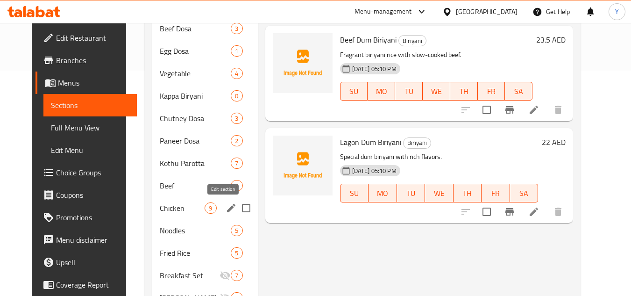
scroll to position [76, 0]
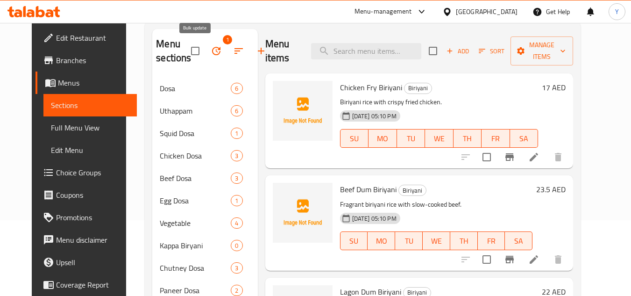
click at [211, 55] on icon "button" at bounding box center [216, 50] width 11 height 11
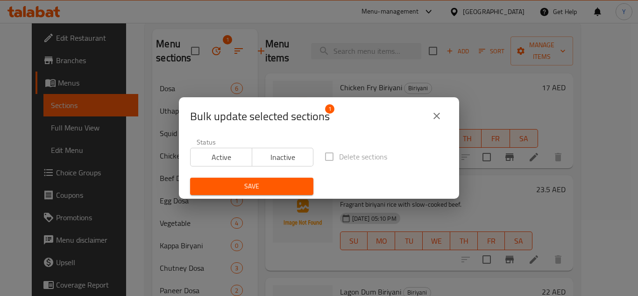
click at [203, 153] on span "Active" at bounding box center [221, 157] width 54 height 14
click at [221, 202] on div "Bulk update selected sections 1 Status Active Inactive Delete sections Save" at bounding box center [319, 148] width 638 height 296
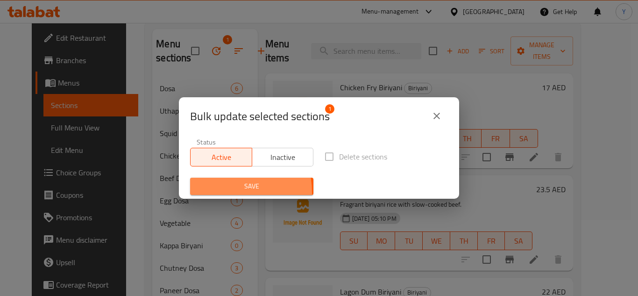
click at [218, 193] on button "Save" at bounding box center [251, 186] width 123 height 17
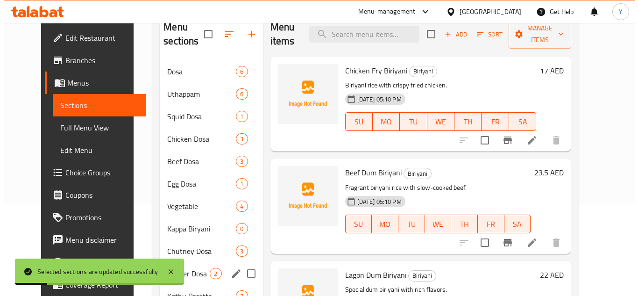
scroll to position [0, 0]
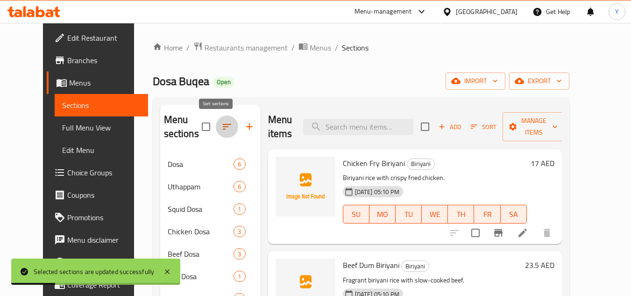
click at [221, 131] on icon "button" at bounding box center [226, 126] width 11 height 11
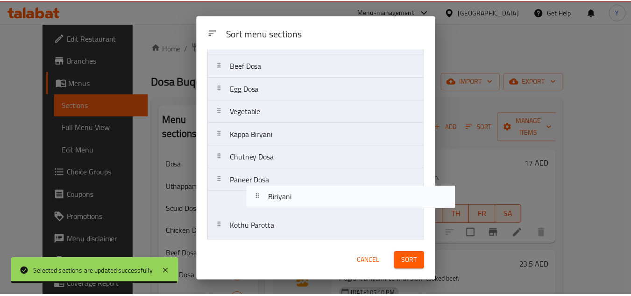
scroll to position [120, 0]
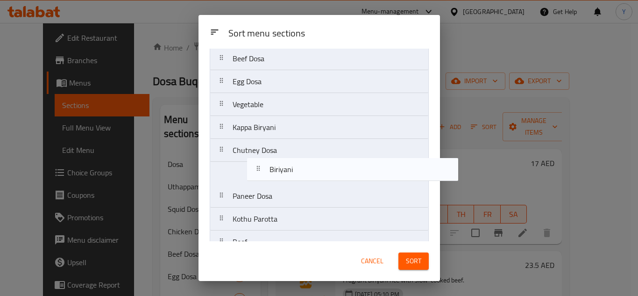
drag, startPoint x: 271, startPoint y: 182, endPoint x: 307, endPoint y: 164, distance: 40.7
click at [307, 164] on nav "Dosa Uthappam Squid Dosa Chicken Dosa Beef Dosa Egg Dosa Vegetable Kappa Biryan…" at bounding box center [319, 230] width 219 height 550
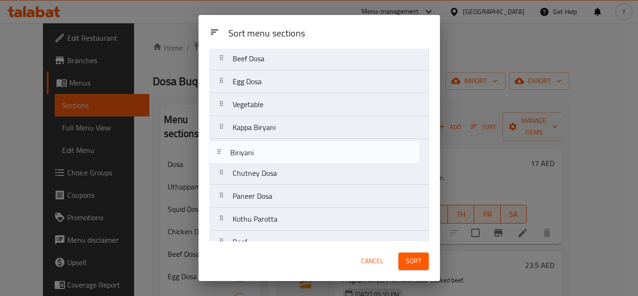
drag, startPoint x: 325, startPoint y: 171, endPoint x: 321, endPoint y: 147, distance: 24.1
click at [321, 147] on nav "Dosa Uthappam Squid Dosa Chicken Dosa Beef Dosa Egg Dosa Vegetable Kappa Biryan…" at bounding box center [319, 230] width 219 height 550
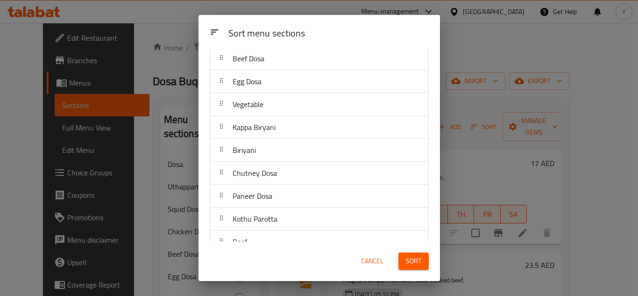
click at [409, 263] on span "Sort" at bounding box center [413, 261] width 15 height 12
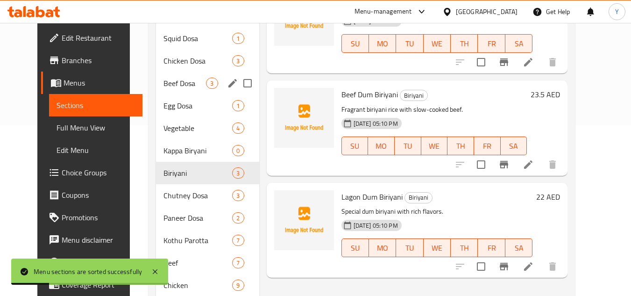
scroll to position [187, 0]
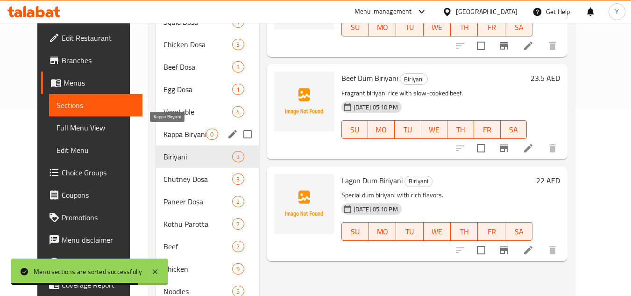
drag, startPoint x: 152, startPoint y: 128, endPoint x: 214, endPoint y: 138, distance: 63.5
click at [164, 128] on span "Kappa Biryani" at bounding box center [185, 133] width 43 height 11
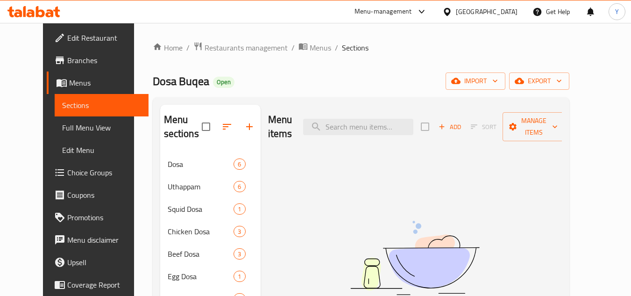
click at [407, 129] on div "Menu items Add Sort Manage items" at bounding box center [415, 127] width 294 height 44
click at [406, 124] on input "search" at bounding box center [358, 127] width 110 height 16
paste input "Chicken KAPPA Biriyani"
click at [463, 121] on span "Add" at bounding box center [449, 126] width 25 height 11
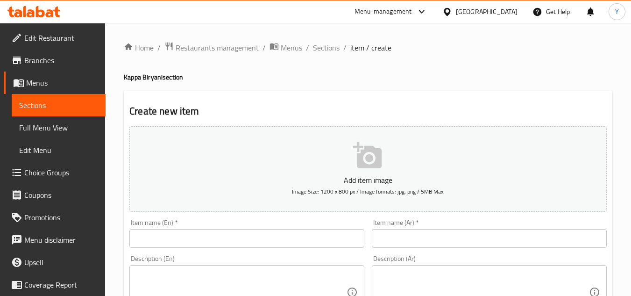
click at [271, 235] on input "text" at bounding box center [246, 238] width 235 height 19
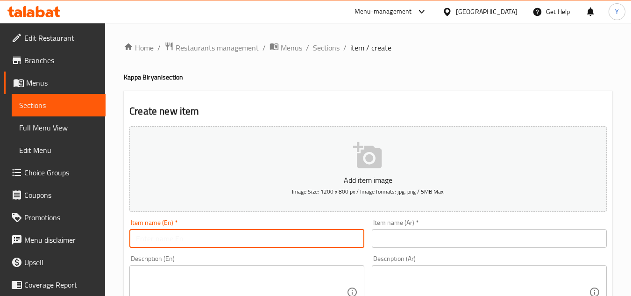
paste input "Chicken KAPPA Biriyani"
click at [132, 75] on h4 "Kappa Biryani section" at bounding box center [368, 76] width 489 height 9
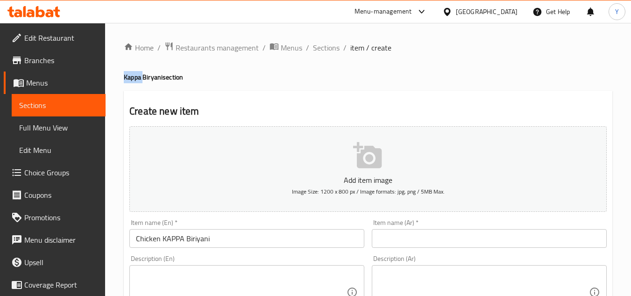
click at [132, 75] on h4 "Kappa Biryani section" at bounding box center [368, 76] width 489 height 9
copy h4 "Kappa"
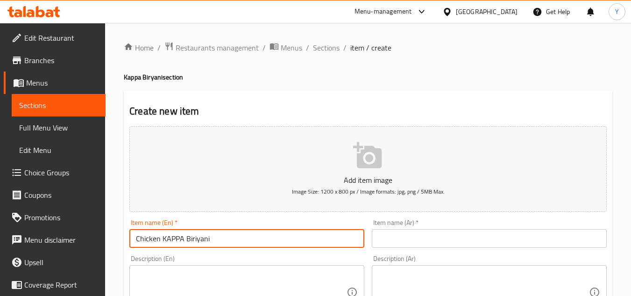
click at [174, 233] on input "Chicken KAPPA Biriyani" at bounding box center [246, 238] width 235 height 19
paste input "appa"
click at [204, 239] on input "Chicken Kappa Biriyani" at bounding box center [246, 238] width 235 height 19
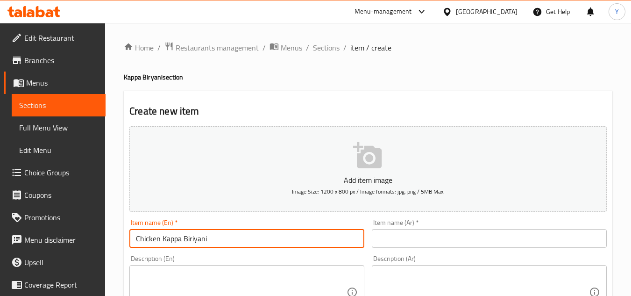
click at [204, 239] on input "Chicken Kappa Biriyani" at bounding box center [246, 238] width 235 height 19
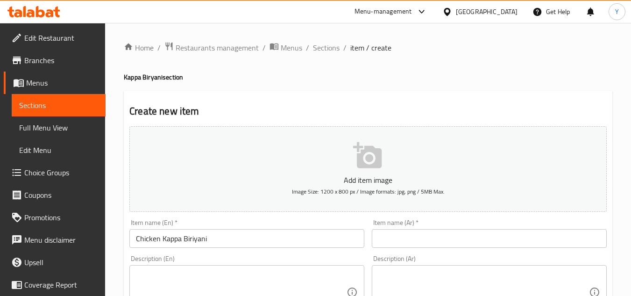
click at [413, 228] on div "Item name (Ar)   * Item name (Ar) *" at bounding box center [489, 233] width 235 height 29
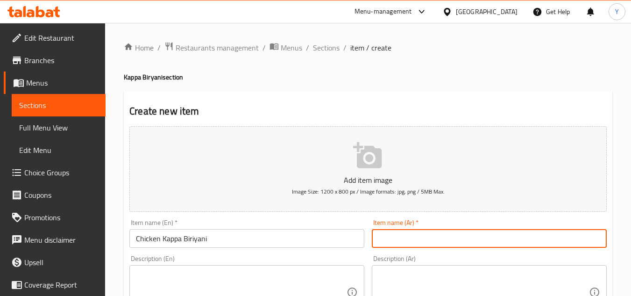
click at [412, 229] on input "text" at bounding box center [489, 238] width 235 height 19
paste input "برياني دجاج كابا"
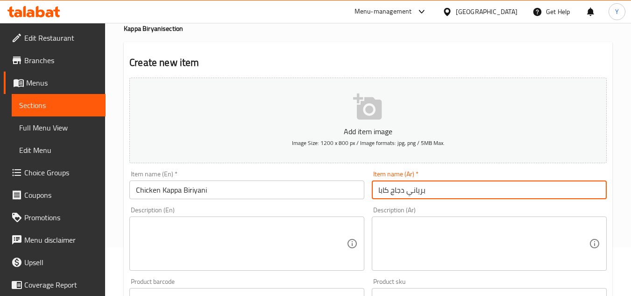
scroll to position [140, 0]
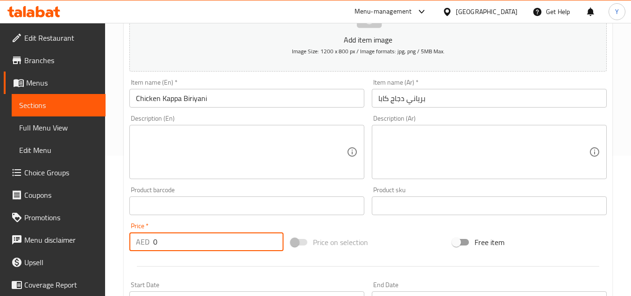
drag, startPoint x: 168, startPoint y: 250, endPoint x: 112, endPoint y: 237, distance: 57.0
click at [100, 247] on div "Edit Restaurant Branches Menus Sections Full Menu View Edit Menu Choice Groups …" at bounding box center [315, 201] width 631 height 637
paste input "18"
click at [189, 163] on textarea at bounding box center [241, 152] width 211 height 44
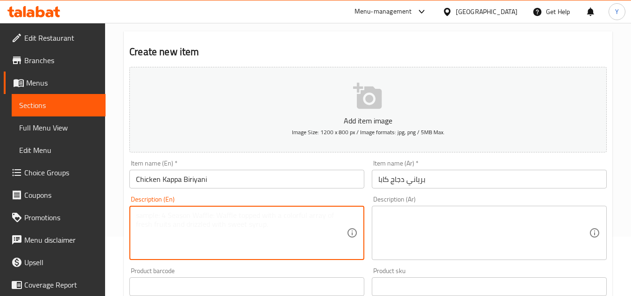
scroll to position [0, 0]
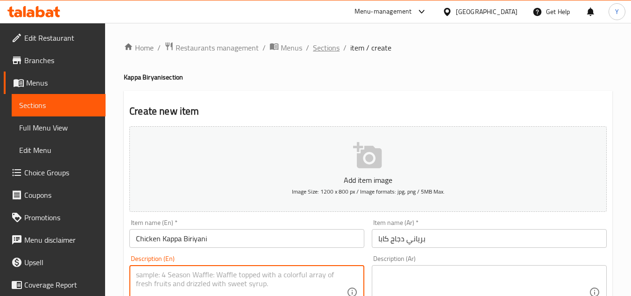
click at [313, 51] on span "Sections" at bounding box center [326, 47] width 27 height 11
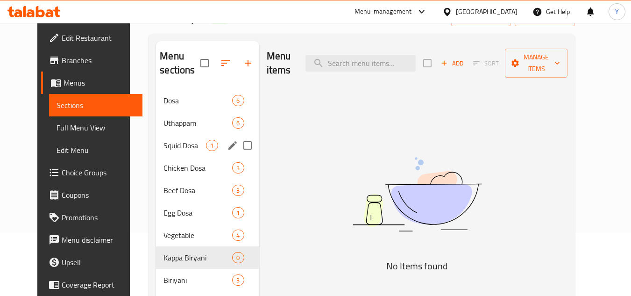
scroll to position [280, 0]
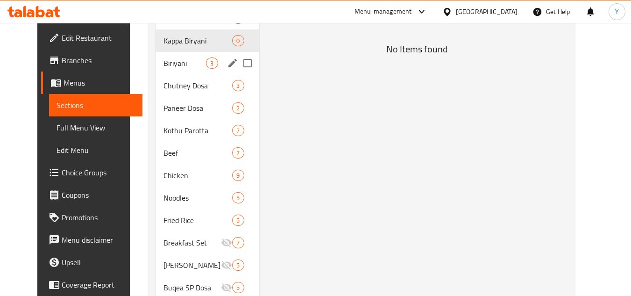
click at [165, 69] on div "Biriyani 3" at bounding box center [207, 63] width 103 height 22
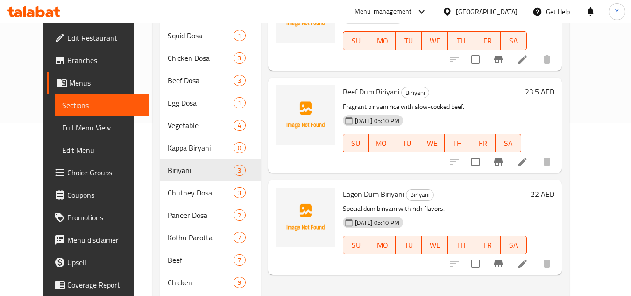
scroll to position [47, 0]
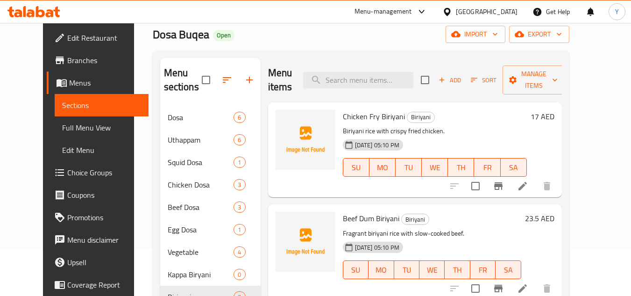
click at [536, 178] on li at bounding box center [523, 186] width 26 height 17
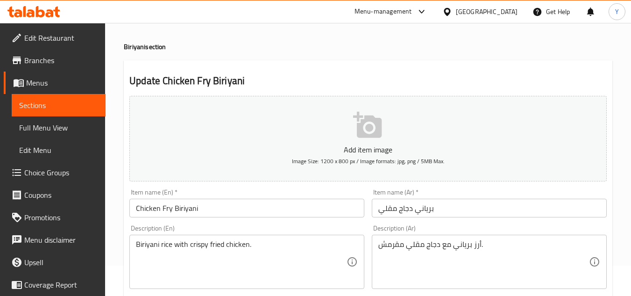
scroll to position [47, 0]
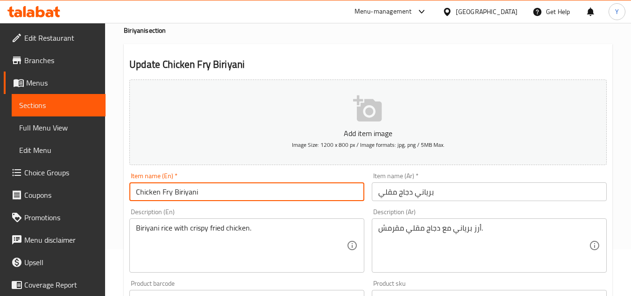
click at [174, 194] on input "Chicken Fry Biriyani" at bounding box center [246, 191] width 235 height 19
click at [251, 175] on div "Item name (En)   * Chicken Fry Dum Biriyani Item name (En) *" at bounding box center [246, 186] width 235 height 29
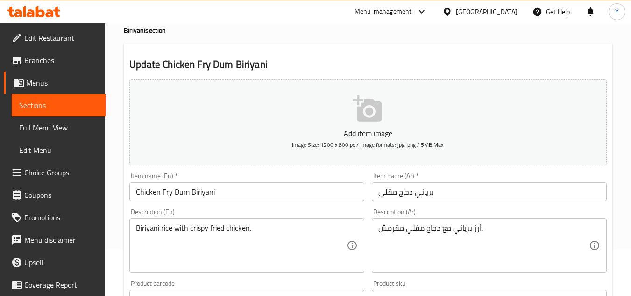
click at [251, 175] on div "Item name (En)   * Chicken Fry Dum Biriyani Item name (En) *" at bounding box center [246, 186] width 235 height 29
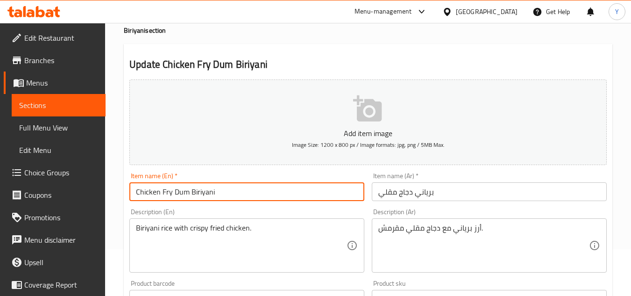
click at [240, 190] on input "Chicken Fry Dum Biriyani" at bounding box center [246, 191] width 235 height 19
click at [441, 196] on input "برياني دجاج مقلي" at bounding box center [489, 191] width 235 height 19
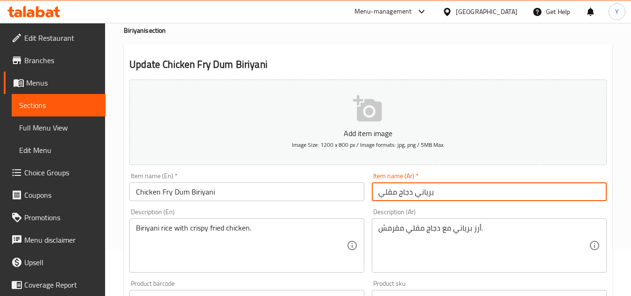
click at [399, 197] on input "برياني دجاج مقلي" at bounding box center [489, 191] width 235 height 19
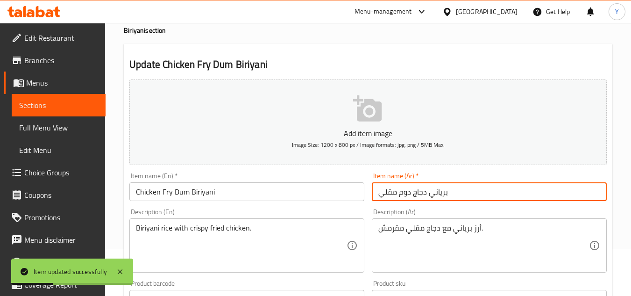
scroll to position [0, 0]
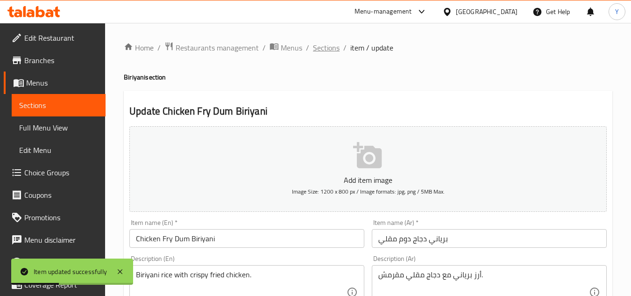
click at [320, 43] on span "Sections" at bounding box center [326, 47] width 27 height 11
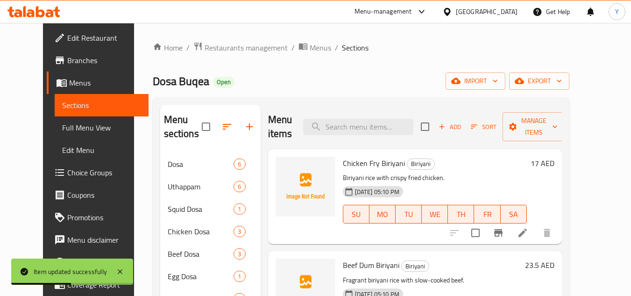
click at [555, 157] on h6 "17 AED" at bounding box center [543, 163] width 24 height 13
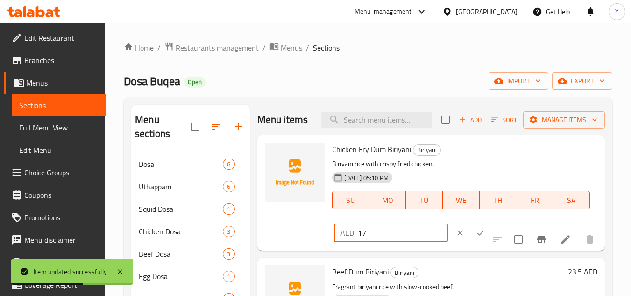
click at [410, 233] on input "17" at bounding box center [403, 232] width 90 height 19
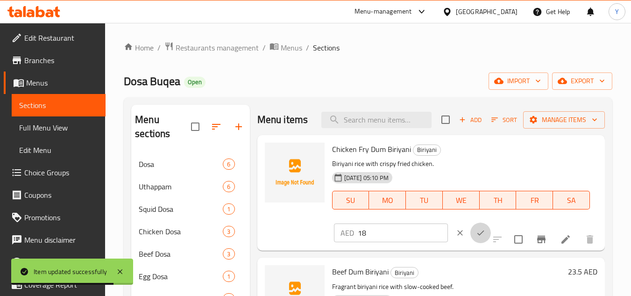
click at [475, 230] on button "ok" at bounding box center [481, 232] width 21 height 21
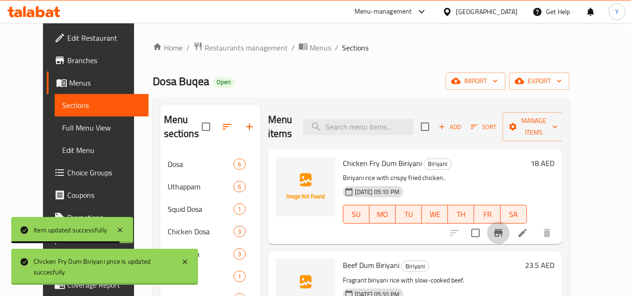
click at [504, 227] on icon "Branch-specific-item" at bounding box center [498, 232] width 11 height 11
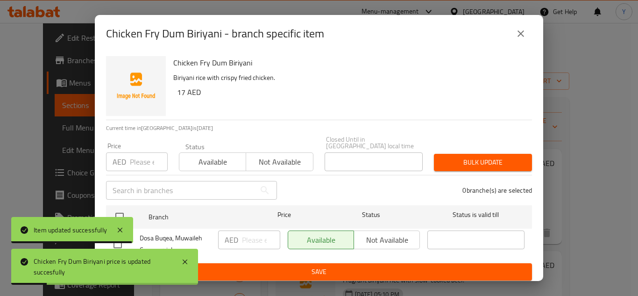
click at [126, 218] on div "Item updated successfully" at bounding box center [72, 230] width 122 height 26
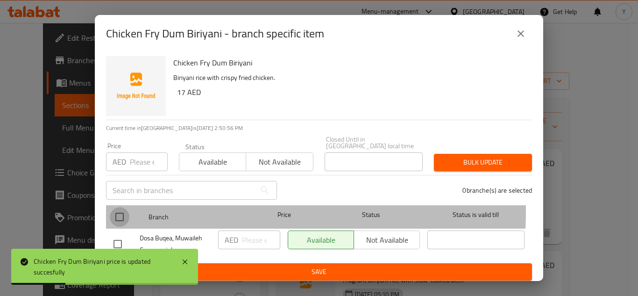
click at [123, 211] on input "checkbox" at bounding box center [120, 217] width 20 height 20
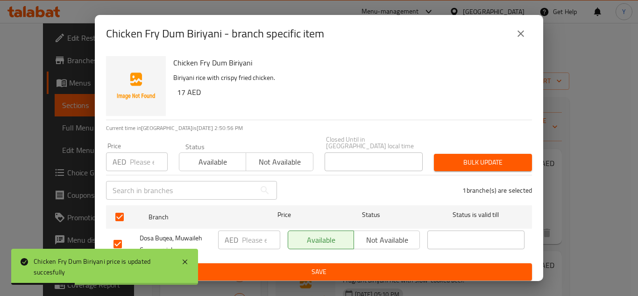
click at [133, 150] on div "Price AED Price" at bounding box center [137, 157] width 62 height 29
click at [138, 157] on input "number" at bounding box center [149, 161] width 38 height 19
click at [428, 161] on div "Bulk update" at bounding box center [482, 162] width 109 height 29
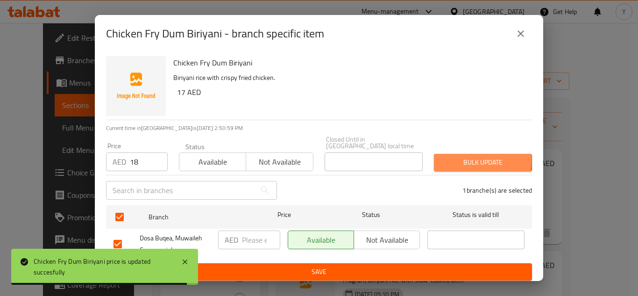
click at [458, 159] on span "Bulk update" at bounding box center [483, 163] width 83 height 12
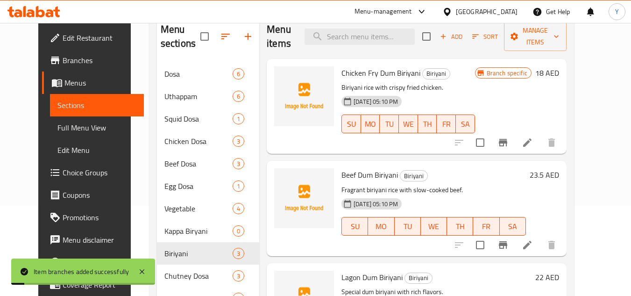
scroll to position [93, 0]
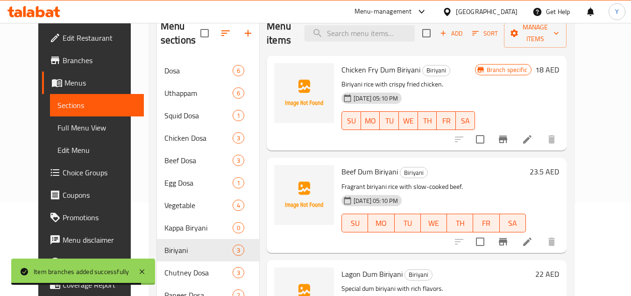
click at [559, 165] on h6 "23.5 AED" at bounding box center [544, 171] width 29 height 13
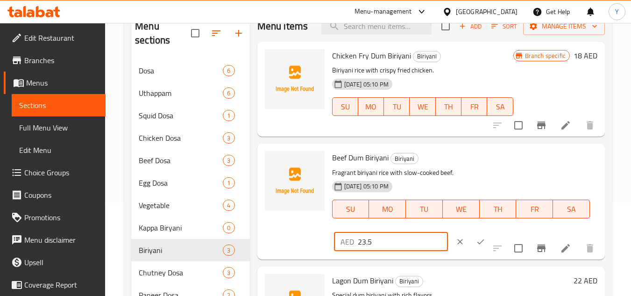
drag, startPoint x: 362, startPoint y: 246, endPoint x: 376, endPoint y: 245, distance: 13.6
click at [376, 245] on input "23.5" at bounding box center [403, 241] width 90 height 19
click at [476, 237] on icon "ok" at bounding box center [480, 241] width 9 height 9
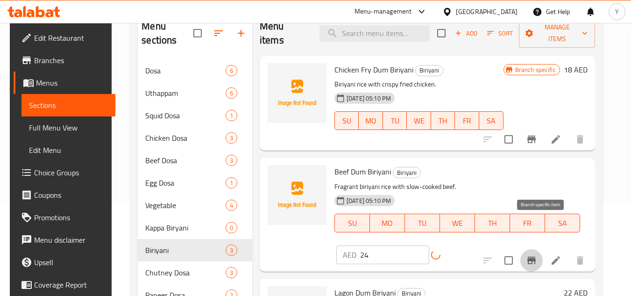
click at [536, 255] on icon "Branch-specific-item" at bounding box center [531, 260] width 11 height 11
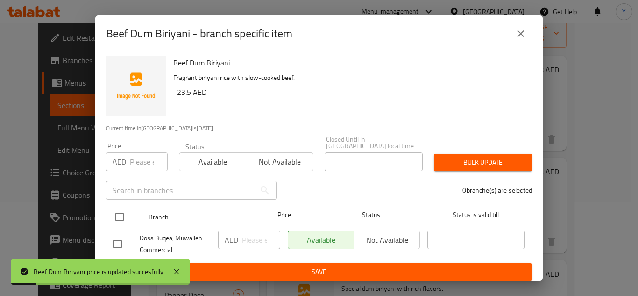
click at [128, 219] on input "checkbox" at bounding box center [120, 217] width 20 height 20
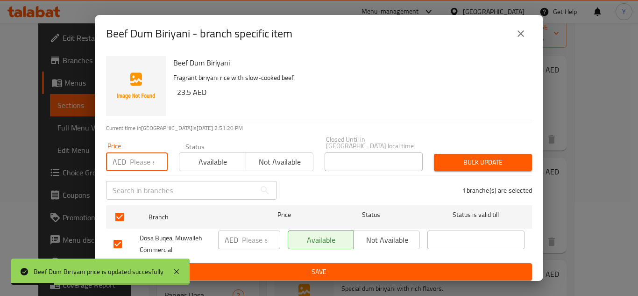
click at [147, 163] on input "number" at bounding box center [149, 161] width 38 height 19
click at [442, 166] on span "Bulk update" at bounding box center [483, 163] width 83 height 12
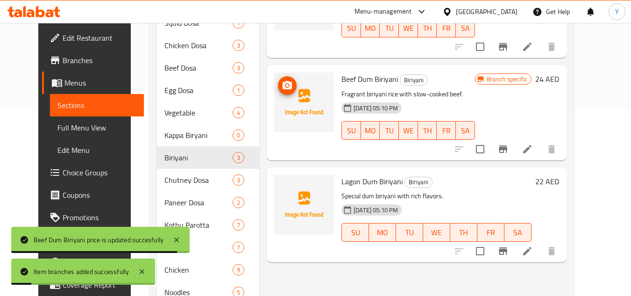
scroll to position [187, 0]
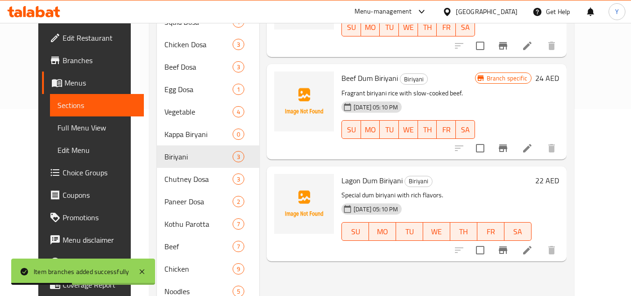
click at [559, 174] on h6 "22 AED" at bounding box center [547, 180] width 24 height 13
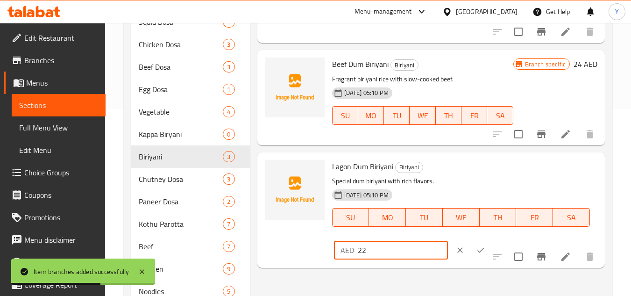
drag, startPoint x: 363, startPoint y: 251, endPoint x: 371, endPoint y: 251, distance: 7.9
click at [371, 251] on input "22" at bounding box center [403, 250] width 90 height 19
click at [471, 242] on button "ok" at bounding box center [481, 250] width 21 height 21
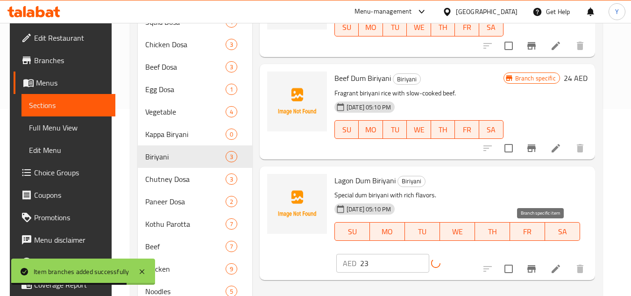
click at [536, 263] on icon "Branch-specific-item" at bounding box center [531, 268] width 11 height 11
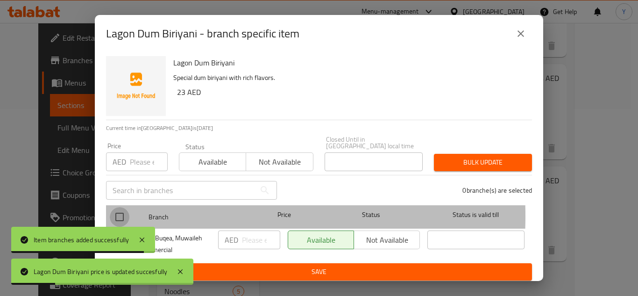
click at [128, 216] on input "checkbox" at bounding box center [120, 217] width 20 height 20
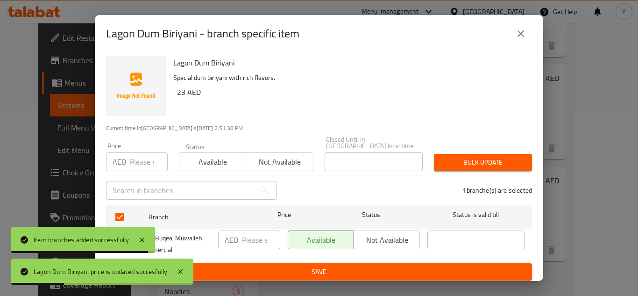
click at [146, 159] on input "number" at bounding box center [149, 161] width 38 height 19
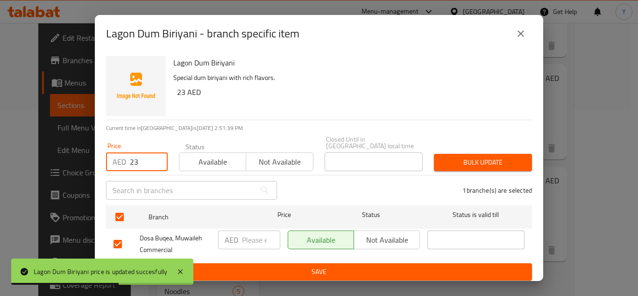
click at [452, 168] on span "Bulk update" at bounding box center [483, 163] width 83 height 12
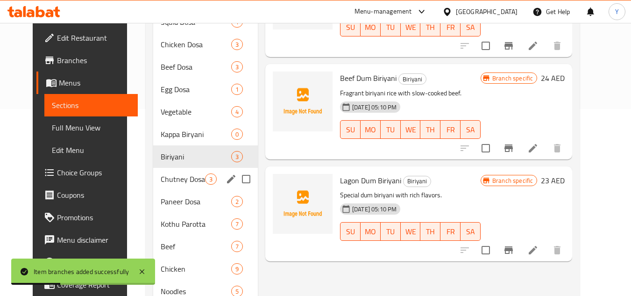
click at [184, 186] on div "Chutney Dosa 3" at bounding box center [205, 179] width 105 height 22
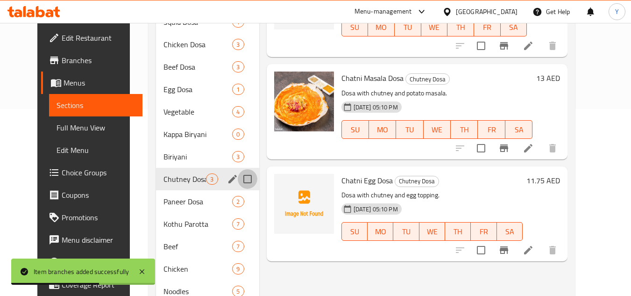
click at [238, 180] on input "Menu sections" at bounding box center [248, 179] width 20 height 20
click at [228, 181] on icon "edit" at bounding box center [232, 179] width 8 height 8
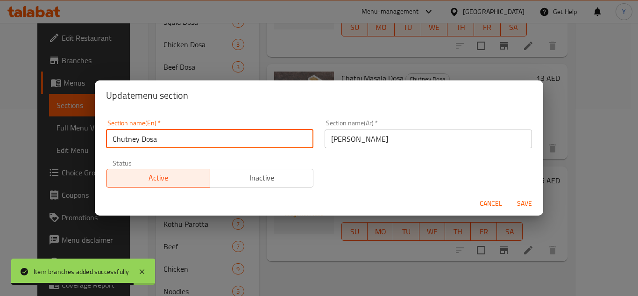
drag, startPoint x: 189, startPoint y: 130, endPoint x: 0, endPoint y: 122, distance: 189.0
click at [0, 122] on div "Update menu section Section name(En)   * Chutney Dosa Section name(En) * Sectio…" at bounding box center [319, 148] width 638 height 296
paste input "atni"
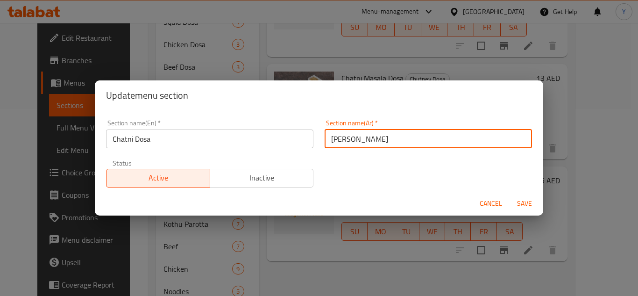
drag, startPoint x: 253, startPoint y: 146, endPoint x: 144, endPoint y: 144, distance: 109.4
click at [144, 144] on div "Section name(En)   * Chatni Dosa Section name(En) * Section name(Ar)   * دوسا ش…" at bounding box center [318, 153] width 437 height 79
paste input "تني مسالا دوسا"
click at [353, 140] on input "شتني مسالا دوسا" at bounding box center [428, 138] width 207 height 19
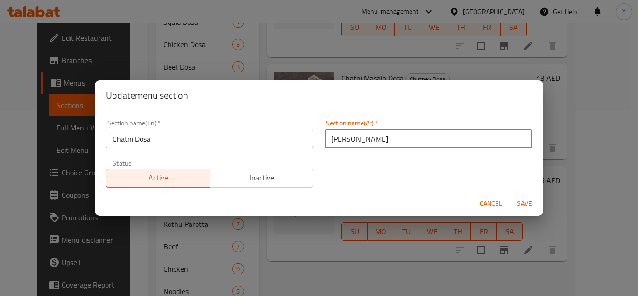
click at [510, 195] on button "Save" at bounding box center [525, 203] width 30 height 17
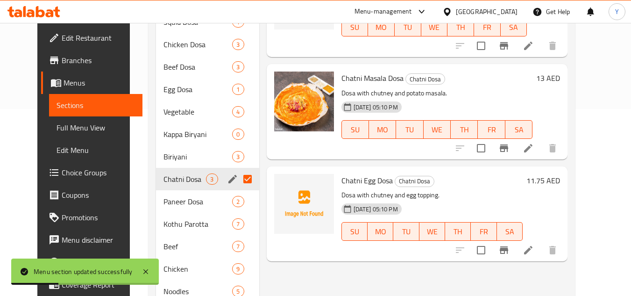
click at [238, 180] on input "Menu sections" at bounding box center [248, 179] width 20 height 20
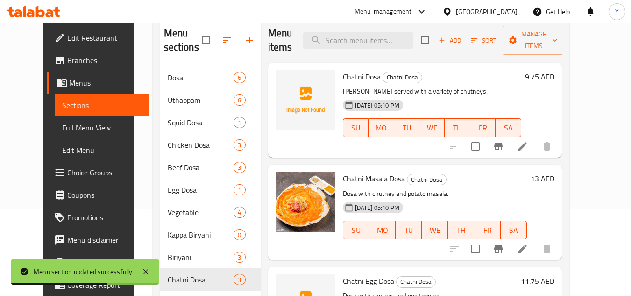
scroll to position [140, 0]
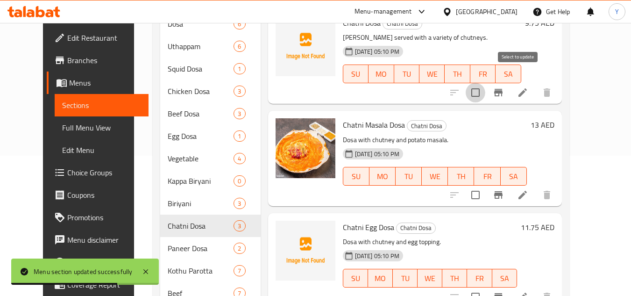
click at [485, 83] on input "checkbox" at bounding box center [476, 93] width 20 height 20
click at [485, 287] on input "checkbox" at bounding box center [476, 297] width 20 height 20
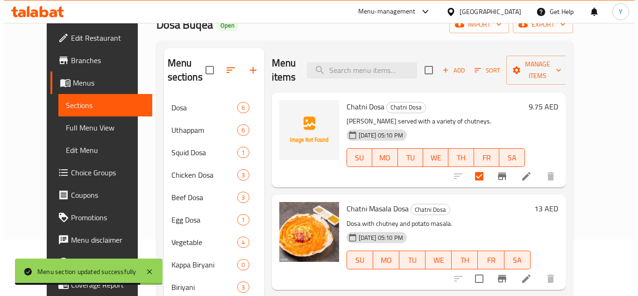
scroll to position [0, 0]
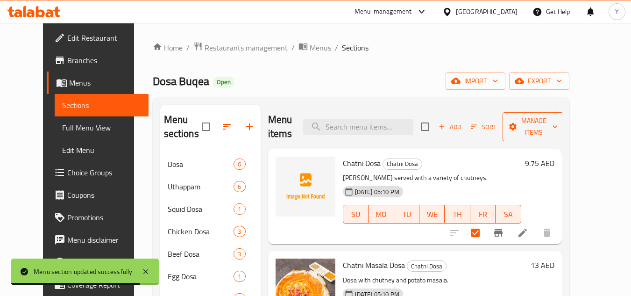
click at [558, 123] on span "Manage items" at bounding box center [534, 126] width 48 height 23
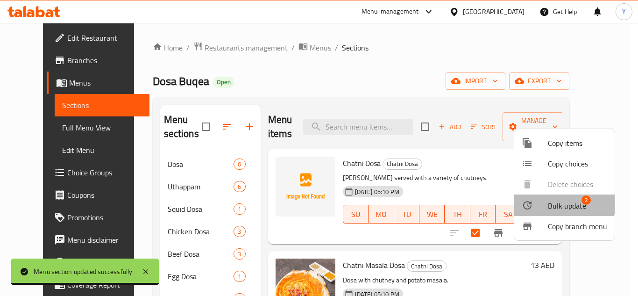
click at [547, 202] on div at bounding box center [535, 205] width 26 height 11
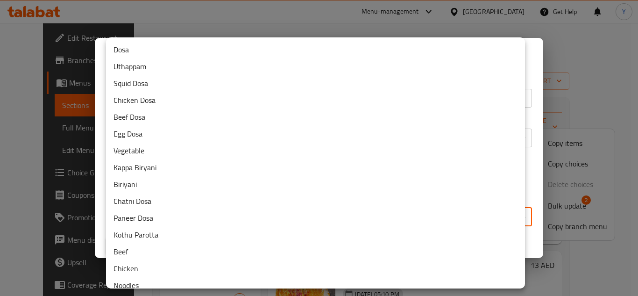
click at [347, 219] on body "​ Menu-management United Arab Emirates Get Help Y Edit Restaurant Branches Menu…" at bounding box center [319, 159] width 638 height 273
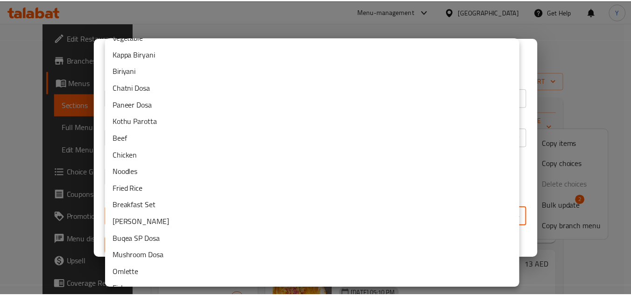
scroll to position [160, 0]
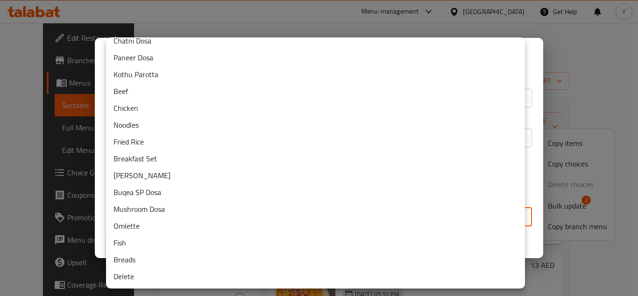
click at [226, 270] on li "Delete" at bounding box center [315, 276] width 419 height 17
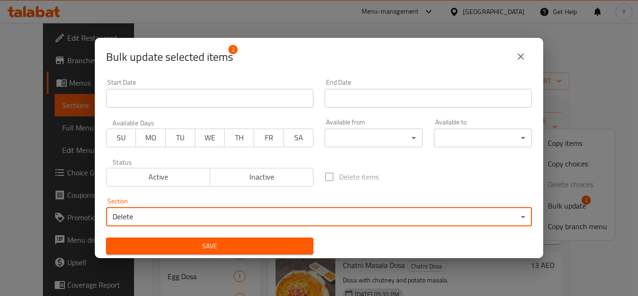
drag, startPoint x: 218, startPoint y: 247, endPoint x: 220, endPoint y: 254, distance: 7.3
click at [218, 247] on span "Save" at bounding box center [210, 246] width 193 height 12
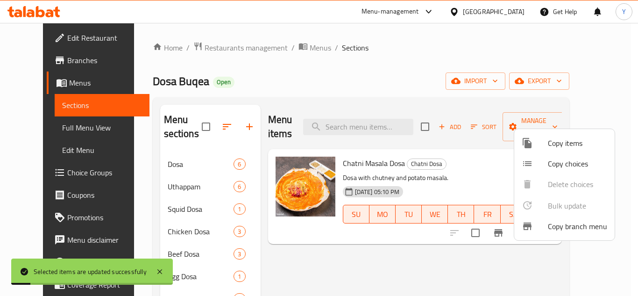
click at [259, 269] on div at bounding box center [319, 148] width 638 height 296
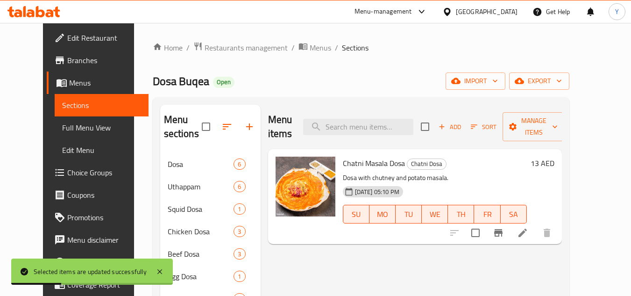
click at [555, 157] on h6 "13 AED" at bounding box center [543, 163] width 24 height 13
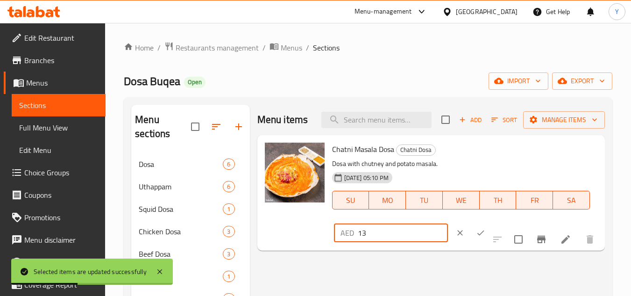
drag, startPoint x: 401, startPoint y: 232, endPoint x: 327, endPoint y: 236, distance: 74.9
click at [327, 236] on div "Chatni Masala Dosa Chatni Dosa Dosa with chutney and potato masala. 17-07-2025 …" at bounding box center [431, 193] width 340 height 108
paste input "5"
click at [471, 225] on button "ok" at bounding box center [481, 232] width 21 height 21
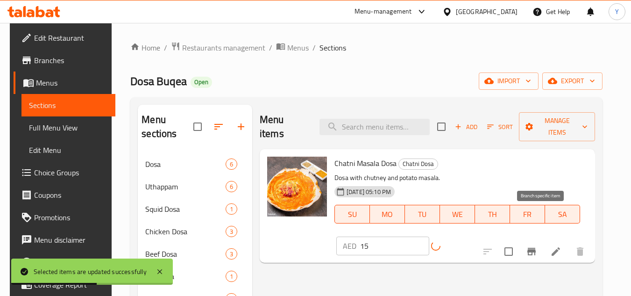
click at [543, 240] on button "Branch-specific-item" at bounding box center [532, 251] width 22 height 22
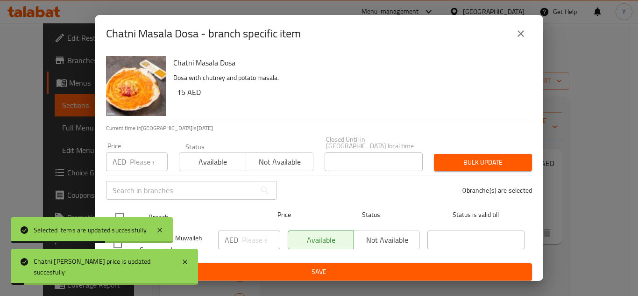
click at [122, 217] on input "checkbox" at bounding box center [120, 217] width 20 height 20
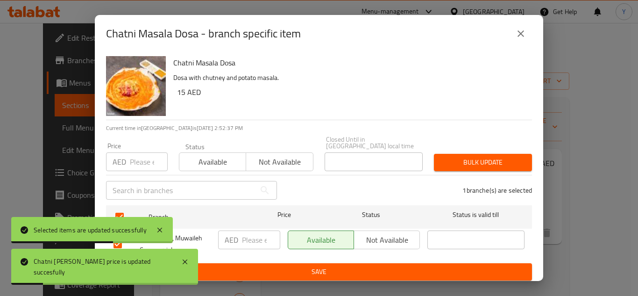
click at [146, 163] on input "number" at bounding box center [149, 161] width 38 height 19
paste input "15"
click at [460, 158] on span "Bulk update" at bounding box center [483, 163] width 83 height 12
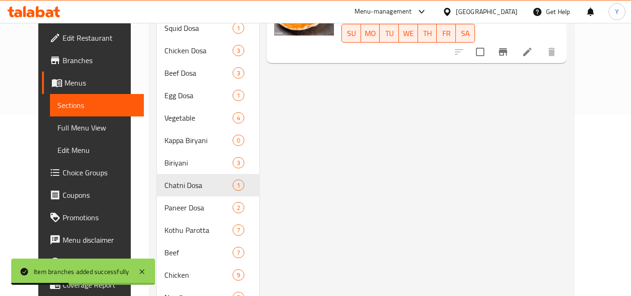
scroll to position [234, 0]
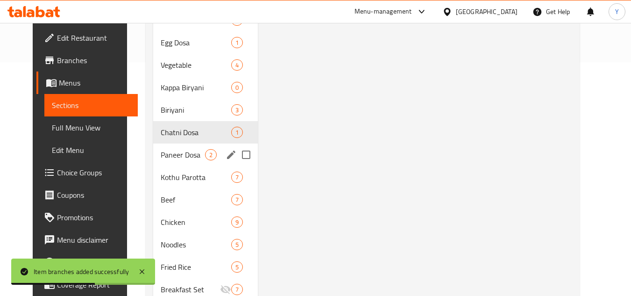
click at [182, 157] on span "Paneer Dosa" at bounding box center [183, 154] width 44 height 11
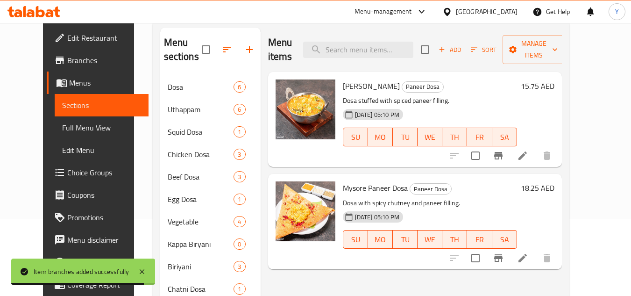
scroll to position [93, 0]
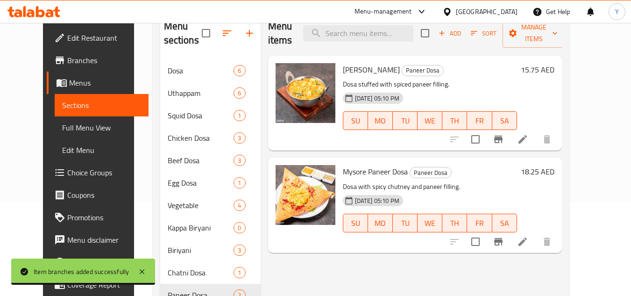
click at [485, 232] on input "checkbox" at bounding box center [476, 242] width 20 height 20
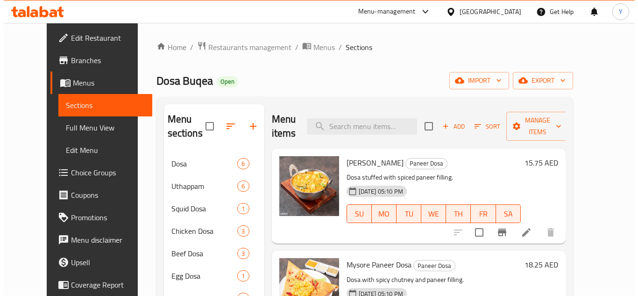
scroll to position [0, 0]
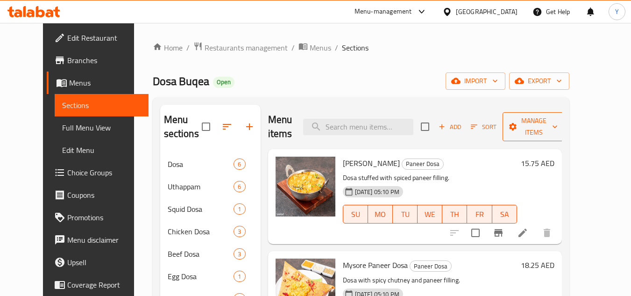
click at [556, 127] on button "Manage items" at bounding box center [534, 126] width 63 height 29
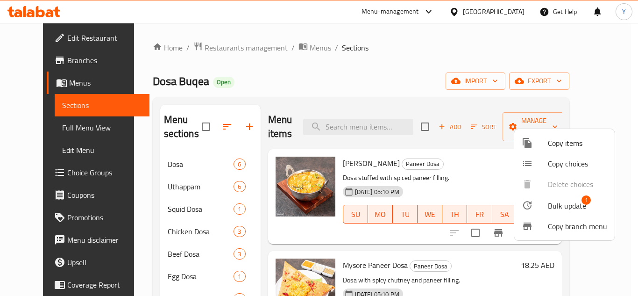
click at [531, 209] on icon at bounding box center [527, 205] width 11 height 11
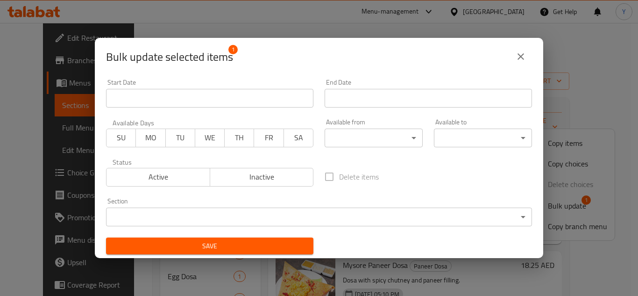
click at [285, 209] on body "​ Menu-management United Arab Emirates Get Help Y Edit Restaurant Branches Menu…" at bounding box center [319, 159] width 638 height 273
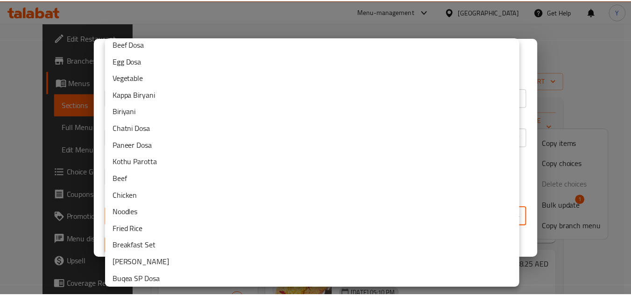
scroll to position [160, 0]
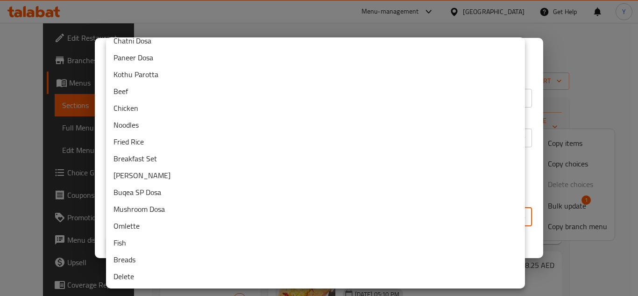
click at [240, 276] on li "Delete" at bounding box center [315, 276] width 419 height 17
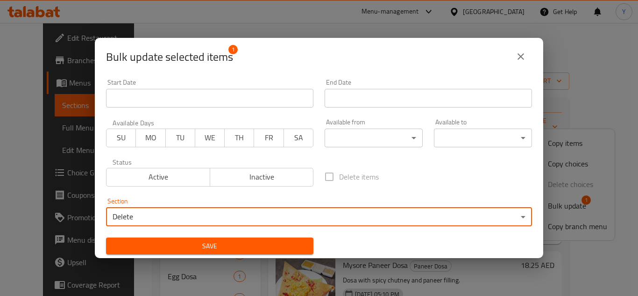
click at [217, 261] on div "Bulk update selected items 1 Start Date Start Date End Date End Date Available …" at bounding box center [319, 148] width 638 height 296
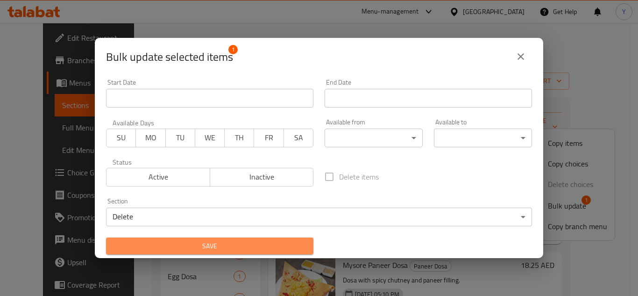
click at [221, 251] on span "Save" at bounding box center [210, 246] width 193 height 12
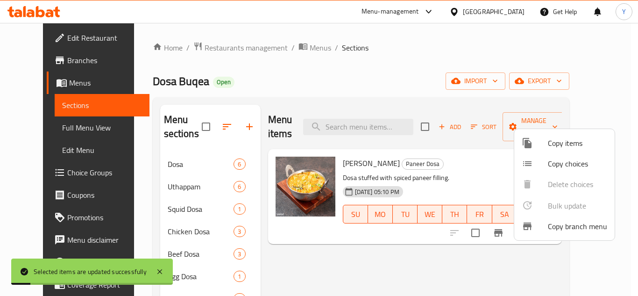
click at [467, 161] on div at bounding box center [319, 148] width 638 height 296
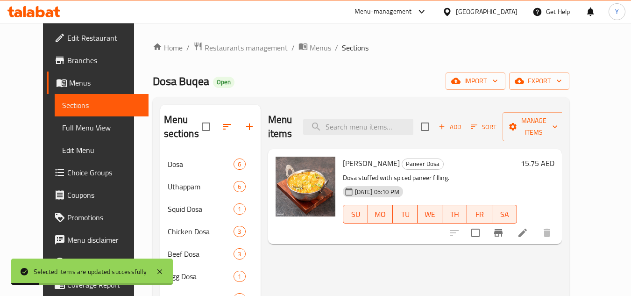
click at [555, 157] on h6 "15.75 AED" at bounding box center [538, 163] width 34 height 13
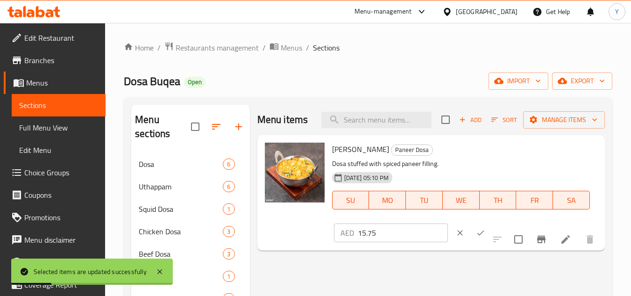
drag, startPoint x: 303, startPoint y: 234, endPoint x: 212, endPoint y: 233, distance: 91.1
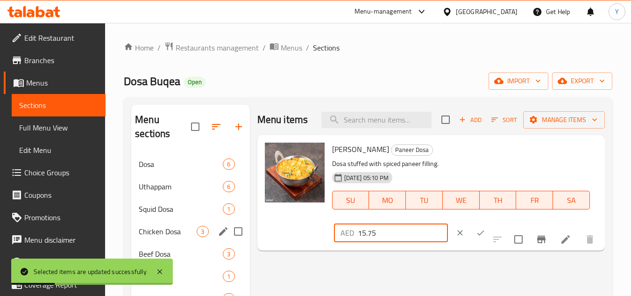
paste input "8"
click at [476, 228] on icon "ok" at bounding box center [480, 232] width 9 height 9
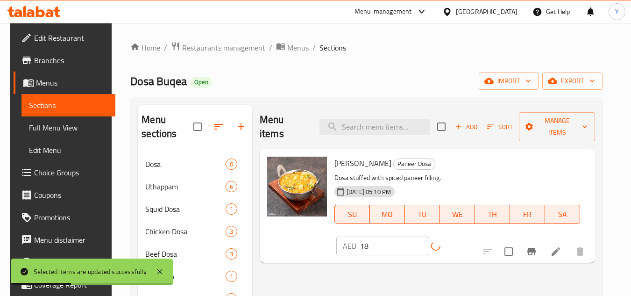
click at [537, 246] on icon "Branch-specific-item" at bounding box center [531, 251] width 11 height 11
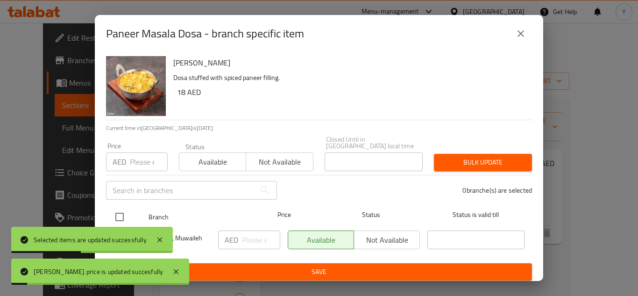
click at [121, 218] on input "checkbox" at bounding box center [120, 217] width 20 height 20
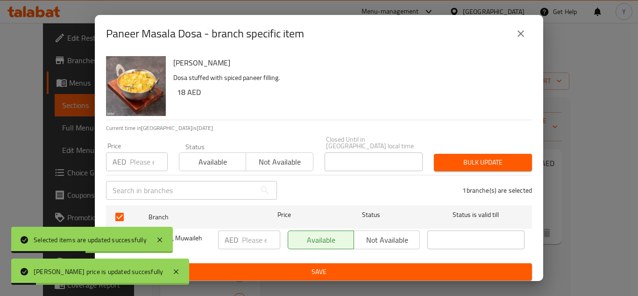
click at [138, 153] on input "number" at bounding box center [149, 161] width 38 height 19
paste input "18"
click at [428, 154] on div "Bulk update" at bounding box center [482, 162] width 109 height 29
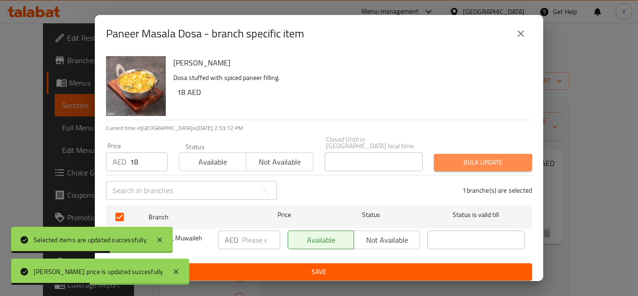
click at [461, 168] on button "Bulk update" at bounding box center [483, 162] width 98 height 17
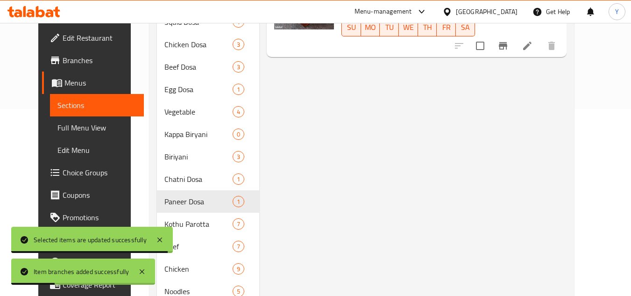
scroll to position [234, 0]
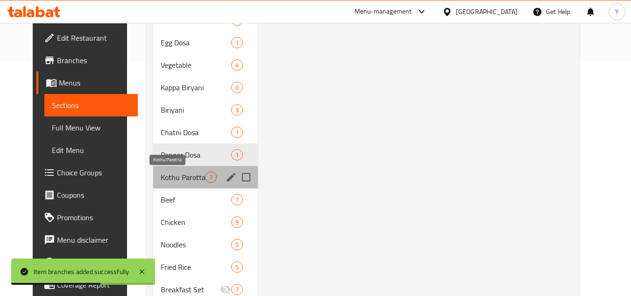
click at [161, 172] on span "Kothu Parotta" at bounding box center [183, 176] width 44 height 11
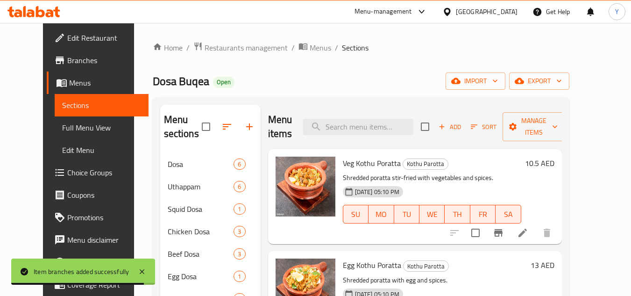
click at [497, 131] on span "Sort" at bounding box center [484, 126] width 26 height 11
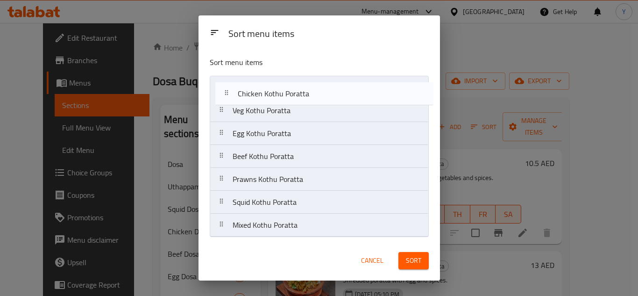
drag, startPoint x: 298, startPoint y: 141, endPoint x: 304, endPoint y: 96, distance: 45.3
click at [304, 96] on nav "Veg Kothu Poratta Egg Kothu Poratta Chicken Kothu Poratta Beef Kothu Poratta Pr…" at bounding box center [319, 156] width 219 height 161
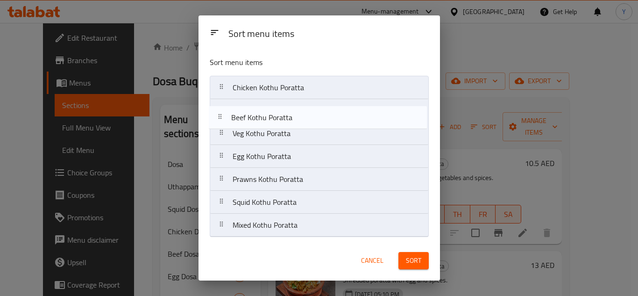
drag, startPoint x: 308, startPoint y: 157, endPoint x: 307, endPoint y: 104, distance: 53.8
click at [307, 104] on nav "Chicken Kothu Poratta Veg Kothu Poratta Egg Kothu Poratta Beef Kothu Poratta Pr…" at bounding box center [319, 156] width 219 height 161
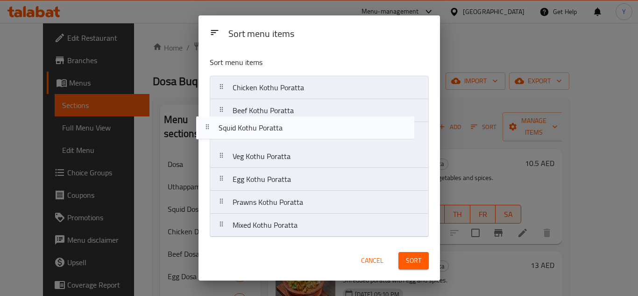
drag, startPoint x: 286, startPoint y: 204, endPoint x: 271, endPoint y: 127, distance: 78.2
click at [271, 127] on nav "Chicken Kothu Poratta Beef Kothu Poratta Veg Kothu Poratta Egg Kothu Poratta Pr…" at bounding box center [319, 156] width 219 height 161
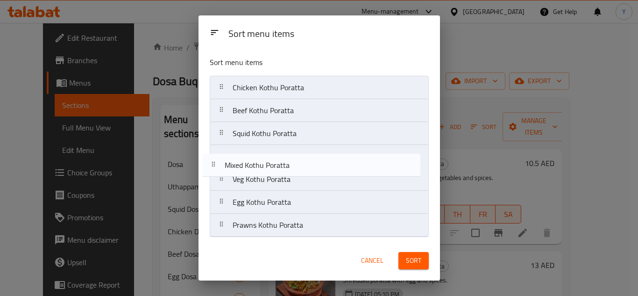
drag, startPoint x: 281, startPoint y: 231, endPoint x: 273, endPoint y: 163, distance: 68.7
click at [273, 163] on nav "Chicken Kothu Poratta Beef Kothu Poratta Squid Kothu Poratta Veg Kothu Poratta …" at bounding box center [319, 156] width 219 height 161
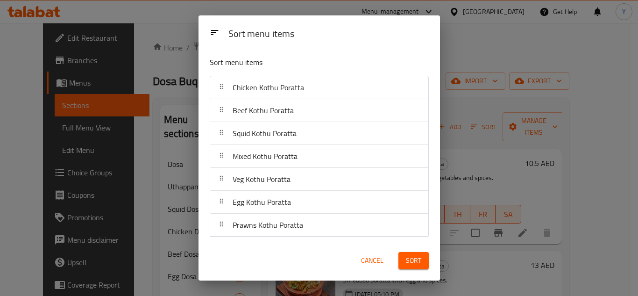
click at [422, 264] on button "Sort" at bounding box center [414, 260] width 30 height 17
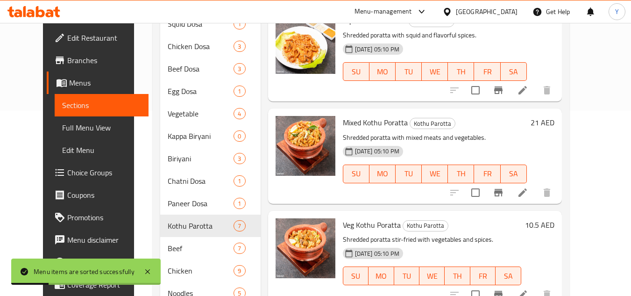
scroll to position [234, 0]
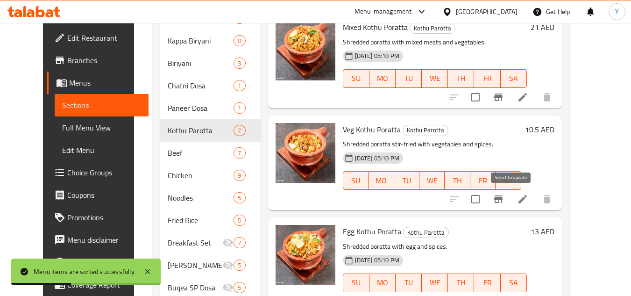
click at [485, 195] on input "checkbox" at bounding box center [476, 199] width 20 height 20
checkbox input "true"
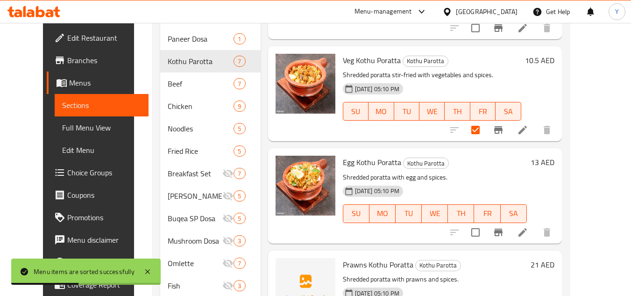
scroll to position [425, 0]
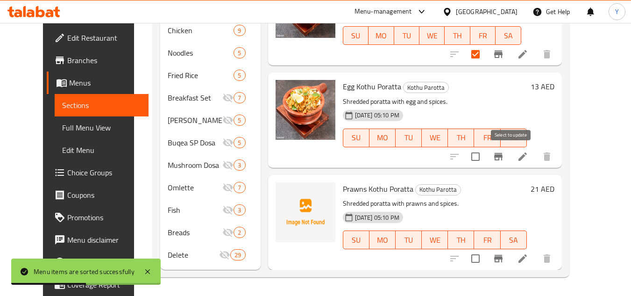
click at [485, 152] on input "checkbox" at bounding box center [476, 157] width 20 height 20
checkbox input "true"
click at [485, 251] on input "checkbox" at bounding box center [476, 259] width 20 height 20
checkbox input "true"
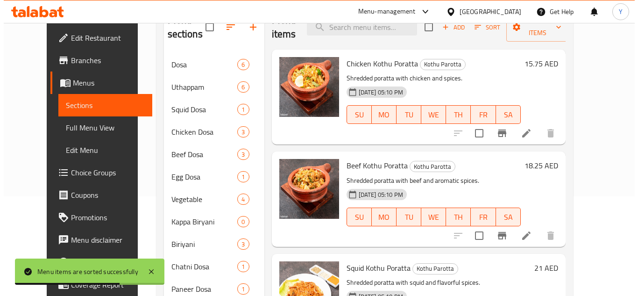
scroll to position [0, 0]
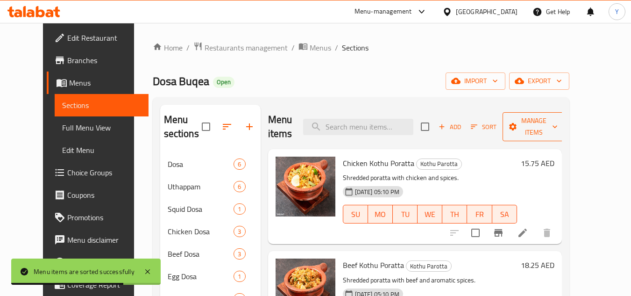
click at [558, 129] on span "Manage items" at bounding box center [534, 126] width 48 height 23
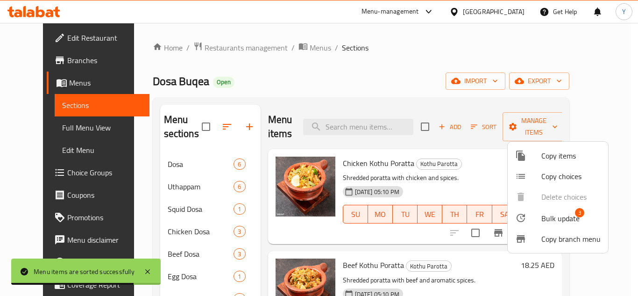
click at [546, 210] on li "Bulk update 3" at bounding box center [558, 217] width 100 height 21
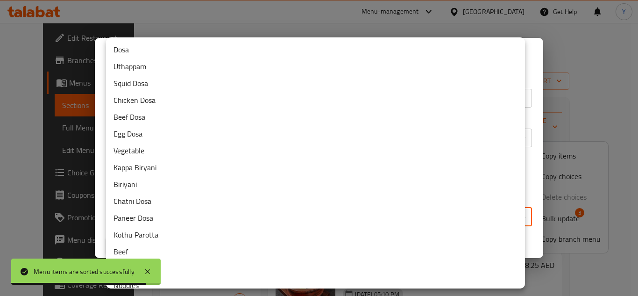
click at [331, 209] on body "Menu items are sorted successfully ​ Menu-management [GEOGRAPHIC_DATA] Get Help…" at bounding box center [319, 159] width 638 height 273
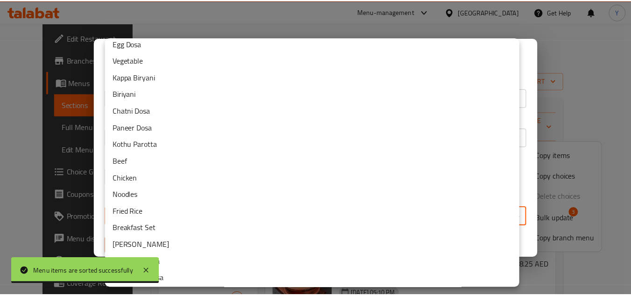
scroll to position [160, 0]
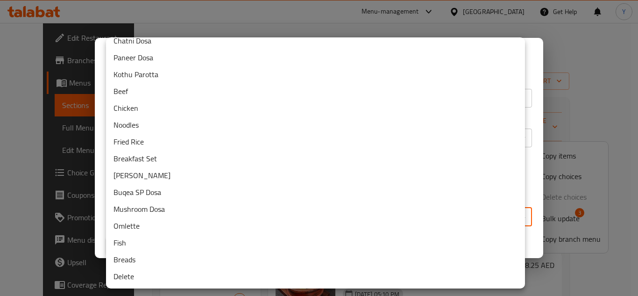
click at [242, 277] on li "Delete" at bounding box center [315, 276] width 419 height 17
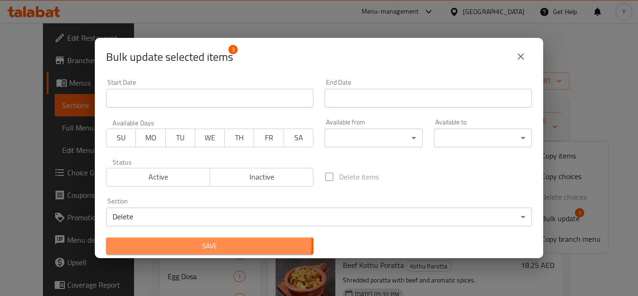
click at [206, 242] on span "Save" at bounding box center [210, 246] width 193 height 12
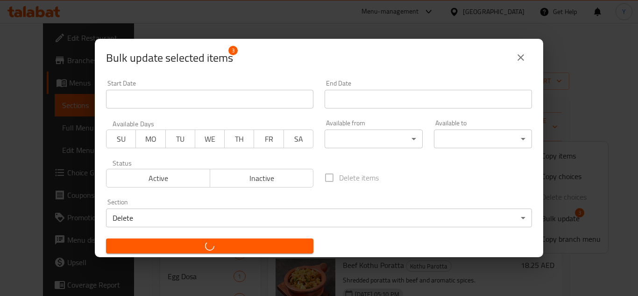
checkbox input "false"
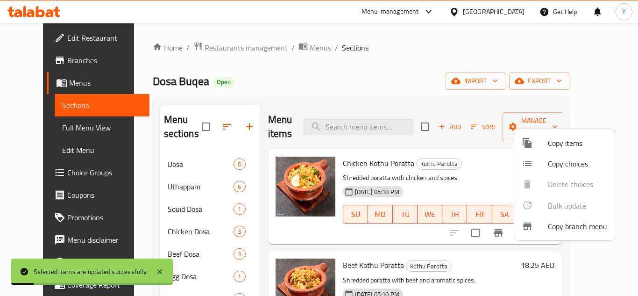
click at [457, 172] on div at bounding box center [319, 148] width 638 height 296
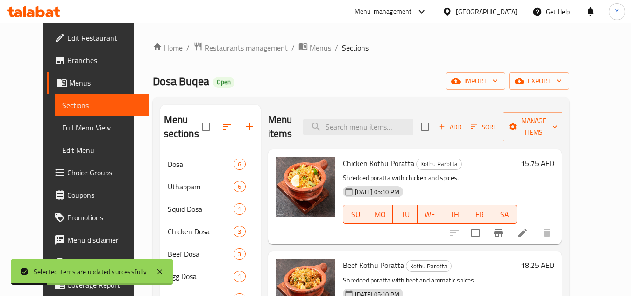
click at [555, 157] on h6 "15.75 AED" at bounding box center [538, 163] width 34 height 13
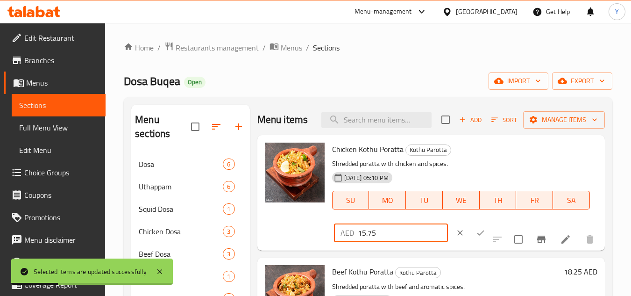
drag, startPoint x: 400, startPoint y: 241, endPoint x: 248, endPoint y: 235, distance: 152.4
paste input "9"
type input "19"
click at [477, 232] on icon "ok" at bounding box center [480, 232] width 7 height 5
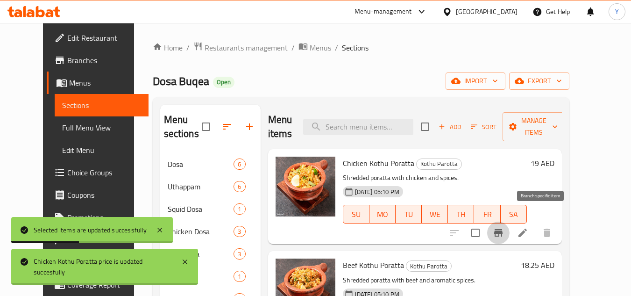
click at [504, 227] on icon "Branch-specific-item" at bounding box center [498, 232] width 11 height 11
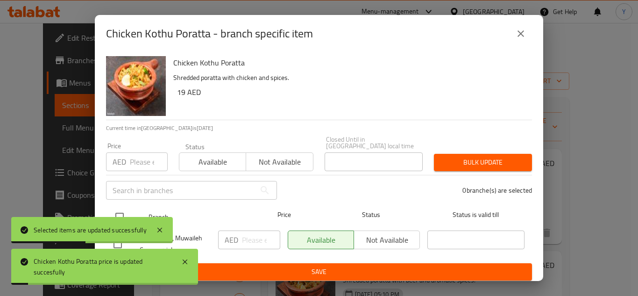
click at [122, 212] on input "checkbox" at bounding box center [120, 217] width 20 height 20
checkbox input "true"
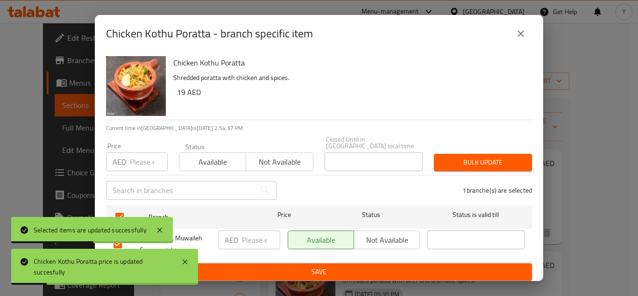
click at [130, 175] on div "Price AED Price" at bounding box center [136, 157] width 73 height 40
click at [134, 164] on input "number" at bounding box center [149, 161] width 38 height 19
paste input "19"
type input "19"
click at [434, 163] on button "Bulk update" at bounding box center [483, 162] width 98 height 17
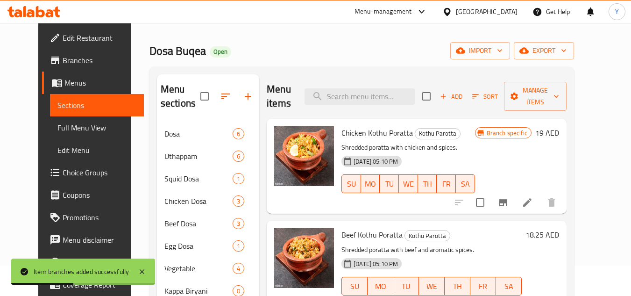
scroll to position [47, 0]
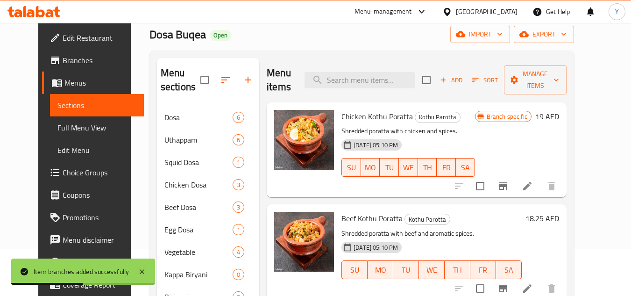
click at [559, 212] on h6 "18.25 AED" at bounding box center [543, 218] width 34 height 13
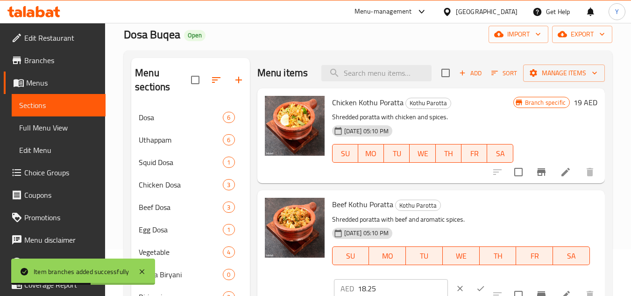
scroll to position [187, 0]
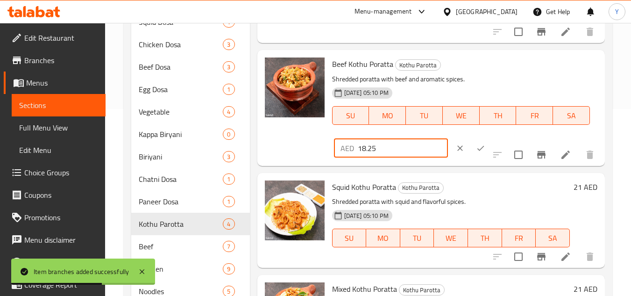
drag, startPoint x: 394, startPoint y: 153, endPoint x: 190, endPoint y: 143, distance: 204.9
click at [190, 143] on div "Menu sections Dosa 6 Uthappam 6 Squid Dosa 1 Chicken Dosa 3 Beef Dosa 3 Egg Dos…" at bounding box center [368, 213] width 474 height 590
paste input "21"
type input "21"
click at [471, 140] on button "ok" at bounding box center [481, 148] width 21 height 21
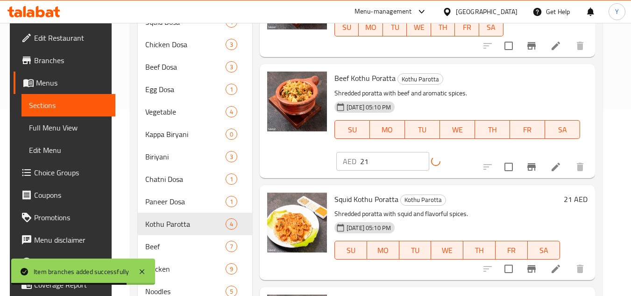
click at [534, 156] on button "Branch-specific-item" at bounding box center [532, 167] width 22 height 22
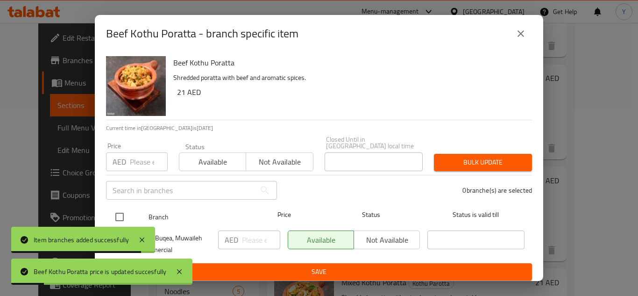
click at [118, 216] on input "checkbox" at bounding box center [120, 217] width 20 height 20
checkbox input "true"
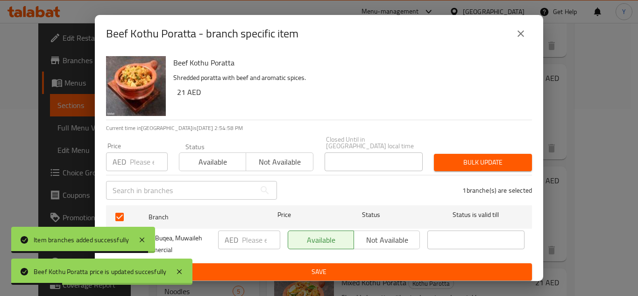
click at [143, 164] on input "number" at bounding box center [149, 161] width 38 height 19
paste input "21"
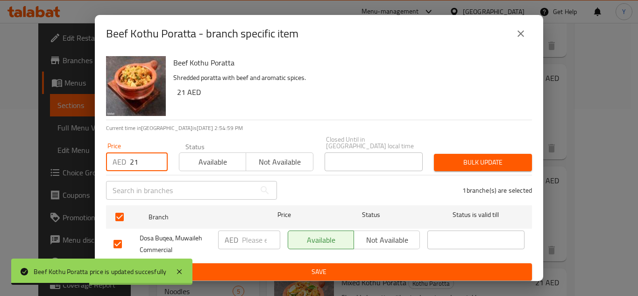
type input "21"
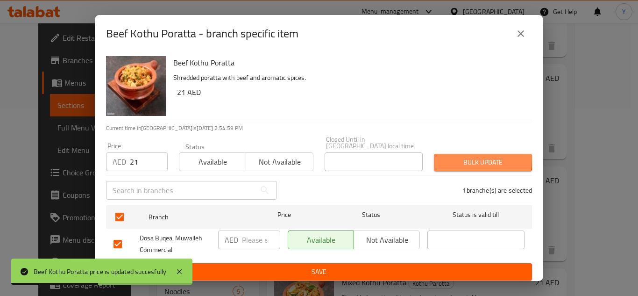
click at [444, 157] on span "Bulk update" at bounding box center [483, 163] width 83 height 12
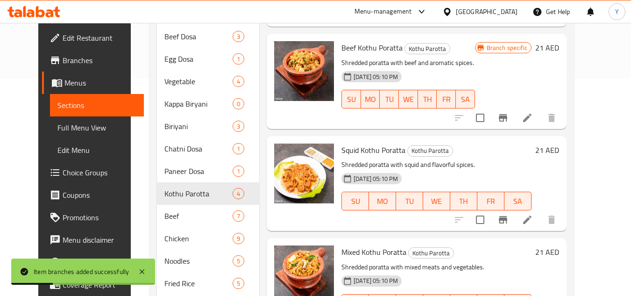
scroll to position [234, 0]
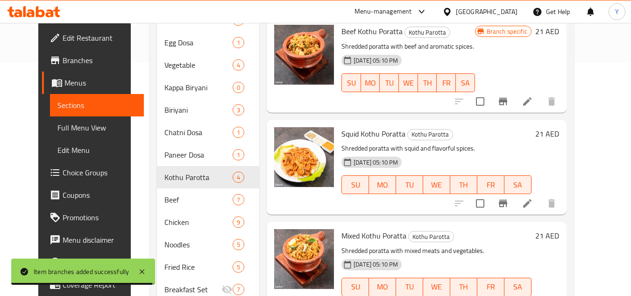
click at [559, 127] on h6 "21 AED" at bounding box center [547, 133] width 24 height 13
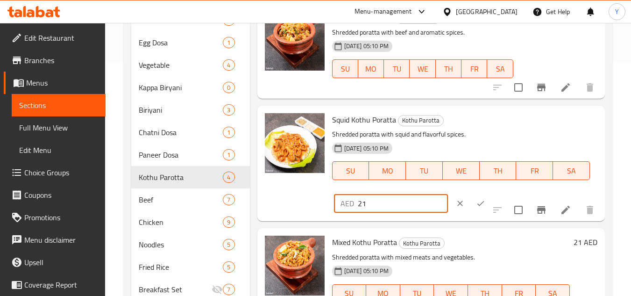
drag, startPoint x: 392, startPoint y: 202, endPoint x: 195, endPoint y: 177, distance: 198.7
click at [195, 177] on div "Menu sections Dosa 6 Uthappam 6 Squid Dosa 1 Chicken Dosa 3 Beef Dosa 3 Egg Dos…" at bounding box center [368, 166] width 474 height 590
paste input "4"
type input "24"
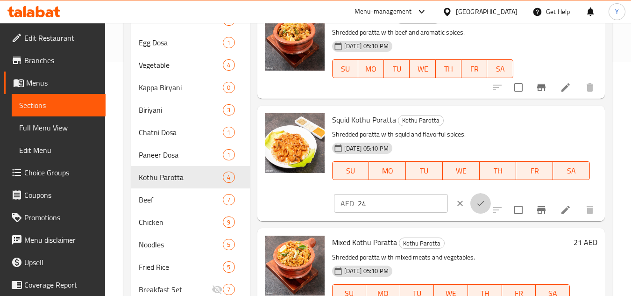
drag, startPoint x: 460, startPoint y: 201, endPoint x: 526, endPoint y: 210, distance: 67.0
click at [471, 200] on button "ok" at bounding box center [481, 203] width 21 height 21
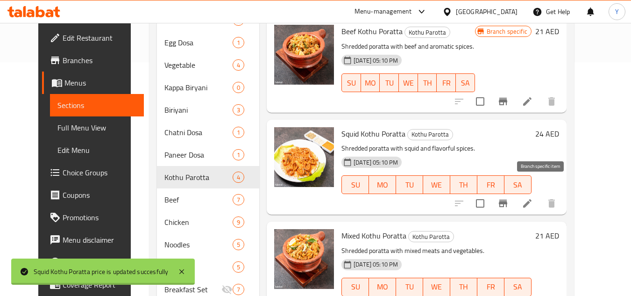
click at [509, 198] on icon "Branch-specific-item" at bounding box center [503, 203] width 11 height 11
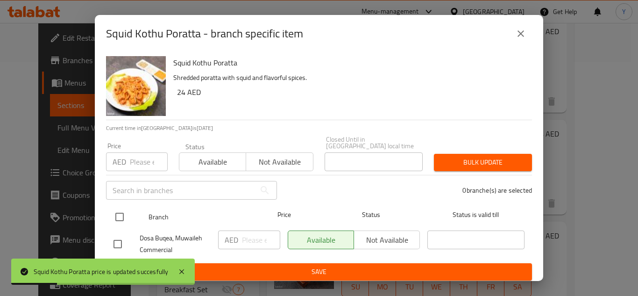
click at [127, 216] on input "checkbox" at bounding box center [120, 217] width 20 height 20
checkbox input "true"
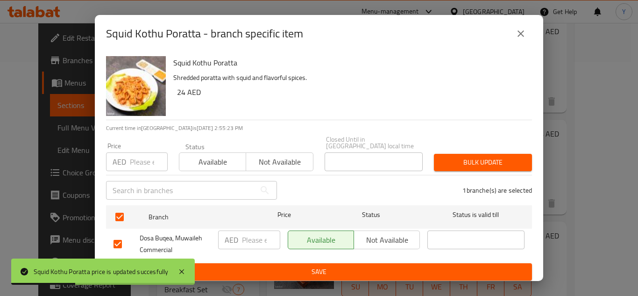
click at [140, 167] on input "number" at bounding box center [149, 161] width 38 height 19
paste input "24"
type input "24"
click at [413, 152] on div "Closed Until in United Arab Emirates local time Closed Until in United Arab Emi…" at bounding box center [374, 153] width 98 height 35
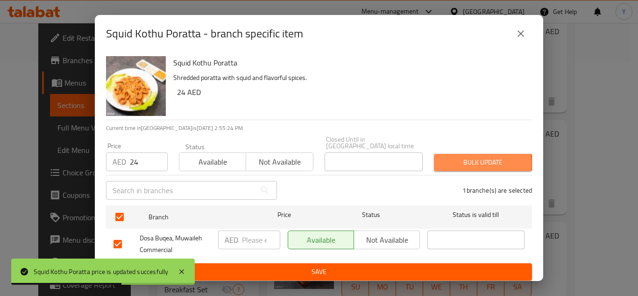
drag, startPoint x: 470, startPoint y: 164, endPoint x: 455, endPoint y: 173, distance: 17.4
click at [469, 164] on span "Bulk update" at bounding box center [483, 163] width 83 height 12
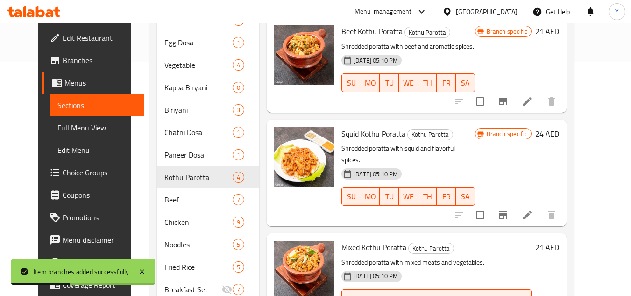
scroll to position [374, 0]
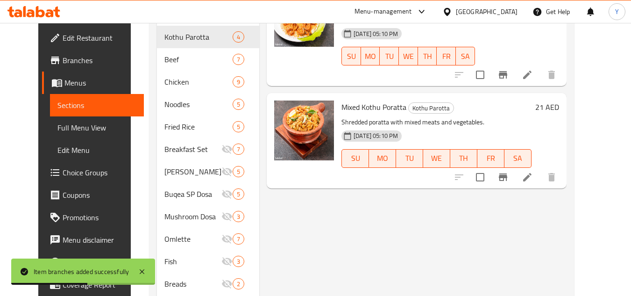
click at [563, 97] on div "Mixed Kothu Poratta Kothu Parotta Shredded poratta with mixed meats and vegetab…" at bounding box center [450, 140] width 225 height 87
click at [559, 100] on div "21 AED" at bounding box center [546, 140] width 28 height 80
click at [559, 100] on h6 "21 AED" at bounding box center [547, 106] width 24 height 13
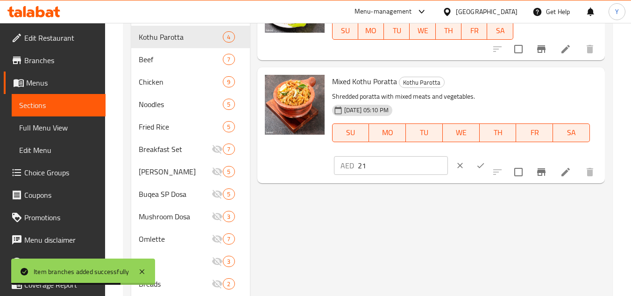
drag, startPoint x: 425, startPoint y: 157, endPoint x: 256, endPoint y: 155, distance: 169.2
click at [256, 155] on div "Menu items Add Sort Manage items Chicken Kothu Poratta Kothu Parotta Shredded p…" at bounding box center [427, 26] width 355 height 590
paste input "7"
type input "27"
click at [476, 165] on icon "ok" at bounding box center [480, 165] width 9 height 9
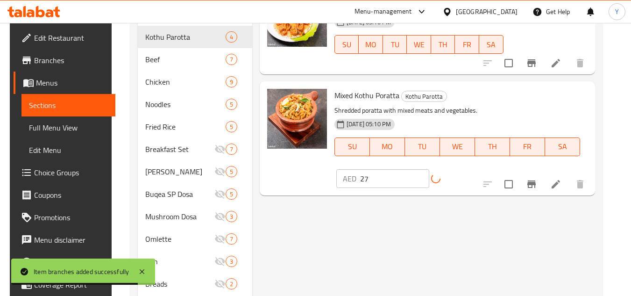
click at [537, 178] on icon "Branch-specific-item" at bounding box center [531, 183] width 11 height 11
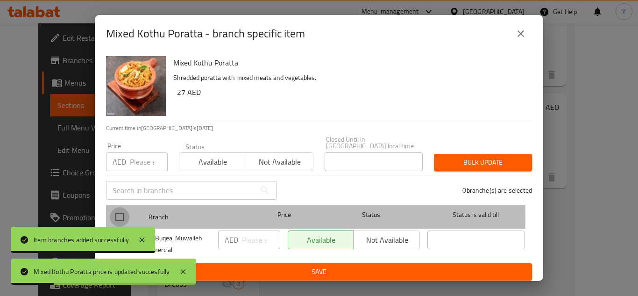
click at [126, 216] on input "checkbox" at bounding box center [120, 217] width 20 height 20
checkbox input "true"
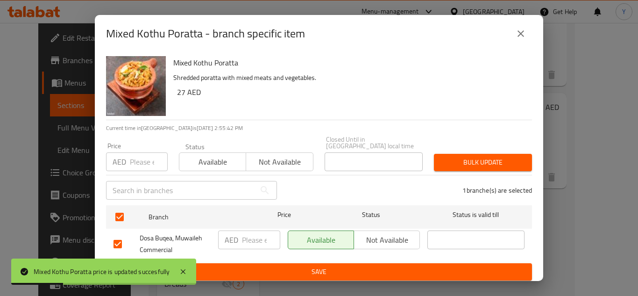
click at [151, 164] on input "number" at bounding box center [149, 161] width 38 height 19
paste input "27"
type input "27"
click at [444, 154] on button "Bulk update" at bounding box center [483, 162] width 98 height 17
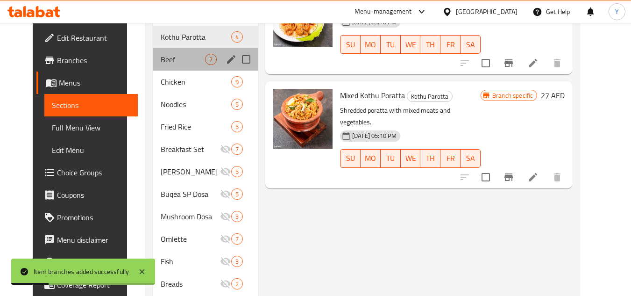
click at [157, 67] on div "Beef 7" at bounding box center [205, 59] width 105 height 22
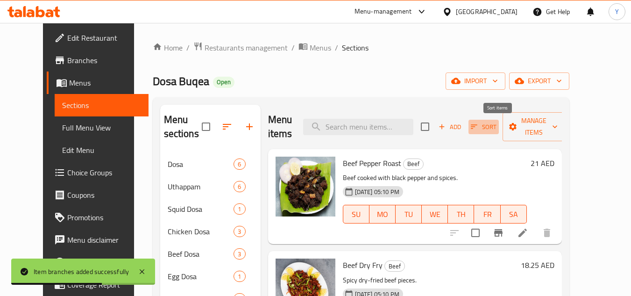
click at [478, 126] on icon "button" at bounding box center [474, 126] width 8 height 8
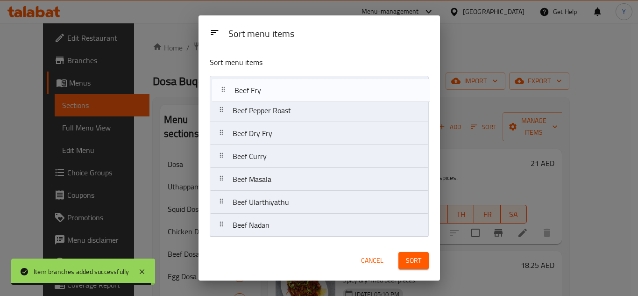
drag, startPoint x: 272, startPoint y: 156, endPoint x: 274, endPoint y: 87, distance: 68.2
click at [274, 87] on nav "Beef Pepper Roast Beef Dry Fry Beef Curry Beef Fry Beef Masala Beef Ularthiyath…" at bounding box center [319, 156] width 219 height 161
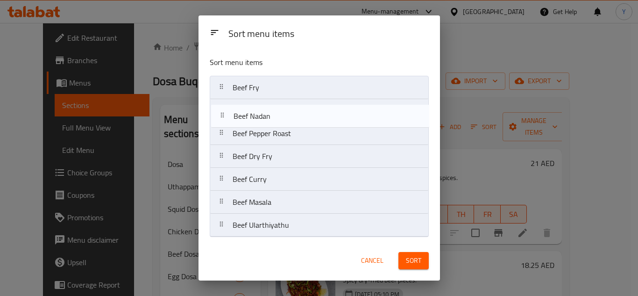
drag, startPoint x: 281, startPoint y: 224, endPoint x: 283, endPoint y: 109, distance: 115.0
click at [283, 109] on nav "Beef Fry Beef Pepper Roast Beef Dry Fry Beef Curry Beef Masala Beef Ularthiyath…" at bounding box center [319, 156] width 219 height 161
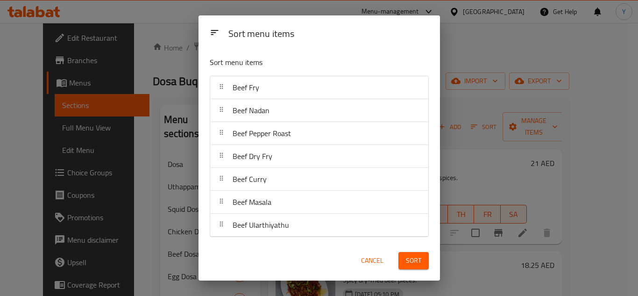
click at [411, 268] on button "Sort" at bounding box center [414, 260] width 30 height 17
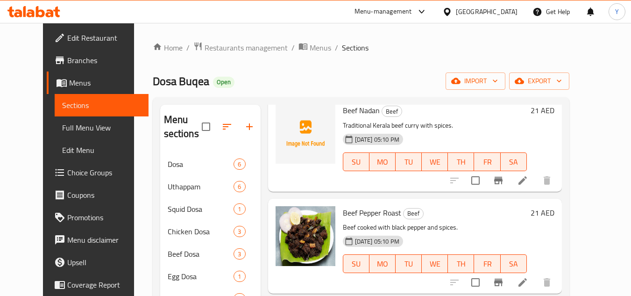
scroll to position [162, 0]
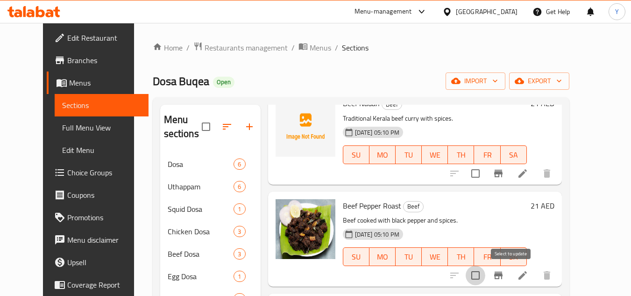
click at [485, 267] on input "checkbox" at bounding box center [476, 275] width 20 height 20
checkbox input "true"
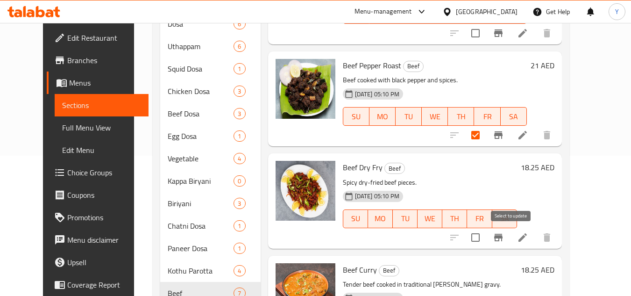
click at [485, 229] on input "checkbox" at bounding box center [476, 238] width 20 height 20
checkbox input "true"
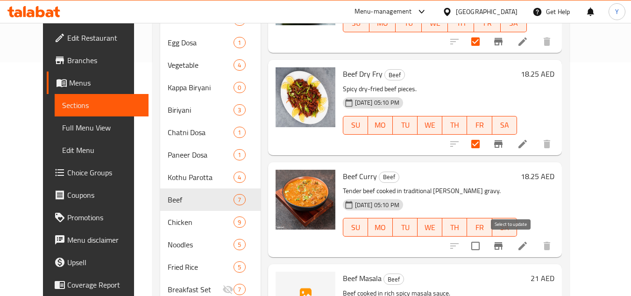
click at [485, 240] on input "checkbox" at bounding box center [476, 246] width 20 height 20
checkbox input "true"
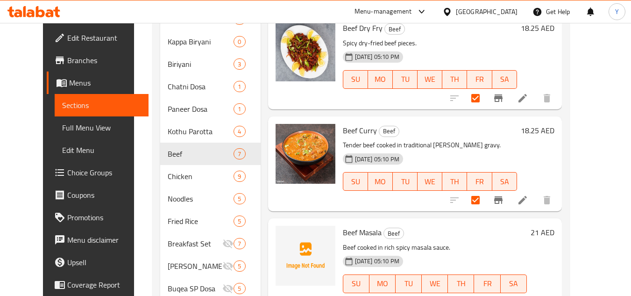
scroll to position [374, 0]
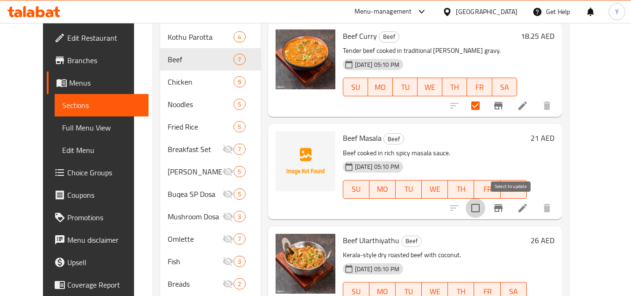
click at [485, 210] on input "checkbox" at bounding box center [476, 208] width 20 height 20
checkbox input "true"
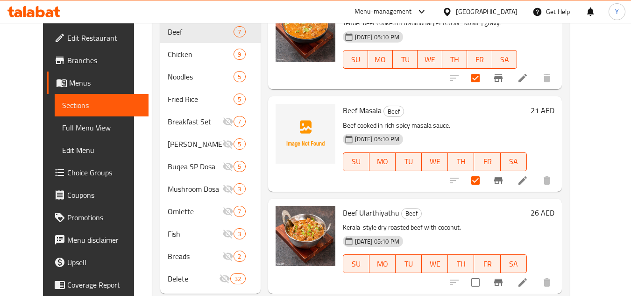
scroll to position [425, 0]
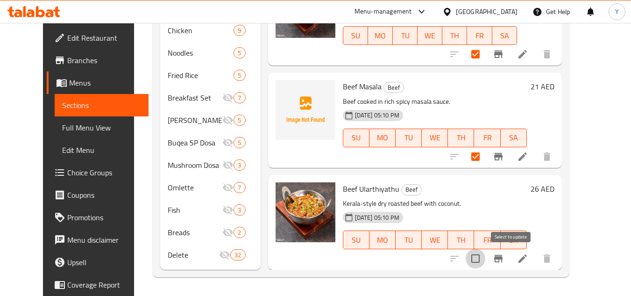
click at [485, 253] on input "checkbox" at bounding box center [476, 259] width 20 height 20
checkbox input "true"
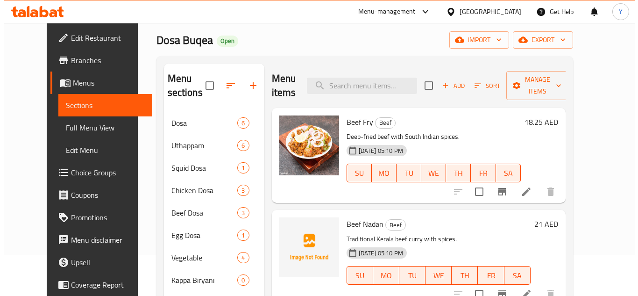
scroll to position [0, 0]
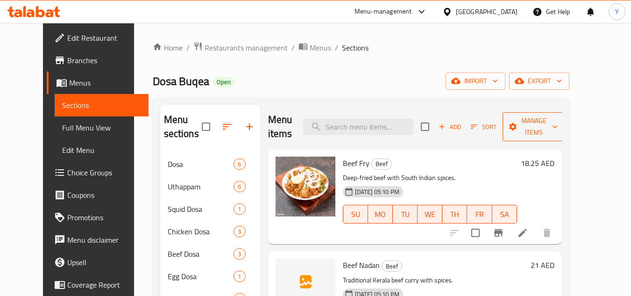
click at [554, 124] on span "Manage items" at bounding box center [534, 126] width 48 height 23
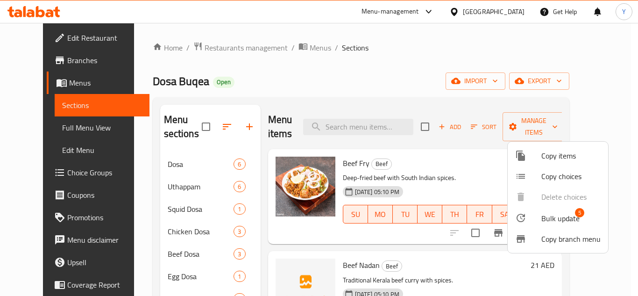
click at [554, 220] on span "Bulk update" at bounding box center [561, 218] width 38 height 11
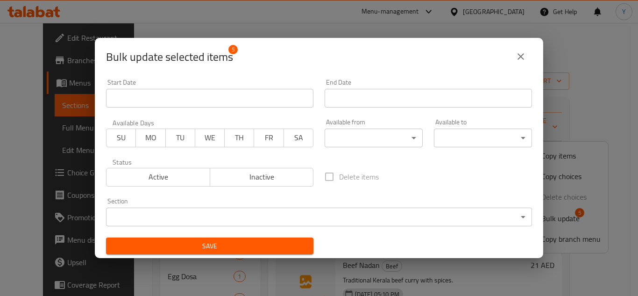
click at [342, 223] on body "​ Menu-management United Arab Emirates Get Help Y Edit Restaurant Branches Menu…" at bounding box center [319, 159] width 638 height 273
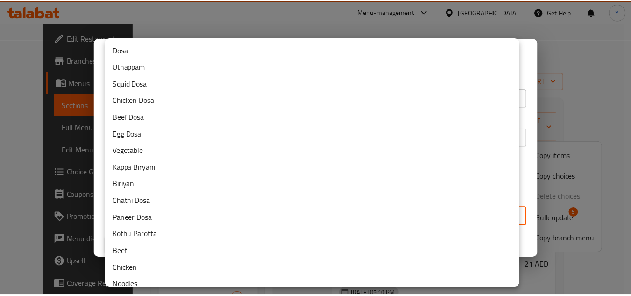
scroll to position [160, 0]
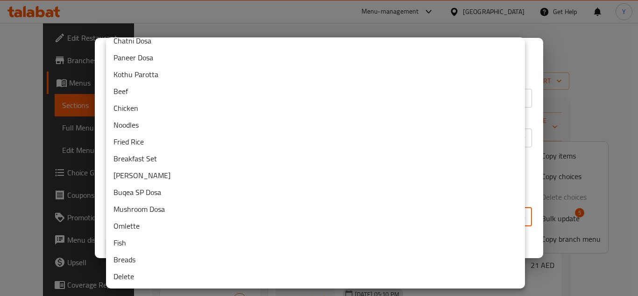
click at [251, 276] on li "Delete" at bounding box center [315, 276] width 419 height 17
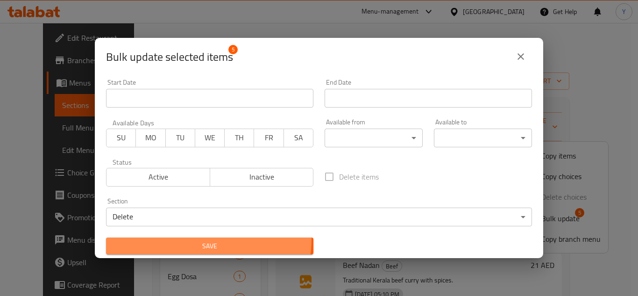
click at [178, 237] on button "Save" at bounding box center [209, 245] width 207 height 17
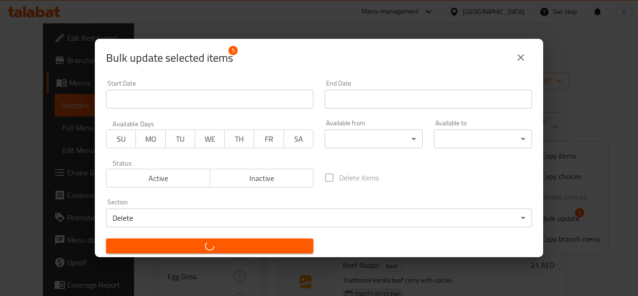
checkbox input "false"
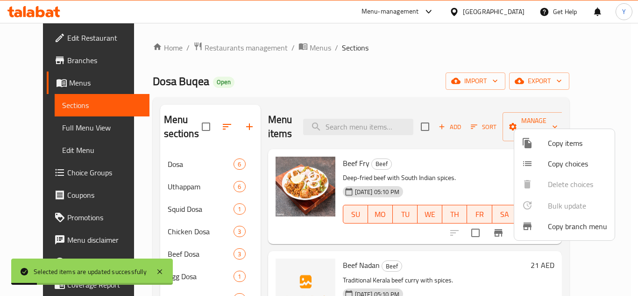
click at [409, 170] on div at bounding box center [319, 148] width 638 height 296
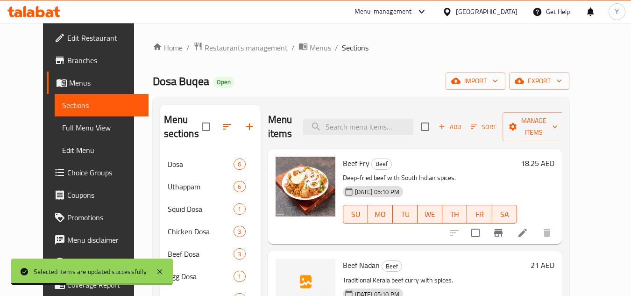
click at [555, 157] on h6 "18.25 AED" at bounding box center [538, 163] width 34 height 13
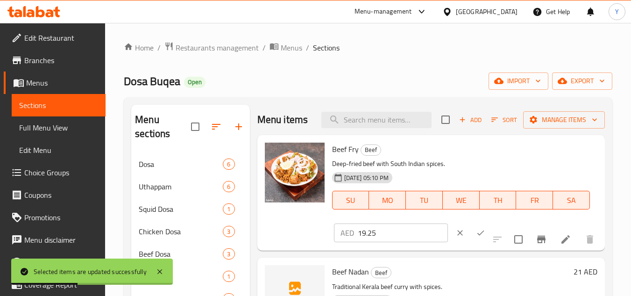
drag, startPoint x: 279, startPoint y: 221, endPoint x: 253, endPoint y: 219, distance: 26.7
click at [358, 223] on input "19.25" at bounding box center [403, 232] width 90 height 19
paste input "23"
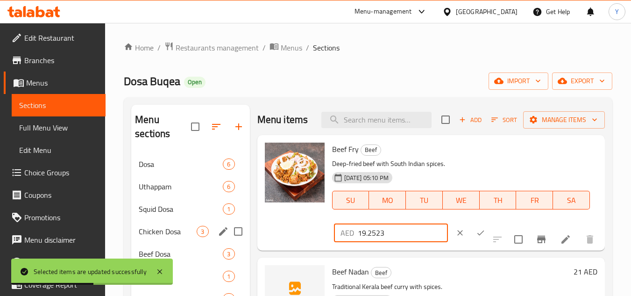
drag, startPoint x: 390, startPoint y: 232, endPoint x: 211, endPoint y: 221, distance: 178.8
paste input "number"
type input "23"
click at [471, 229] on button "ok" at bounding box center [481, 232] width 21 height 21
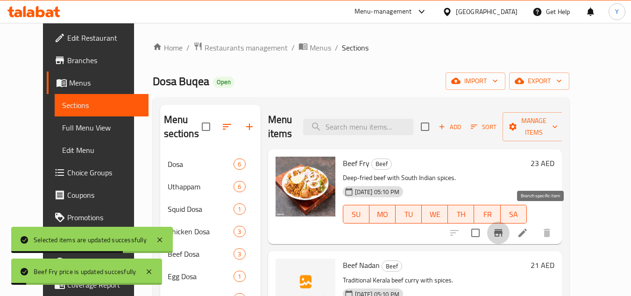
click at [503, 229] on icon "Branch-specific-item" at bounding box center [498, 232] width 8 height 7
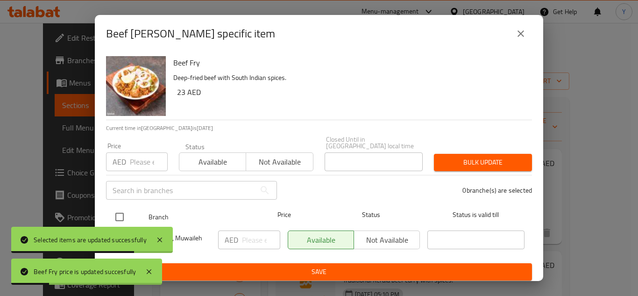
click at [125, 213] on input "checkbox" at bounding box center [120, 217] width 20 height 20
checkbox input "true"
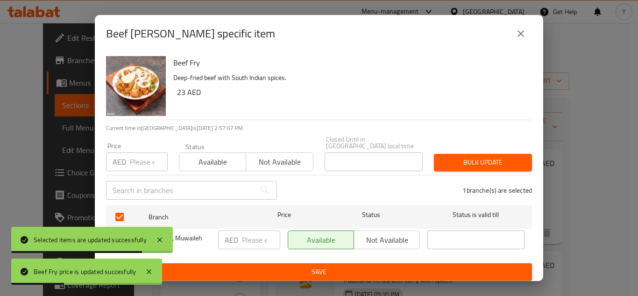
click at [133, 168] on input "number" at bounding box center [149, 161] width 38 height 19
paste input "23"
type input "23"
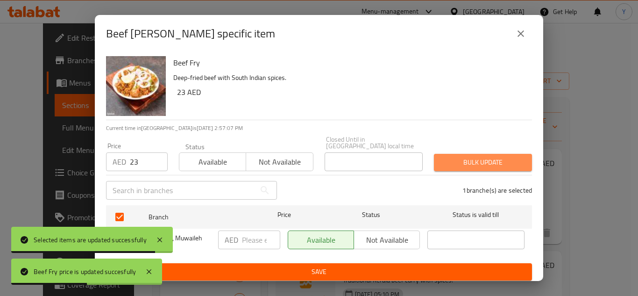
click at [506, 164] on span "Bulk update" at bounding box center [483, 163] width 83 height 12
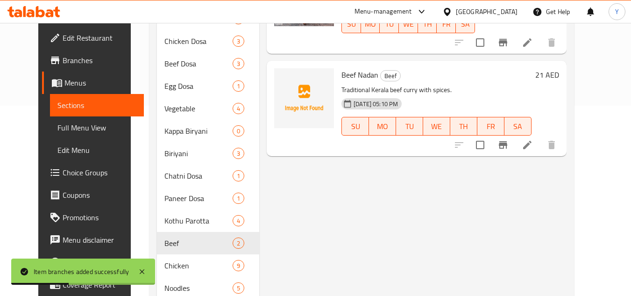
scroll to position [140, 0]
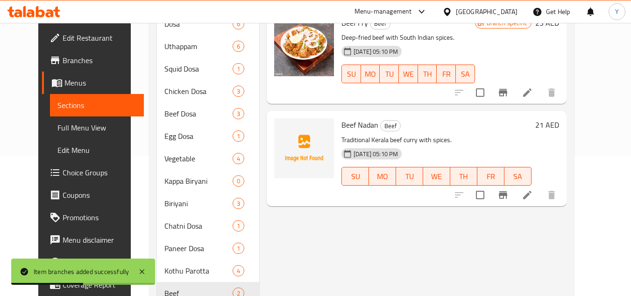
click at [559, 118] on div "21 AED" at bounding box center [546, 124] width 28 height 13
click at [559, 118] on h6 "21 AED" at bounding box center [547, 124] width 24 height 13
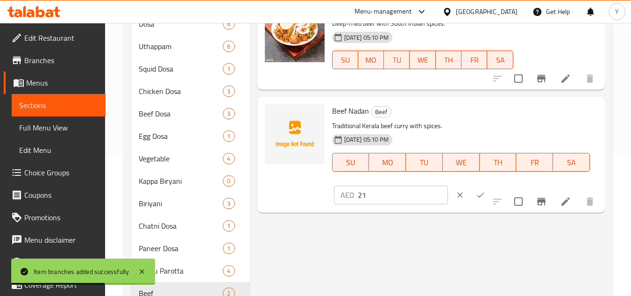
drag, startPoint x: 408, startPoint y: 182, endPoint x: 390, endPoint y: 189, distance: 20.0
click at [390, 189] on div "Beef Nadan Beef Traditional Kerala beef curry with spices. 17-07-2025 05:10 PM …" at bounding box center [464, 154] width 273 height 108
click at [283, 191] on div "Beef Nadan Beef Traditional Kerala beef curry with spices. 17-07-2025 05:10 PM …" at bounding box center [431, 154] width 340 height 108
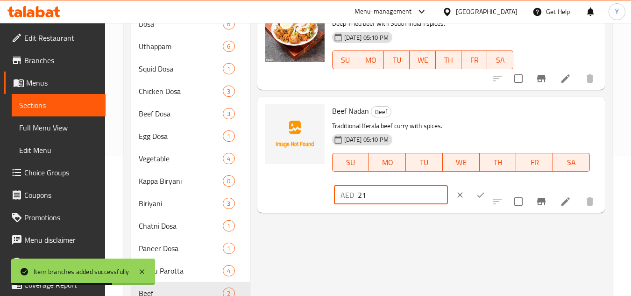
paste input "3"
type input "23"
click at [476, 192] on icon "ok" at bounding box center [480, 194] width 9 height 9
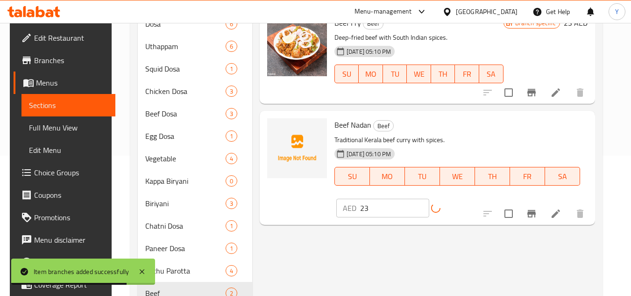
click at [538, 202] on button "Branch-specific-item" at bounding box center [532, 213] width 22 height 22
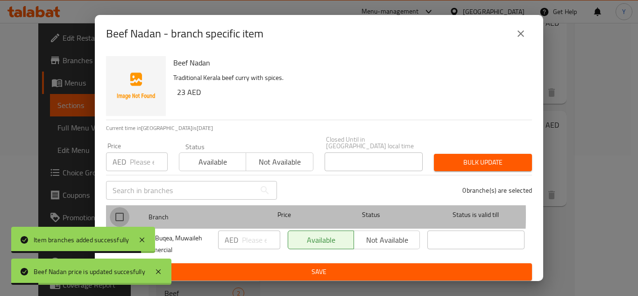
click at [125, 214] on input "checkbox" at bounding box center [120, 217] width 20 height 20
checkbox input "true"
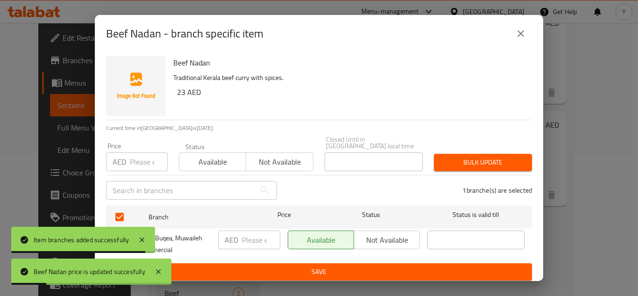
click at [133, 167] on input "number" at bounding box center [149, 161] width 38 height 19
paste input "23"
type input "23"
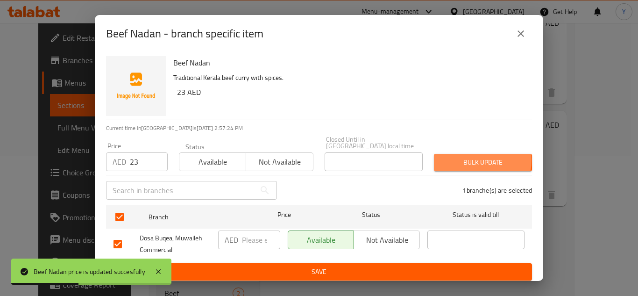
click at [463, 160] on span "Bulk update" at bounding box center [483, 163] width 83 height 12
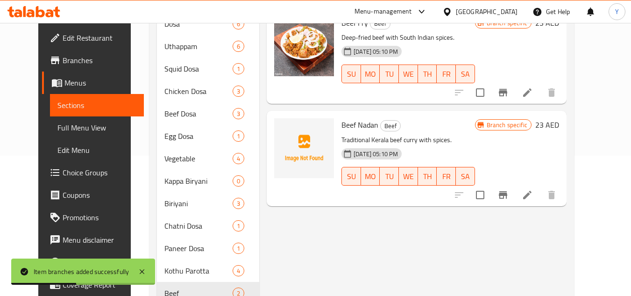
click at [541, 186] on li at bounding box center [527, 194] width 26 height 17
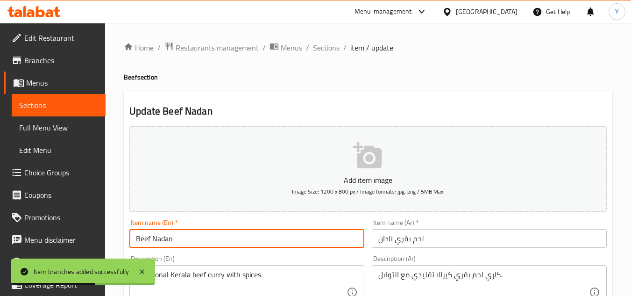
click at [269, 245] on input "Beef Nadan" at bounding box center [246, 238] width 235 height 19
drag, startPoint x: 269, startPoint y: 245, endPoint x: 196, endPoint y: 244, distance: 73.4
click at [196, 244] on input "Beef Nadan" at bounding box center [246, 238] width 235 height 19
click at [211, 245] on input "Beef Nadan" at bounding box center [246, 238] width 235 height 19
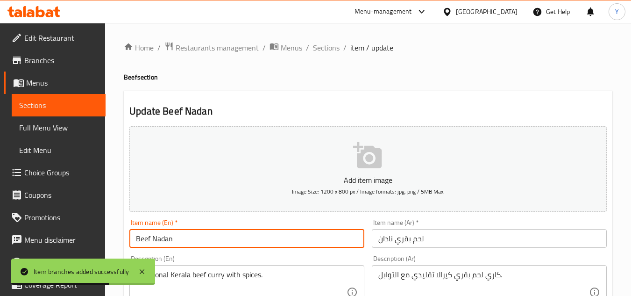
click at [211, 245] on input "Beef Nadan" at bounding box center [246, 238] width 235 height 19
paste input "(Varatiyath)"
click at [176, 241] on input "Beef Nadan (Varatiyath" at bounding box center [246, 238] width 235 height 19
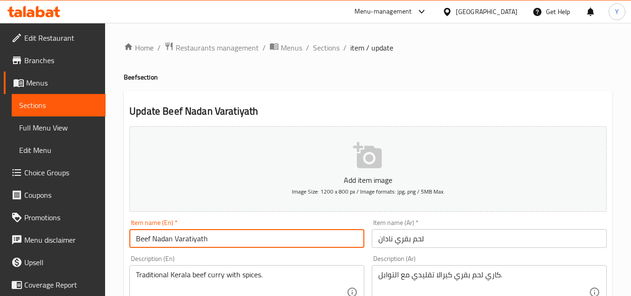
drag, startPoint x: 223, startPoint y: 239, endPoint x: 68, endPoint y: 229, distance: 155.9
click at [188, 230] on input "Beef Nadan Varatiyath" at bounding box center [246, 238] width 235 height 19
click at [187, 235] on input "Beef Nadan Varatiyath" at bounding box center [246, 238] width 235 height 19
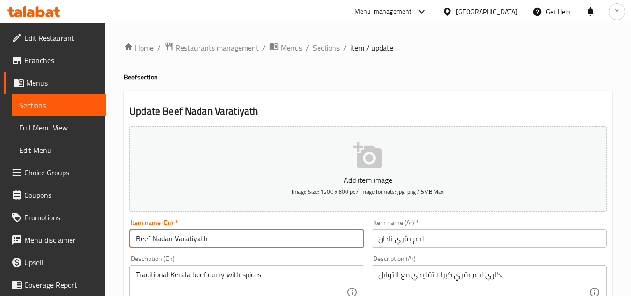
type input "Beef Nadan Varatiyath"
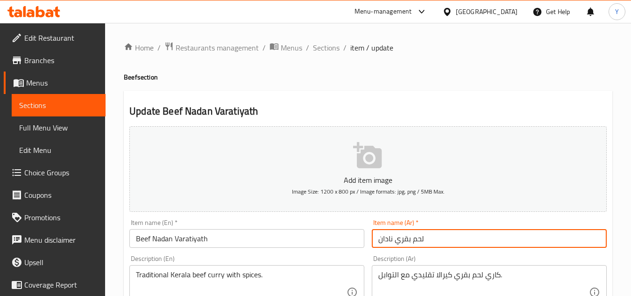
click at [450, 229] on input "لحم بقري نادان" at bounding box center [489, 238] width 235 height 19
paste input "فاراتياث"
type input "لحم بقري نادان فاراتياث"
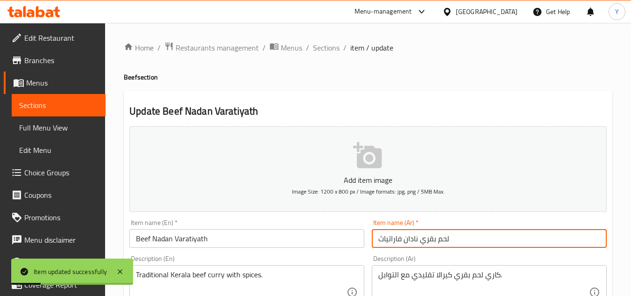
drag, startPoint x: 326, startPoint y: 50, endPoint x: 321, endPoint y: 70, distance: 20.3
click at [326, 50] on span "Sections" at bounding box center [326, 47] width 27 height 11
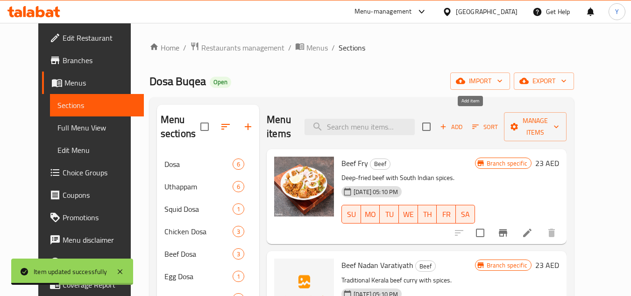
click at [464, 121] on span "Add" at bounding box center [451, 126] width 25 height 11
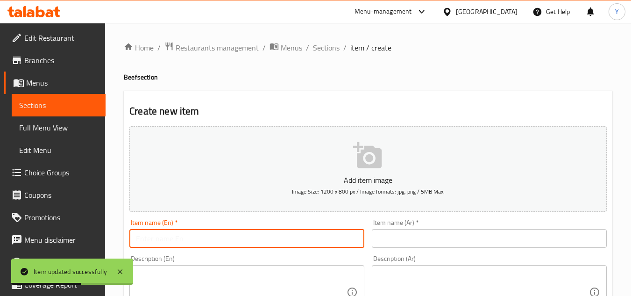
click at [217, 235] on input "text" at bounding box center [246, 238] width 235 height 19
paste input "beef chilli"
click at [138, 240] on input "beef chilli" at bounding box center [246, 238] width 235 height 19
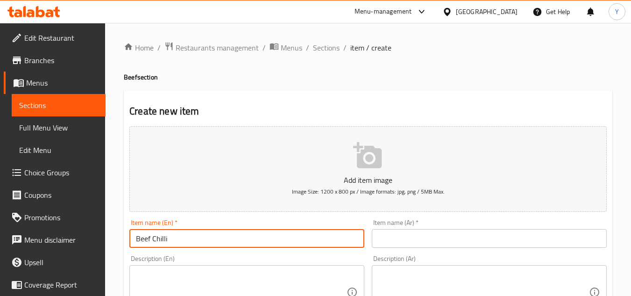
type input "Beef Chilli"
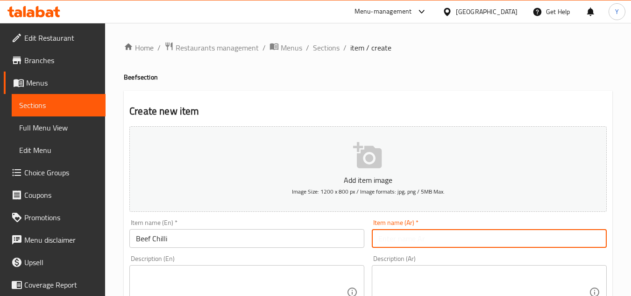
drag, startPoint x: 448, startPoint y: 238, endPoint x: 442, endPoint y: 244, distance: 9.3
click at [448, 238] on input "text" at bounding box center [489, 238] width 235 height 19
paste input "لحم البقر الفلفل الحار"
click at [422, 243] on input "لحم البقر الفلفل الحار" at bounding box center [489, 238] width 235 height 19
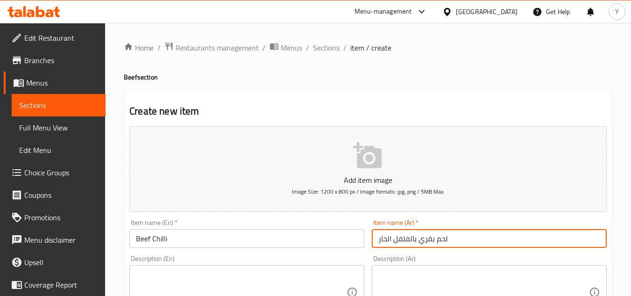
type input "لحم بقري بالفلفل الحار"
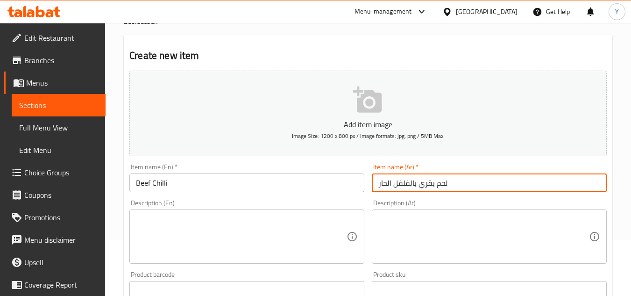
scroll to position [140, 0]
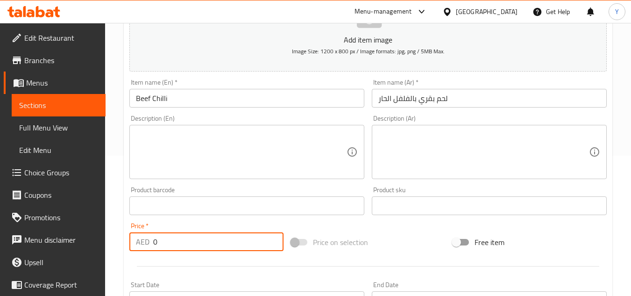
drag, startPoint x: 206, startPoint y: 245, endPoint x: 115, endPoint y: 244, distance: 90.2
click at [115, 244] on div "Home / Restaurants management / Menus / Sections / item / create Beef section C…" at bounding box center [368, 201] width 526 height 637
paste input "22"
type input "22"
click at [225, 155] on textarea at bounding box center [241, 152] width 211 height 44
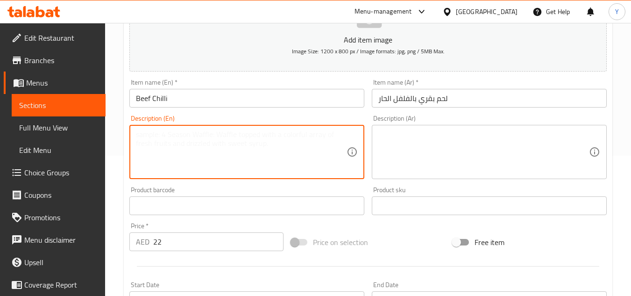
paste textarea "Deep-fried beef with spices and herbs."
type textarea "Deep-fried beef with spices and herbs."
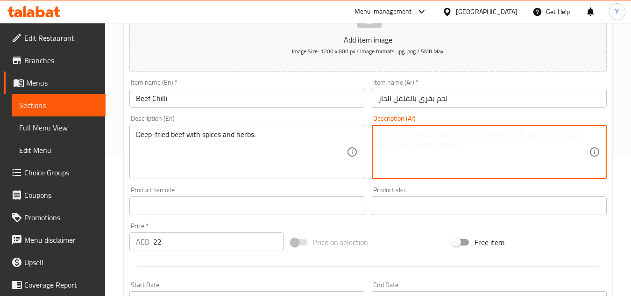
click at [449, 155] on textarea at bounding box center [483, 152] width 211 height 44
paste textarea "لحم البقر المقلي مع التوابل والأعشاب."
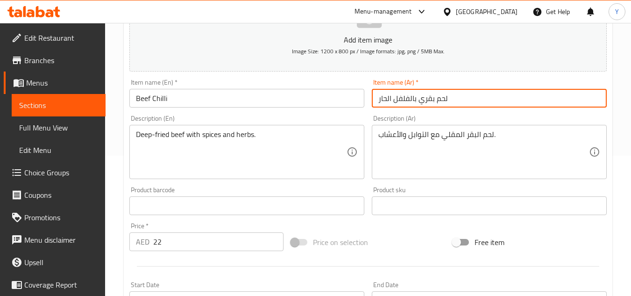
drag, startPoint x: 420, startPoint y: 102, endPoint x: 472, endPoint y: 97, distance: 52.6
click at [472, 97] on input "لحم بقري بالفلفل الحار" at bounding box center [489, 98] width 235 height 19
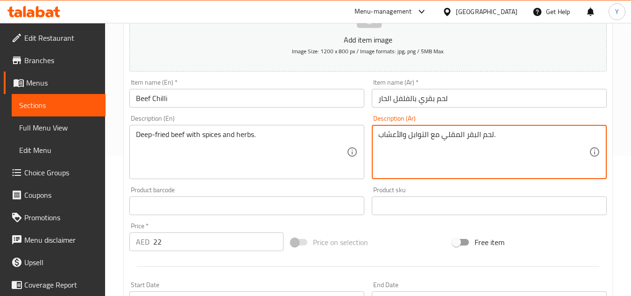
drag, startPoint x: 467, startPoint y: 136, endPoint x: 493, endPoint y: 135, distance: 26.2
paste textarea "قري"
type textarea "لحم بقري المقلي مع التوابل والأعشاب."
click at [263, 101] on input "Beef Chilli" at bounding box center [246, 98] width 235 height 19
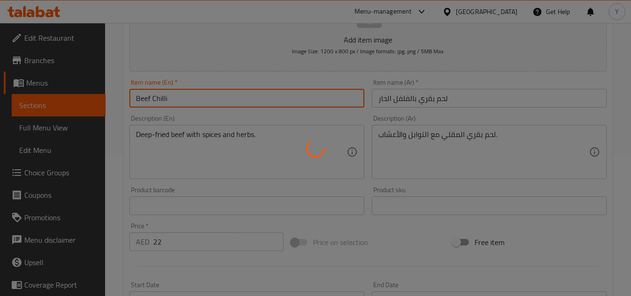
type input "0"
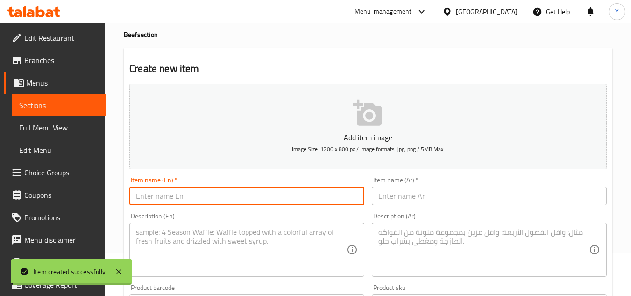
scroll to position [0, 0]
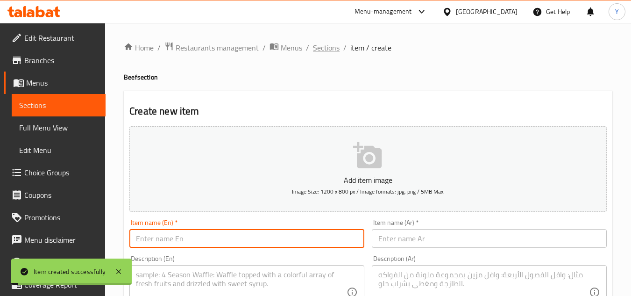
click at [325, 49] on span "Sections" at bounding box center [326, 47] width 27 height 11
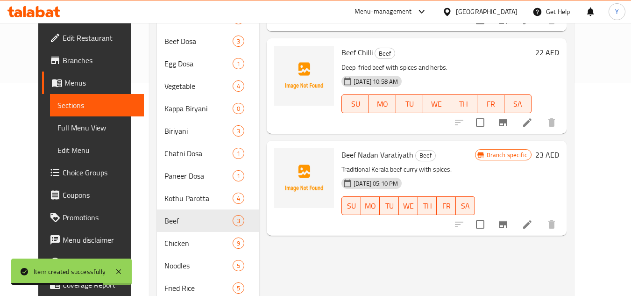
scroll to position [234, 0]
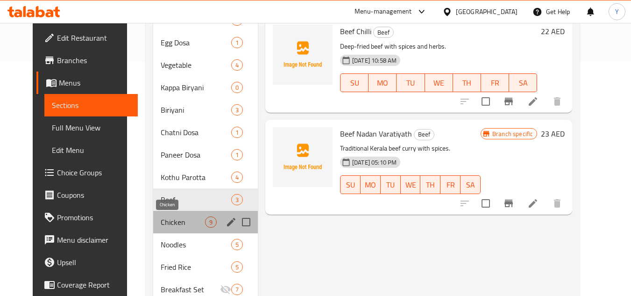
click at [161, 221] on span "Chicken" at bounding box center [183, 221] width 44 height 11
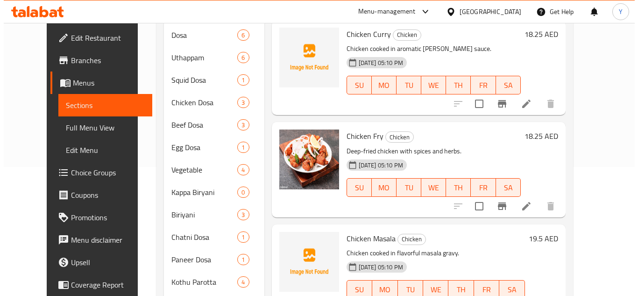
scroll to position [47, 0]
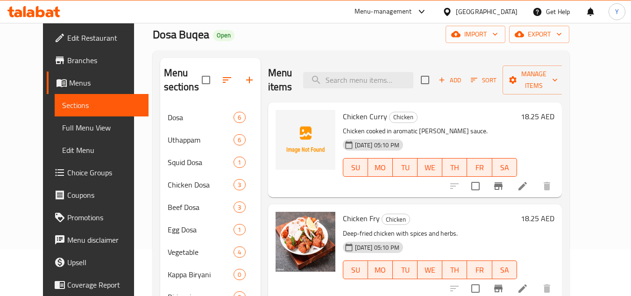
click at [496, 81] on span "Sort" at bounding box center [484, 80] width 26 height 11
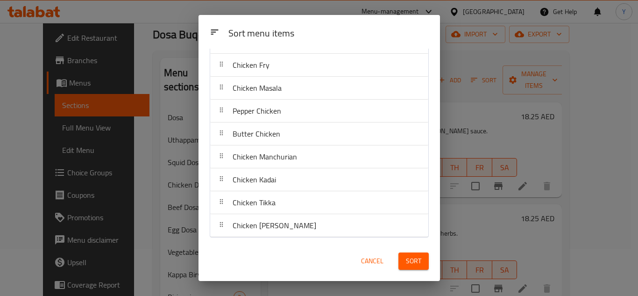
scroll to position [0, 0]
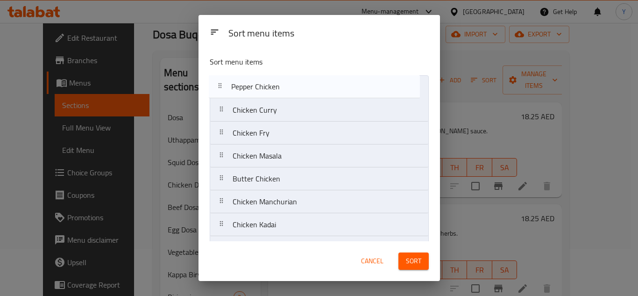
drag, startPoint x: 330, startPoint y: 162, endPoint x: 327, endPoint y: 89, distance: 73.4
click at [327, 89] on nav "Chicken Curry Chicken Fry Chicken Masala Pepper Chicken Butter Chicken Chicken …" at bounding box center [319, 178] width 219 height 207
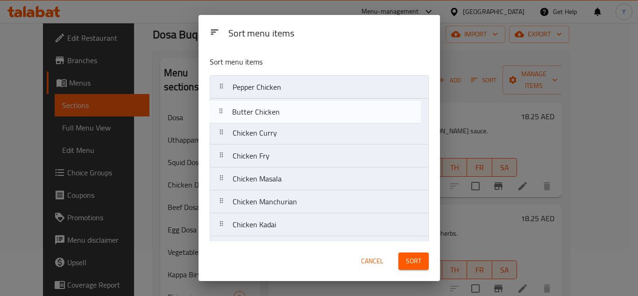
drag, startPoint x: 295, startPoint y: 185, endPoint x: 297, endPoint y: 114, distance: 70.6
click at [297, 114] on nav "Pepper Chicken Chicken Curry Chicken Fry Chicken Masala Butter Chicken Chicken …" at bounding box center [319, 178] width 219 height 207
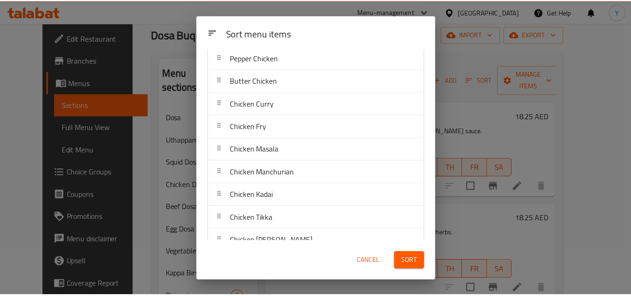
scroll to position [45, 0]
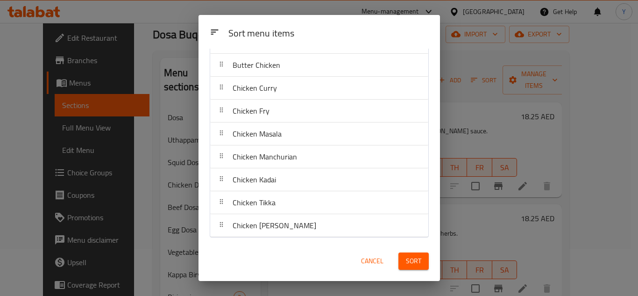
drag, startPoint x: 401, startPoint y: 264, endPoint x: 392, endPoint y: 270, distance: 10.4
click at [401, 263] on button "Sort" at bounding box center [414, 260] width 30 height 17
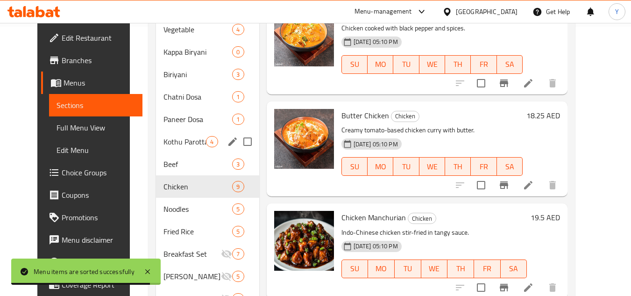
scroll to position [280, 0]
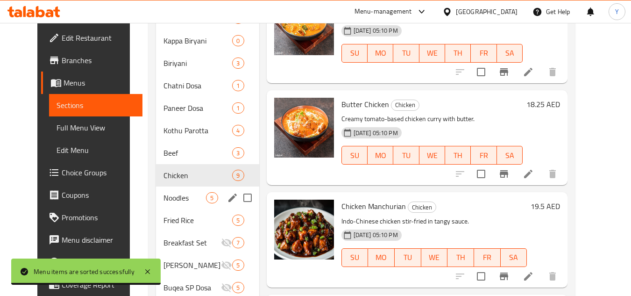
click at [176, 188] on div "Noodles 5" at bounding box center [207, 197] width 103 height 22
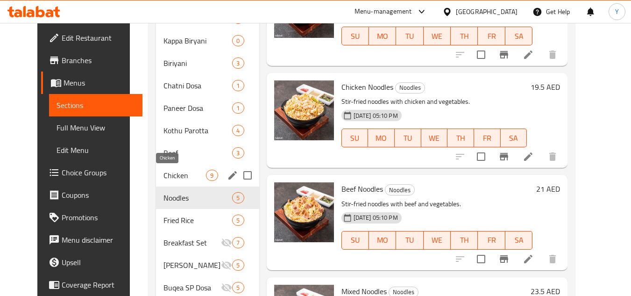
click at [178, 174] on span "Chicken" at bounding box center [185, 175] width 43 height 11
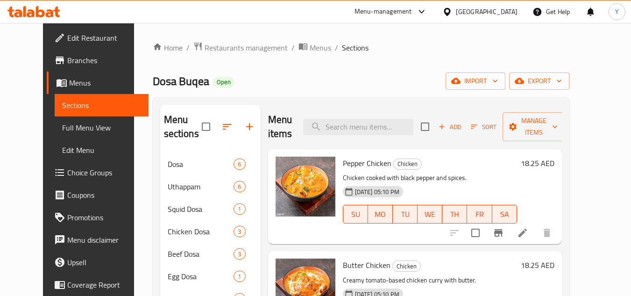
scroll to position [93, 0]
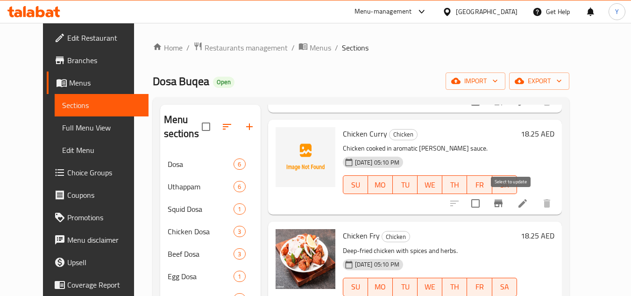
click at [485, 206] on input "checkbox" at bounding box center [476, 203] width 20 height 20
checkbox input "true"
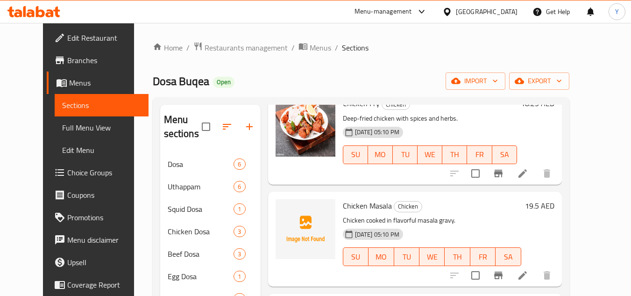
click at [514, 184] on div at bounding box center [500, 173] width 115 height 22
click at [485, 168] on input "checkbox" at bounding box center [476, 174] width 20 height 20
checkbox input "true"
click at [485, 272] on input "checkbox" at bounding box center [476, 275] width 20 height 20
checkbox input "true"
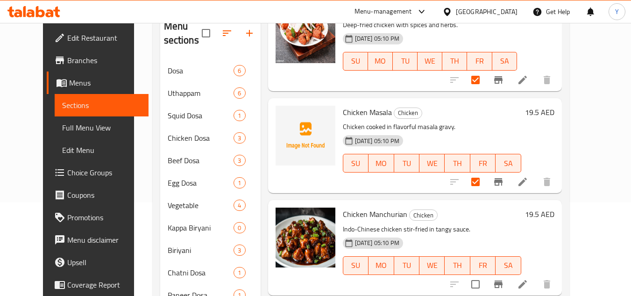
scroll to position [187, 0]
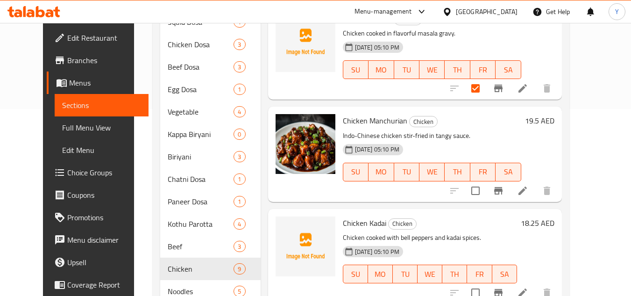
click at [485, 194] on input "checkbox" at bounding box center [476, 191] width 20 height 20
checkbox input "true"
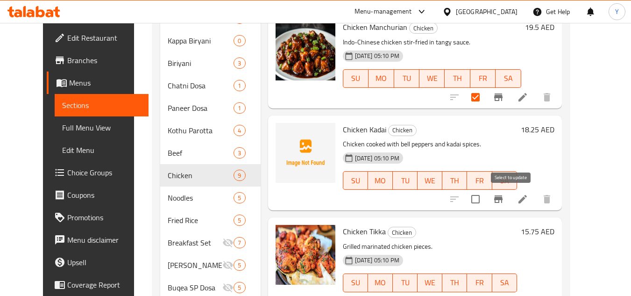
click at [485, 203] on input "checkbox" at bounding box center [476, 199] width 20 height 20
checkbox input "true"
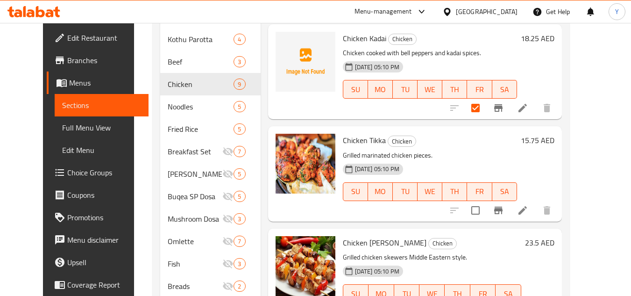
scroll to position [374, 0]
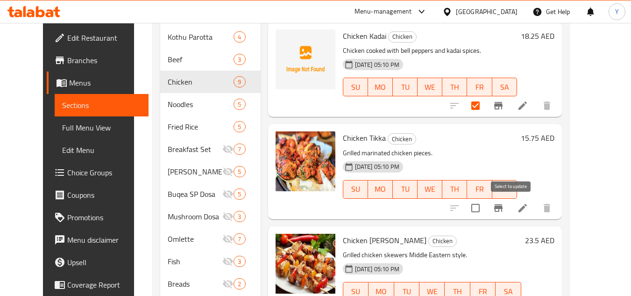
click at [485, 207] on input "checkbox" at bounding box center [476, 208] width 20 height 20
checkbox input "true"
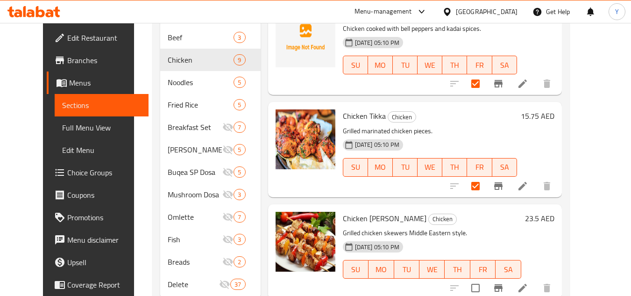
scroll to position [425, 0]
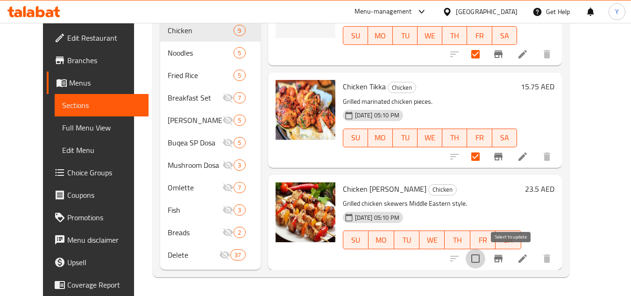
click at [485, 251] on input "checkbox" at bounding box center [476, 259] width 20 height 20
checkbox input "true"
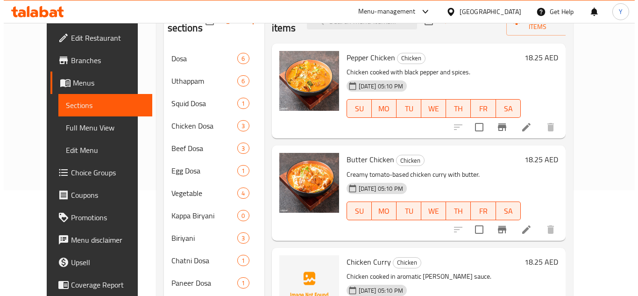
scroll to position [5, 0]
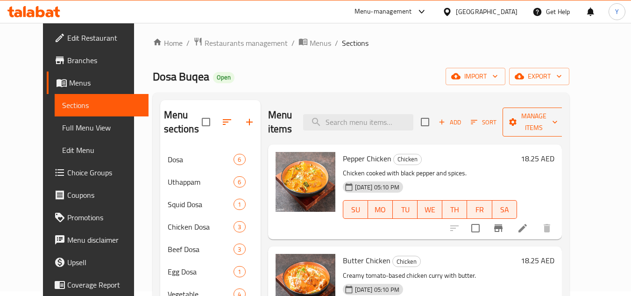
click at [558, 119] on span "Manage items" at bounding box center [534, 121] width 48 height 23
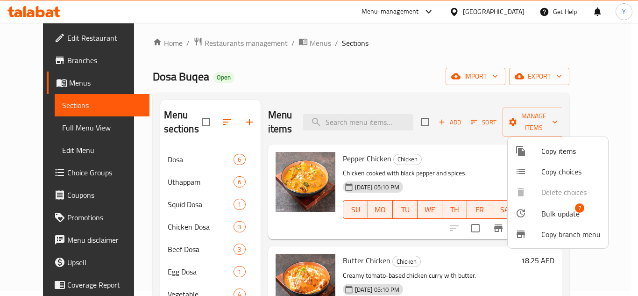
click at [556, 209] on span "Bulk update" at bounding box center [561, 213] width 38 height 11
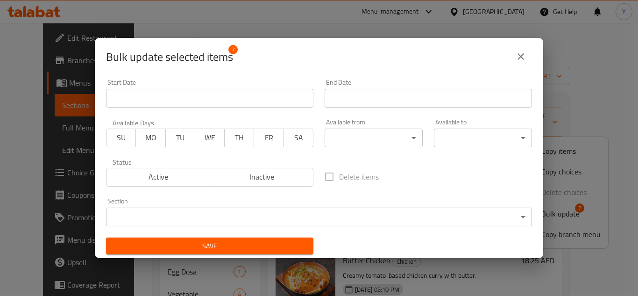
click at [333, 214] on body "​ Menu-management United Arab Emirates Get Help Y Edit Restaurant Branches Menu…" at bounding box center [319, 154] width 638 height 273
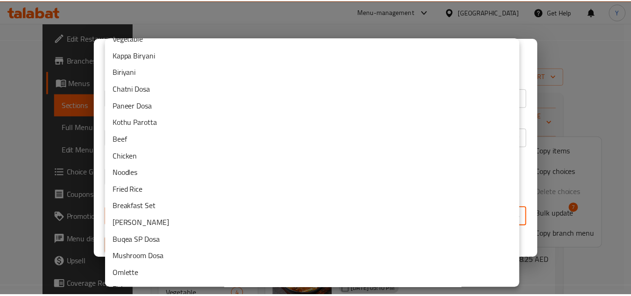
scroll to position [160, 0]
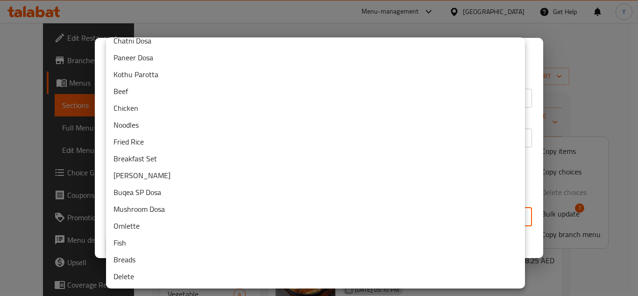
click at [242, 275] on li "Delete" at bounding box center [315, 276] width 419 height 17
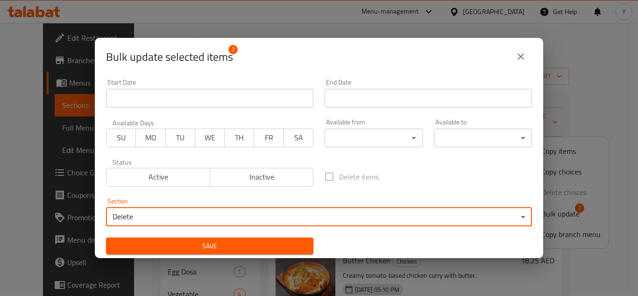
click at [228, 244] on span "Save" at bounding box center [210, 246] width 193 height 12
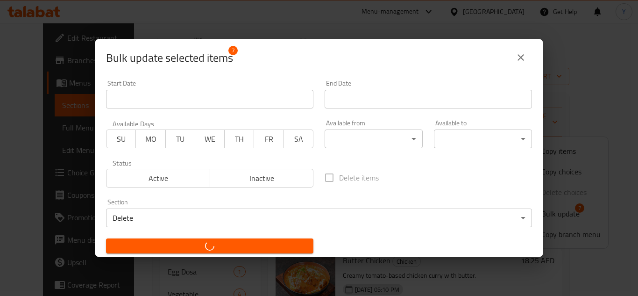
checkbox input "false"
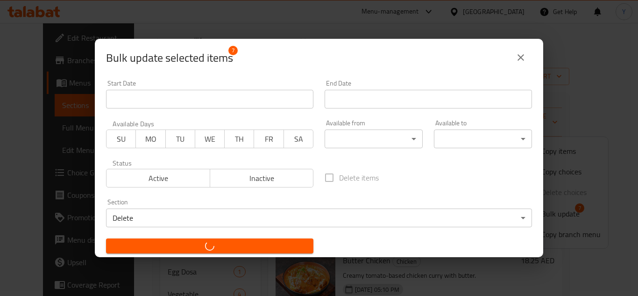
checkbox input "false"
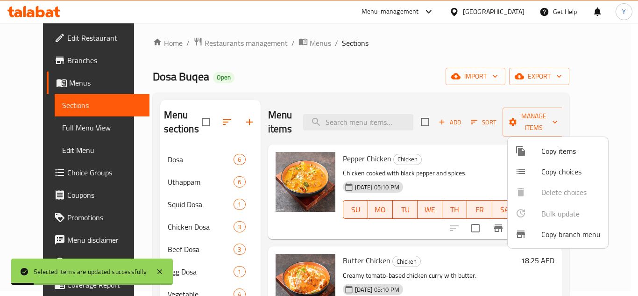
click at [362, 131] on div at bounding box center [319, 148] width 638 height 296
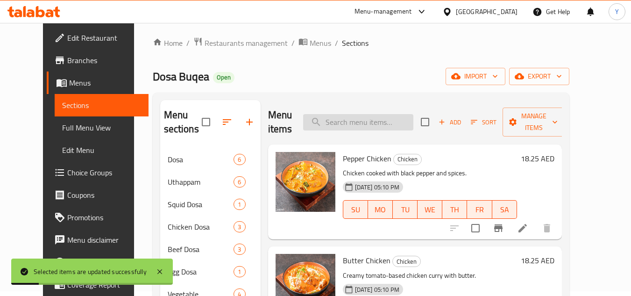
click at [362, 127] on input "search" at bounding box center [358, 122] width 110 height 16
paste input "Chicken 65"
type input "Chicken 65"
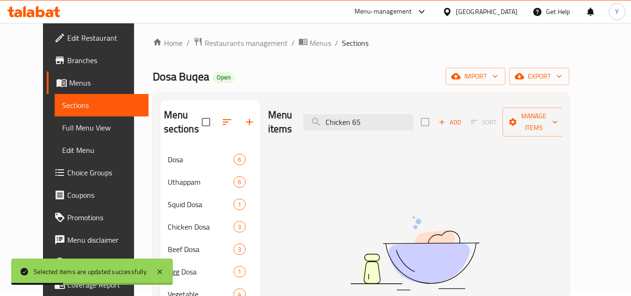
drag, startPoint x: 387, startPoint y: 121, endPoint x: 205, endPoint y: 118, distance: 182.2
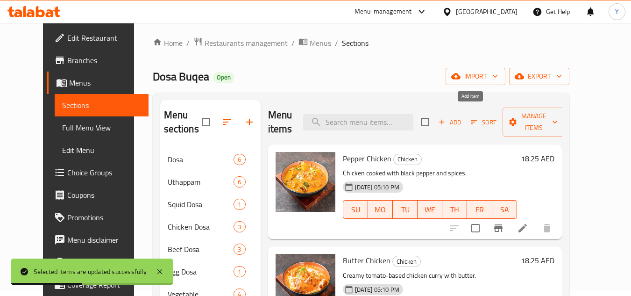
click at [463, 117] on span "Add" at bounding box center [449, 122] width 25 height 11
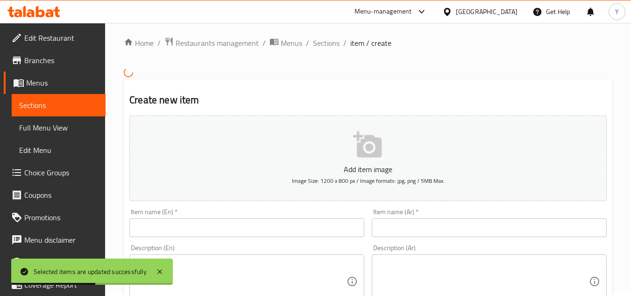
click at [233, 230] on input "text" at bounding box center [246, 227] width 235 height 19
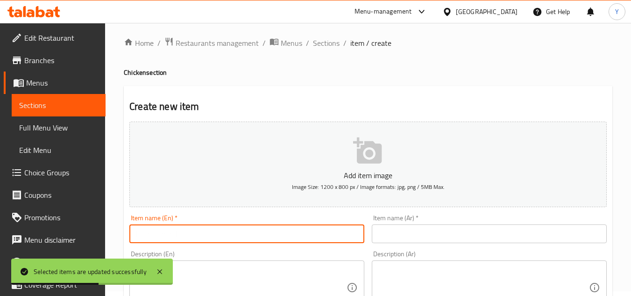
paste input "Chicken 65"
type input "Chicken 65"
click at [408, 243] on input "text" at bounding box center [489, 233] width 235 height 19
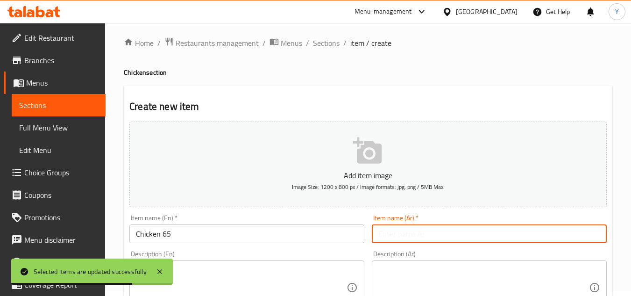
paste input "دجاج مقلي"
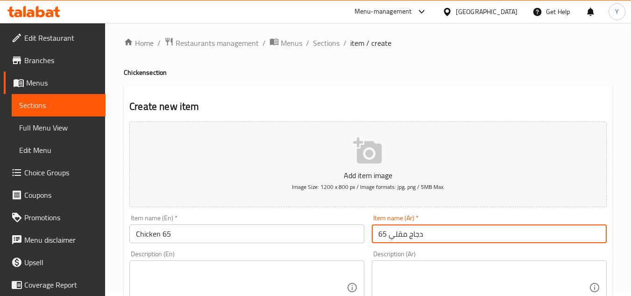
type input "دجاج مقلي 65"
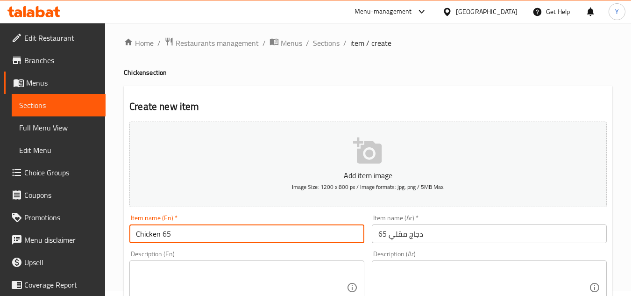
drag, startPoint x: 136, startPoint y: 229, endPoint x: 155, endPoint y: 247, distance: 25.5
click at [136, 229] on input "Chicken 65" at bounding box center [246, 233] width 235 height 19
type input "Fried Chicken 65"
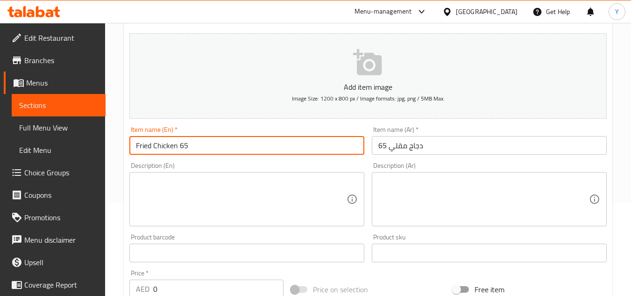
scroll to position [192, 0]
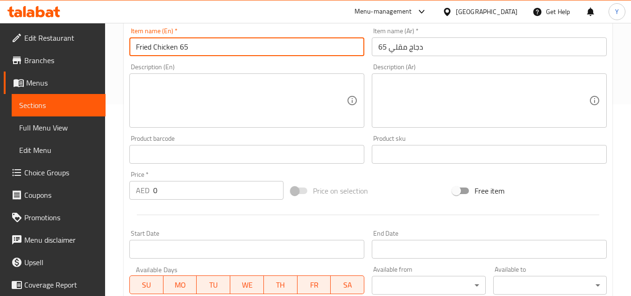
drag, startPoint x: 179, startPoint y: 194, endPoint x: 194, endPoint y: 143, distance: 53.5
click at [93, 191] on div "Edit Restaurant Branches Menus Sections Full Menu View Edit Menu Choice Groups …" at bounding box center [315, 149] width 631 height 637
paste input "22"
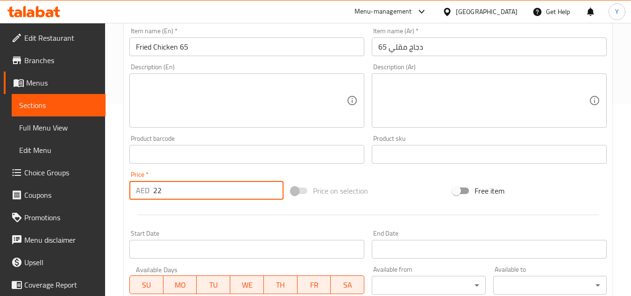
type input "22"
click at [235, 91] on textarea at bounding box center [241, 100] width 211 height 44
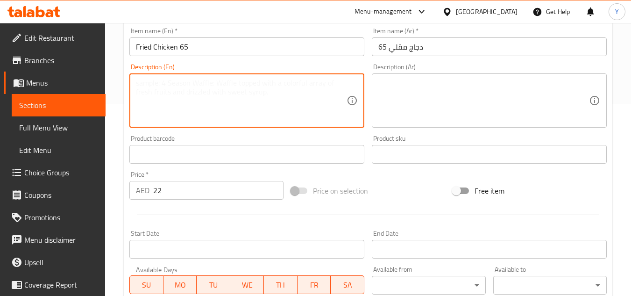
paste textarea "Deep-fried chicken with spices and herbs."
type textarea "Deep-fried chicken with spices and herbs."
click at [453, 124] on div "Description (Ar)" at bounding box center [489, 100] width 235 height 54
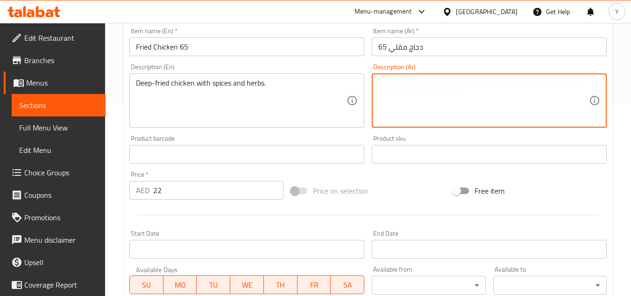
paste textarea "دجاج مقلي مع البهارات والأعشاب."
type textarea "دجاج مقلي مع البهارات والأعشاب."
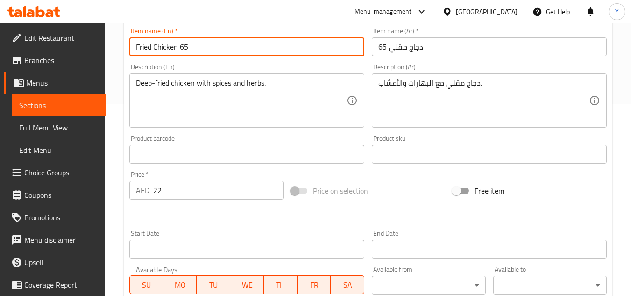
click at [284, 48] on input "Fried Chicken 65" at bounding box center [246, 46] width 235 height 19
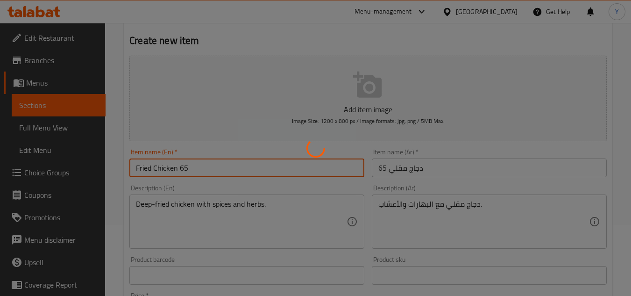
scroll to position [0, 0]
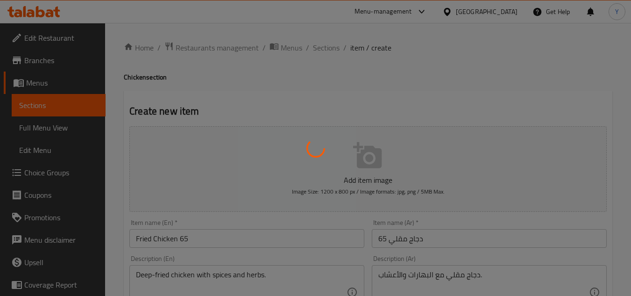
type input "0"
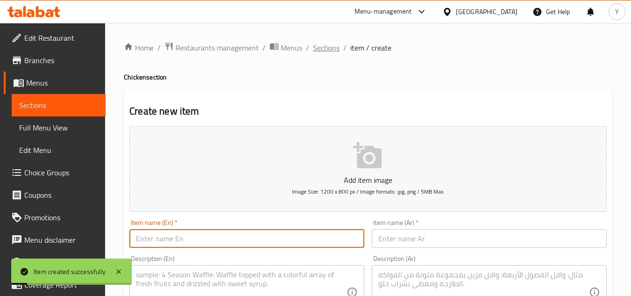
click at [324, 51] on span "Sections" at bounding box center [326, 47] width 27 height 11
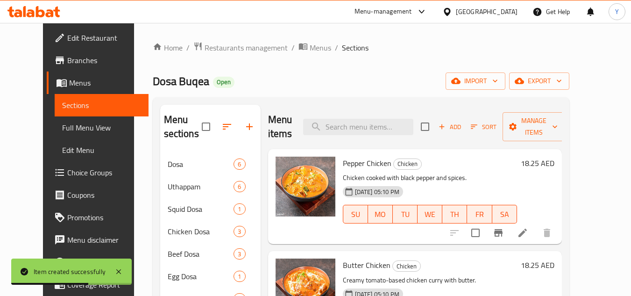
click at [555, 157] on h6 "18.25 AED" at bounding box center [538, 163] width 34 height 13
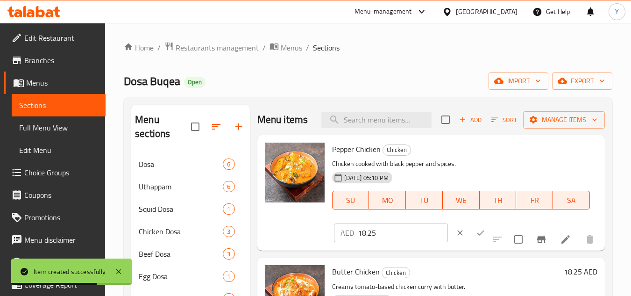
drag, startPoint x: 405, startPoint y: 235, endPoint x: 285, endPoint y: 234, distance: 120.1
click at [285, 234] on div "Pepper Chicken Chicken Chicken cooked with black pepper and spices. 17-07-2025 …" at bounding box center [431, 193] width 340 height 108
paste input "21"
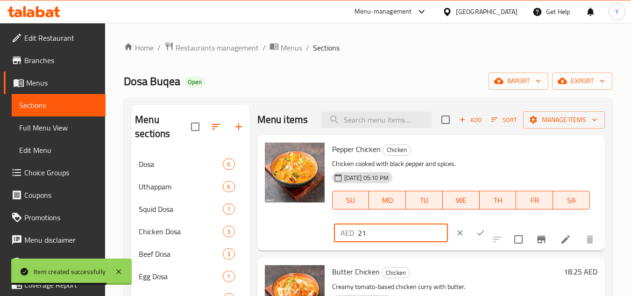
type input "21"
click at [473, 229] on button "ok" at bounding box center [481, 232] width 21 height 21
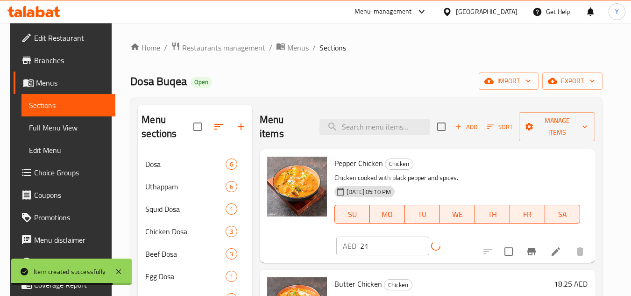
click at [537, 246] on icon "Branch-specific-item" at bounding box center [531, 251] width 11 height 11
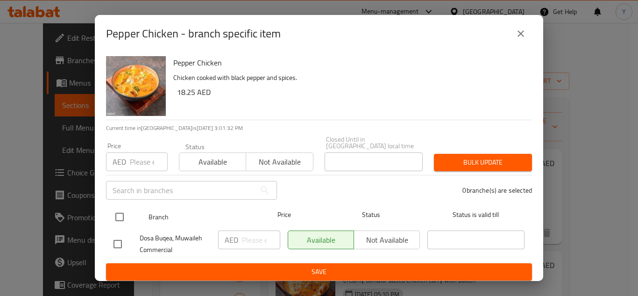
click at [117, 214] on input "checkbox" at bounding box center [120, 217] width 20 height 20
checkbox input "true"
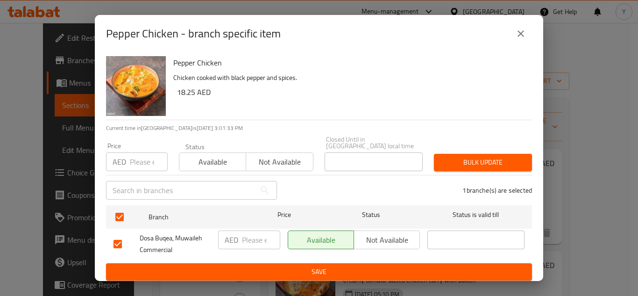
click at [138, 157] on input "number" at bounding box center [149, 161] width 38 height 19
paste input "21"
type input "21"
click at [453, 158] on span "Bulk update" at bounding box center [483, 163] width 83 height 12
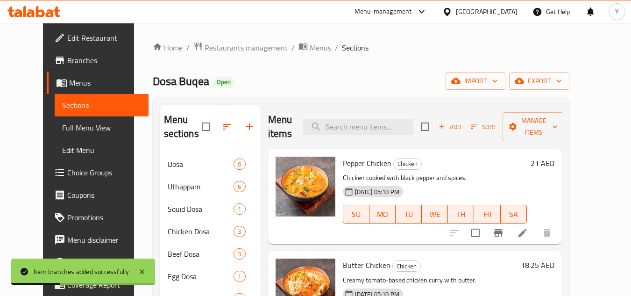
scroll to position [47, 0]
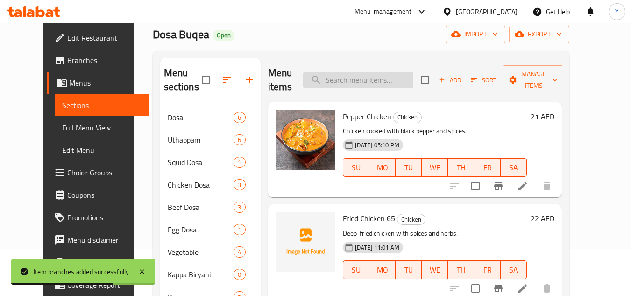
click at [396, 75] on input "search" at bounding box center [358, 80] width 110 height 16
paste input "chicken chilli dry"
type input "chicken chilli dry"
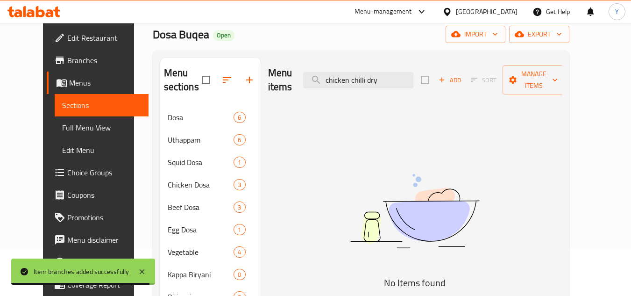
drag, startPoint x: 403, startPoint y: 76, endPoint x: 189, endPoint y: 72, distance: 214.5
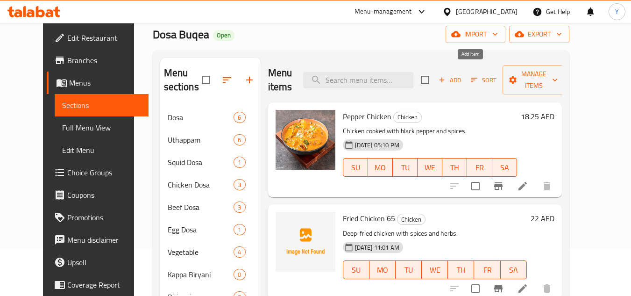
click at [465, 79] on button "Add" at bounding box center [450, 80] width 30 height 14
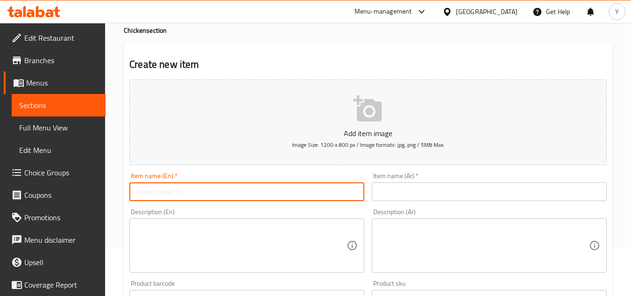
click at [310, 189] on input "text" at bounding box center [246, 191] width 235 height 19
paste input "chicken chilli dry"
drag, startPoint x: 140, startPoint y: 193, endPoint x: 127, endPoint y: 195, distance: 12.7
click at [127, 195] on div "Item name (En)   * chicken chilli dry Item name (En) *" at bounding box center [247, 187] width 243 height 36
click at [164, 192] on input "Chicken chilli dry" at bounding box center [246, 191] width 235 height 19
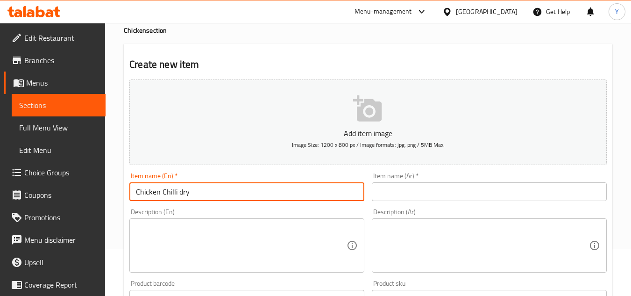
click at [179, 194] on input "Chicken Chilli dry" at bounding box center [246, 191] width 235 height 19
drag, startPoint x: 236, startPoint y: 183, endPoint x: 107, endPoint y: 194, distance: 130.3
click at [107, 194] on div "Home / Restaurants management / Menus / Sections / item / create Chicken sectio…" at bounding box center [368, 294] width 526 height 637
type input "Chicken Chilli Dry"
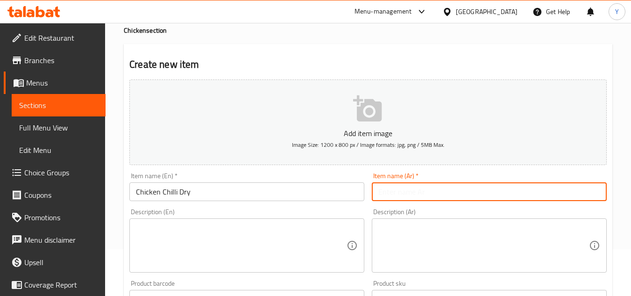
click at [400, 189] on input "text" at bounding box center [489, 191] width 235 height 19
paste input "دجاج بالفلفل الجاف"
click at [398, 196] on input "دجاج بالفلفل الجاف" at bounding box center [489, 191] width 235 height 19
type input "دجاج بالفلفل الحار الجاف"
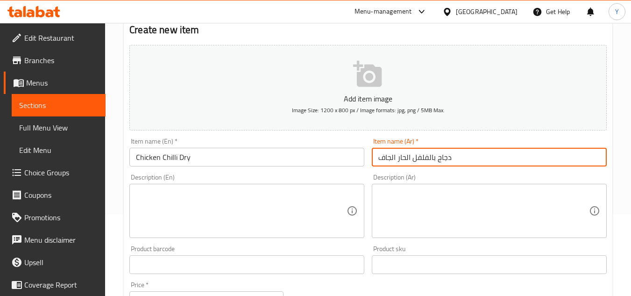
scroll to position [140, 0]
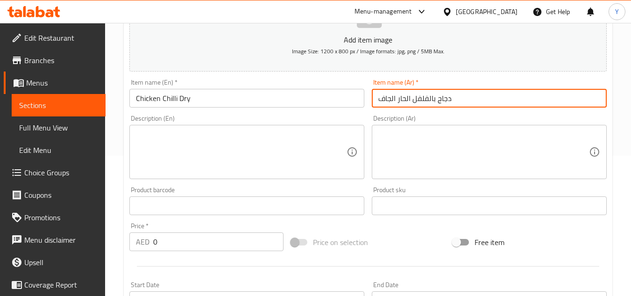
drag, startPoint x: 179, startPoint y: 250, endPoint x: 27, endPoint y: 239, distance: 153.2
click at [27, 239] on div "Edit Restaurant Branches Menus Sections Full Menu View Edit Menu Choice Groups …" at bounding box center [315, 201] width 631 height 637
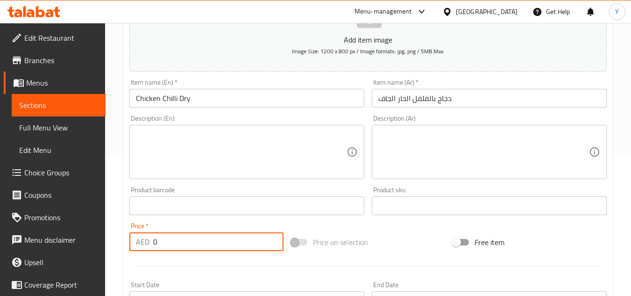
paste input "22"
type input "22"
click at [203, 164] on textarea at bounding box center [241, 152] width 211 height 44
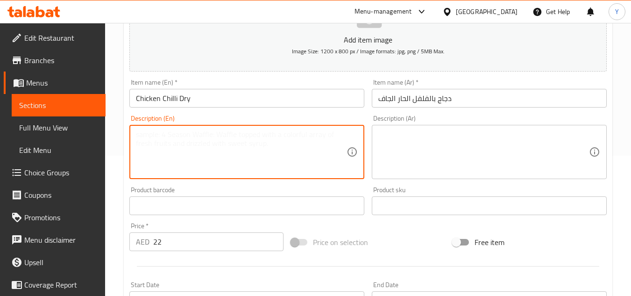
paste textarea "Deep-fried chicken with spices and herbs."
type textarea "Deep-fried chicken with spices and herbs."
click at [411, 148] on textarea at bounding box center [483, 152] width 211 height 44
paste textarea "دجاج مقلي مع البهارات والأعشاب."
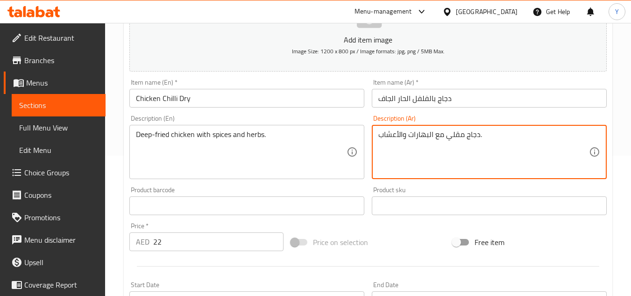
type textarea "دجاج مقلي مع البهارات والأعشاب."
click at [256, 105] on input "Chicken Chilli Dry" at bounding box center [246, 98] width 235 height 19
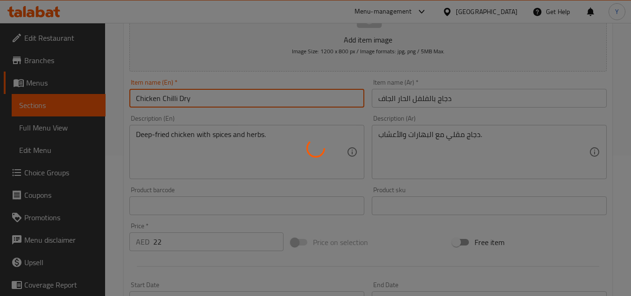
type input "0"
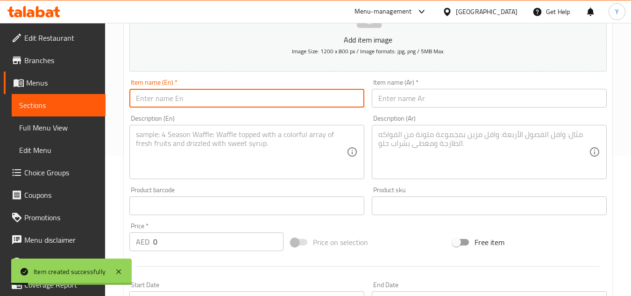
scroll to position [0, 0]
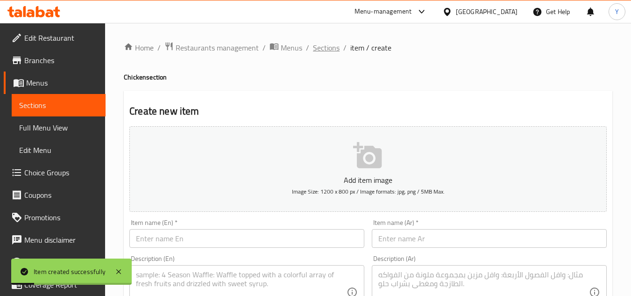
click at [330, 50] on span "Sections" at bounding box center [326, 47] width 27 height 11
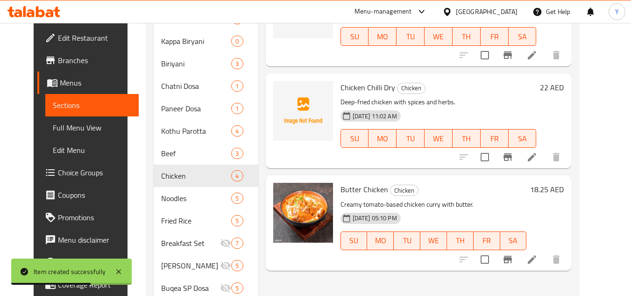
scroll to position [280, 0]
click at [564, 182] on h6 "18.25 AED" at bounding box center [547, 188] width 34 height 13
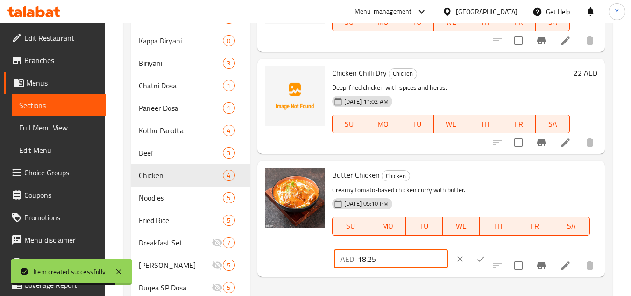
drag, startPoint x: 354, startPoint y: 258, endPoint x: 292, endPoint y: 254, distance: 62.3
click at [285, 255] on div "Butter Chicken Chicken Creamy tomato-based chicken curry with butter. 17-07-202…" at bounding box center [431, 218] width 340 height 108
paste input "22"
type input "22"
click at [476, 254] on icon "ok" at bounding box center [480, 258] width 9 height 9
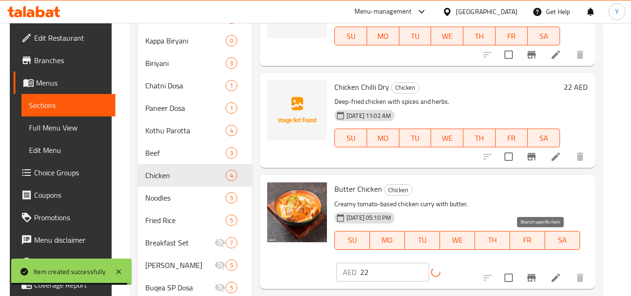
click at [537, 272] on icon "Branch-specific-item" at bounding box center [531, 277] width 11 height 11
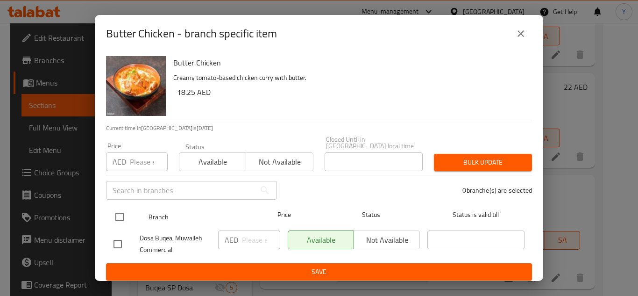
click at [124, 217] on input "checkbox" at bounding box center [120, 217] width 20 height 20
checkbox input "true"
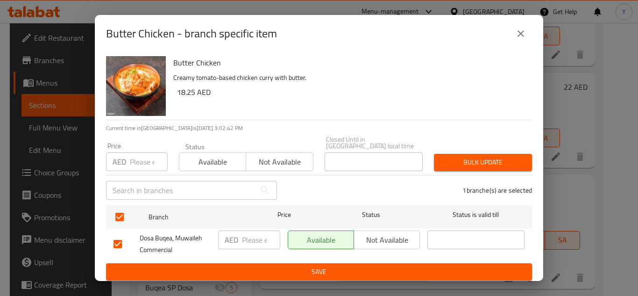
click at [149, 156] on input "number" at bounding box center [149, 161] width 38 height 19
paste input "22"
type input "22"
click at [469, 154] on button "Bulk update" at bounding box center [483, 162] width 98 height 17
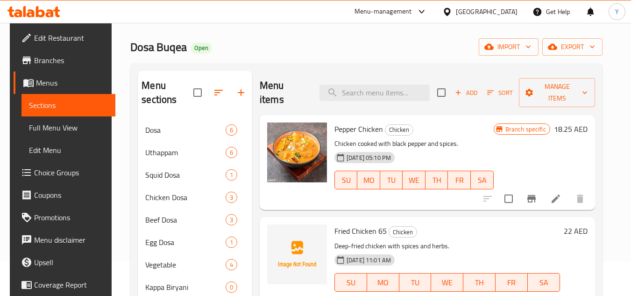
scroll to position [0, 0]
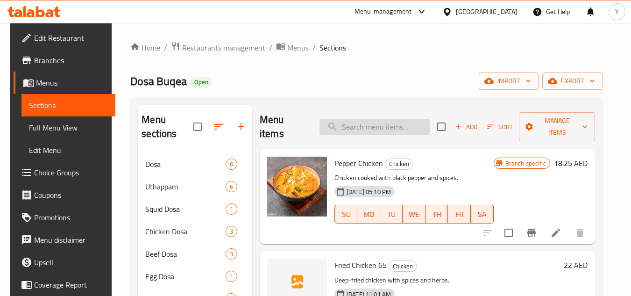
click at [383, 120] on input "search" at bounding box center [375, 127] width 110 height 16
paste input "chicken kondattam"
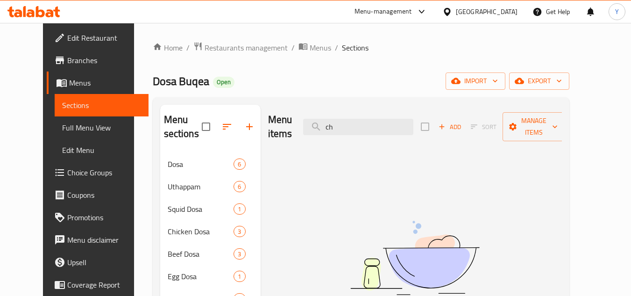
type input "c"
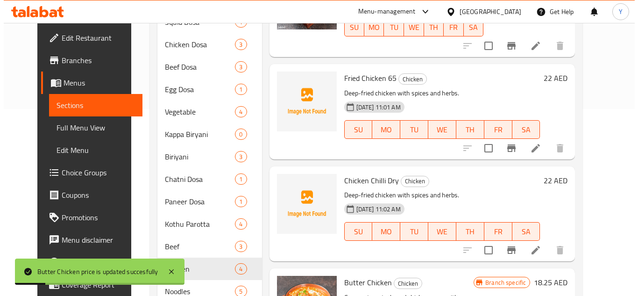
scroll to position [374, 0]
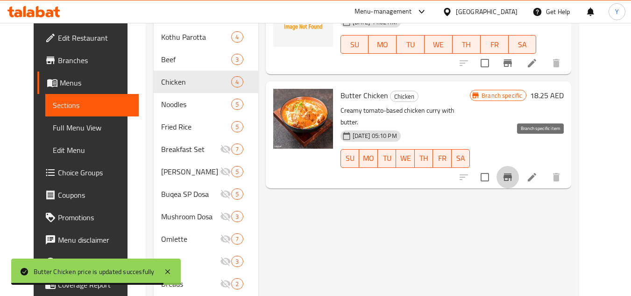
click at [519, 166] on button "Branch-specific-item" at bounding box center [508, 177] width 22 height 22
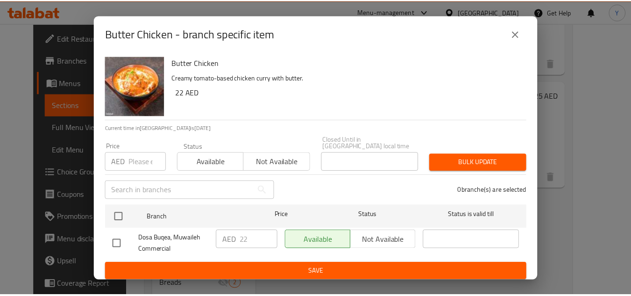
scroll to position [3, 0]
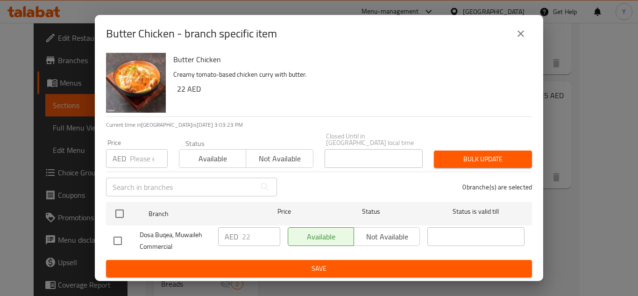
click at [514, 37] on button "close" at bounding box center [521, 33] width 22 height 22
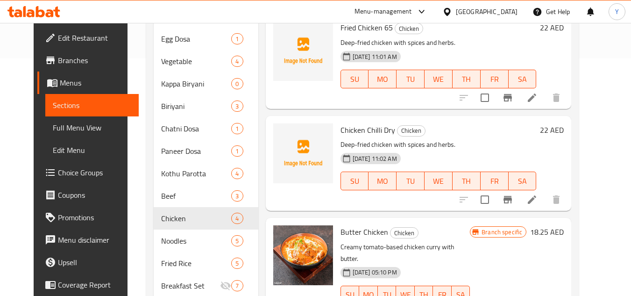
scroll to position [47, 0]
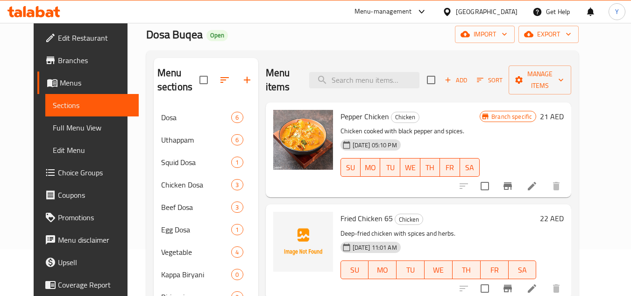
click at [469, 75] on span "Add" at bounding box center [455, 80] width 25 height 11
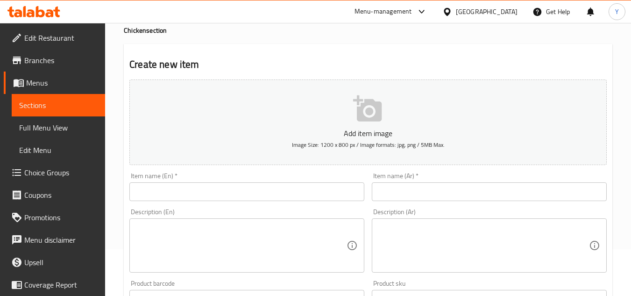
click at [260, 190] on input "text" at bounding box center [246, 191] width 235 height 19
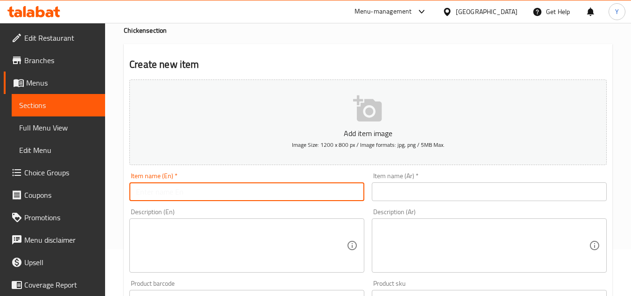
paste input "chicken kondattam"
drag, startPoint x: 141, startPoint y: 197, endPoint x: 136, endPoint y: 199, distance: 5.5
click at [136, 199] on input "chicken kondattam" at bounding box center [246, 191] width 235 height 19
drag, startPoint x: 167, startPoint y: 192, endPoint x: 163, endPoint y: 193, distance: 4.9
click at [163, 193] on input "Chicken kondattam" at bounding box center [246, 191] width 235 height 19
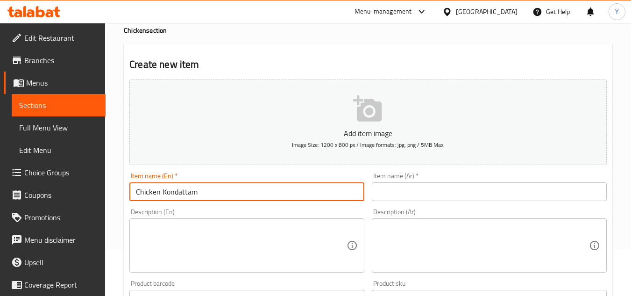
drag, startPoint x: 210, startPoint y: 193, endPoint x: 139, endPoint y: 197, distance: 70.7
click at [139, 197] on input "Chicken Kondattam" at bounding box center [246, 191] width 235 height 19
type input "Chicken Kondattam"
click at [457, 196] on input "text" at bounding box center [489, 191] width 235 height 19
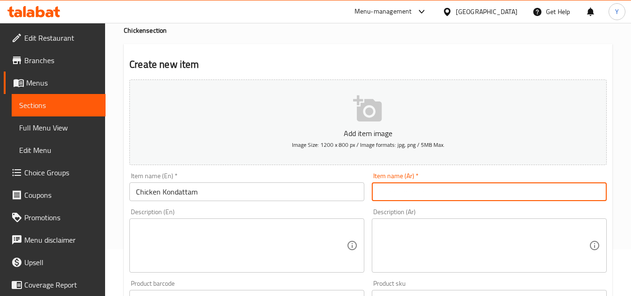
paste input "دجاج كونداتام"
type input "دجاج كونداتام"
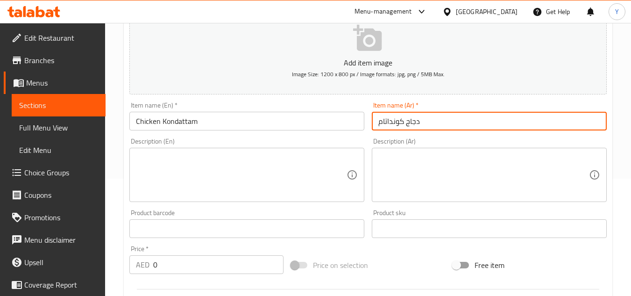
scroll to position [187, 0]
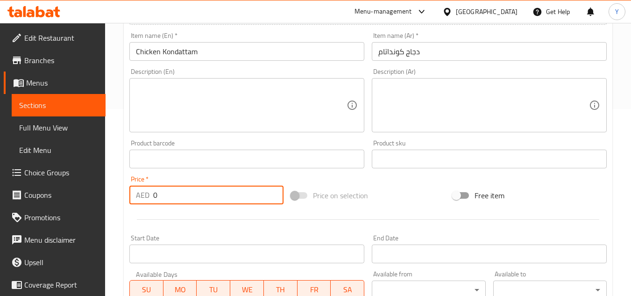
drag, startPoint x: 209, startPoint y: 196, endPoint x: 13, endPoint y: 183, distance: 196.2
click at [13, 183] on div "Edit Restaurant Branches Menus Sections Full Menu View Edit Menu Choice Groups …" at bounding box center [315, 154] width 631 height 637
paste input "22"
drag, startPoint x: 184, startPoint y: 201, endPoint x: 36, endPoint y: 196, distance: 147.7
click at [36, 196] on div "Edit Restaurant Branches Menus Sections Full Menu View Edit Menu Choice Groups …" at bounding box center [315, 154] width 631 height 637
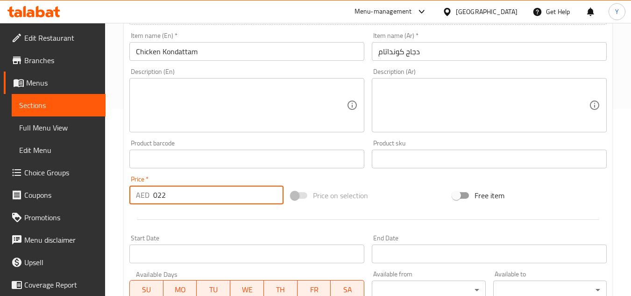
paste input "number"
type input "22"
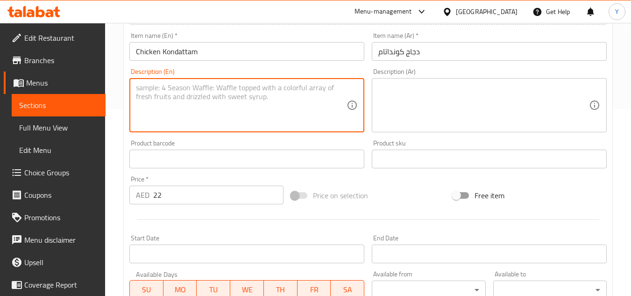
click at [189, 111] on textarea at bounding box center [241, 105] width 211 height 44
paste textarea "Chinese chicken fried in spicy&tomato sauce."
click at [232, 93] on textarea "Chinese chicken fried in spicy&tomato sauce." at bounding box center [241, 105] width 211 height 44
click at [305, 92] on textarea "Chinese chicken fried in spicy and tomato sauce." at bounding box center [241, 105] width 211 height 44
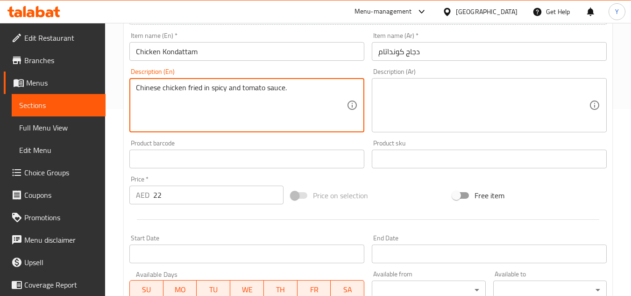
click at [305, 92] on textarea "Chinese chicken fried in spicy and tomato sauce." at bounding box center [241, 105] width 211 height 44
type textarea "Chinese chicken fried in spicy and tomato sauce."
click at [396, 100] on textarea at bounding box center [483, 105] width 211 height 44
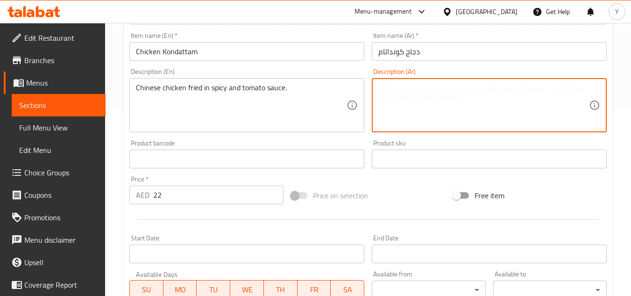
paste textarea "دجاج صيني مقلي في صلصة الطماطم الحارة."
type textarea "دجاج صيني مقلي في صلصة الطماطم الحارة."
click at [254, 48] on input "Chicken Kondattam" at bounding box center [246, 51] width 235 height 19
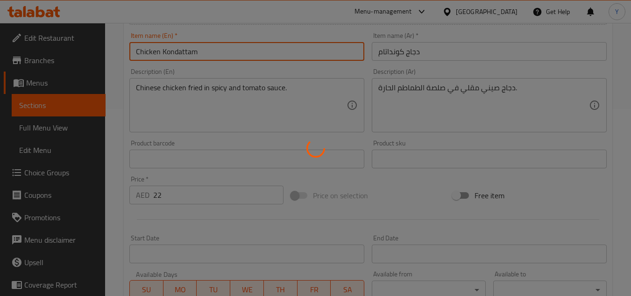
type input "0"
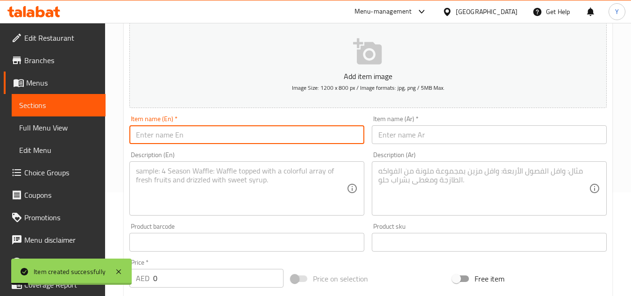
scroll to position [0, 0]
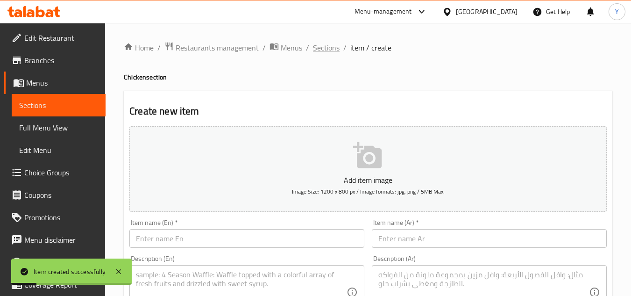
click at [317, 49] on span "Sections" at bounding box center [326, 47] width 27 height 11
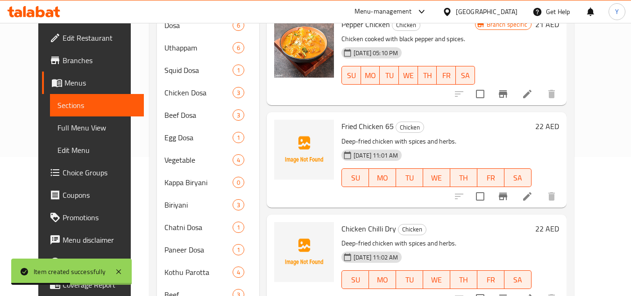
scroll to position [47, 0]
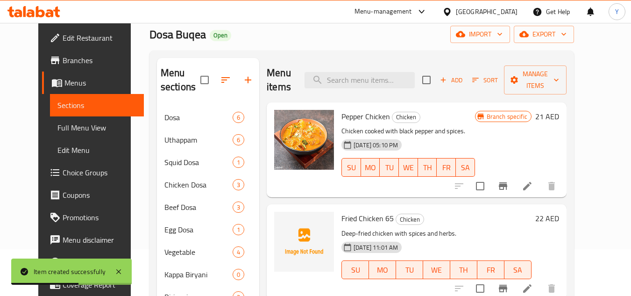
click at [498, 75] on span "Sort" at bounding box center [485, 80] width 26 height 11
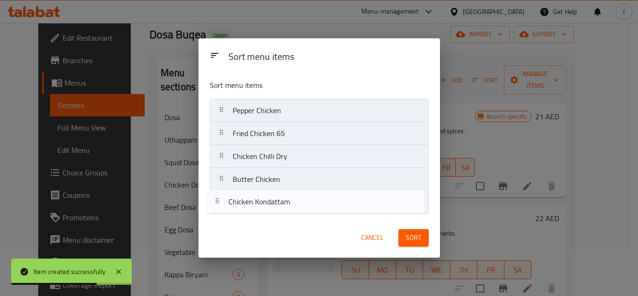
drag, startPoint x: 327, startPoint y: 178, endPoint x: 320, endPoint y: 211, distance: 34.4
click at [320, 211] on nav "Pepper Chicken Fried Chicken 65 Chicken Chilli Dry Chicken Kondattam Butter Chi…" at bounding box center [319, 156] width 219 height 115
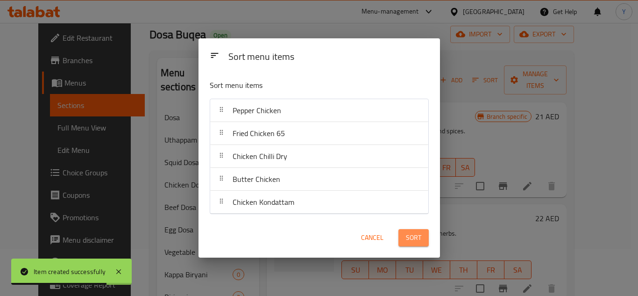
click at [421, 238] on span "Sort" at bounding box center [413, 238] width 15 height 12
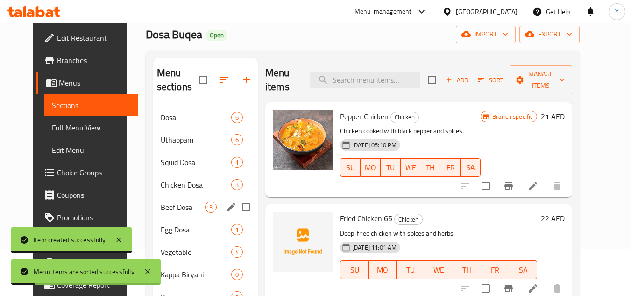
scroll to position [234, 0]
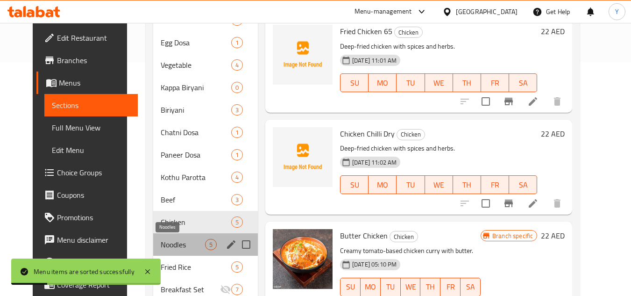
click at [177, 239] on span "Noodles" at bounding box center [183, 244] width 44 height 11
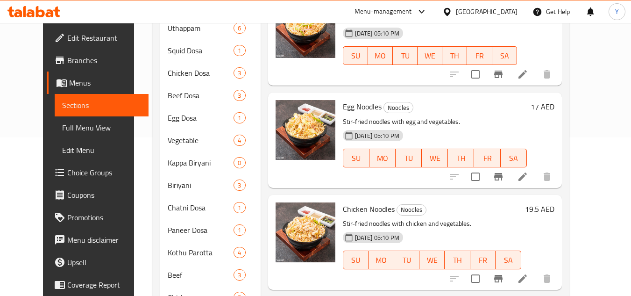
scroll to position [47, 0]
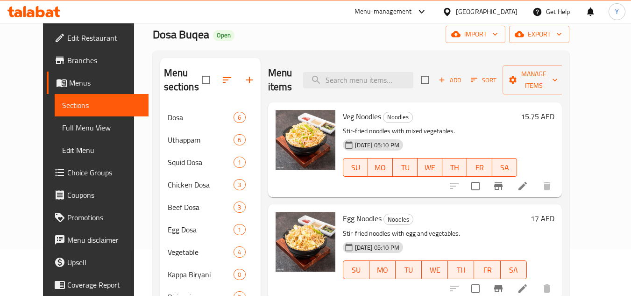
click at [555, 110] on h6 "15.75 AED" at bounding box center [538, 116] width 34 height 13
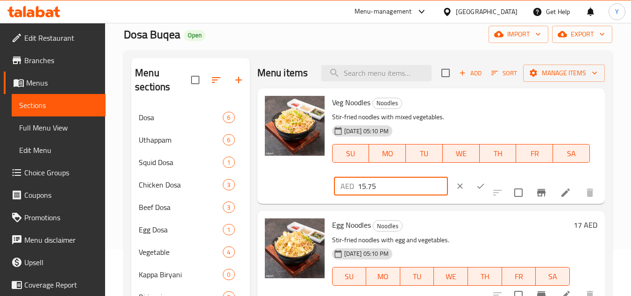
paste input "7"
type input "17"
drag, startPoint x: 464, startPoint y: 182, endPoint x: 499, endPoint y: 192, distance: 37.0
click at [476, 182] on icon "ok" at bounding box center [480, 185] width 9 height 9
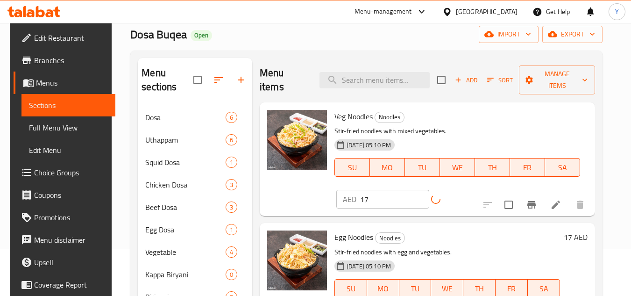
click at [538, 193] on button "Branch-specific-item" at bounding box center [532, 204] width 22 height 22
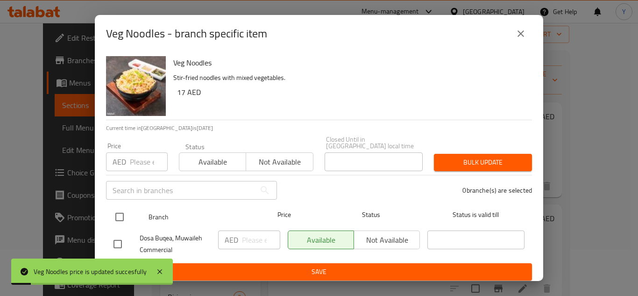
click at [128, 218] on input "checkbox" at bounding box center [120, 217] width 20 height 20
checkbox input "true"
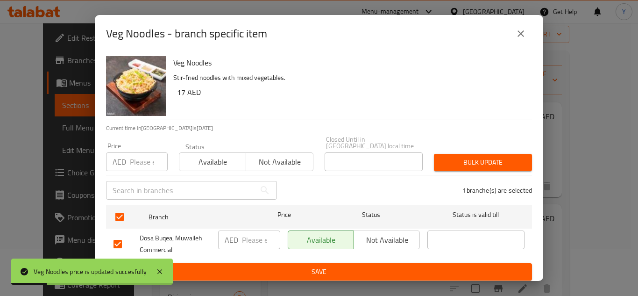
click at [137, 169] on input "number" at bounding box center [149, 161] width 38 height 19
paste input "17"
type input "17"
click at [442, 172] on div "Bulk update" at bounding box center [482, 162] width 109 height 29
click at [450, 160] on span "Bulk update" at bounding box center [483, 163] width 83 height 12
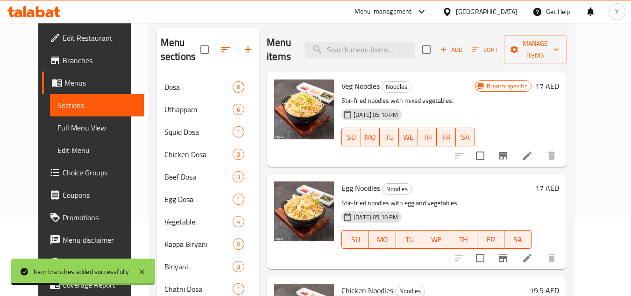
scroll to position [93, 0]
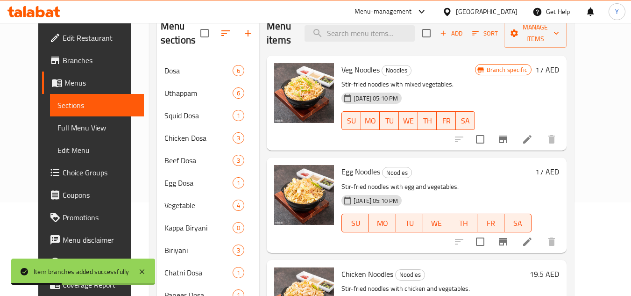
click at [559, 165] on h6 "17 AED" at bounding box center [547, 171] width 24 height 13
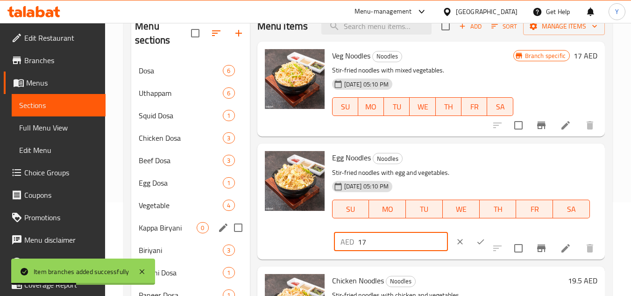
paste input "9"
type input "19"
click at [476, 240] on icon "ok" at bounding box center [480, 241] width 9 height 9
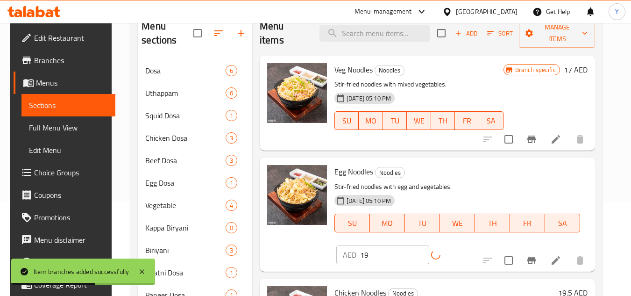
click at [535, 249] on button "Branch-specific-item" at bounding box center [532, 260] width 22 height 22
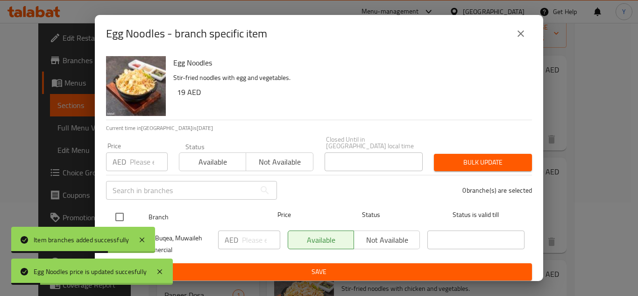
click at [113, 216] on input "checkbox" at bounding box center [120, 217] width 20 height 20
checkbox input "true"
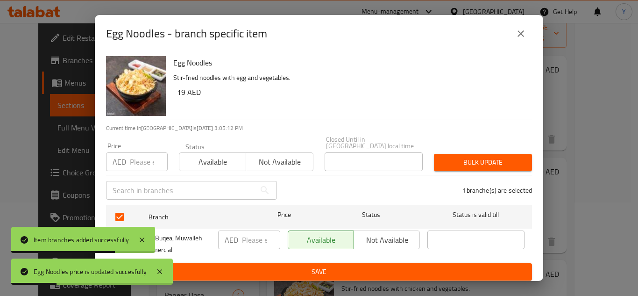
click at [145, 165] on input "number" at bounding box center [149, 161] width 38 height 19
paste input "19"
type input "19"
click at [458, 150] on div "Bulk update" at bounding box center [482, 162] width 109 height 29
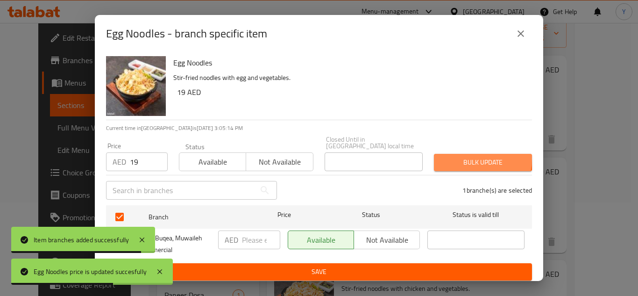
click at [459, 158] on span "Bulk update" at bounding box center [483, 163] width 83 height 12
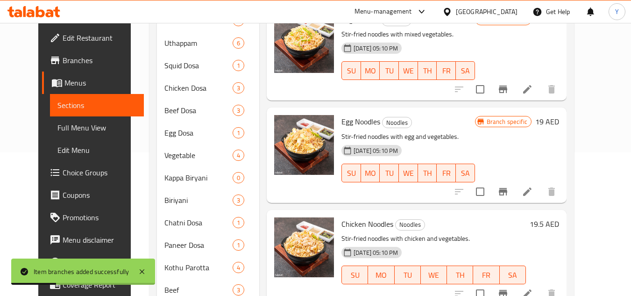
scroll to position [187, 0]
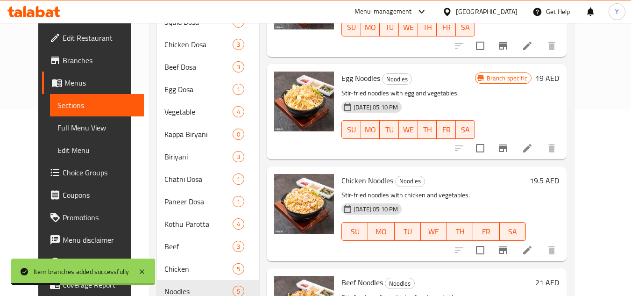
click at [559, 174] on h6 "19.5 AED" at bounding box center [544, 180] width 29 height 13
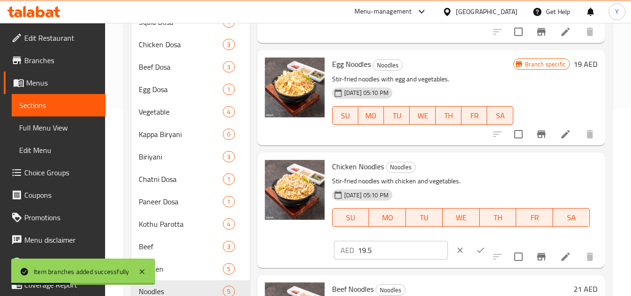
click at [232, 250] on div "Menu sections Dosa 6 Uthappam 6 Squid Dosa 1 Chicken Dosa 3 Beef Dosa 3 Egg Dos…" at bounding box center [368, 213] width 474 height 590
paste input "22"
type input "22"
click at [476, 250] on icon "ok" at bounding box center [480, 249] width 9 height 9
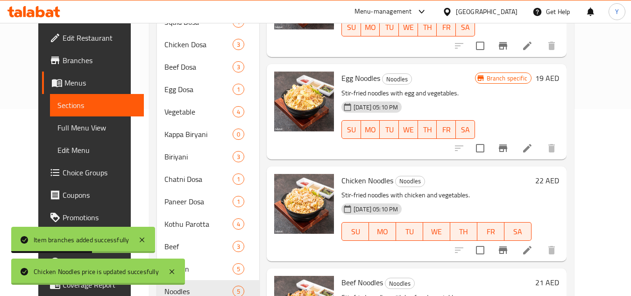
click at [507, 246] on icon "Branch-specific-item" at bounding box center [503, 249] width 8 height 7
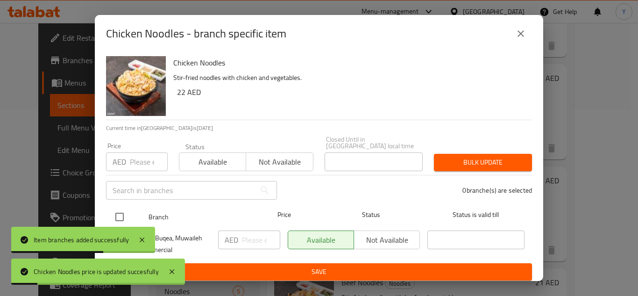
click at [121, 215] on input "checkbox" at bounding box center [120, 217] width 20 height 20
checkbox input "true"
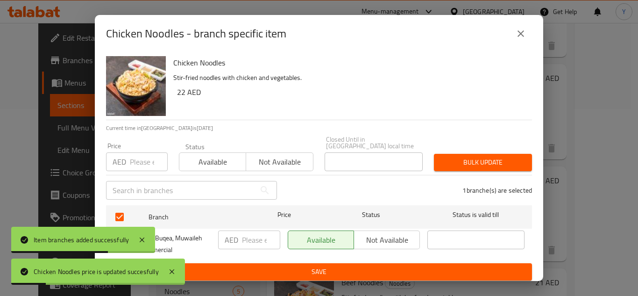
click at [132, 170] on input "number" at bounding box center [149, 161] width 38 height 19
paste input "22"
type input "22"
click at [457, 151] on div "Bulk update" at bounding box center [482, 162] width 109 height 29
click at [487, 166] on span "Bulk update" at bounding box center [483, 163] width 83 height 12
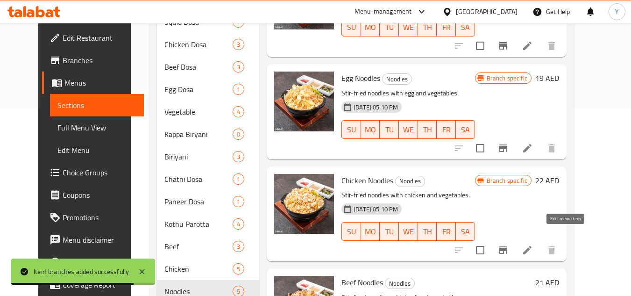
click at [533, 244] on icon at bounding box center [527, 249] width 11 height 11
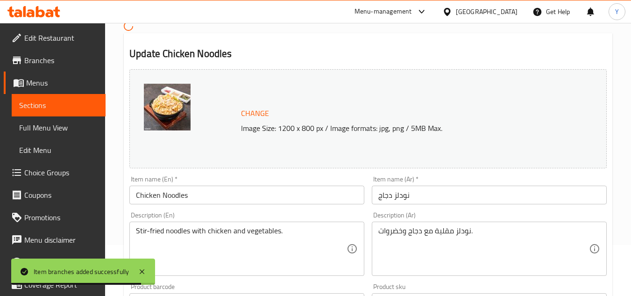
scroll to position [93, 0]
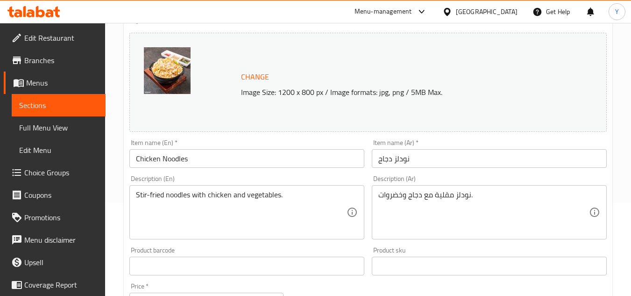
click at [315, 184] on div "Description (En) Stir-fried noodles with chicken and vegetables. Description (E…" at bounding box center [246, 207] width 235 height 64
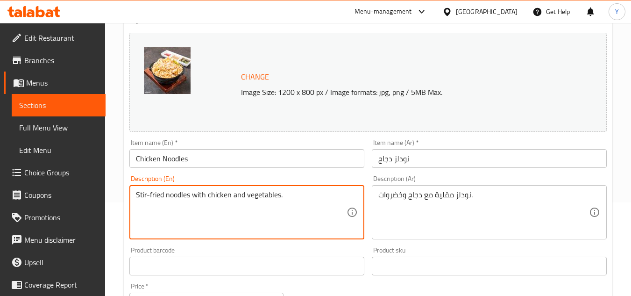
click at [312, 193] on textarea "Stir-fried noodles with chicken and vegetables." at bounding box center [241, 212] width 211 height 44
paste textarea "&egg"
click at [227, 198] on textarea "Stir-fried noodles with chicken&egg and vegetables." at bounding box center [241, 212] width 211 height 44
click at [234, 195] on textarea "Stir-fried noodles with chicken&egg and vegetables." at bounding box center [241, 212] width 211 height 44
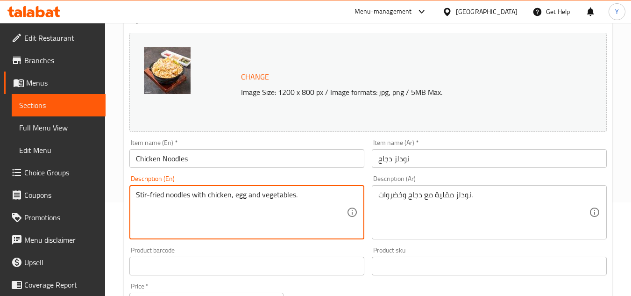
click at [257, 199] on textarea "Stir-fried noodles with chicken, egg and vegetables." at bounding box center [241, 212] width 211 height 44
type textarea "Stir-fried noodles with chicken, egg and vegetables."
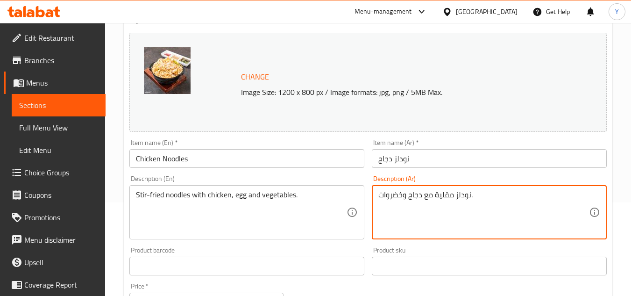
click at [450, 200] on textarea "نودلز مقلية مع دجاج وخضروات." at bounding box center [483, 212] width 211 height 44
paste textarea "لدجاج والبيض وال"
drag, startPoint x: 432, startPoint y: 198, endPoint x: 437, endPoint y: 197, distance: 5.2
click at [437, 197] on textarea "نودلز مقلية مع الدجاج والبيض والخضروات." at bounding box center [483, 212] width 211 height 44
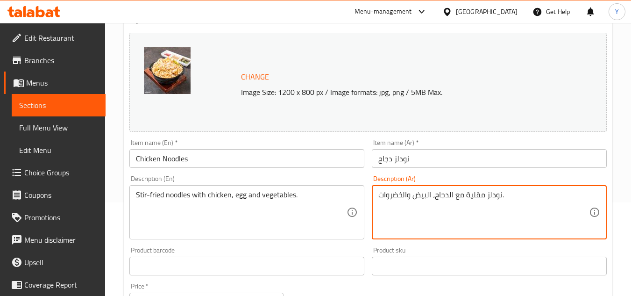
type textarea "نودلز مقلية مع الدجاج، البيض والخضروات."
click at [287, 164] on input "Chicken Noodles" at bounding box center [246, 158] width 235 height 19
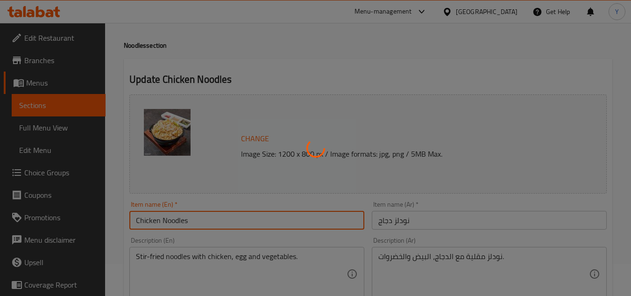
scroll to position [0, 0]
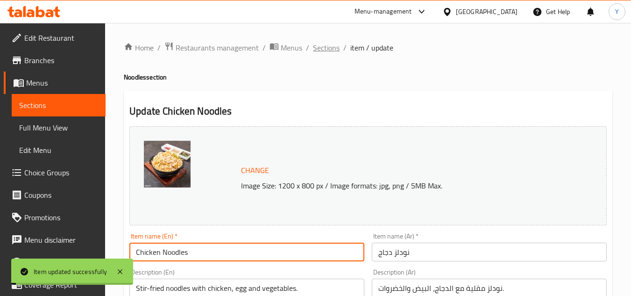
click at [320, 50] on span "Sections" at bounding box center [326, 47] width 27 height 11
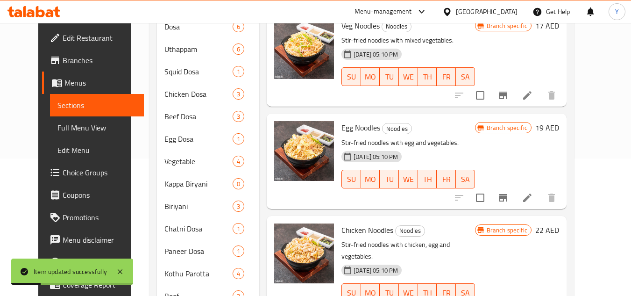
scroll to position [234, 0]
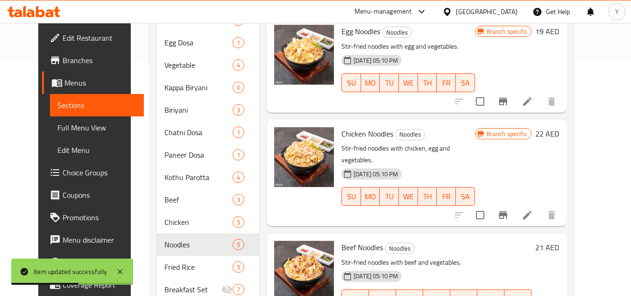
click at [559, 241] on div "21 AED" at bounding box center [546, 247] width 28 height 13
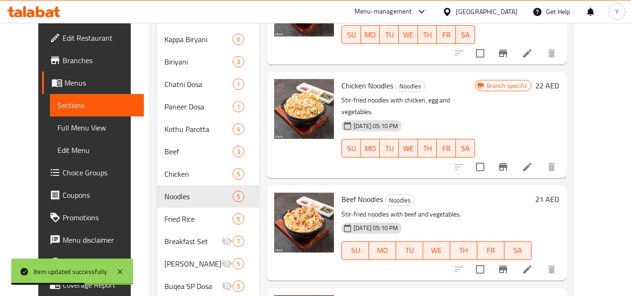
scroll to position [327, 0]
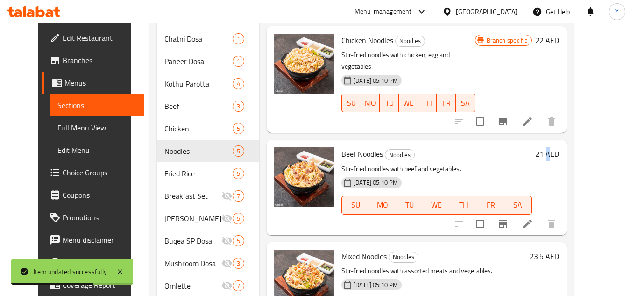
click at [559, 147] on h6 "21 AED" at bounding box center [547, 153] width 24 height 13
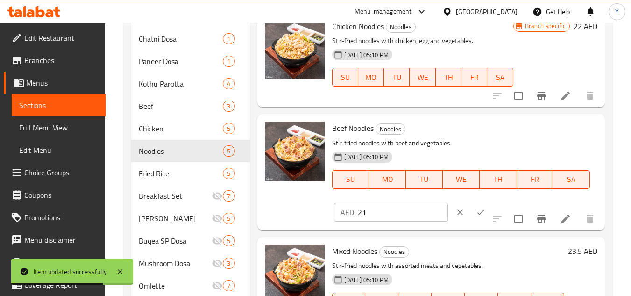
drag, startPoint x: 393, startPoint y: 216, endPoint x: 275, endPoint y: 209, distance: 118.4
click at [275, 209] on div "Beef Noodles Noodles Stir-fried noodles with beef and vegetables. 17-07-2025 05…" at bounding box center [431, 172] width 340 height 108
paste input "5"
type input "25"
click at [471, 205] on button "ok" at bounding box center [481, 212] width 21 height 21
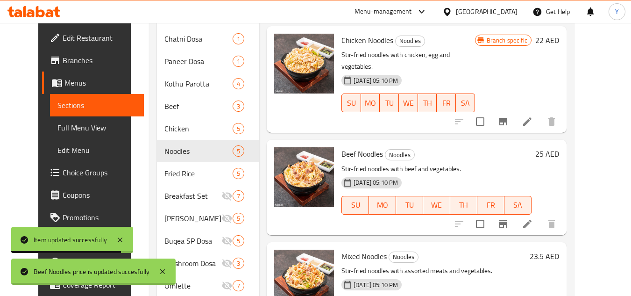
click at [509, 218] on icon "Branch-specific-item" at bounding box center [503, 223] width 11 height 11
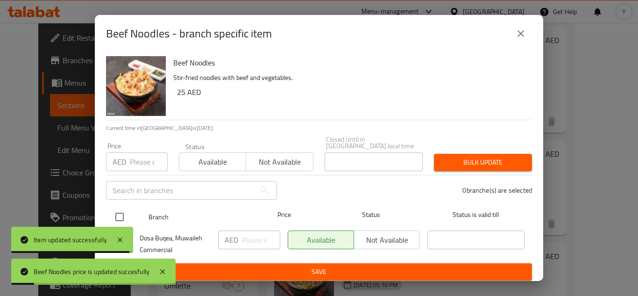
click at [124, 217] on input "checkbox" at bounding box center [120, 217] width 20 height 20
checkbox input "true"
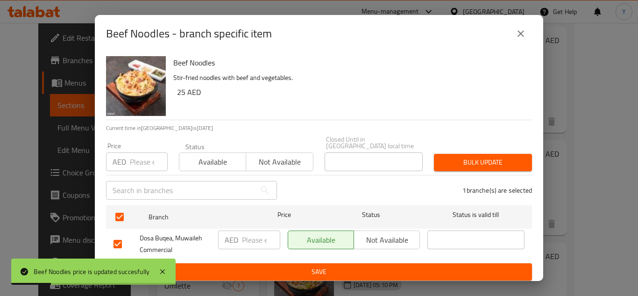
click at [133, 175] on div "Price AED Price" at bounding box center [136, 157] width 73 height 40
click at [141, 161] on input "number" at bounding box center [149, 161] width 38 height 19
paste input "25"
type input "25"
click at [477, 157] on span "Bulk update" at bounding box center [483, 163] width 83 height 12
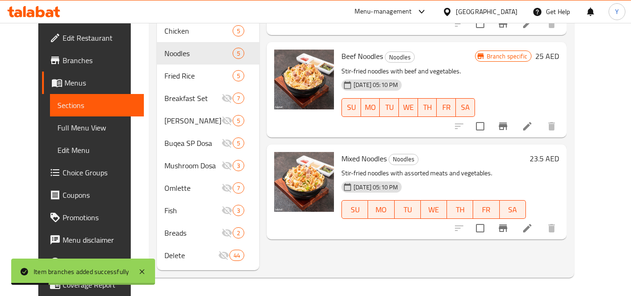
scroll to position [425, 0]
click at [559, 151] on h6 "23.5 AED" at bounding box center [544, 157] width 29 height 13
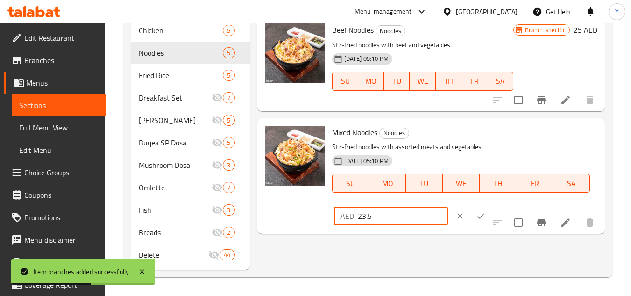
drag, startPoint x: 344, startPoint y: 209, endPoint x: 370, endPoint y: 217, distance: 26.6
click at [313, 212] on div "Mixed Noodles Noodles Stir-fried noodles with assorted meats and vegetables. 17…" at bounding box center [431, 176] width 340 height 108
paste input "30"
type input "30"
click at [476, 216] on icon "ok" at bounding box center [480, 215] width 9 height 9
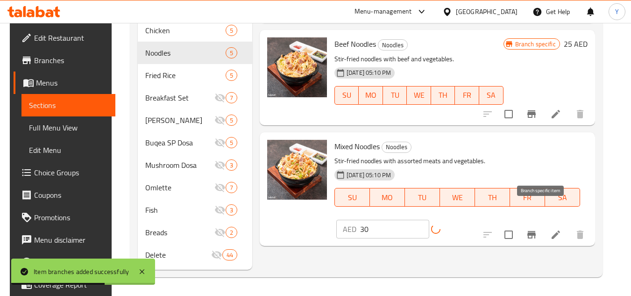
click at [537, 229] on icon "Branch-specific-item" at bounding box center [531, 234] width 11 height 11
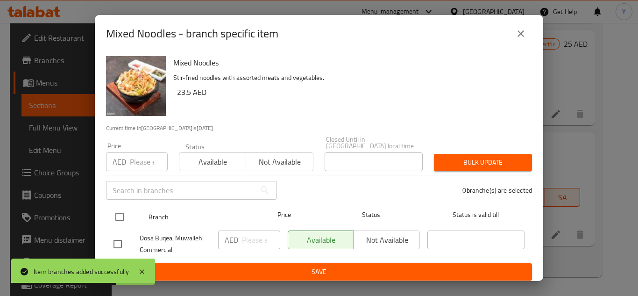
drag, startPoint x: 118, startPoint y: 215, endPoint x: 135, endPoint y: 171, distance: 47.3
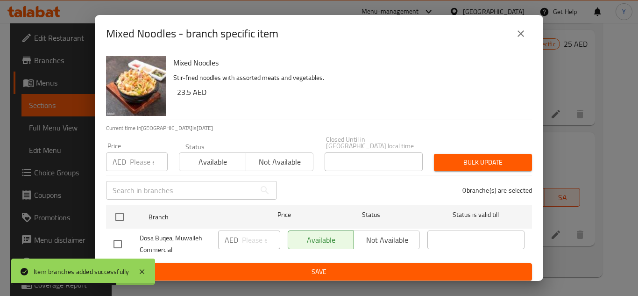
click at [118, 210] on input "checkbox" at bounding box center [120, 217] width 20 height 20
checkbox input "true"
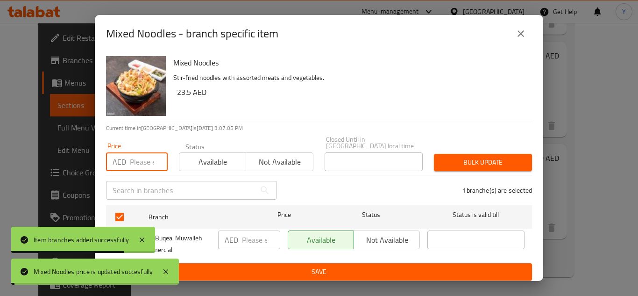
click at [136, 165] on input "number" at bounding box center [149, 161] width 38 height 19
paste input "30"
type input "30"
click at [435, 157] on button "Bulk update" at bounding box center [483, 162] width 98 height 17
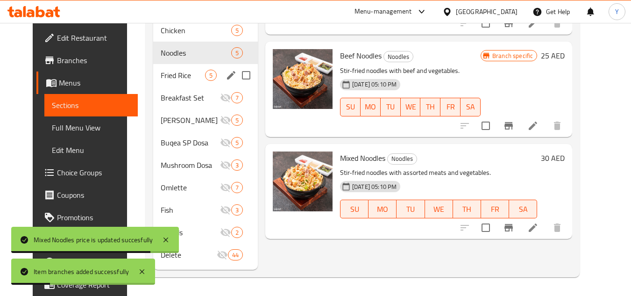
click at [161, 71] on span "Fried Rice" at bounding box center [183, 75] width 44 height 11
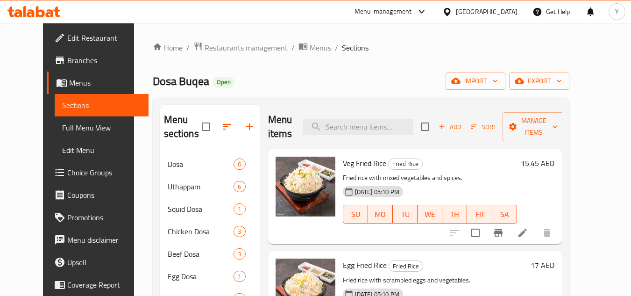
click at [555, 157] on h6 "15.45 AED" at bounding box center [538, 163] width 34 height 13
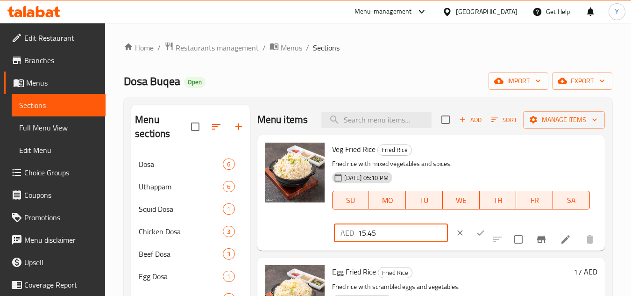
drag, startPoint x: 338, startPoint y: 230, endPoint x: 325, endPoint y: 232, distance: 13.8
click at [292, 230] on div "Veg Fried Rice Fried Rice Fried rice with mixed vegetables and spices. 17-07-20…" at bounding box center [431, 193] width 340 height 108
paste input "7"
type input "17"
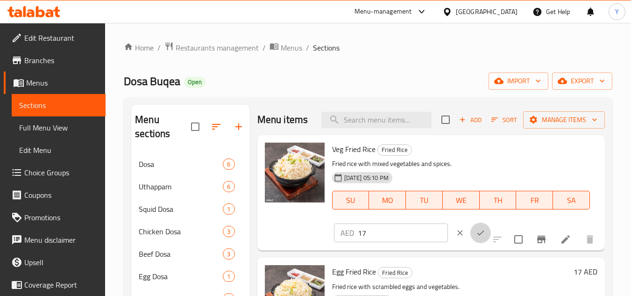
click at [471, 229] on button "ok" at bounding box center [481, 232] width 21 height 21
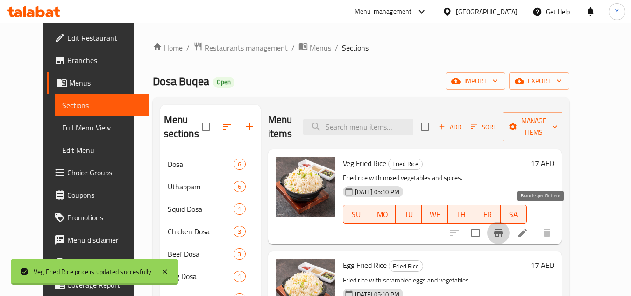
click at [503, 229] on icon "Branch-specific-item" at bounding box center [498, 232] width 8 height 7
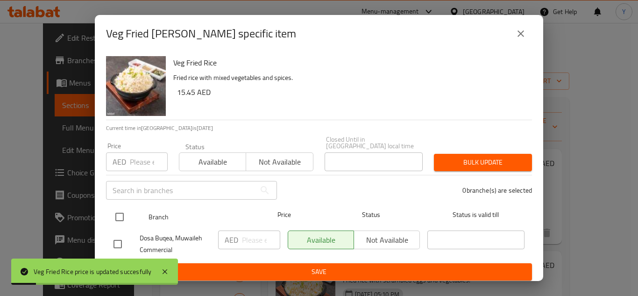
click at [118, 214] on input "checkbox" at bounding box center [120, 217] width 20 height 20
checkbox input "true"
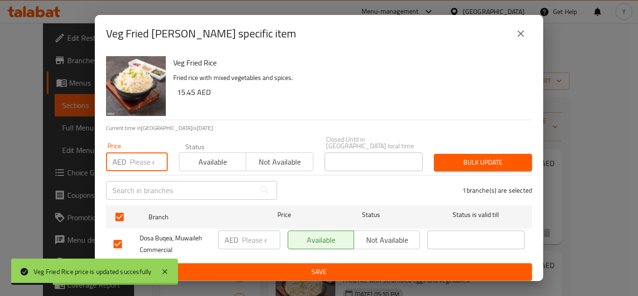
click at [136, 158] on input "number" at bounding box center [149, 161] width 38 height 19
paste input "17"
type input "17"
click at [476, 172] on div "Bulk update" at bounding box center [482, 162] width 109 height 29
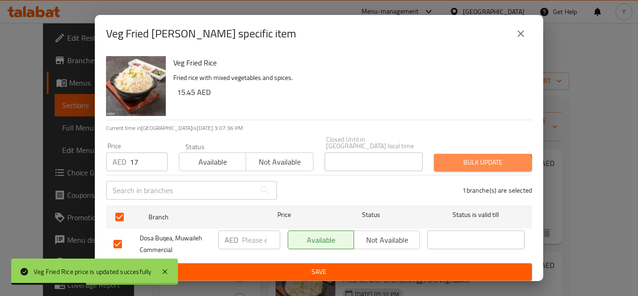
click at [470, 165] on span "Bulk update" at bounding box center [483, 163] width 83 height 12
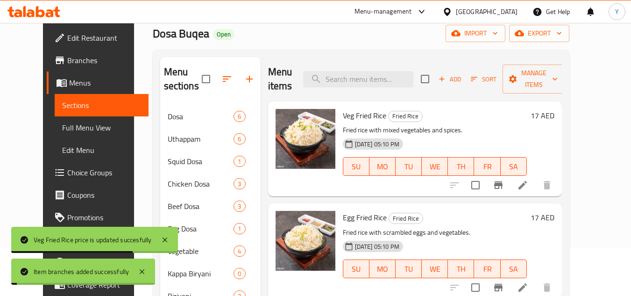
scroll to position [93, 0]
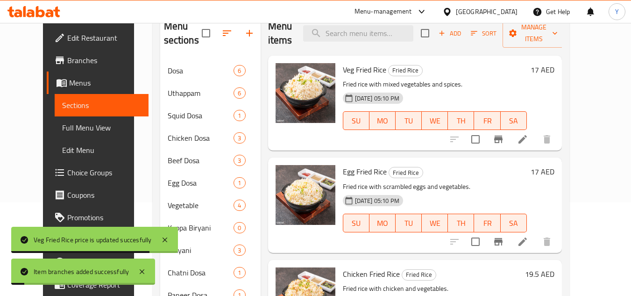
click at [555, 165] on h6 "17 AED" at bounding box center [543, 171] width 24 height 13
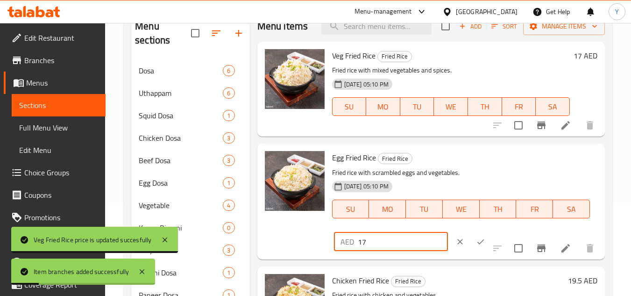
drag, startPoint x: 382, startPoint y: 241, endPoint x: 221, endPoint y: 240, distance: 161.2
paste input "9"
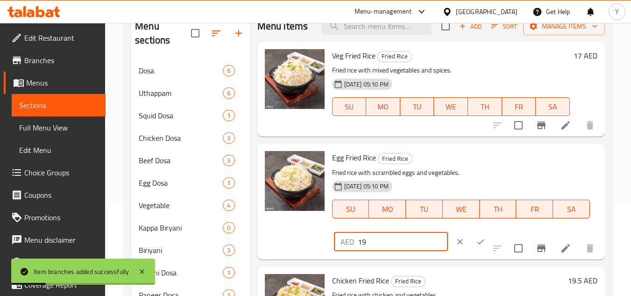
type input "19"
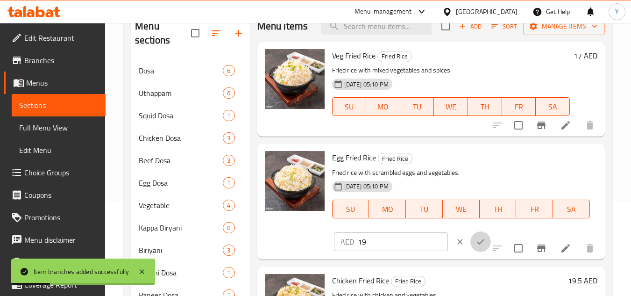
click at [474, 238] on button "ok" at bounding box center [481, 241] width 21 height 21
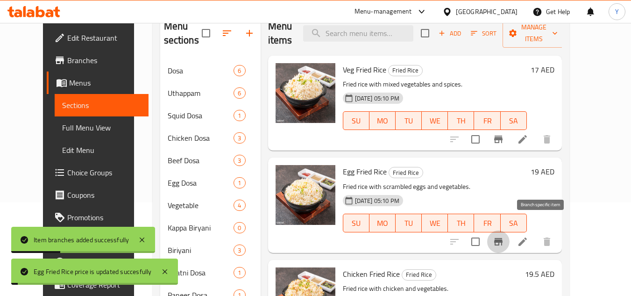
click at [504, 236] on icon "Branch-specific-item" at bounding box center [498, 241] width 11 height 11
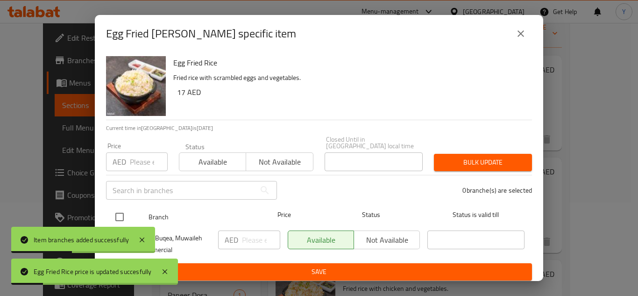
click at [117, 217] on input "checkbox" at bounding box center [120, 217] width 20 height 20
checkbox input "true"
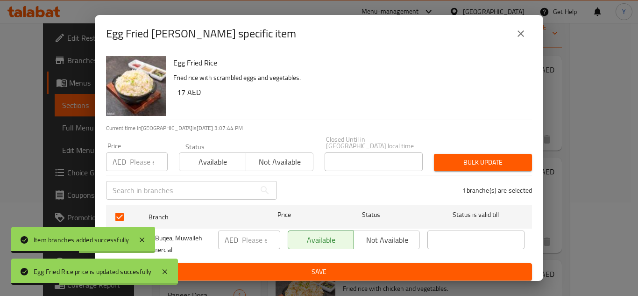
click at [143, 157] on input "number" at bounding box center [149, 161] width 38 height 19
paste input "19"
type input "19"
click at [442, 161] on span "Bulk update" at bounding box center [483, 163] width 83 height 12
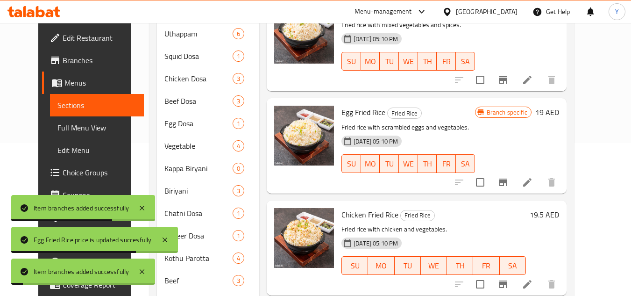
scroll to position [187, 0]
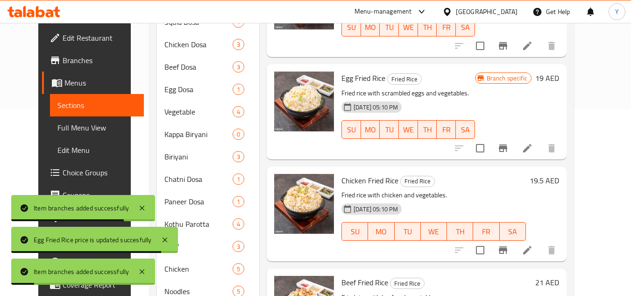
click at [559, 174] on h6 "19.5 AED" at bounding box center [544, 180] width 29 height 13
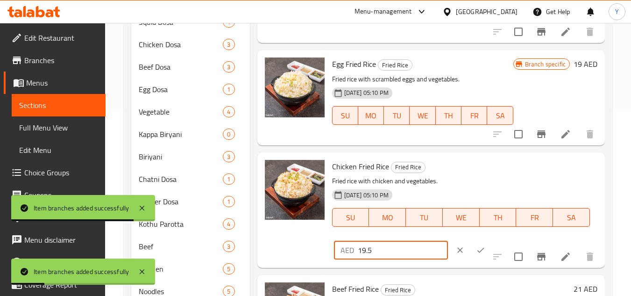
drag, startPoint x: 385, startPoint y: 250, endPoint x: 271, endPoint y: 235, distance: 115.0
click at [271, 235] on div "Chicken Fried Rice Fried Rice Fried rice with chicken and vegetables. 17-07-202…" at bounding box center [431, 210] width 340 height 108
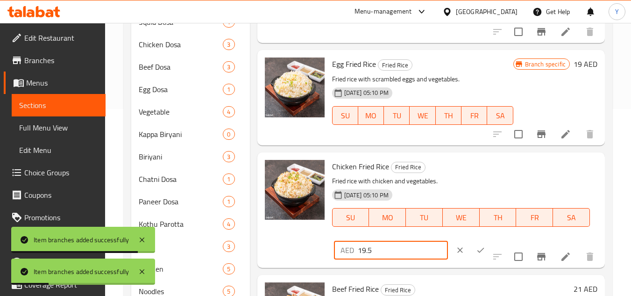
paste input "22"
type input "22"
click at [466, 238] on div "Chicken Fried Rice Fried Rice Fried rice with chicken and vegetables. 17-07-202…" at bounding box center [460, 199] width 265 height 87
click at [471, 243] on button "ok" at bounding box center [481, 250] width 21 height 21
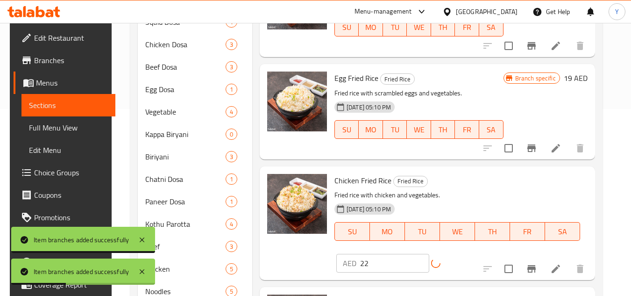
click at [537, 257] on button "Branch-specific-item" at bounding box center [532, 268] width 22 height 22
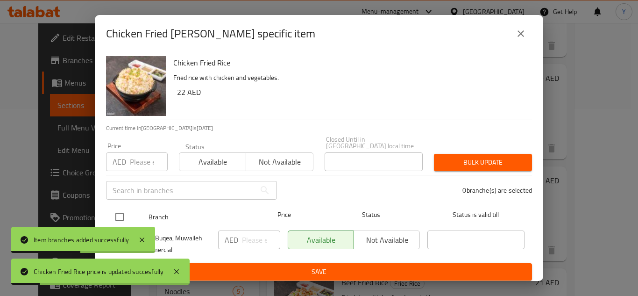
click at [124, 212] on input "checkbox" at bounding box center [120, 217] width 20 height 20
checkbox input "true"
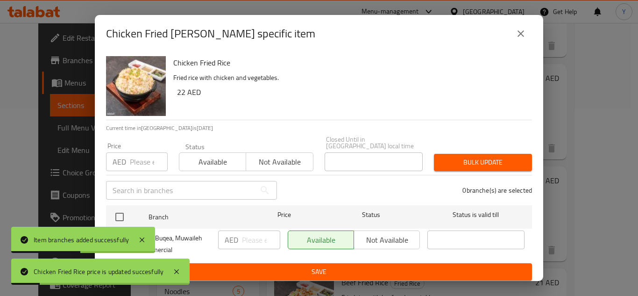
checkbox input "true"
click at [135, 170] on input "number" at bounding box center [149, 161] width 38 height 19
paste input "22"
type input "22"
click at [457, 154] on button "Bulk update" at bounding box center [483, 162] width 98 height 17
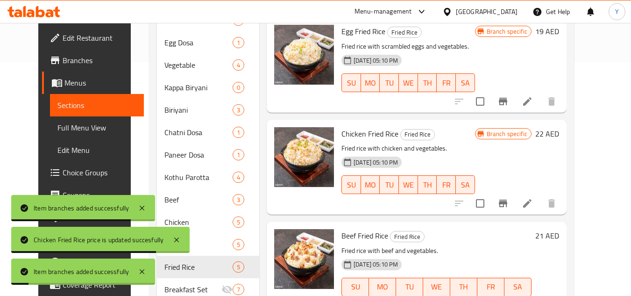
click at [559, 229] on h6 "21 AED" at bounding box center [547, 235] width 24 height 13
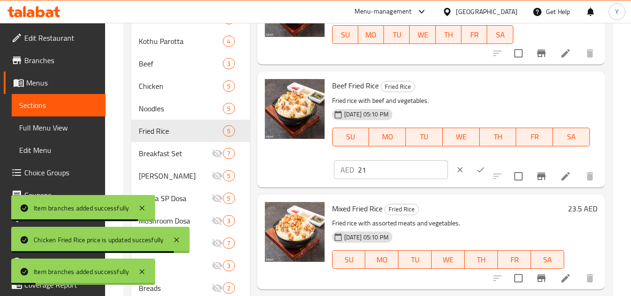
scroll to position [374, 0]
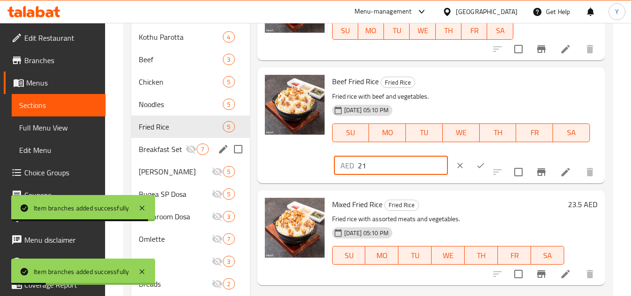
drag, startPoint x: 403, startPoint y: 166, endPoint x: 434, endPoint y: 180, distance: 34.3
click at [238, 160] on div "Menu sections Dosa 6 Uthappam 6 Squid Dosa 1 Chicken Dosa 3 Beef Dosa 3 Egg Dos…" at bounding box center [368, 26] width 474 height 590
paste input "5"
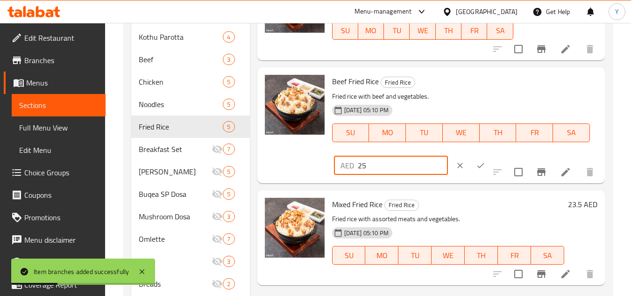
type input "25"
click at [476, 162] on icon "ok" at bounding box center [480, 165] width 9 height 9
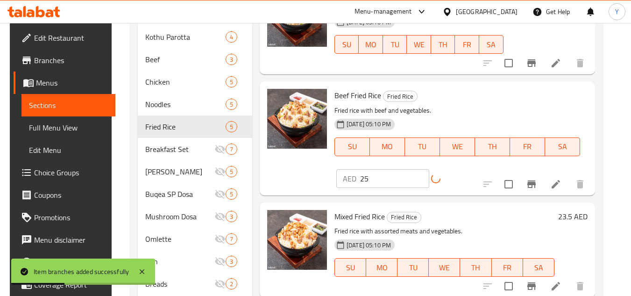
click at [534, 173] on button "Branch-specific-item" at bounding box center [532, 184] width 22 height 22
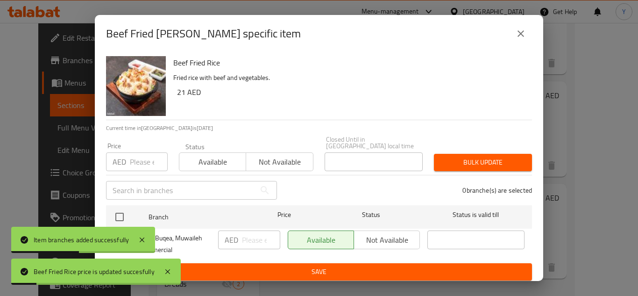
click at [121, 216] on input "checkbox" at bounding box center [120, 217] width 20 height 20
checkbox input "true"
click at [138, 169] on input "number" at bounding box center [149, 161] width 38 height 19
paste input "25"
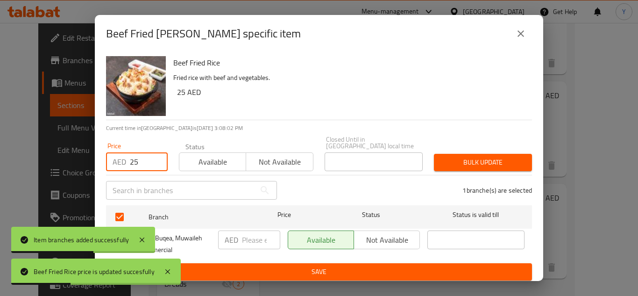
type input "25"
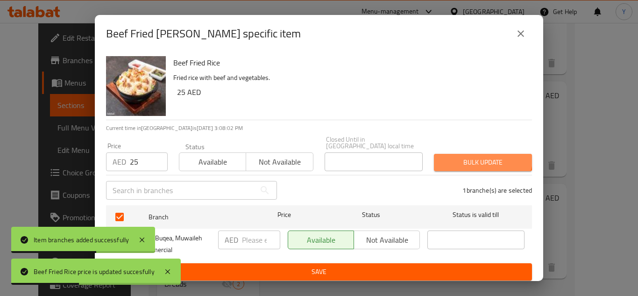
click at [471, 156] on button "Bulk update" at bounding box center [483, 162] width 98 height 17
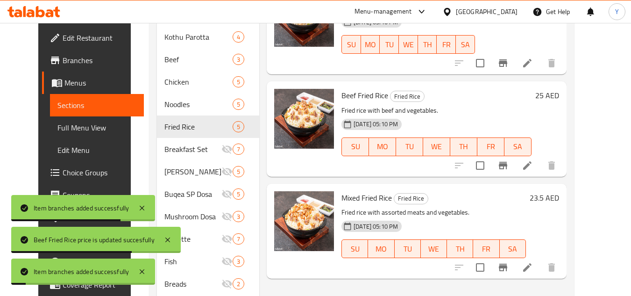
click at [559, 191] on h6 "23.5 AED" at bounding box center [544, 197] width 29 height 13
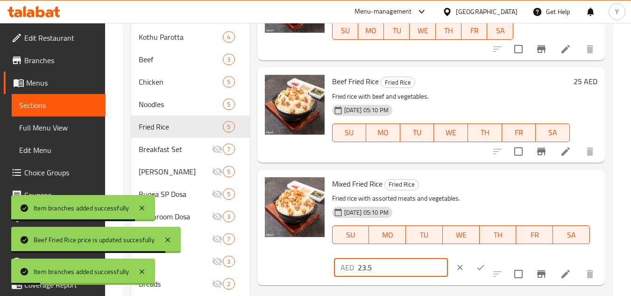
click at [409, 259] on input "23.5" at bounding box center [403, 267] width 90 height 19
drag, startPoint x: 409, startPoint y: 259, endPoint x: 319, endPoint y: 263, distance: 90.7
click at [319, 263] on div "Mixed Fried Rice Fried Rice Fried rice with assorted meats and vegetables. 17-0…" at bounding box center [431, 227] width 340 height 108
paste input "30"
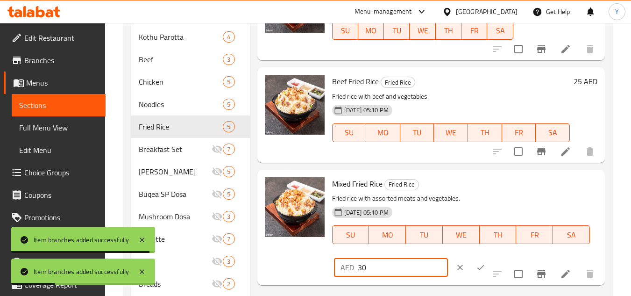
type input "30"
click at [477, 263] on div at bounding box center [470, 267] width 41 height 21
click at [475, 264] on button "ok" at bounding box center [481, 267] width 21 height 21
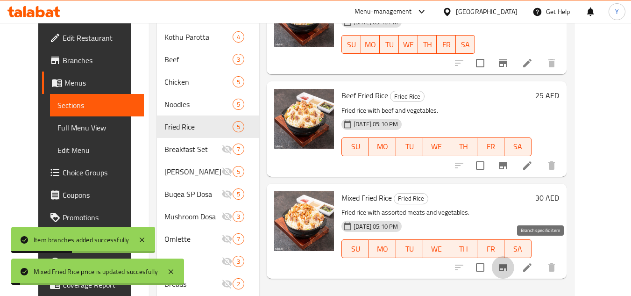
click at [507, 264] on icon "Branch-specific-item" at bounding box center [503, 267] width 8 height 7
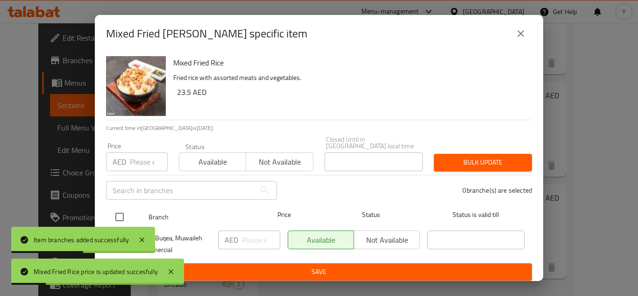
click at [116, 215] on input "checkbox" at bounding box center [120, 217] width 20 height 20
checkbox input "true"
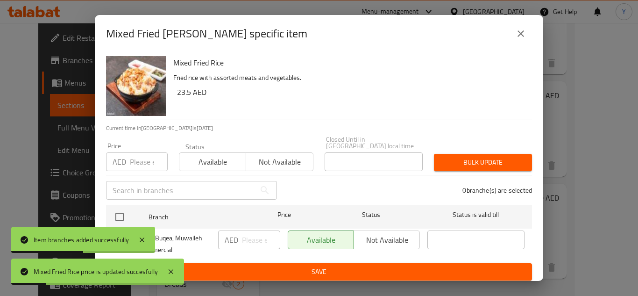
checkbox input "true"
click at [147, 166] on input "number" at bounding box center [149, 161] width 38 height 19
paste input "30"
type input "30"
click at [467, 159] on span "Bulk update" at bounding box center [483, 163] width 83 height 12
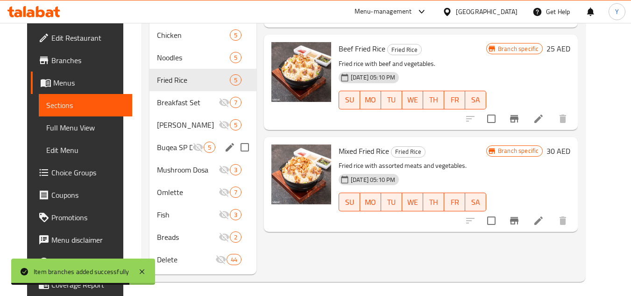
scroll to position [425, 0]
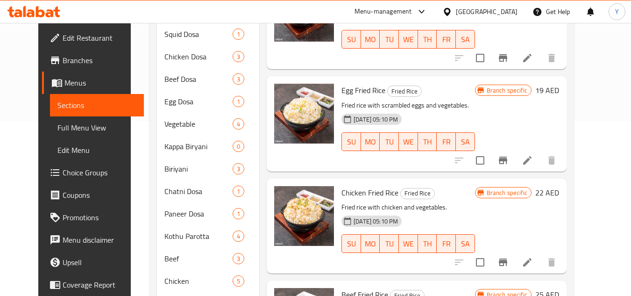
scroll to position [187, 0]
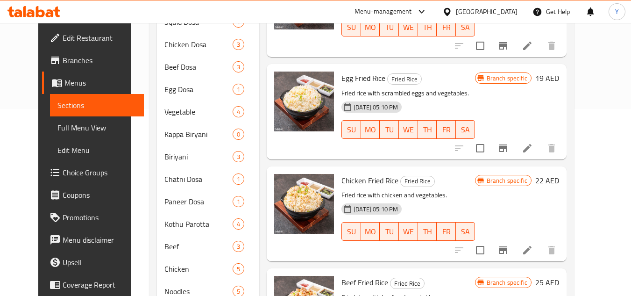
click at [392, 189] on p "Fried rice with chicken and vegetables." at bounding box center [409, 195] width 134 height 12
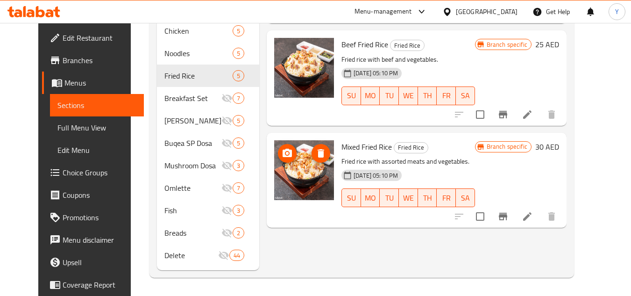
scroll to position [425, 0]
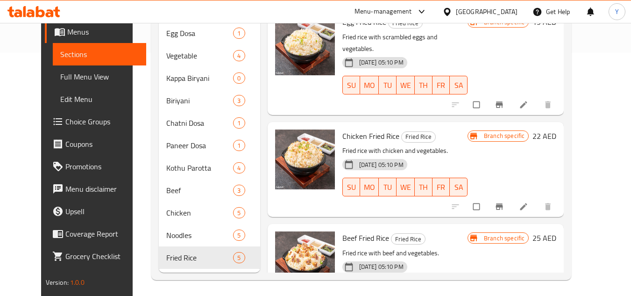
scroll to position [12, 0]
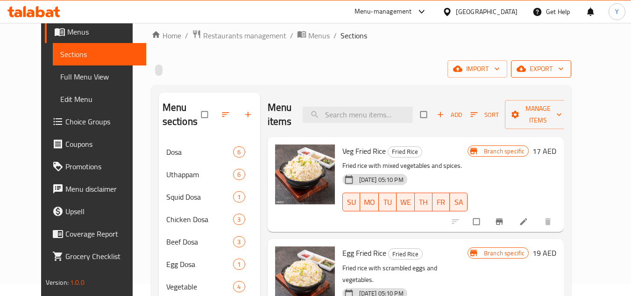
click at [564, 73] on span "export" at bounding box center [541, 69] width 45 height 12
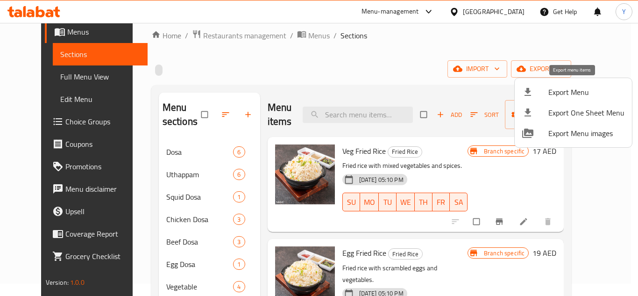
click at [569, 87] on span "Export Menu" at bounding box center [587, 91] width 76 height 11
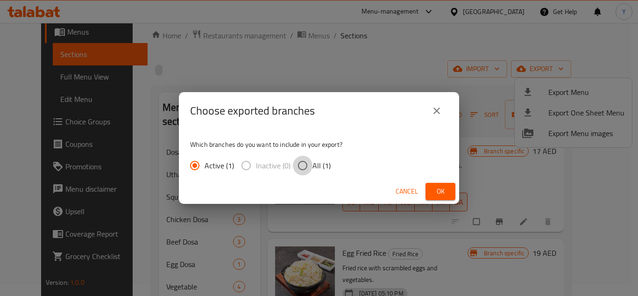
click at [305, 166] on input "All (1)" at bounding box center [303, 166] width 20 height 20
radio input "true"
click at [435, 190] on span "Ok" at bounding box center [440, 191] width 15 height 12
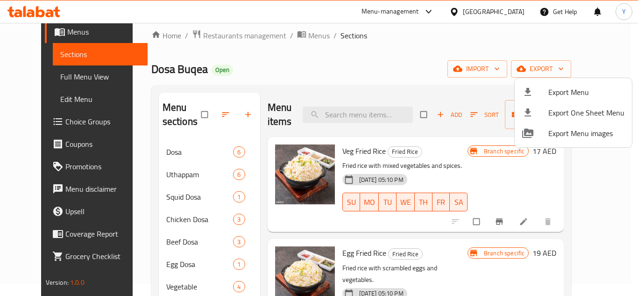
click at [308, 74] on div at bounding box center [319, 148] width 638 height 296
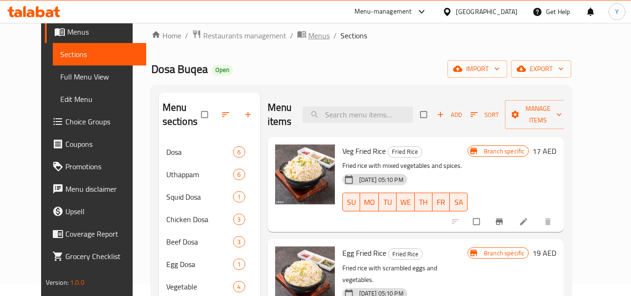
click at [308, 41] on span "Menus" at bounding box center [318, 35] width 21 height 11
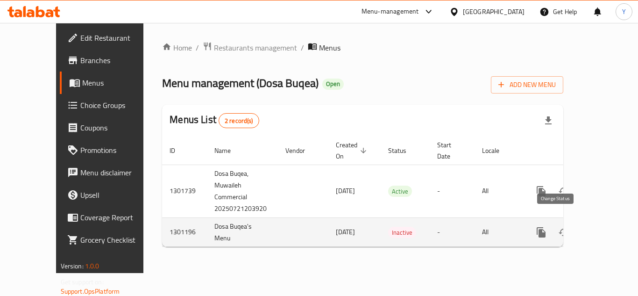
click at [558, 227] on icon "enhanced table" at bounding box center [563, 232] width 11 height 11
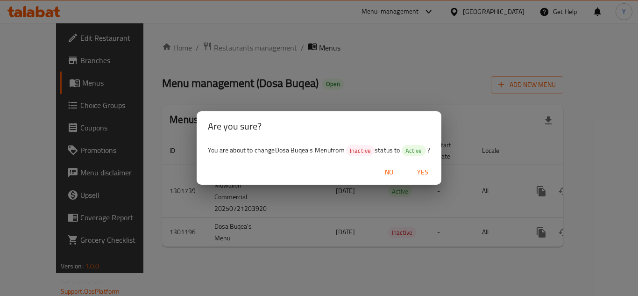
click at [426, 169] on span "Yes" at bounding box center [423, 172] width 22 height 12
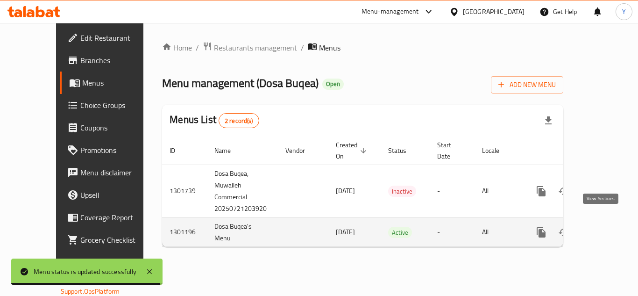
click at [603, 227] on icon "enhanced table" at bounding box center [608, 232] width 11 height 11
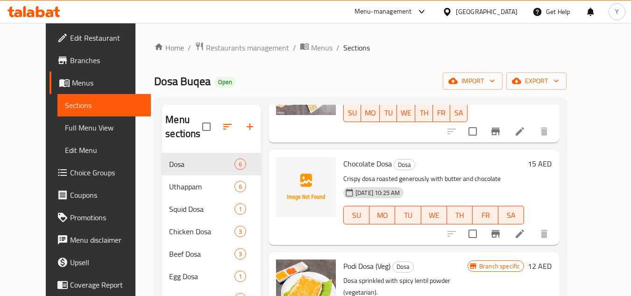
scroll to position [187, 0]
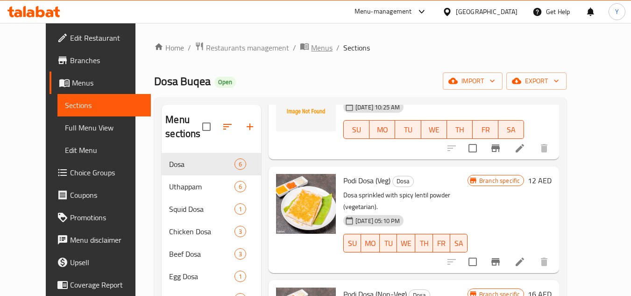
click at [311, 53] on span "Menus" at bounding box center [321, 47] width 21 height 11
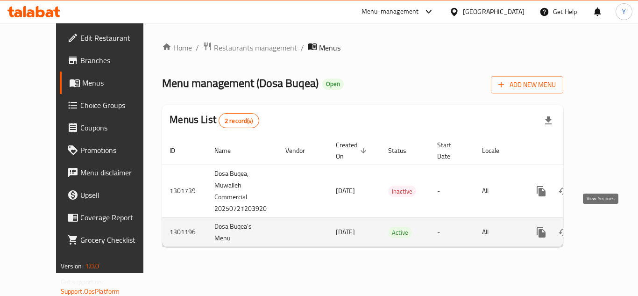
click at [603, 227] on icon "enhanced table" at bounding box center [608, 232] width 11 height 11
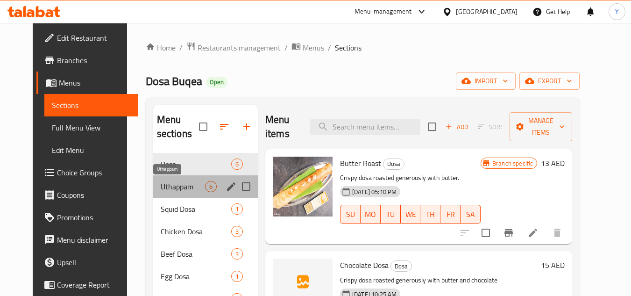
click at [190, 186] on span "Uthappam" at bounding box center [183, 186] width 44 height 11
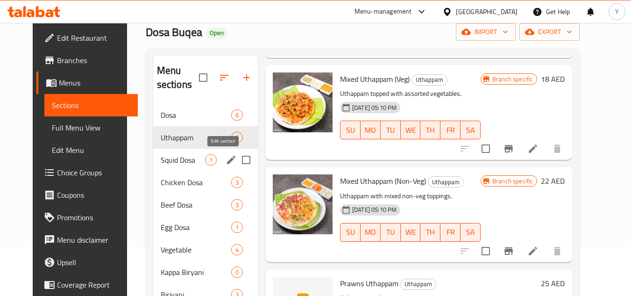
scroll to position [47, 0]
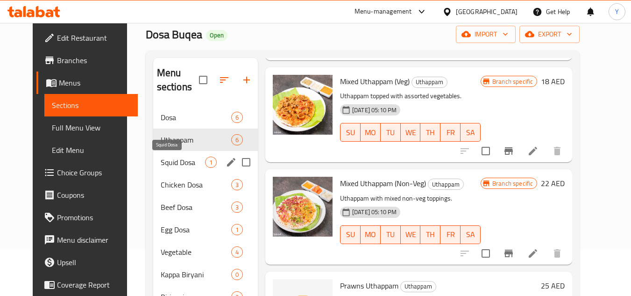
click at [170, 164] on span "Squid Dosa" at bounding box center [183, 162] width 44 height 11
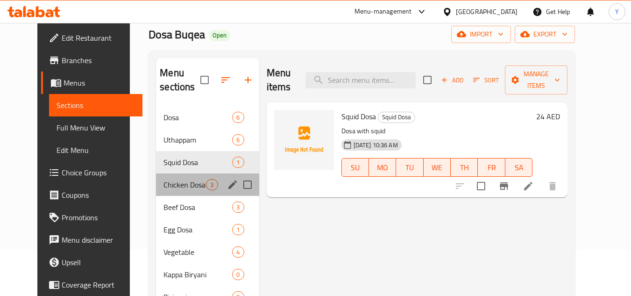
click at [171, 190] on div "Chicken Dosa 3" at bounding box center [207, 184] width 103 height 22
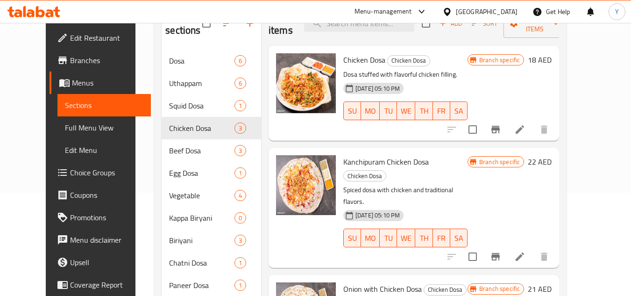
scroll to position [187, 0]
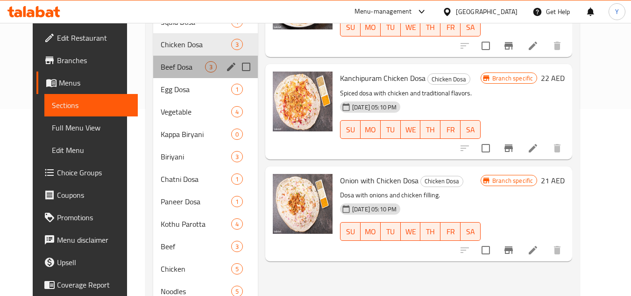
click at [167, 74] on div "Beef Dosa 3" at bounding box center [205, 67] width 105 height 22
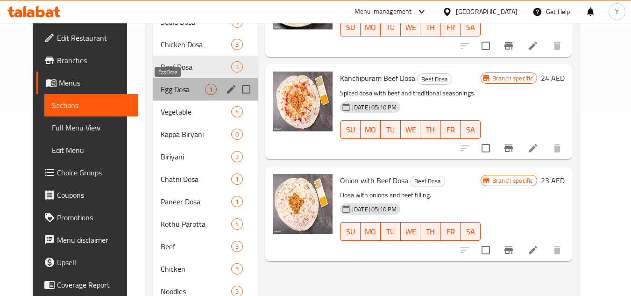
click at [169, 93] on span "Egg Dosa" at bounding box center [183, 89] width 44 height 11
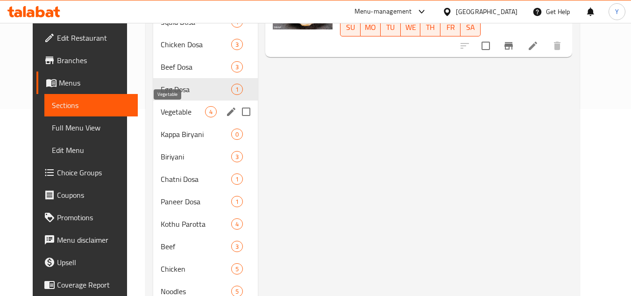
click at [174, 114] on span "Vegetable" at bounding box center [183, 111] width 44 height 11
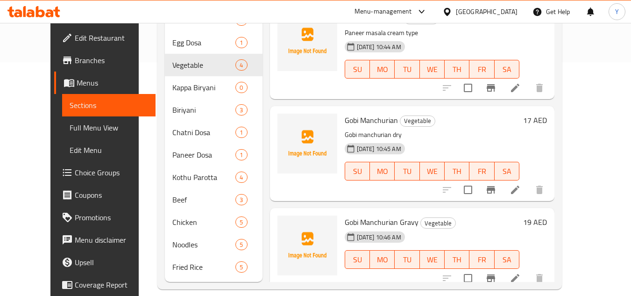
scroll to position [21, 0]
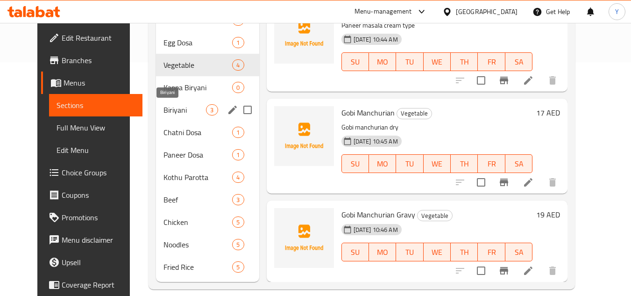
click at [192, 113] on span "Biriyani" at bounding box center [185, 109] width 43 height 11
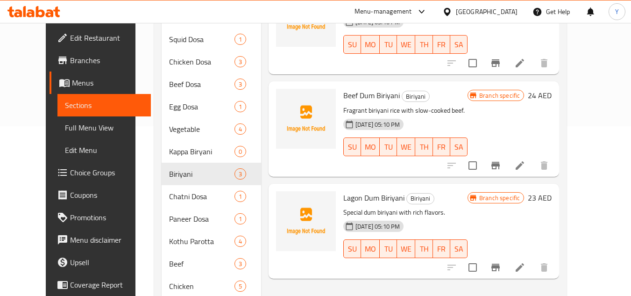
scroll to position [246, 0]
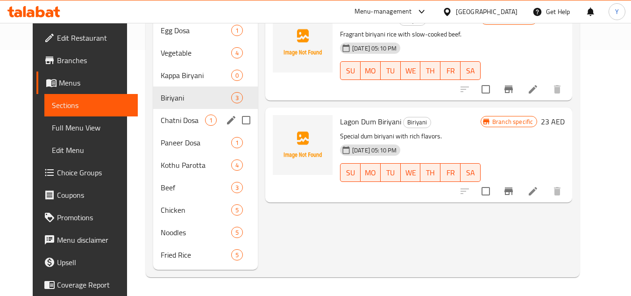
click at [178, 124] on span "Chatni Dosa" at bounding box center [183, 119] width 44 height 11
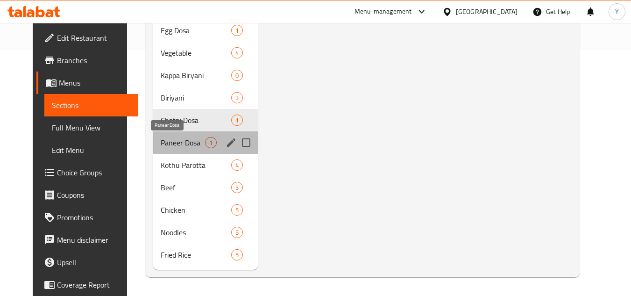
click at [185, 142] on span "Paneer Dosa" at bounding box center [183, 142] width 44 height 11
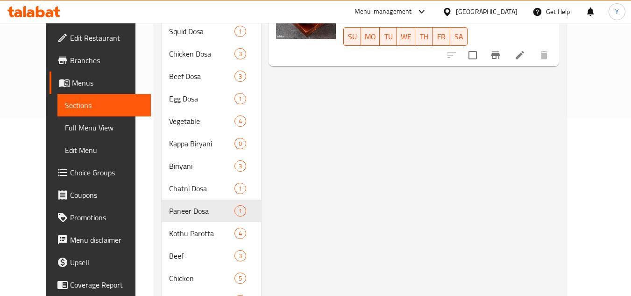
scroll to position [246, 0]
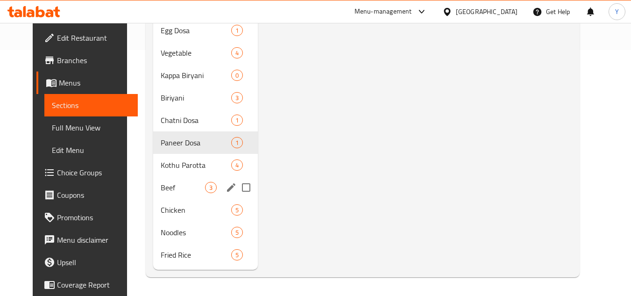
click at [231, 170] on div "4" at bounding box center [237, 164] width 12 height 11
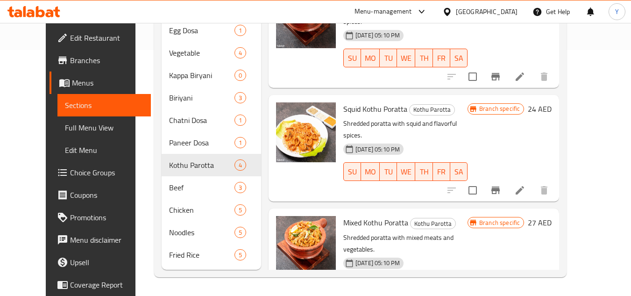
scroll to position [35, 0]
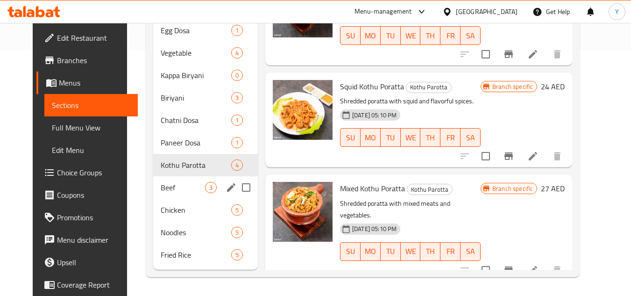
click at [206, 191] on span "3" at bounding box center [211, 187] width 11 height 9
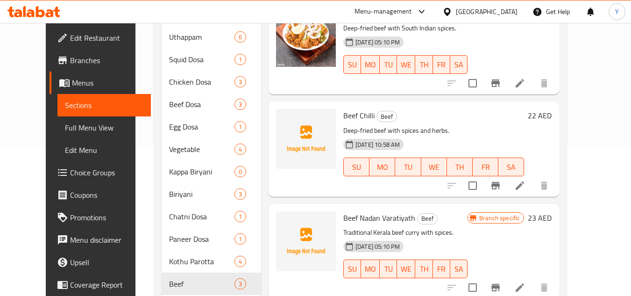
scroll to position [246, 0]
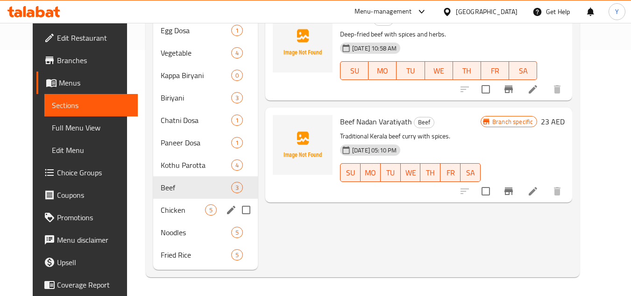
click at [194, 214] on span "Chicken" at bounding box center [183, 209] width 44 height 11
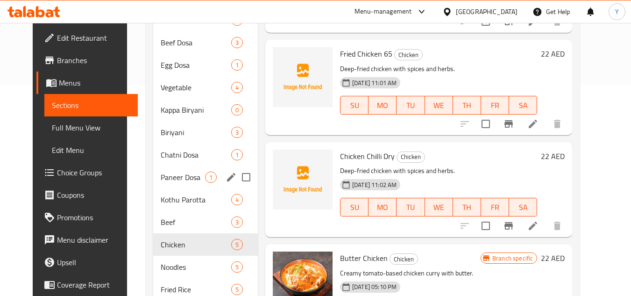
scroll to position [246, 0]
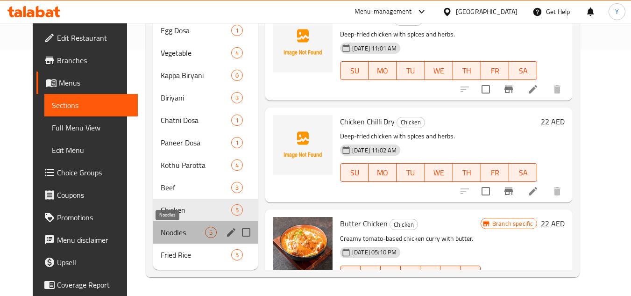
click at [182, 228] on span "Noodles" at bounding box center [183, 232] width 44 height 11
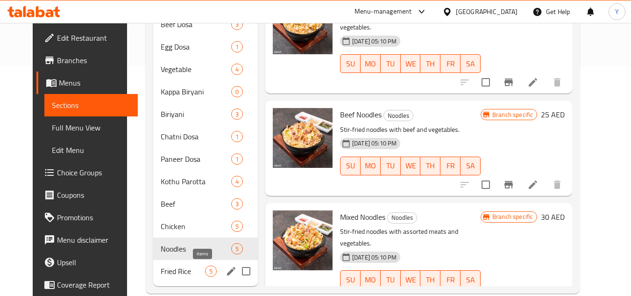
scroll to position [246, 0]
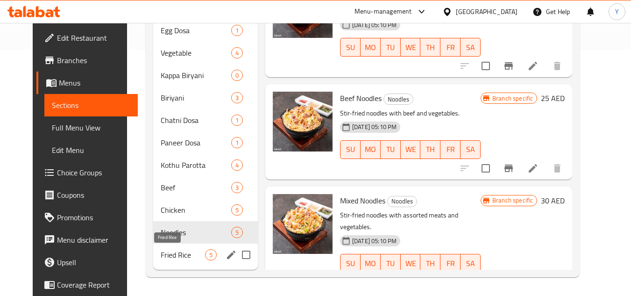
click at [187, 253] on span "Fried Rice" at bounding box center [183, 254] width 44 height 11
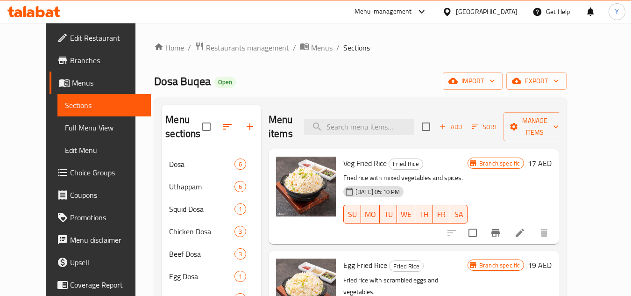
click at [70, 60] on span "Branches" at bounding box center [107, 60] width 74 height 11
